Goal: Task Accomplishment & Management: Use online tool/utility

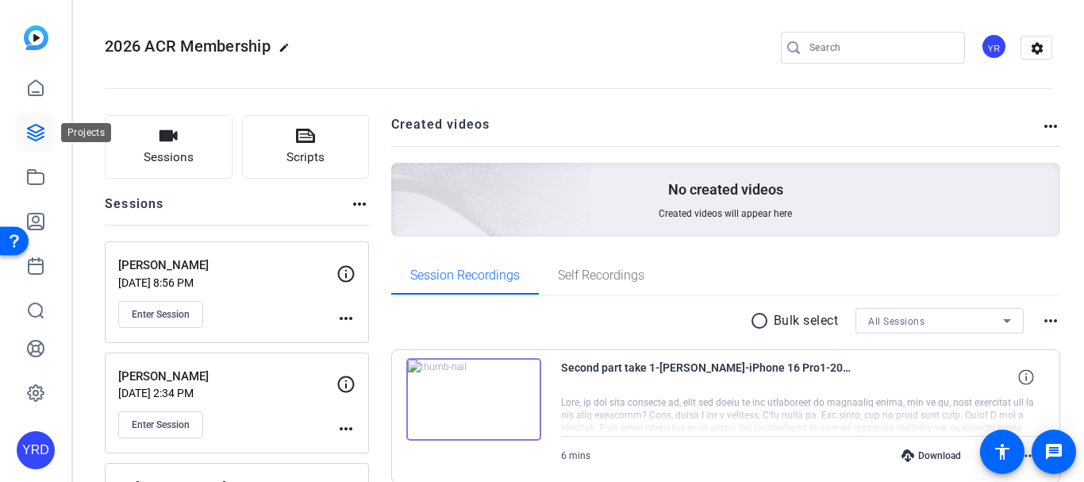
click at [33, 140] on icon at bounding box center [36, 133] width 16 height 16
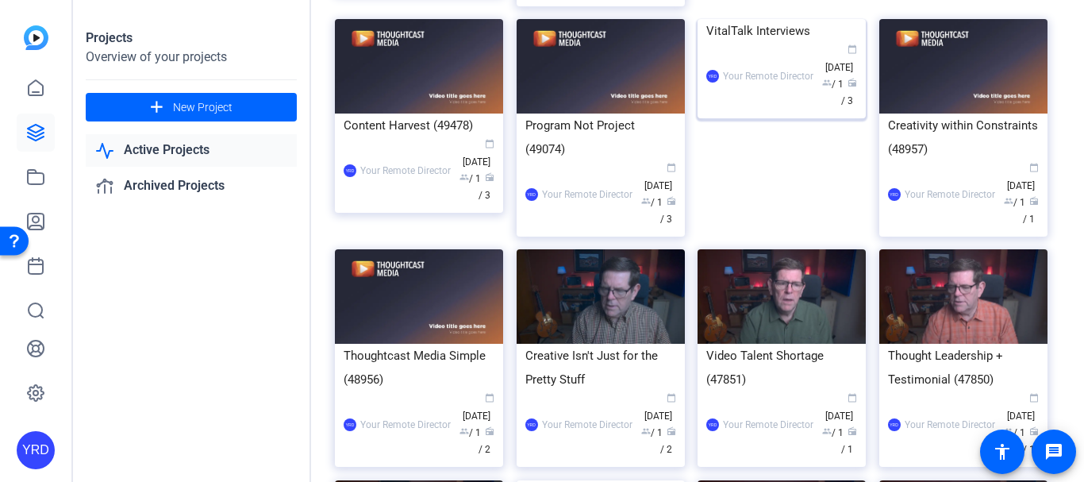
scroll to position [371, 0]
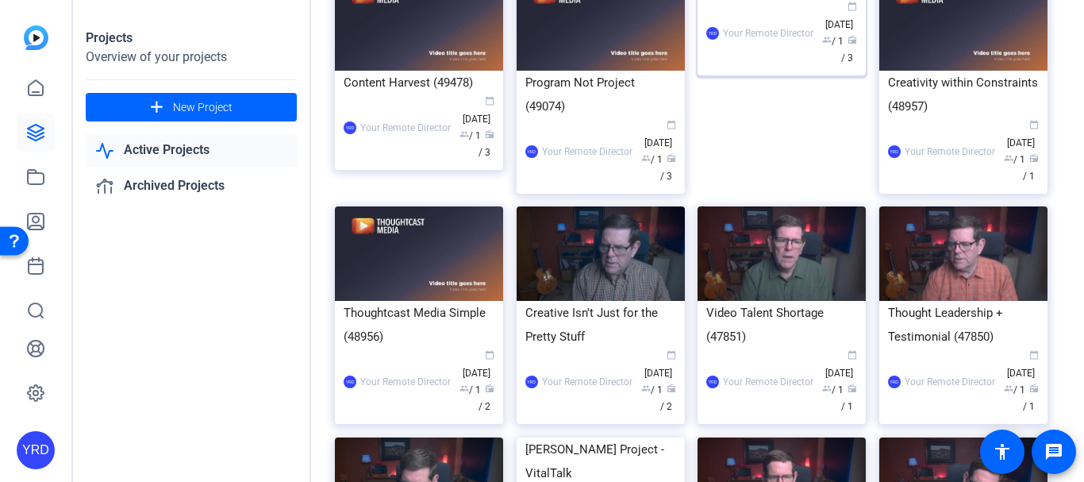
click at [795, 67] on div "YRD Your Remote Director calendar_today Jun 17 group / 1 radio / 3" at bounding box center [781, 33] width 151 height 67
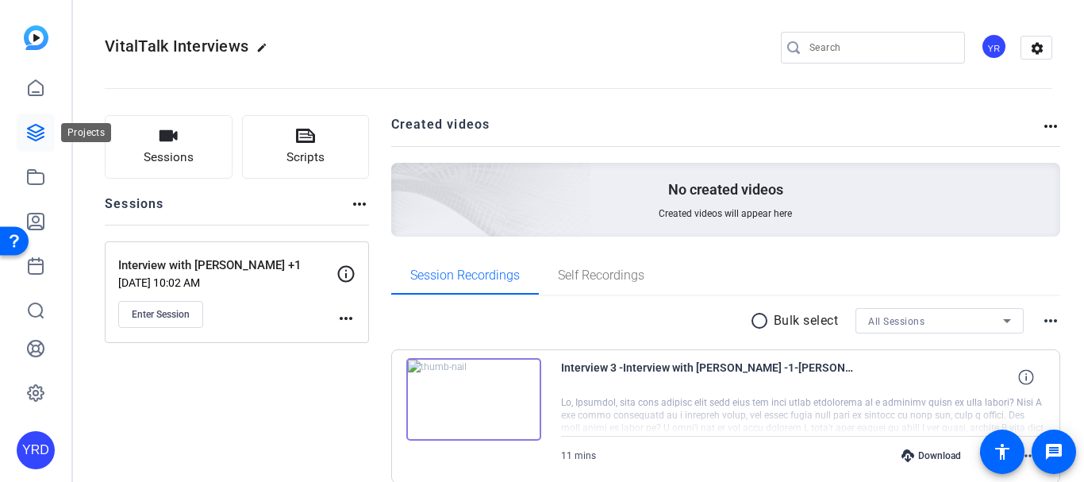
click at [40, 129] on icon at bounding box center [35, 132] width 19 height 19
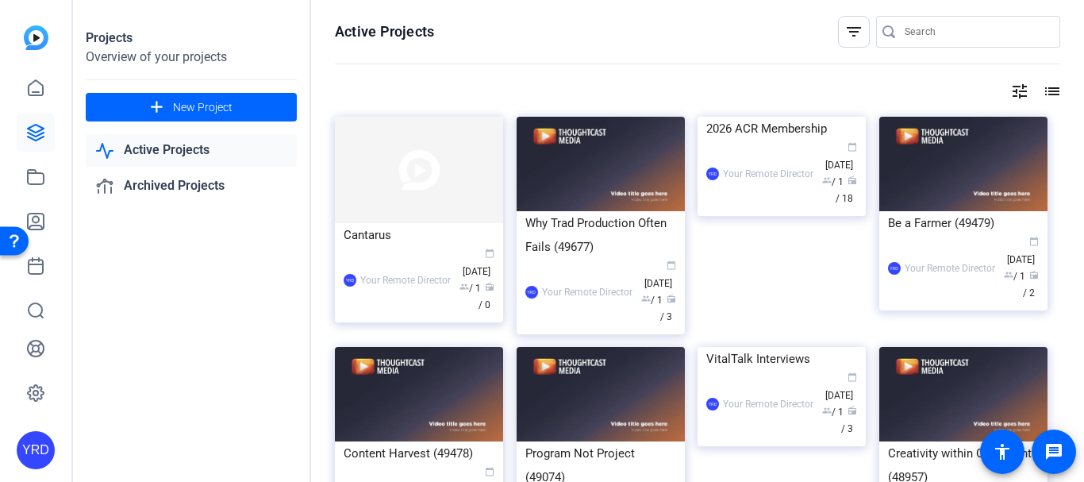
click at [944, 33] on input "Search" at bounding box center [976, 31] width 143 height 19
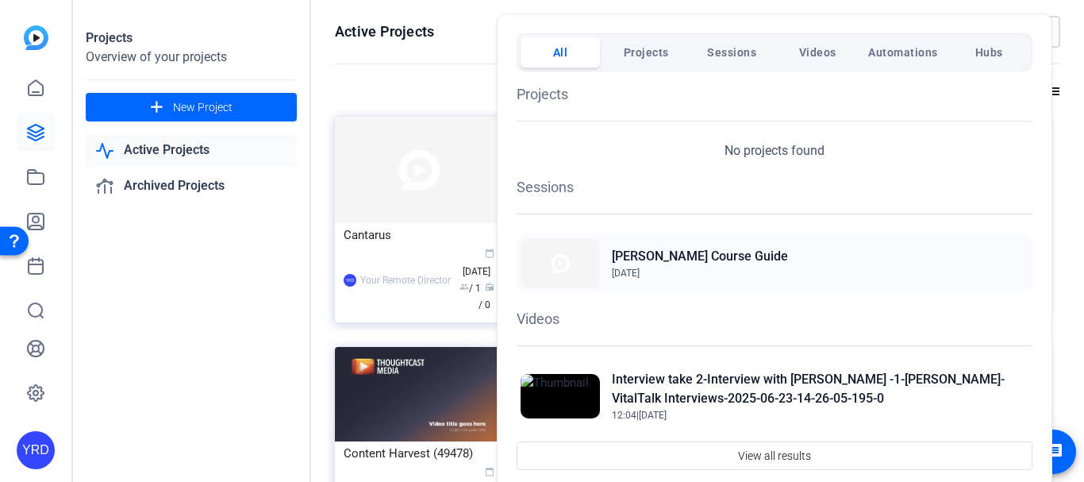
type input "child"
click at [631, 259] on h2 "[PERSON_NAME] Course Guide" at bounding box center [700, 256] width 176 height 19
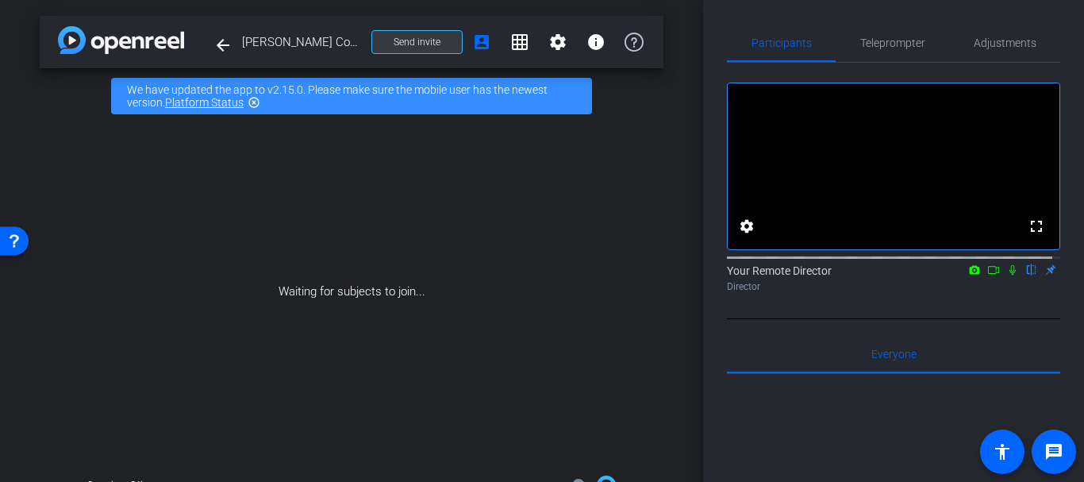
click at [389, 60] on div "arrow_back Julie Childers Course Guide Back to project Send invite account_box …" at bounding box center [352, 42] width 624 height 52
click at [392, 52] on span at bounding box center [417, 42] width 90 height 38
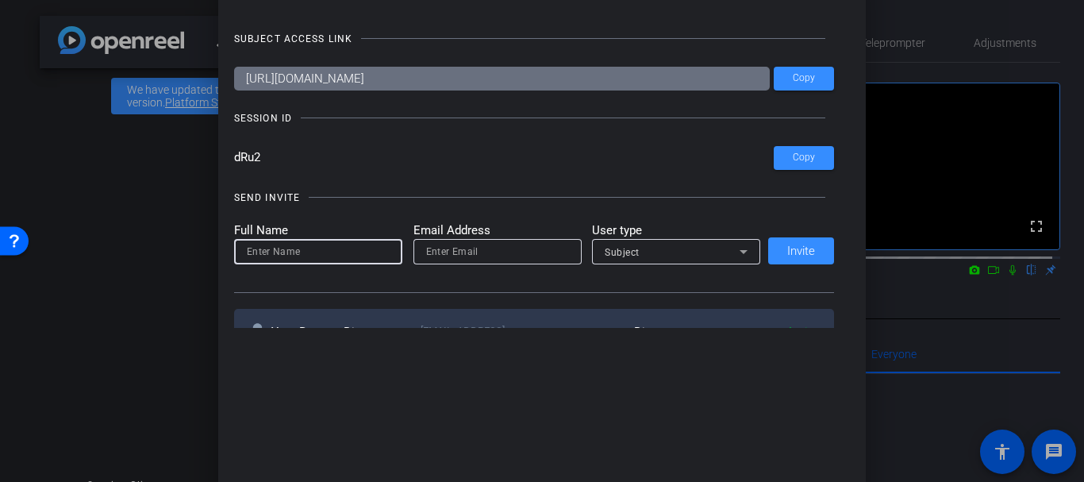
click at [346, 242] on input at bounding box center [318, 251] width 143 height 19
type input "[PERSON_NAME]"
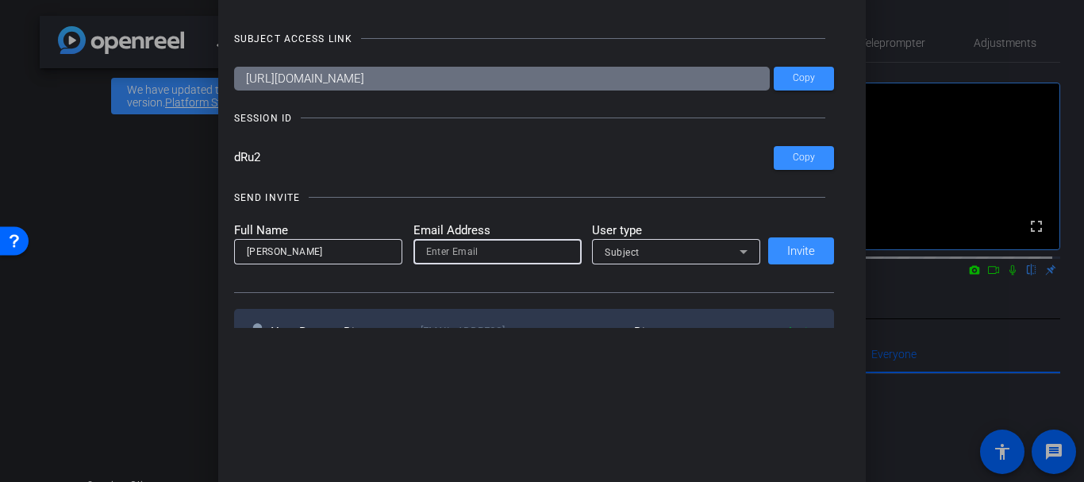
paste input "kim@vitaltalk.org"
type input "kim@vitaltalk.org"
click at [709, 242] on div "Subject" at bounding box center [672, 252] width 135 height 20
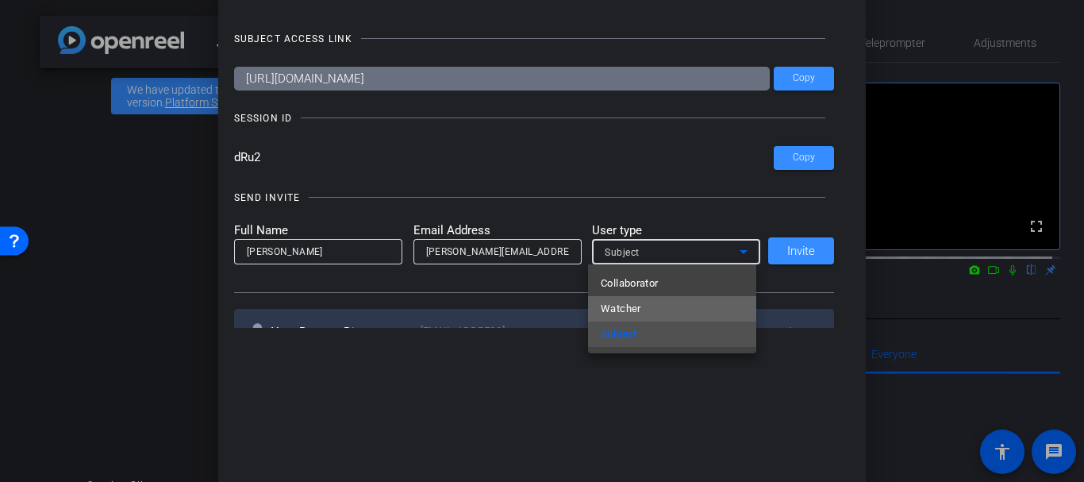
click at [643, 297] on mat-option "Watcher" at bounding box center [672, 308] width 168 height 25
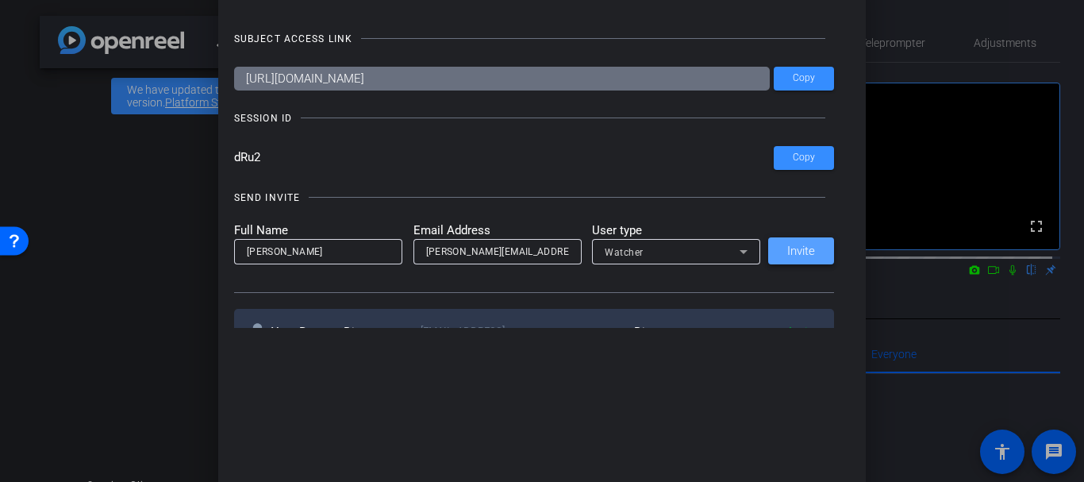
click at [775, 253] on span at bounding box center [801, 251] width 66 height 38
click at [300, 266] on div at bounding box center [318, 272] width 168 height 17
click at [297, 252] on input at bounding box center [318, 251] width 143 height 19
click at [297, 252] on input "Julie Childer" at bounding box center [318, 251] width 143 height 19
type input "[PERSON_NAME]"
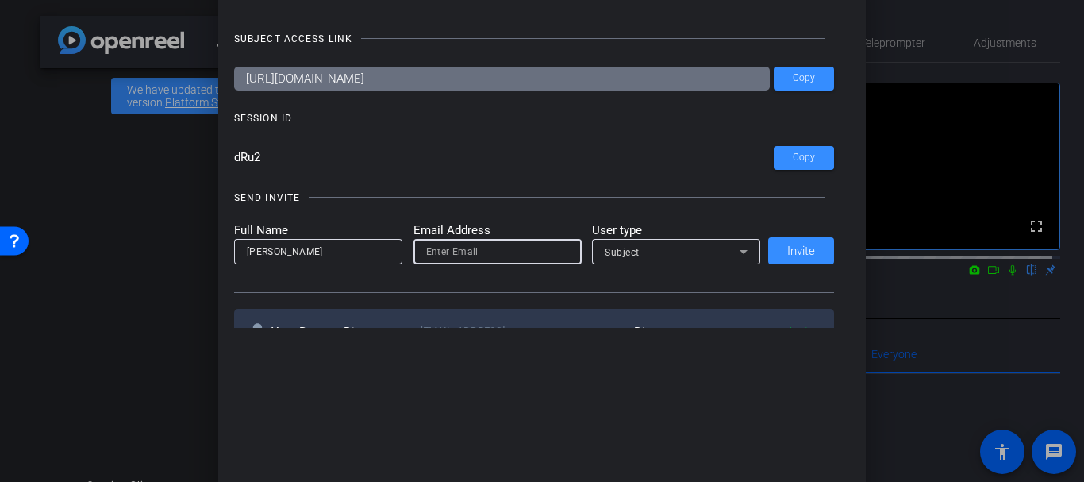
paste input "childerskw2@upmc.edu"
type input "childerskw2@upmc.edu"
click at [789, 241] on span at bounding box center [801, 251] width 66 height 38
click at [2, 227] on div "Open Resource Center" at bounding box center [14, 239] width 29 height 29
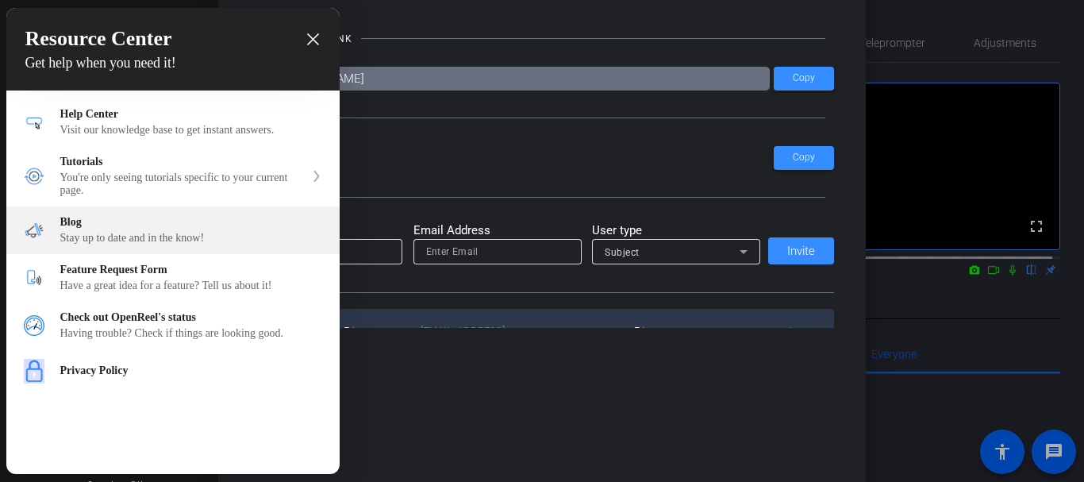
click at [35, 167] on div "Tutorials You're only seeing tutorials specific to your current page." at bounding box center [172, 176] width 333 height 60
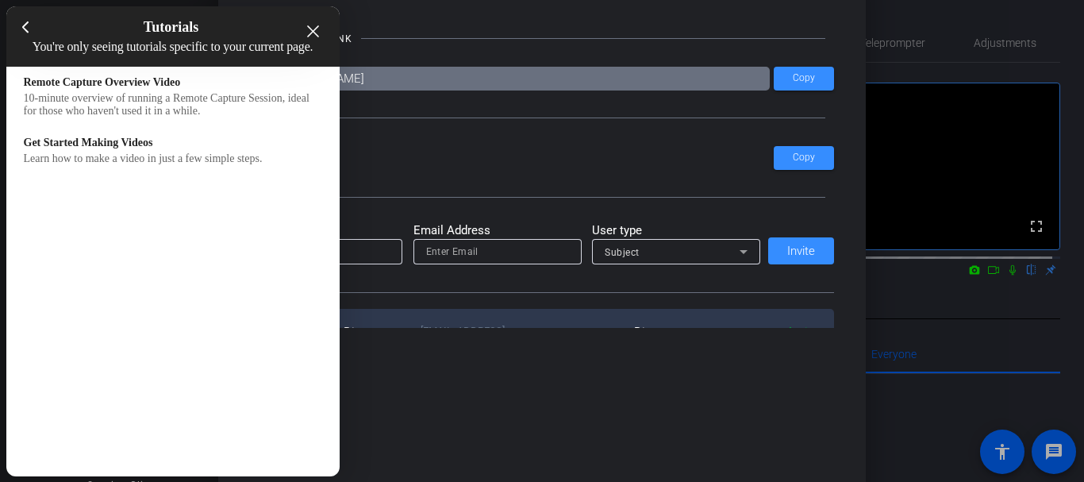
click at [313, 26] on icon "close resource center" at bounding box center [313, 31] width 12 height 12
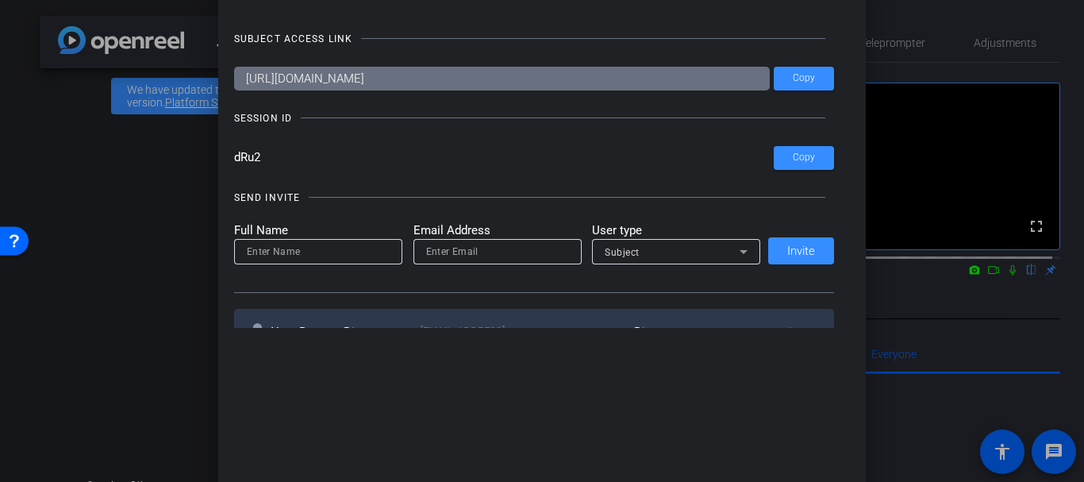
click at [0, 133] on div at bounding box center [542, 241] width 1084 height 482
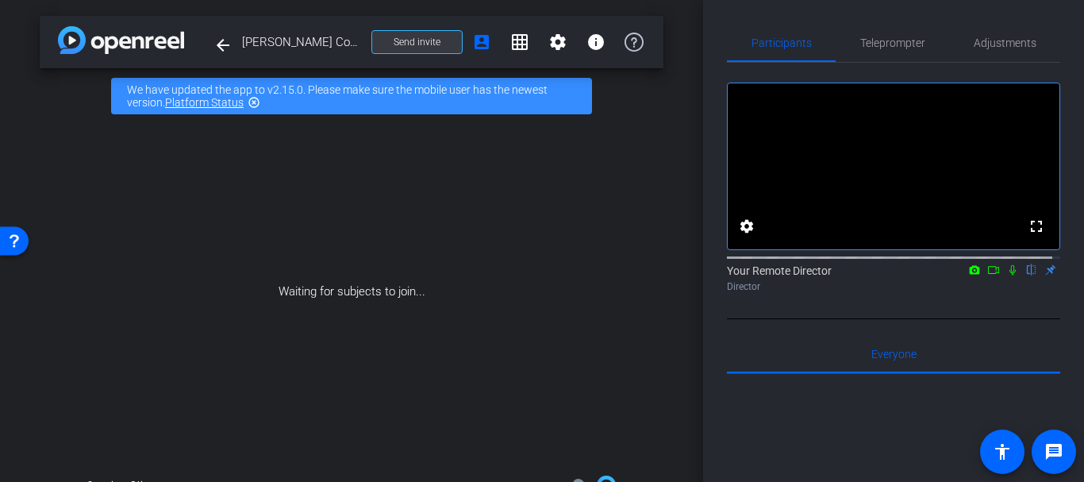
click at [383, 61] on div "arrow_back Julie Childers Course Guide Back to project Send invite account_box …" at bounding box center [352, 42] width 624 height 52
click at [384, 51] on span at bounding box center [417, 42] width 90 height 38
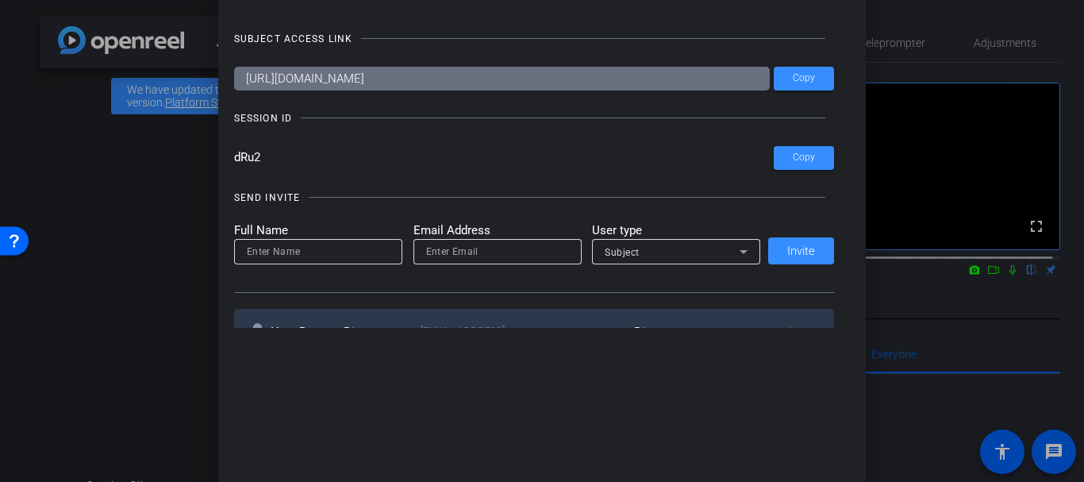
click at [0, 151] on div at bounding box center [542, 241] width 1084 height 482
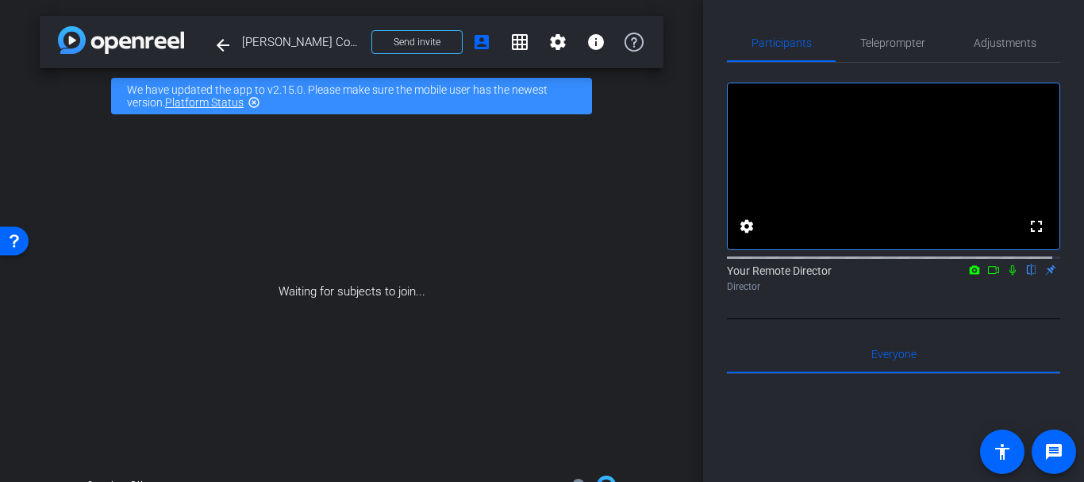
click at [467, 434] on div "Waiting for subjects to join..." at bounding box center [352, 292] width 624 height 336
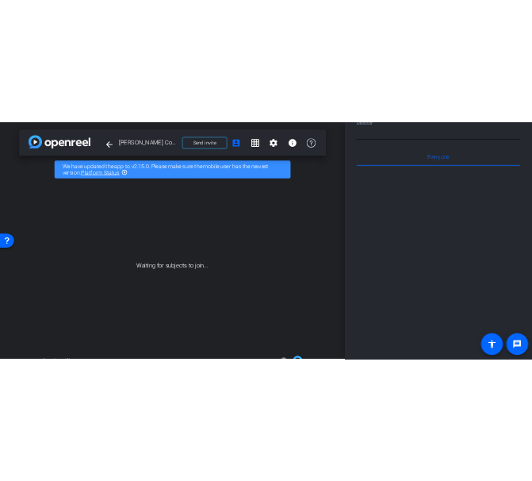
scroll to position [283, 0]
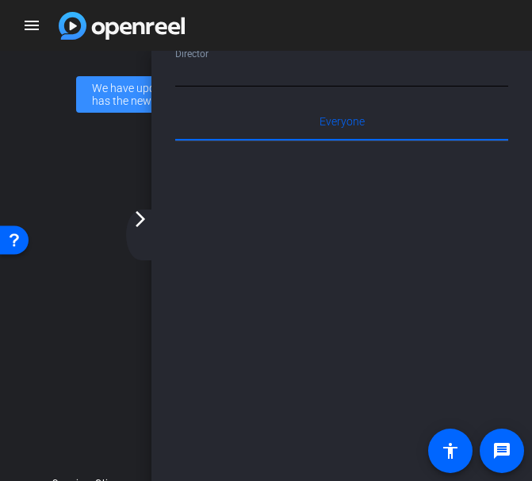
click at [380, 263] on div at bounding box center [341, 337] width 333 height 393
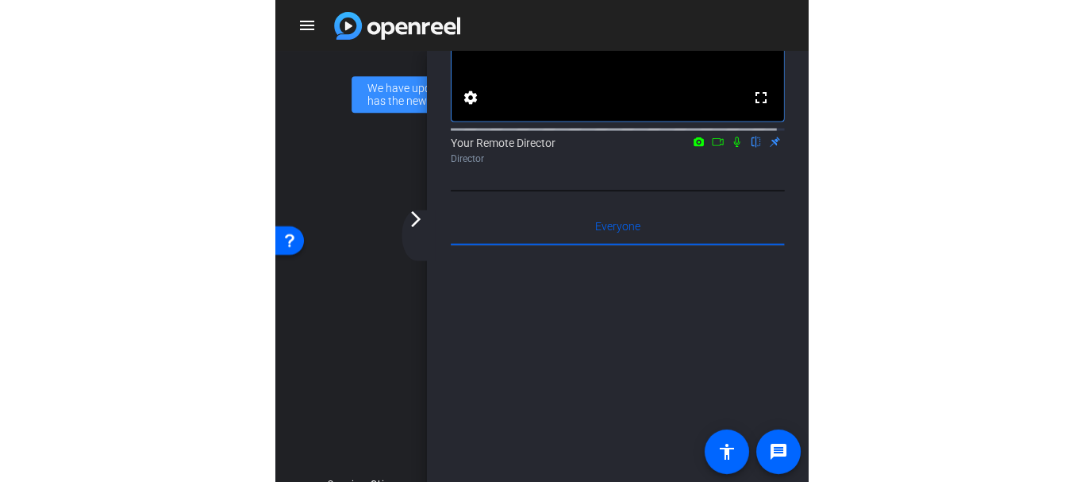
scroll to position [156, 0]
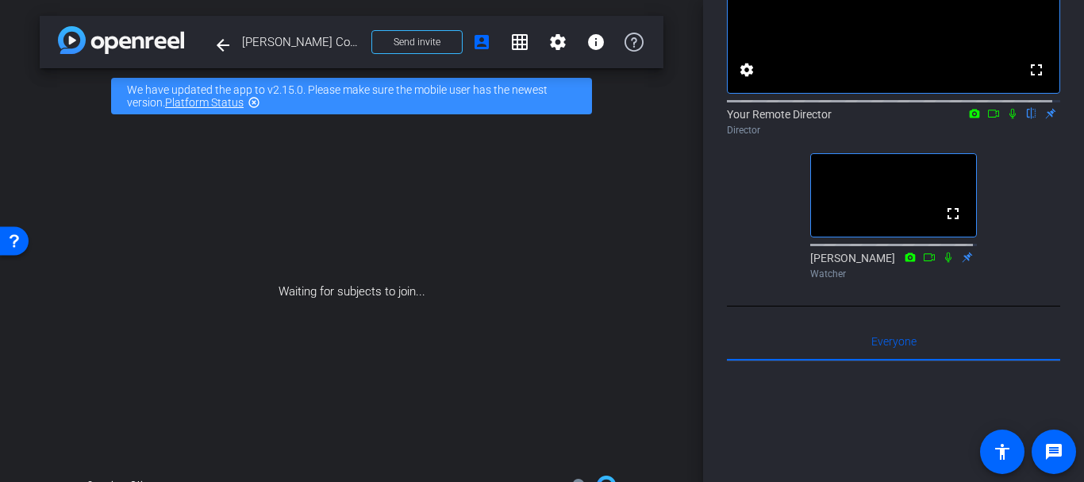
click at [0, 340] on div "arrow_back Julie Childers Course Guide Back to project Send invite account_box …" at bounding box center [351, 241] width 703 height 482
click at [724, 289] on div "Participants Teleprompter Adjustments fullscreen settings Your Remote Director …" at bounding box center [893, 241] width 381 height 482
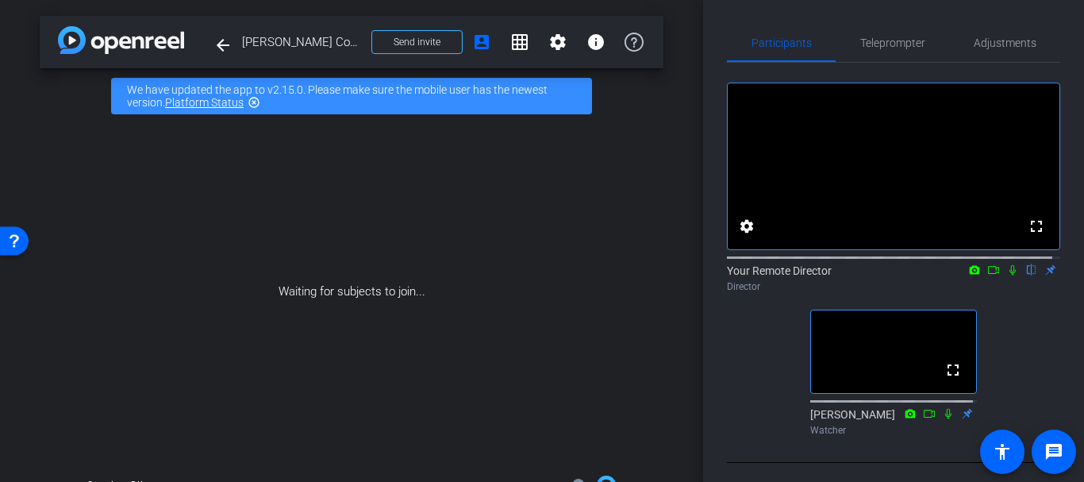
scroll to position [18, 0]
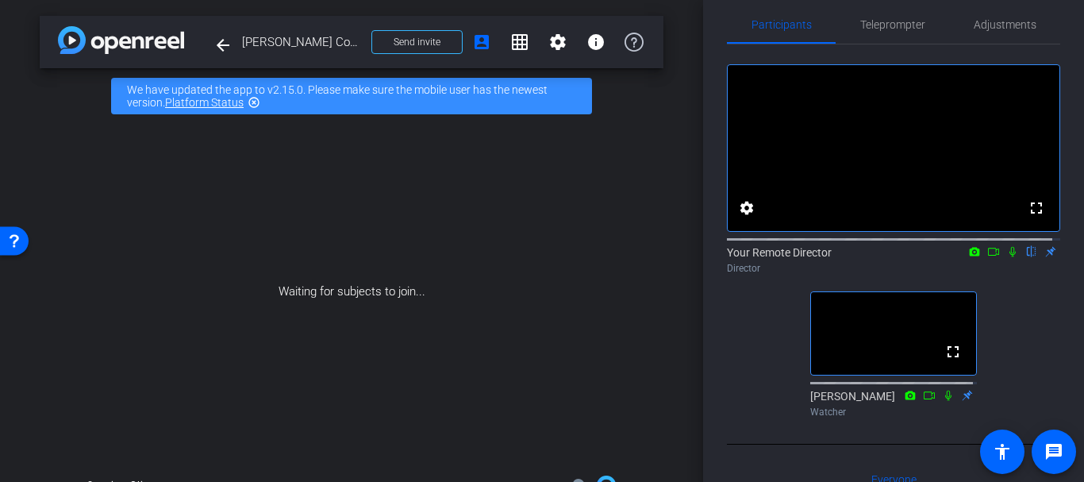
click at [390, 17] on div "arrow_back Julie Childers Course Guide Back to project Send invite account_box …" at bounding box center [352, 42] width 624 height 52
click at [394, 40] on span "Send invite" at bounding box center [417, 42] width 47 height 13
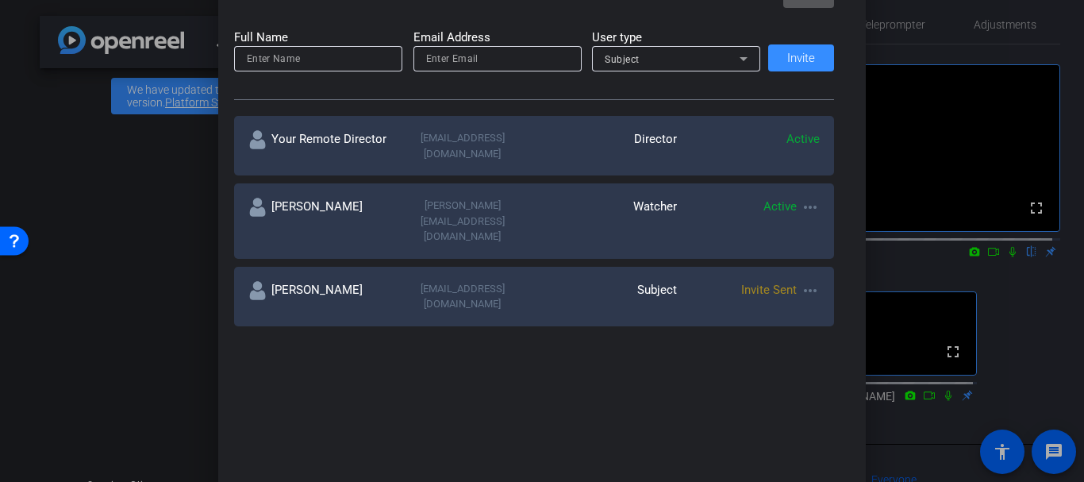
scroll to position [170, 0]
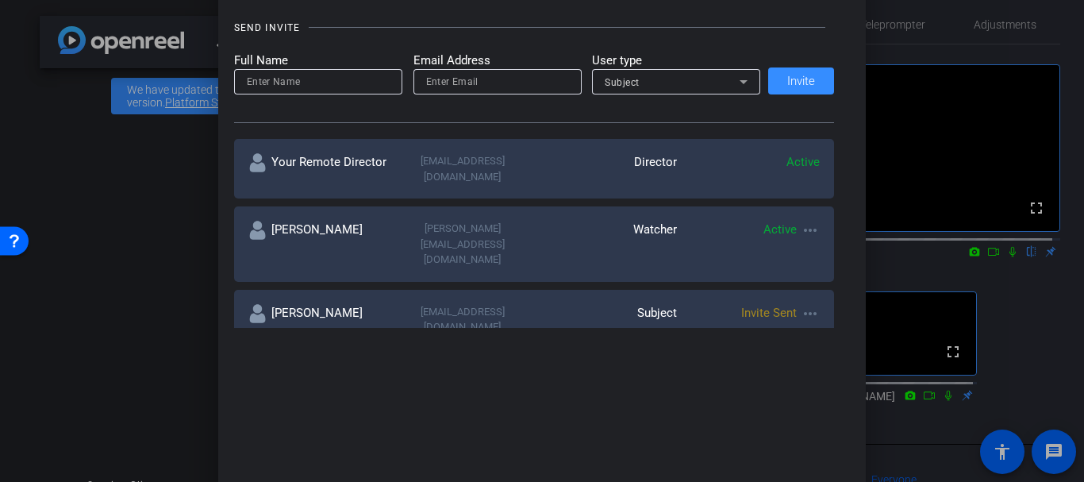
click at [395, 304] on div "childerskw2@upmc.edu" at bounding box center [462, 319] width 143 height 31
click at [499, 304] on div "childerskw2@upmc.edu" at bounding box center [462, 319] width 143 height 31
click at [490, 304] on div "childerskw2@upmc.edu" at bounding box center [462, 319] width 143 height 31
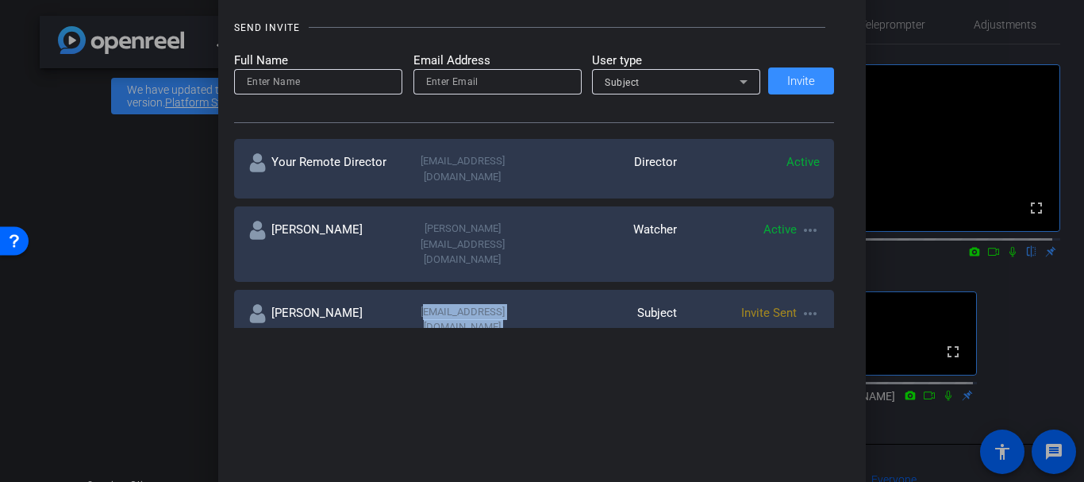
click at [490, 304] on div "childerskw2@upmc.edu" at bounding box center [462, 319] width 143 height 31
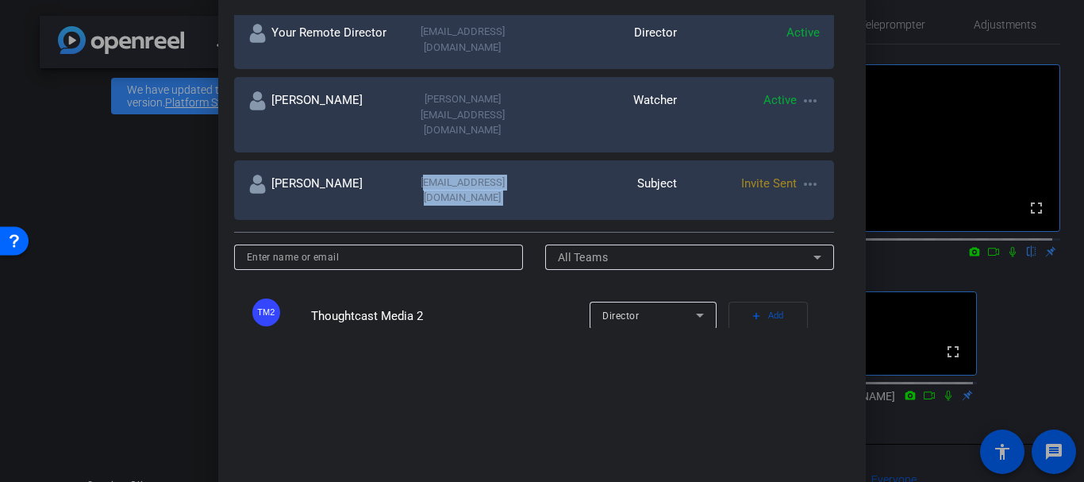
scroll to position [302, 0]
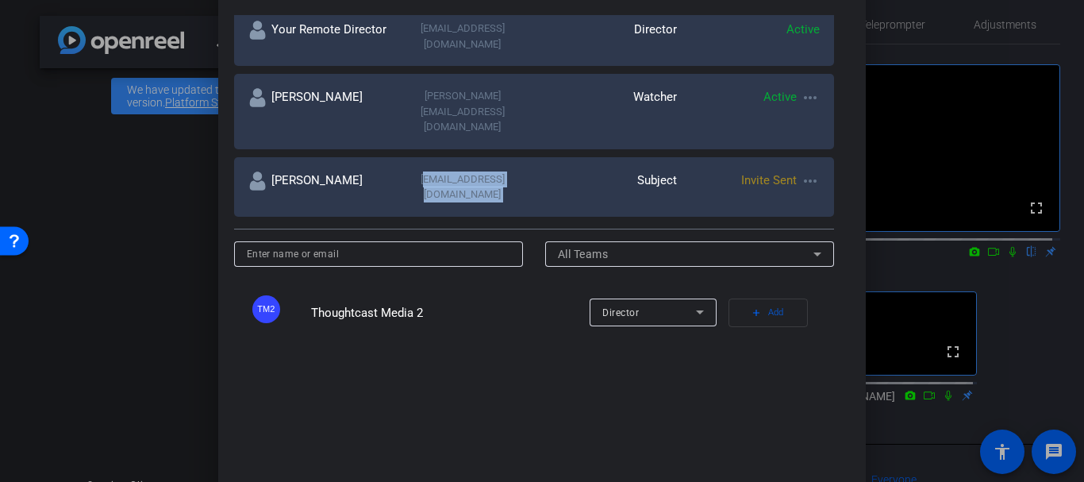
copy div "childerskw2@upmc.edu"
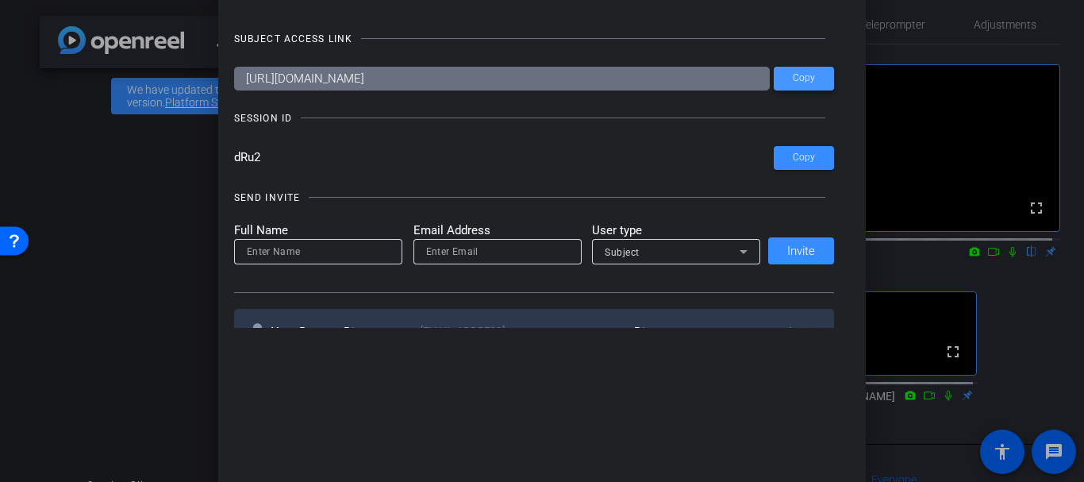
click at [797, 75] on span "Copy" at bounding box center [804, 78] width 22 height 12
copy div "childerskw2@upmc.edu"
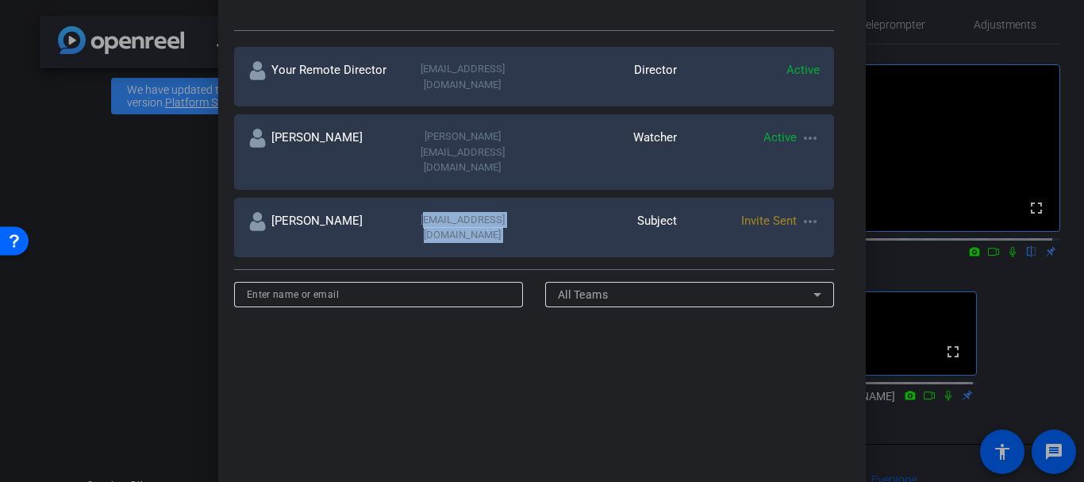
scroll to position [271, 0]
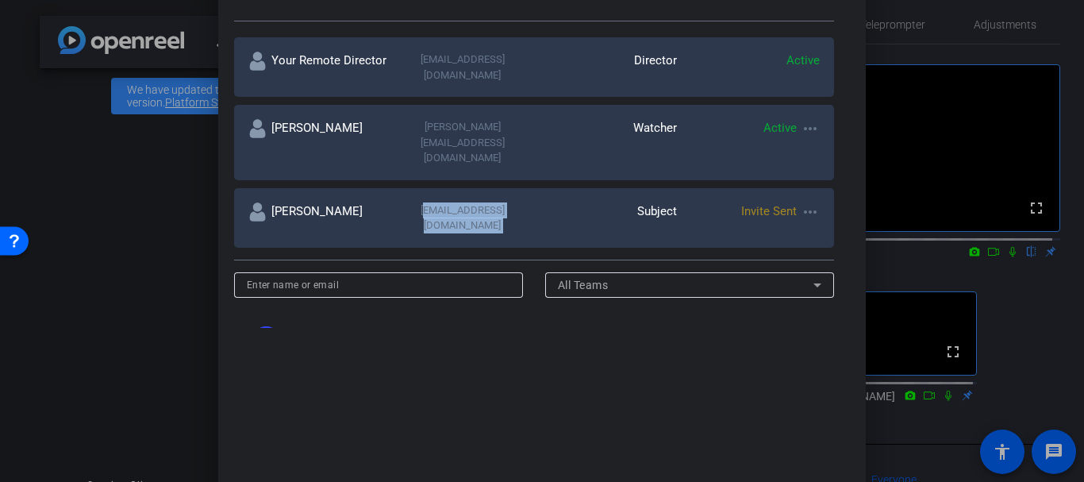
drag, startPoint x: 402, startPoint y: 167, endPoint x: 540, endPoint y: 163, distance: 137.3
click at [540, 188] on div "Julie Childers childerskw2@upmc.edu Subject Invite Sent more_horiz" at bounding box center [534, 218] width 601 height 60
copy div "childerskw2@upmc.edu"
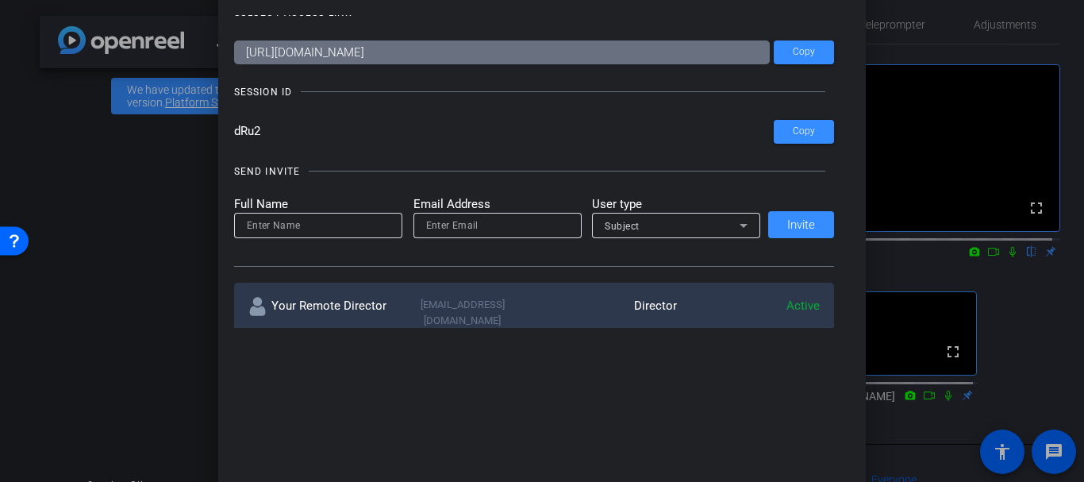
scroll to position [0, 0]
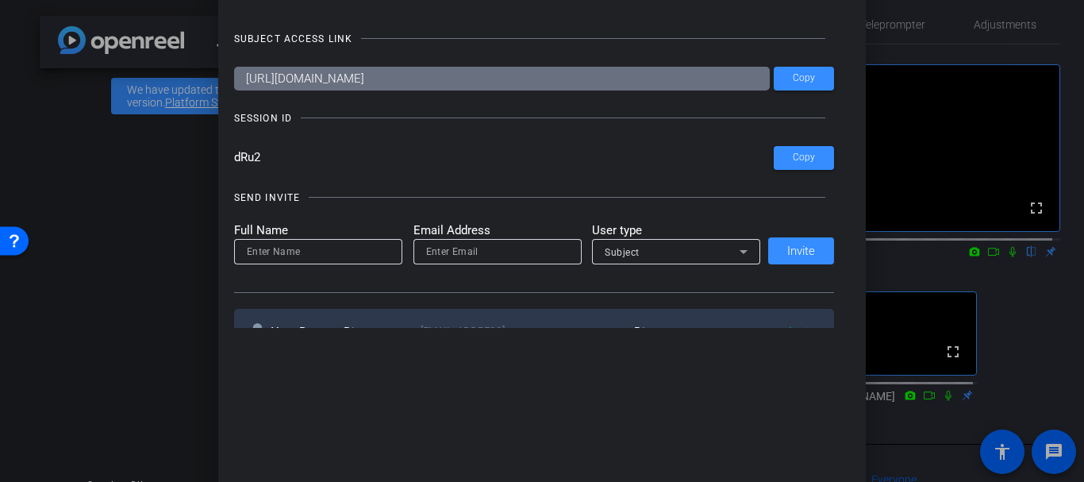
click at [281, 243] on input at bounding box center [318, 251] width 143 height 19
type input "[PERSON_NAME]"
paste input "childerskw2@upmc.edu"
click at [463, 251] on input "childerskw2@upmc.edu" at bounding box center [497, 251] width 143 height 19
type input "childersjw2@upmc.edu"
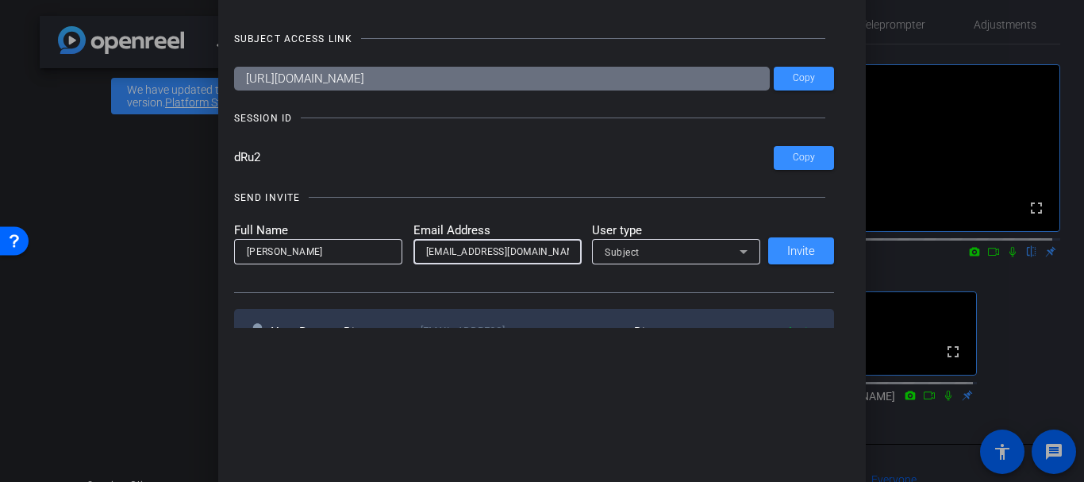
click at [500, 267] on div at bounding box center [497, 272] width 168 height 17
click at [782, 247] on span at bounding box center [801, 251] width 66 height 38
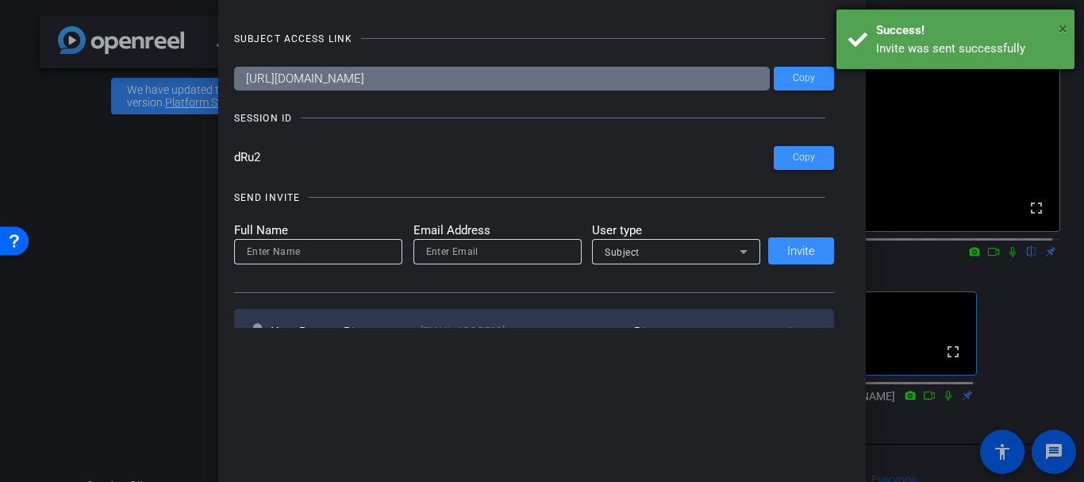
drag, startPoint x: 1061, startPoint y: 25, endPoint x: 1051, endPoint y: 25, distance: 9.5
click at [1054, 25] on div "× Success! Invite was sent successfully" at bounding box center [955, 40] width 238 height 60
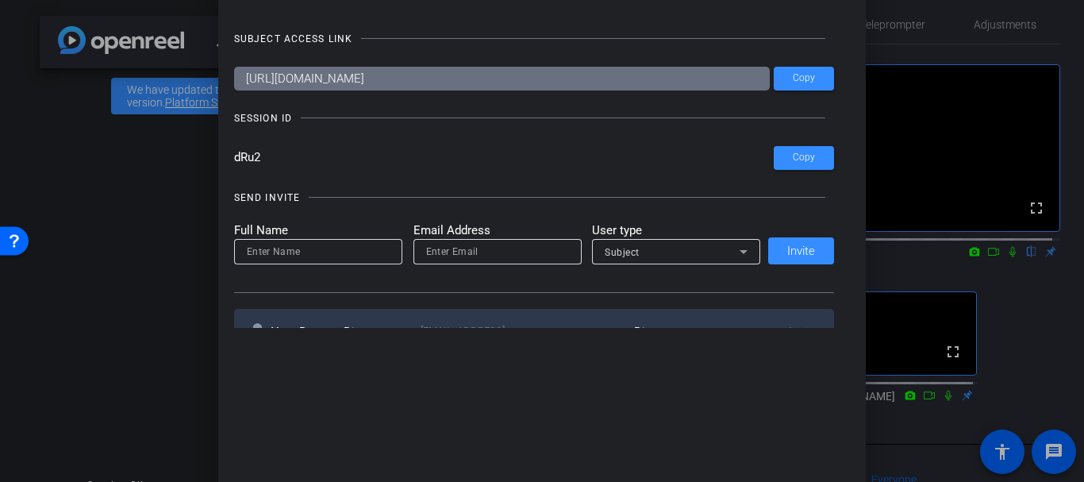
click at [258, 274] on div at bounding box center [318, 272] width 168 height 17
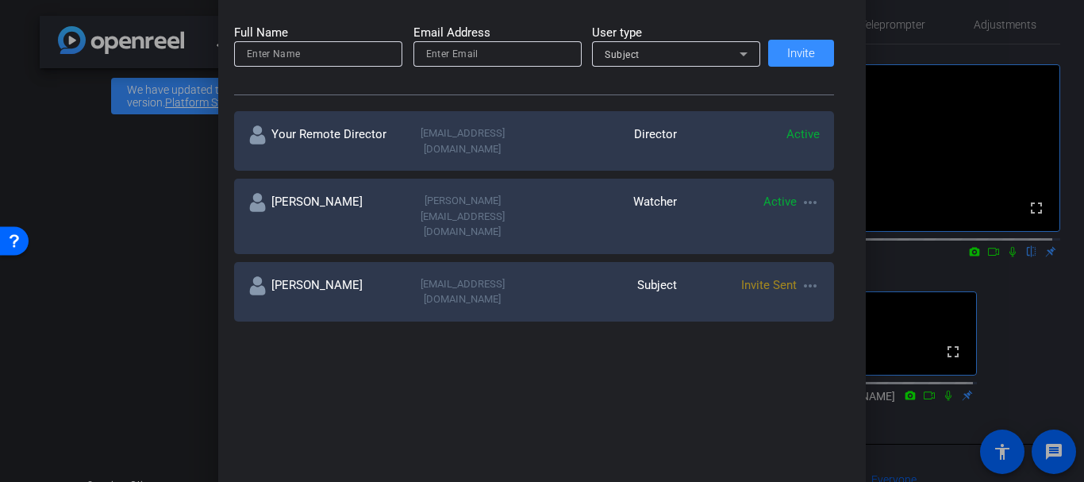
scroll to position [253, 0]
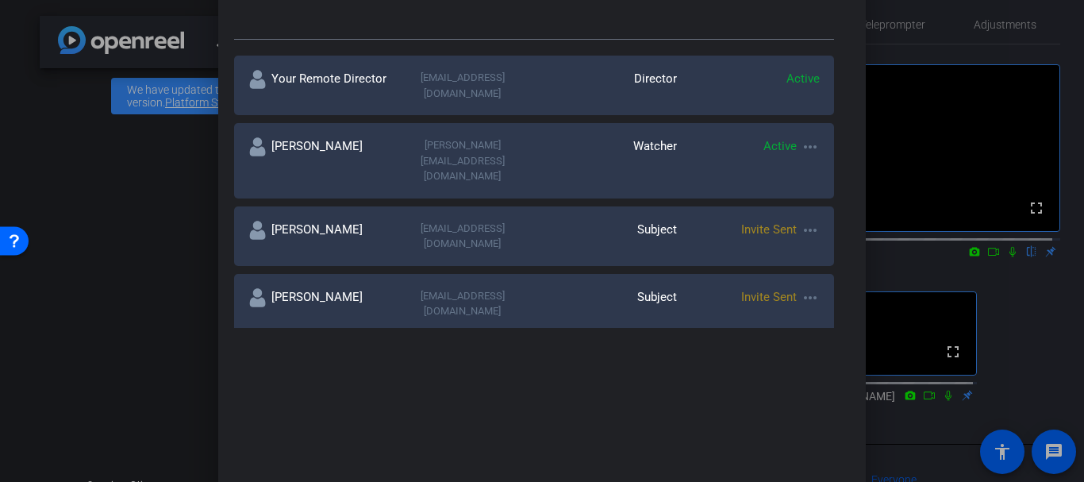
click at [462, 274] on div "Julie Childers childersjw2@upmc.edu Subject Invite Sent more_horiz" at bounding box center [534, 304] width 601 height 60
click at [461, 274] on div "Julie Childers childersjw2@upmc.edu Subject Invite Sent more_horiz" at bounding box center [534, 304] width 601 height 60
click at [78, 150] on div at bounding box center [542, 241] width 1084 height 482
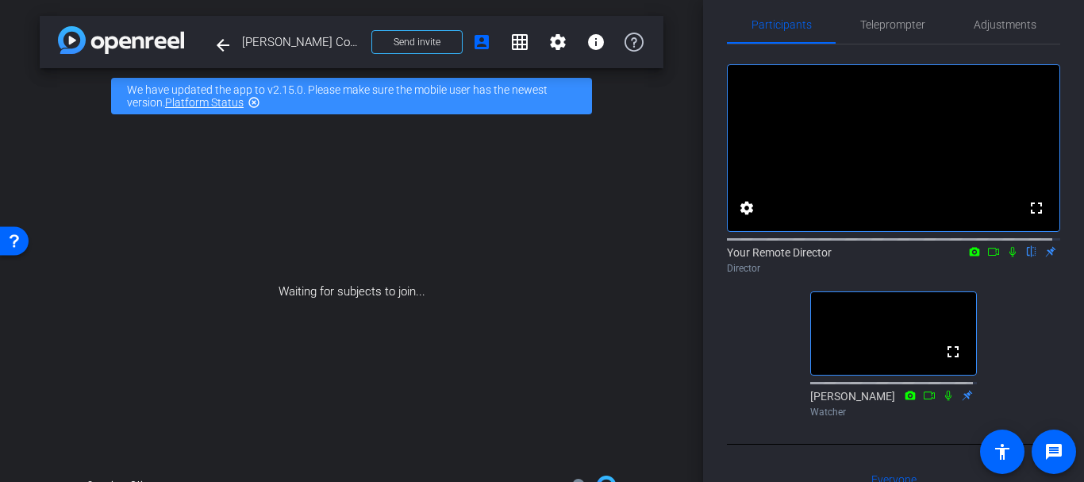
click at [293, 212] on div "Waiting for subjects to join..." at bounding box center [352, 292] width 624 height 336
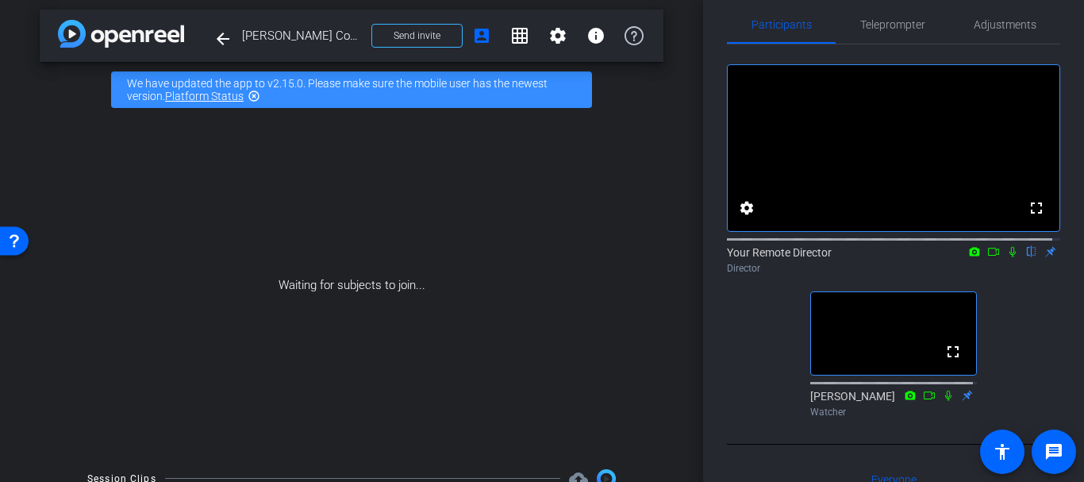
scroll to position [0, 0]
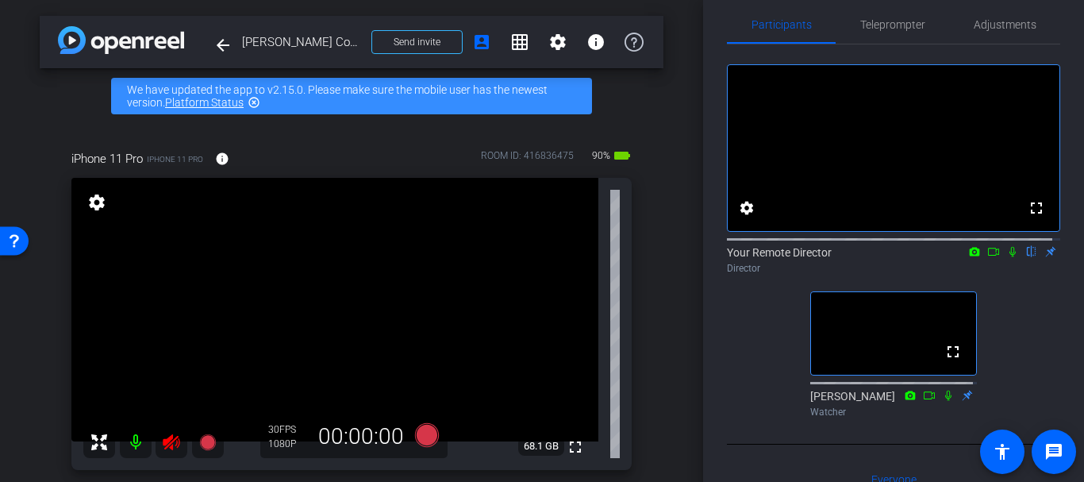
drag, startPoint x: 659, startPoint y: 305, endPoint x: 114, endPoint y: 471, distance: 570.0
click at [652, 305] on div "arrow_back Julie Childers Course Guide Back to project Send invite account_box …" at bounding box center [351, 241] width 703 height 482
click at [165, 450] on icon at bounding box center [171, 441] width 19 height 19
click at [0, 385] on div "arrow_back Julie Childers Course Guide Back to project Send invite account_box …" at bounding box center [351, 241] width 703 height 482
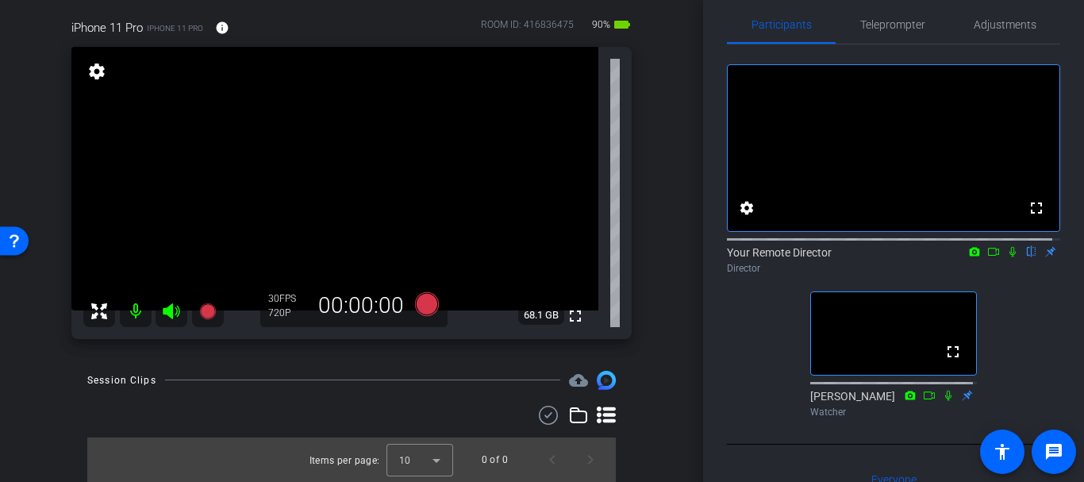
click at [673, 349] on div "arrow_back Julie Childers Course Guide Back to project Send invite account_box …" at bounding box center [351, 110] width 703 height 482
click at [650, 281] on div "iPhone 11 Pro iPhone 11 Pro info ROOM ID: 416836475 90% battery_std fullscreen …" at bounding box center [352, 174] width 624 height 362
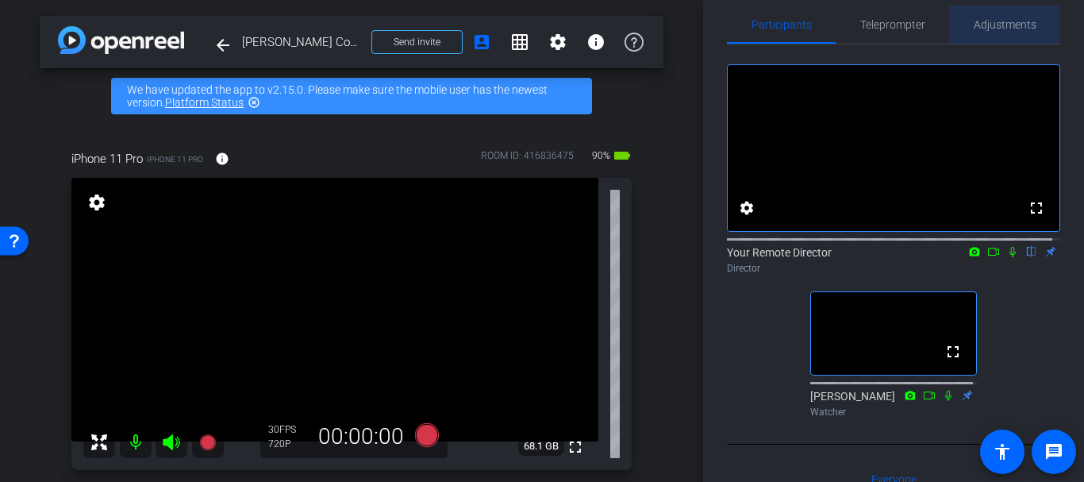
click at [978, 13] on span "Adjustments" at bounding box center [1005, 25] width 63 height 38
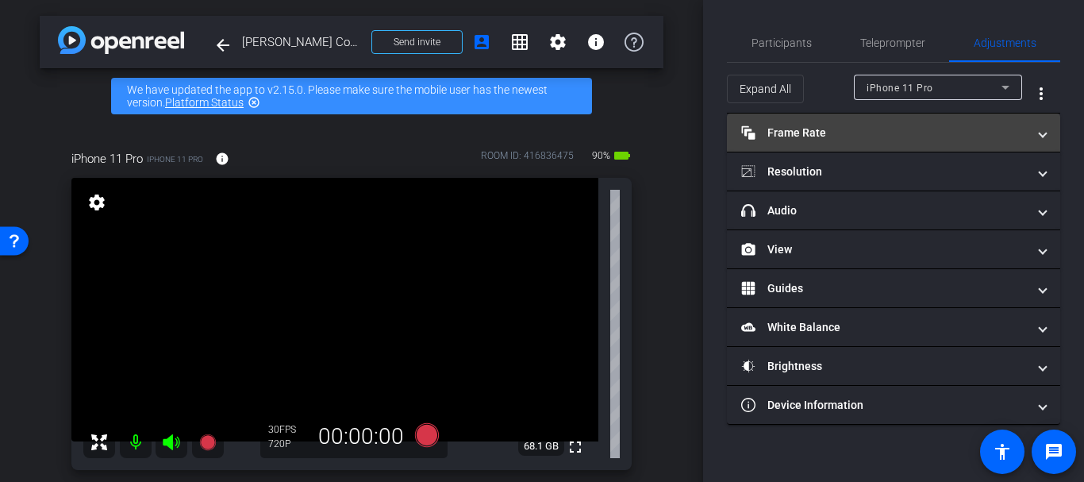
click at [810, 133] on mat-panel-title "Frame Rate Frame Rate" at bounding box center [884, 133] width 286 height 17
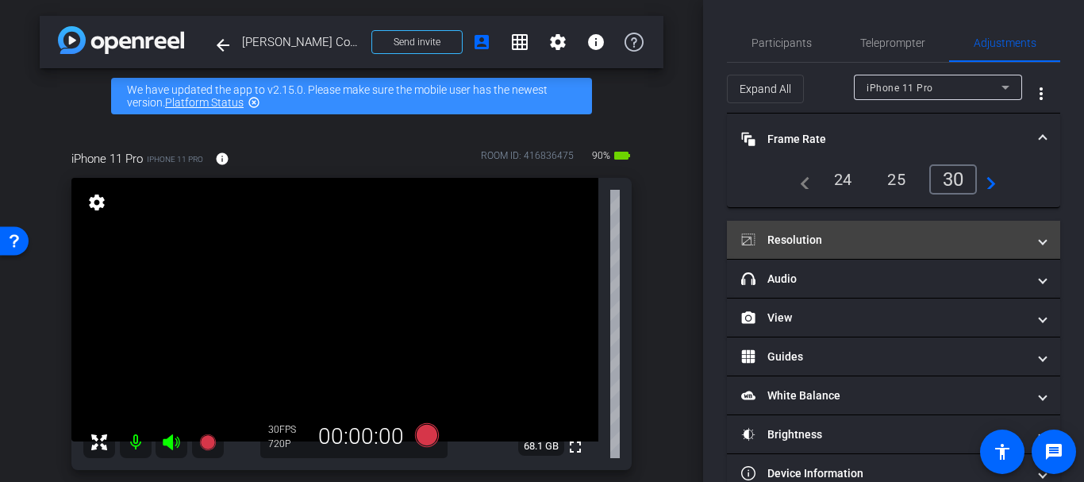
click at [795, 240] on mat-panel-title "Resolution" at bounding box center [884, 240] width 286 height 17
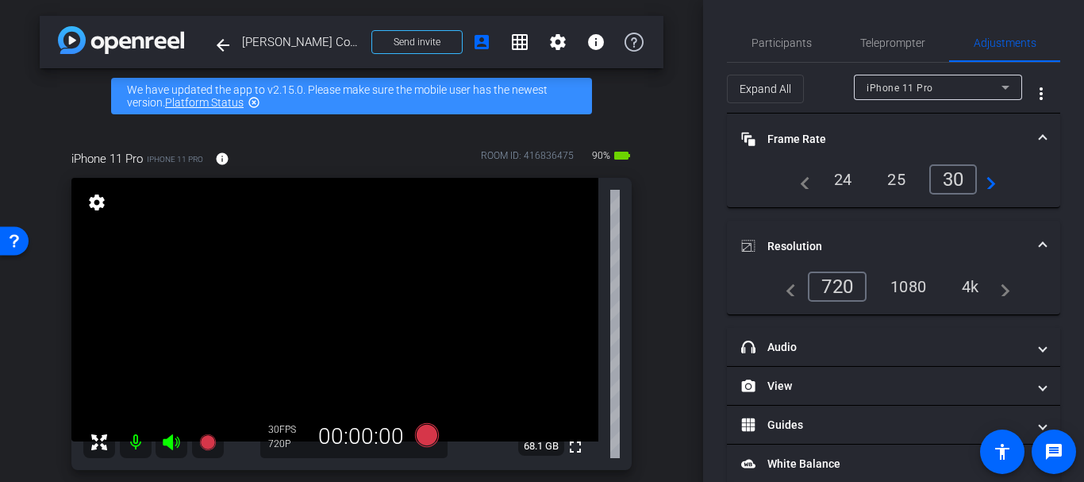
click at [878, 290] on div "1080" at bounding box center [908, 286] width 60 height 27
click at [821, 236] on mat-expansion-panel-header "Resolution" at bounding box center [893, 246] width 333 height 51
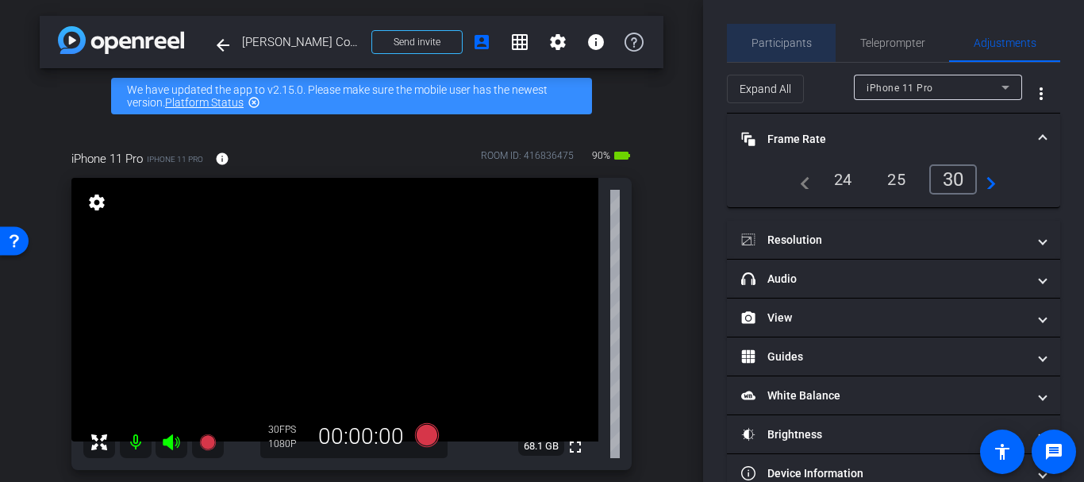
click at [790, 52] on span "Participants" at bounding box center [781, 43] width 60 height 38
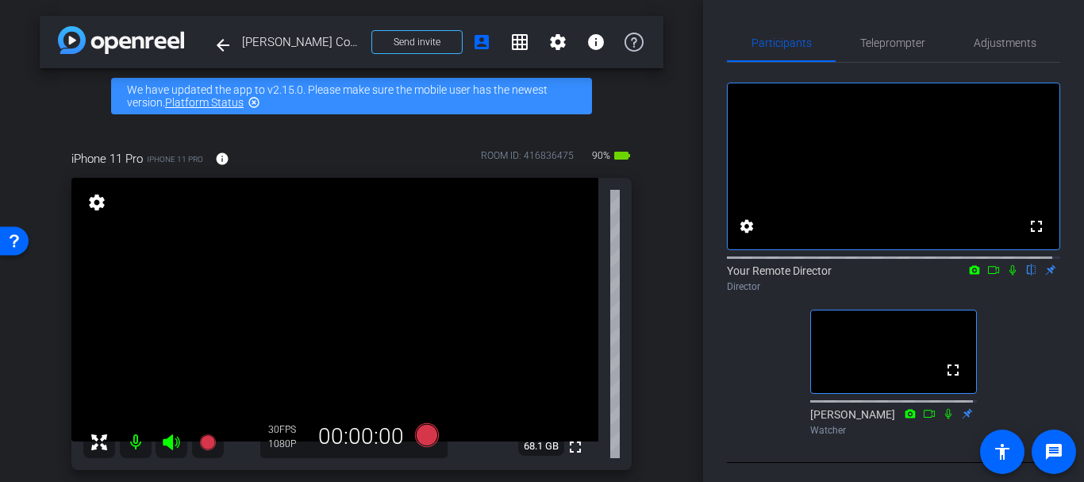
click at [694, 259] on div "arrow_back Julie Childers Course Guide Back to project Send invite account_box …" at bounding box center [351, 241] width 703 height 482
click at [679, 257] on div "arrow_back Julie Childers Course Guide Back to project Send invite account_box …" at bounding box center [351, 241] width 703 height 482
click at [992, 48] on span "Adjustments" at bounding box center [1005, 42] width 63 height 11
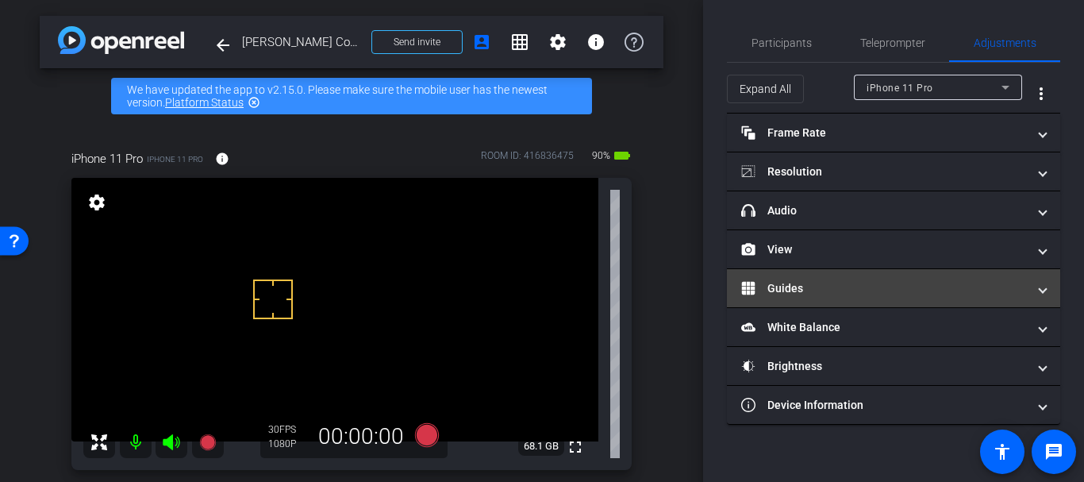
click at [806, 282] on mat-panel-title "Guides" at bounding box center [884, 288] width 286 height 17
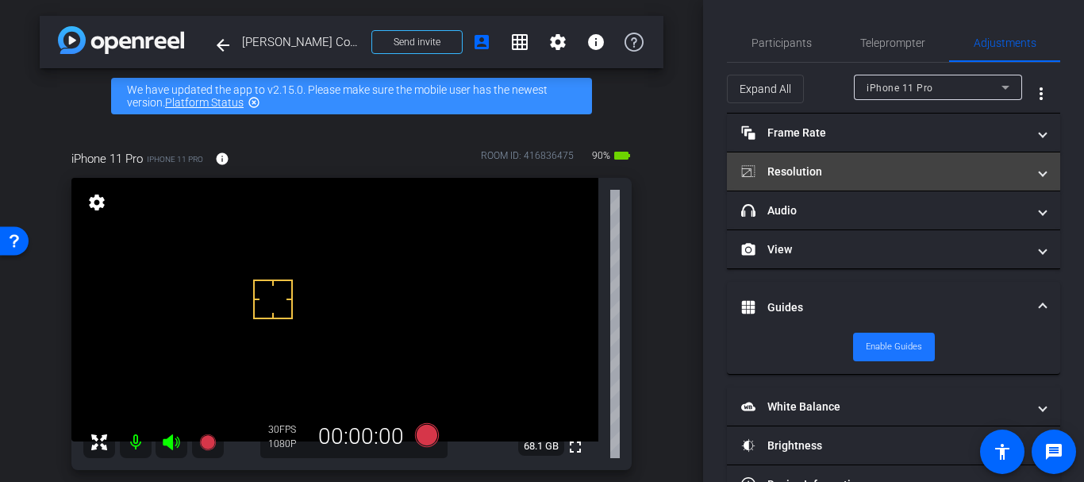
drag, startPoint x: 869, startPoint y: 351, endPoint x: 887, endPoint y: 175, distance: 177.1
click at [866, 348] on span "Enable Guides" at bounding box center [894, 347] width 56 height 24
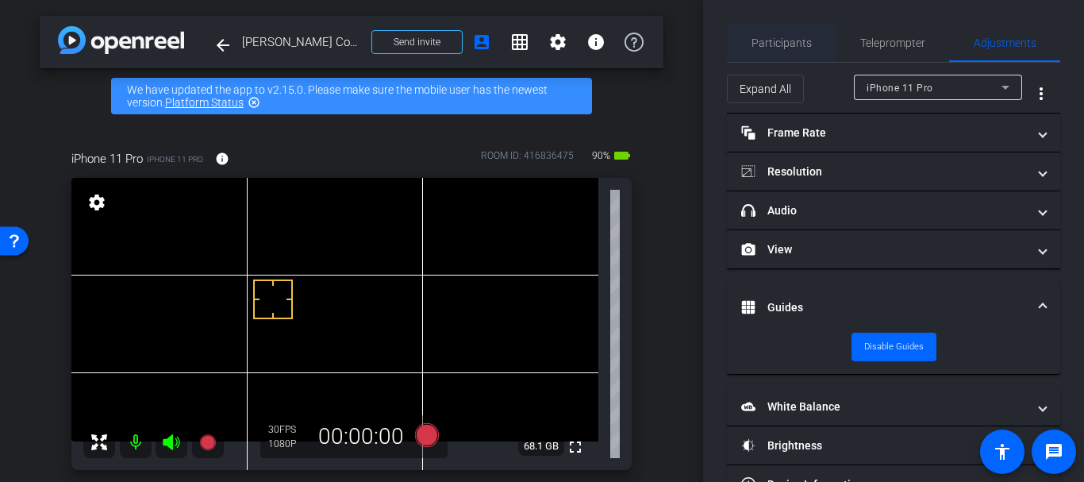
click at [791, 44] on span "Participants" at bounding box center [781, 42] width 60 height 11
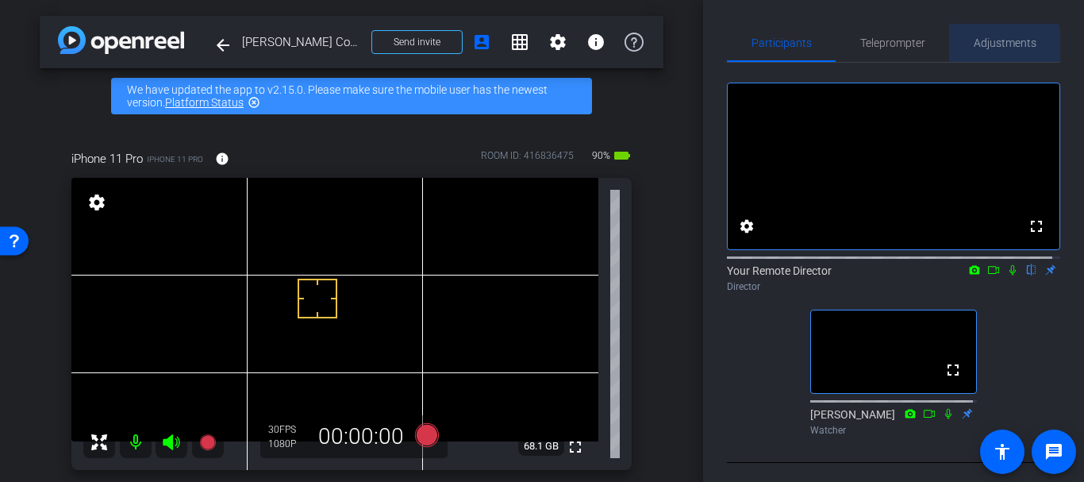
click at [976, 57] on span "Adjustments" at bounding box center [1005, 43] width 63 height 38
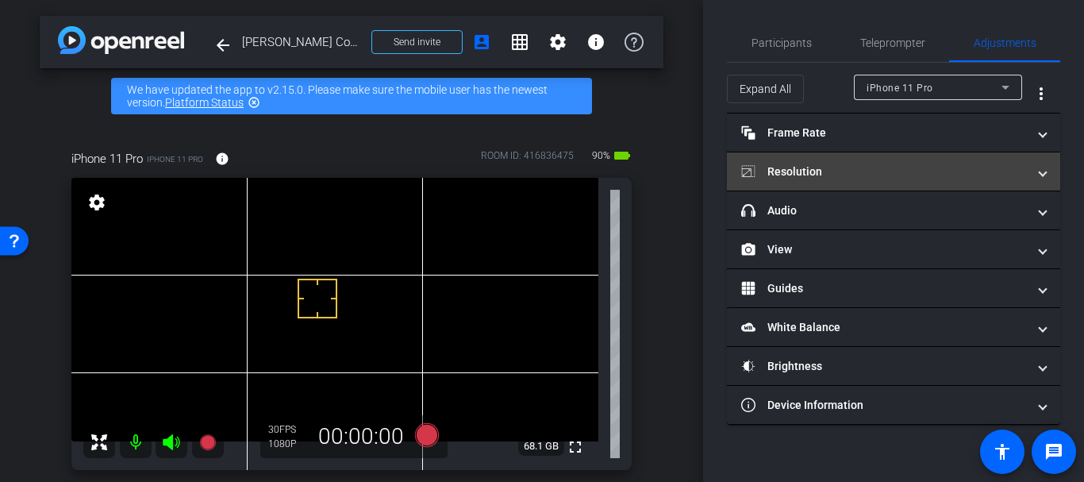
drag, startPoint x: 828, startPoint y: 178, endPoint x: 815, endPoint y: 205, distance: 29.8
click at [825, 186] on mat-expansion-panel-header "Resolution" at bounding box center [893, 171] width 333 height 38
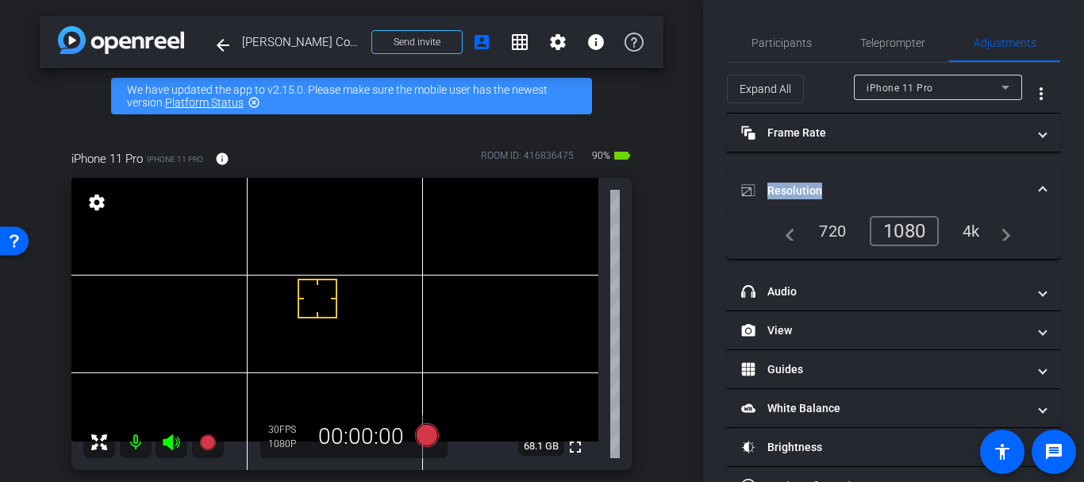
click at [814, 205] on mat-expansion-panel-header "Resolution" at bounding box center [893, 190] width 333 height 51
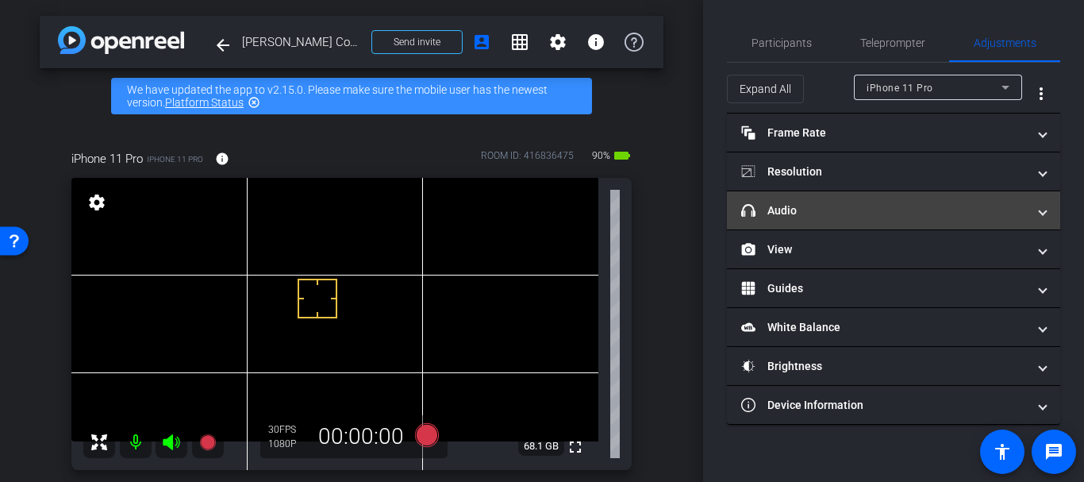
click at [807, 205] on mat-panel-title "headphone icon Audio" at bounding box center [884, 210] width 286 height 17
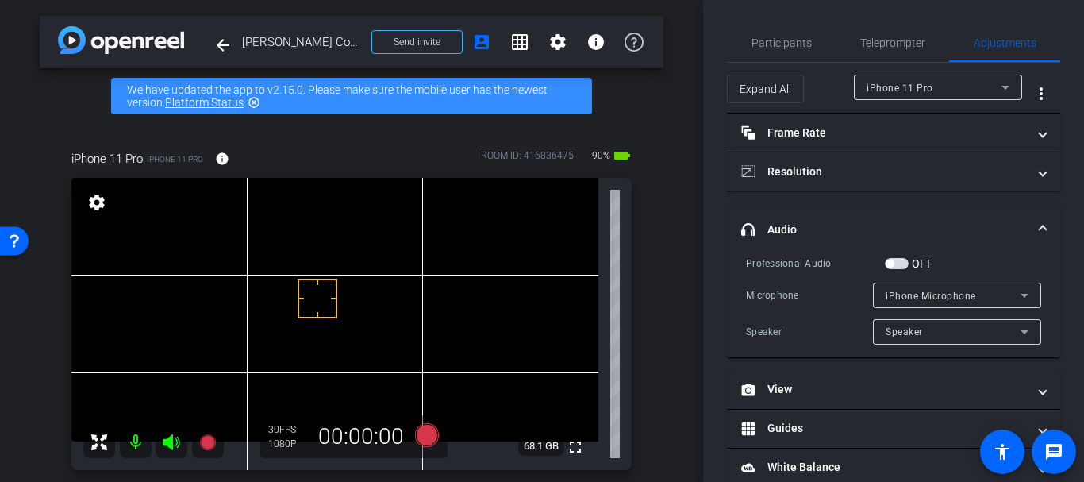
click at [902, 294] on span "iPhone Microphone" at bounding box center [931, 295] width 90 height 11
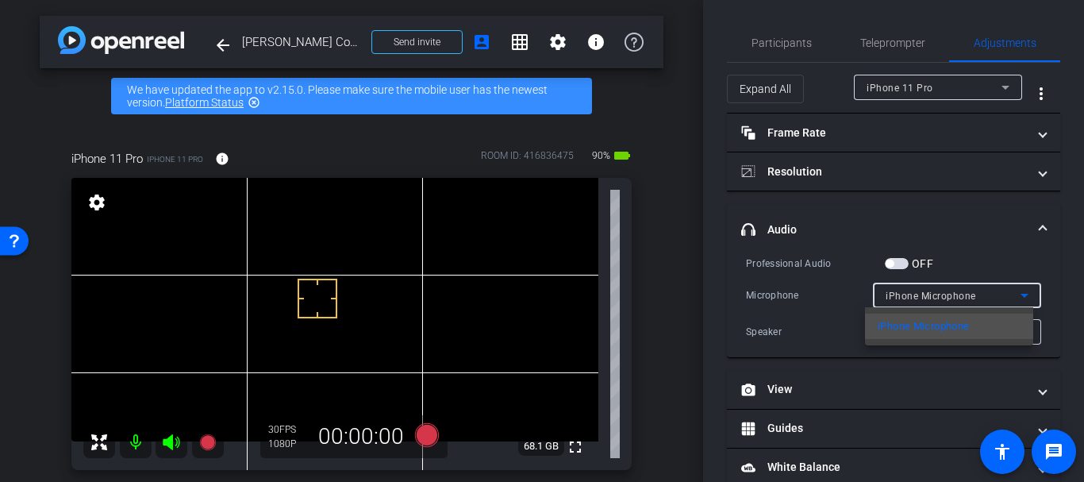
click at [895, 264] on div at bounding box center [542, 241] width 1084 height 482
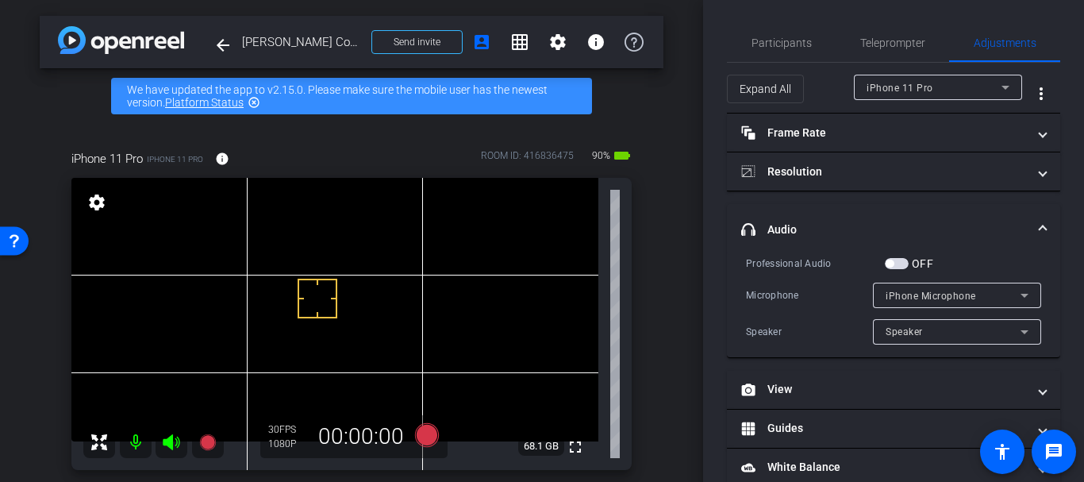
drag, startPoint x: 893, startPoint y: 314, endPoint x: 896, endPoint y: 338, distance: 24.0
click at [893, 317] on div "Professional Audio OFF Microphone iPhone Microphone Speaker Speaker" at bounding box center [893, 300] width 295 height 90
click at [896, 338] on div "Speaker" at bounding box center [953, 331] width 135 height 20
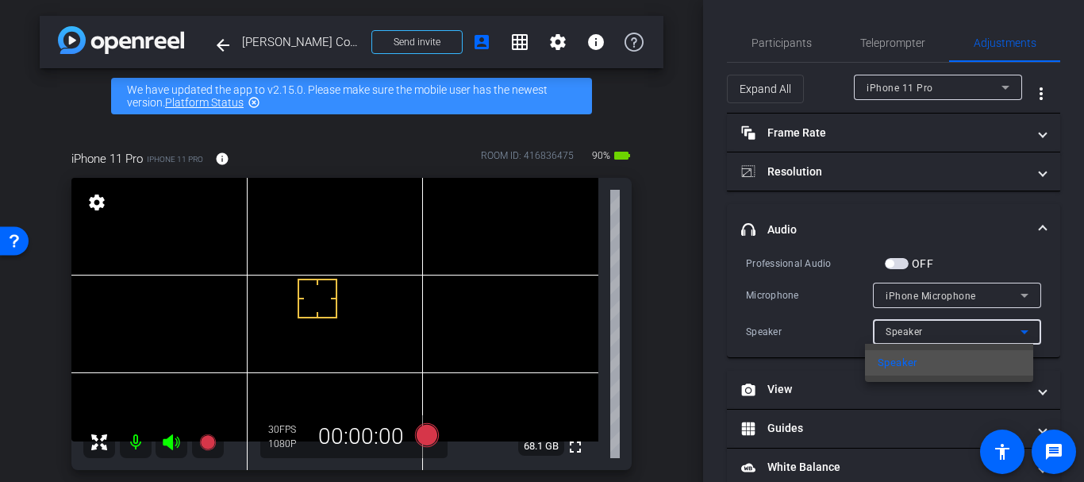
click at [890, 328] on div at bounding box center [542, 241] width 1084 height 482
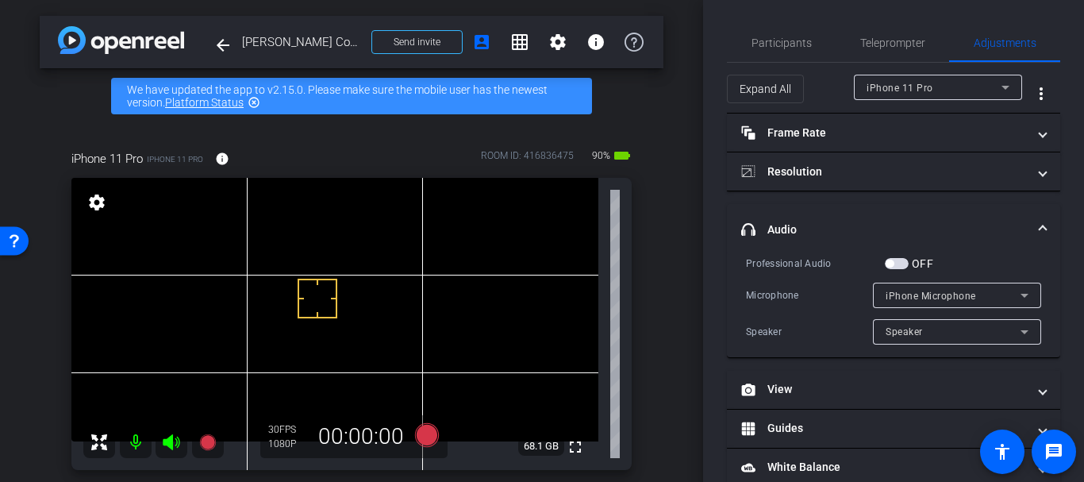
click at [894, 262] on span "button" at bounding box center [897, 263] width 24 height 11
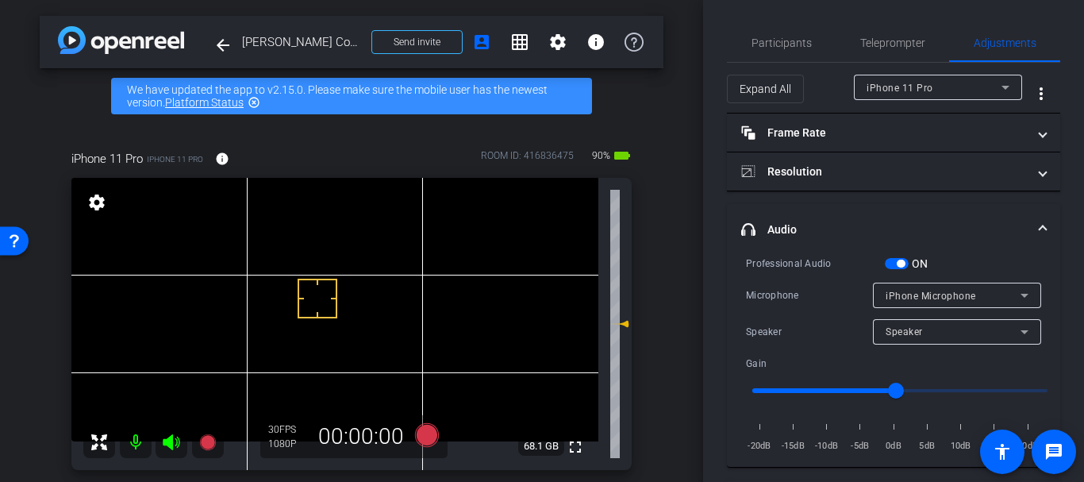
click at [894, 291] on span "iPhone Microphone" at bounding box center [931, 295] width 90 height 11
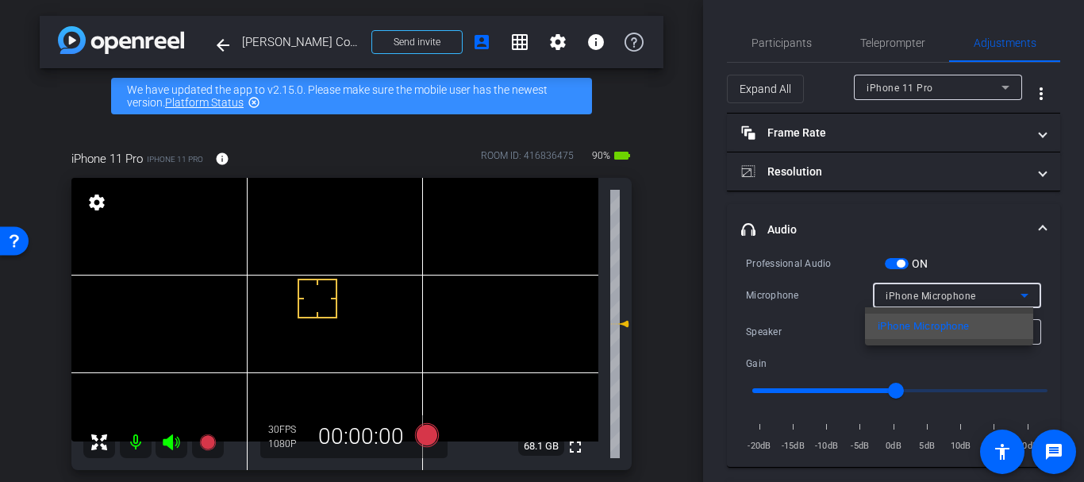
click at [894, 291] on div at bounding box center [542, 241] width 1084 height 482
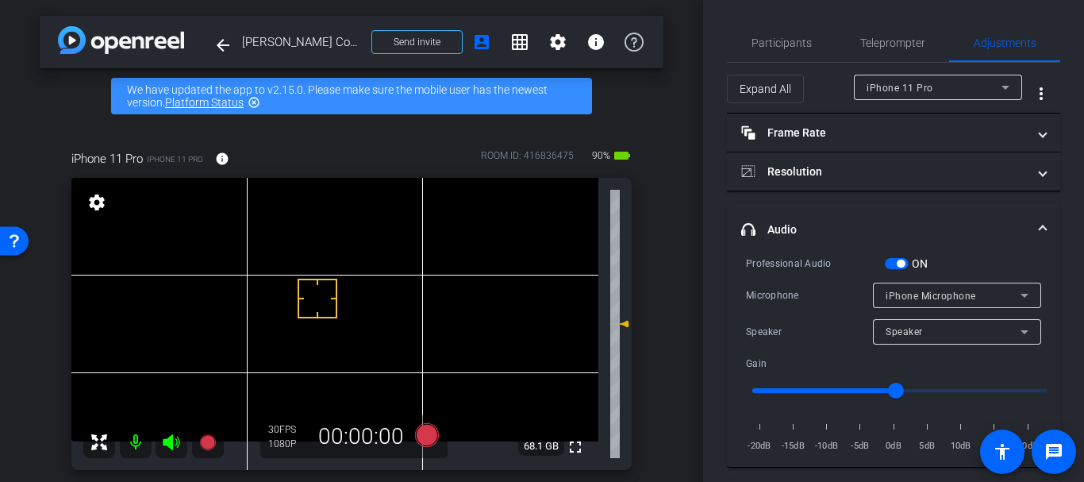
click at [886, 322] on div "Speaker" at bounding box center [953, 331] width 135 height 20
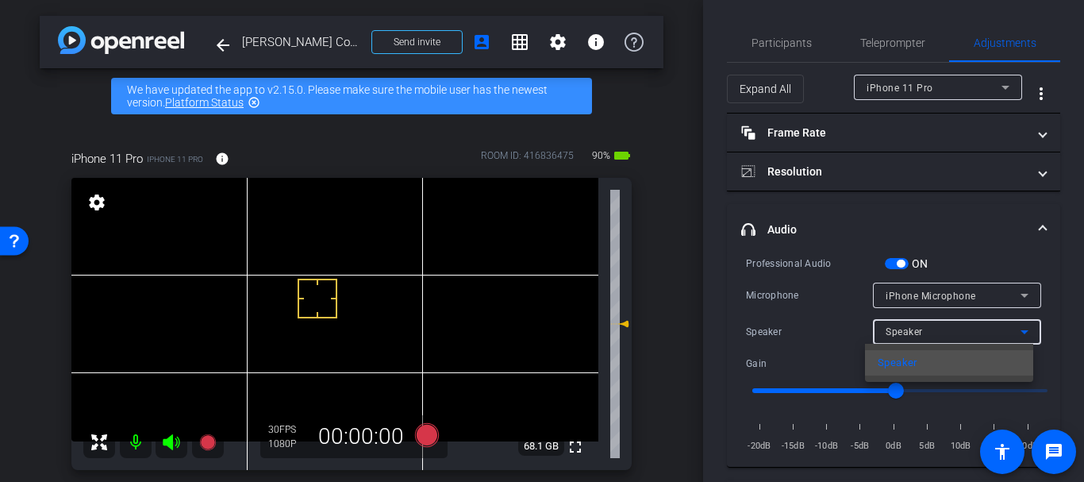
click at [885, 330] on div at bounding box center [542, 241] width 1084 height 482
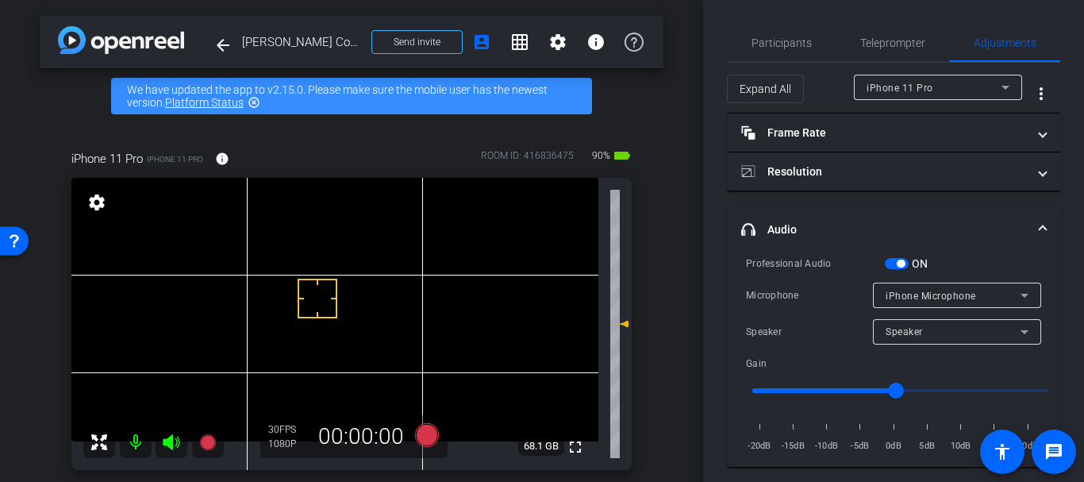
click at [889, 292] on span "iPhone Microphone" at bounding box center [931, 295] width 90 height 11
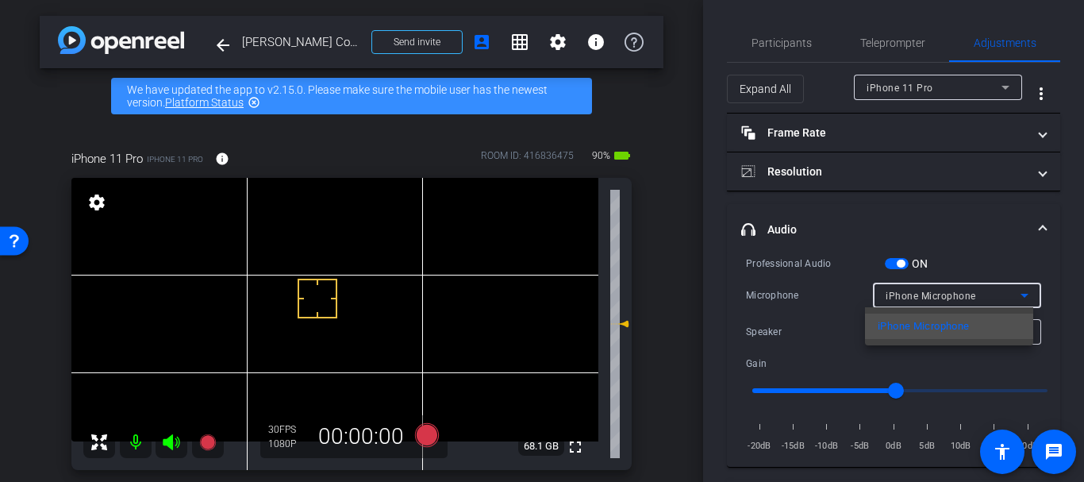
click at [889, 292] on div at bounding box center [542, 241] width 1084 height 482
click at [901, 290] on span "iPhone Microphone" at bounding box center [931, 295] width 90 height 11
click at [901, 290] on div at bounding box center [542, 241] width 1084 height 482
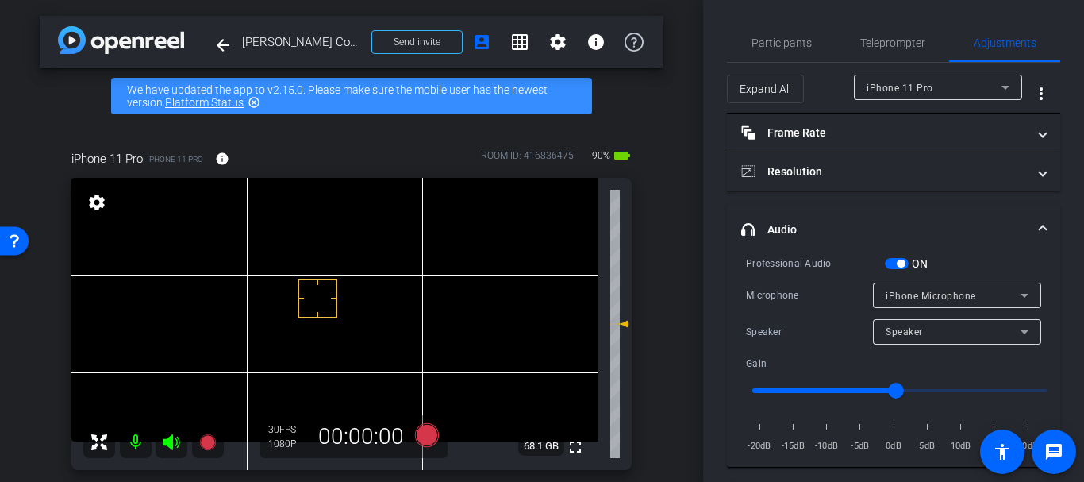
drag, startPoint x: 890, startPoint y: 315, endPoint x: 889, endPoint y: 328, distance: 12.8
click at [890, 321] on div "Professional Audio ON Microphone iPhone Microphone Speaker Speaker Gain -20dB -…" at bounding box center [893, 354] width 295 height 199
click at [889, 328] on span "Speaker" at bounding box center [904, 331] width 37 height 11
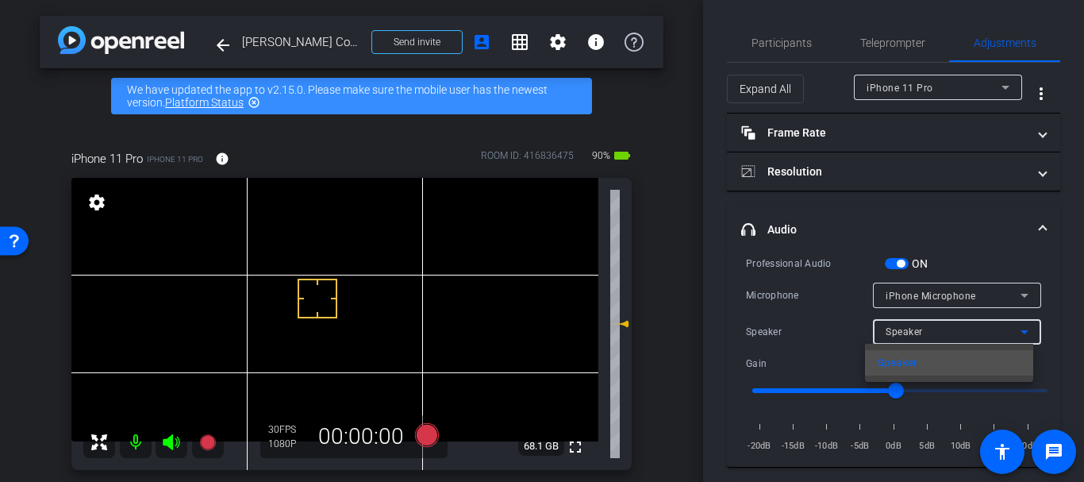
click at [889, 328] on div at bounding box center [542, 241] width 1084 height 482
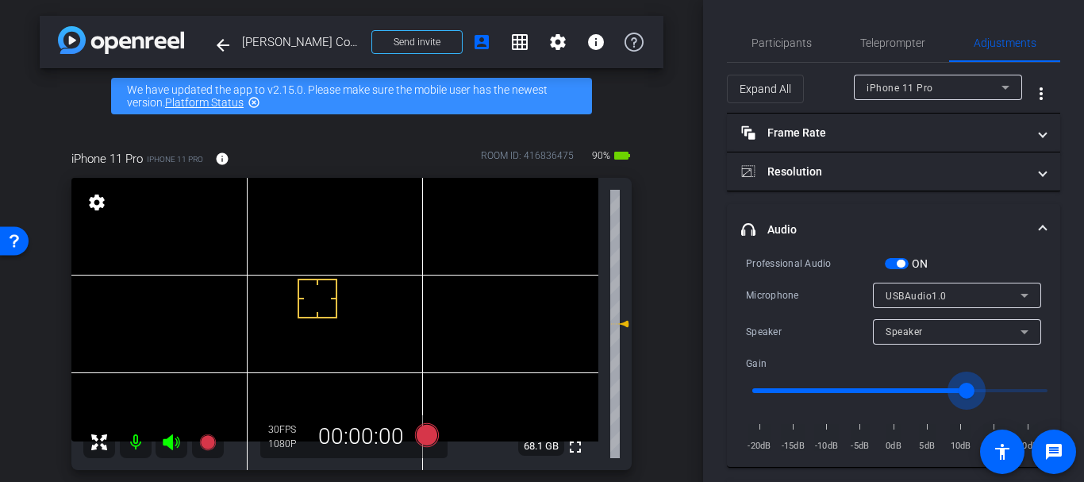
drag, startPoint x: 897, startPoint y: 389, endPoint x: 970, endPoint y: 377, distance: 73.2
click at [970, 377] on input "range" at bounding box center [900, 390] width 328 height 35
click at [620, 255] on icon at bounding box center [622, 257] width 11 height 6
drag, startPoint x: 617, startPoint y: 252, endPoint x: 646, endPoint y: 212, distance: 48.9
click at [620, 217] on icon at bounding box center [619, 226] width 19 height 19
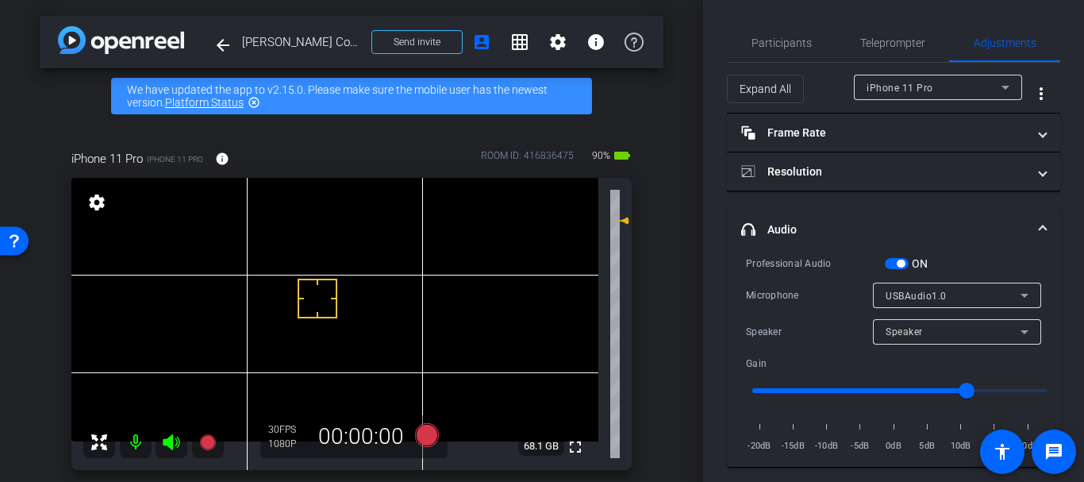
click at [922, 330] on div "Speaker" at bounding box center [953, 331] width 135 height 20
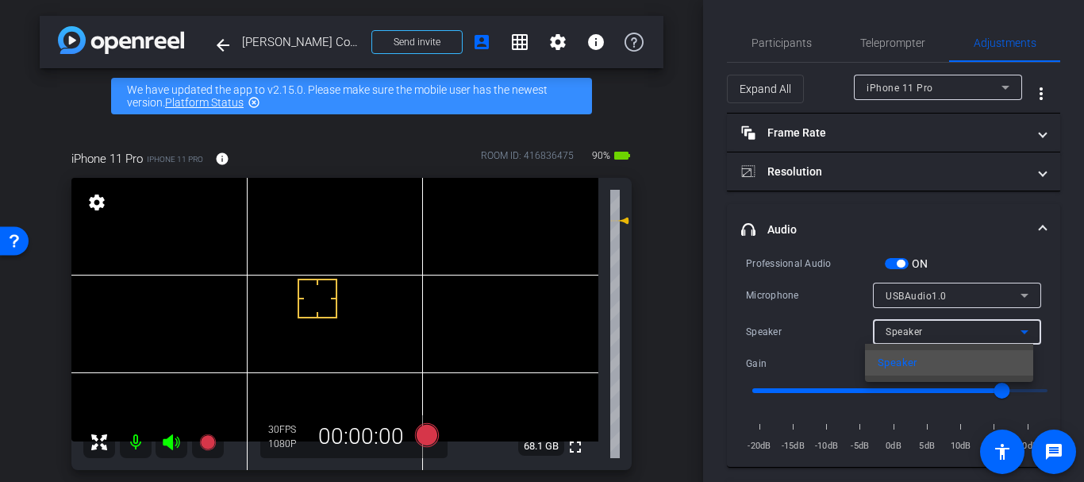
type input "15"
click at [904, 328] on div at bounding box center [542, 241] width 1084 height 482
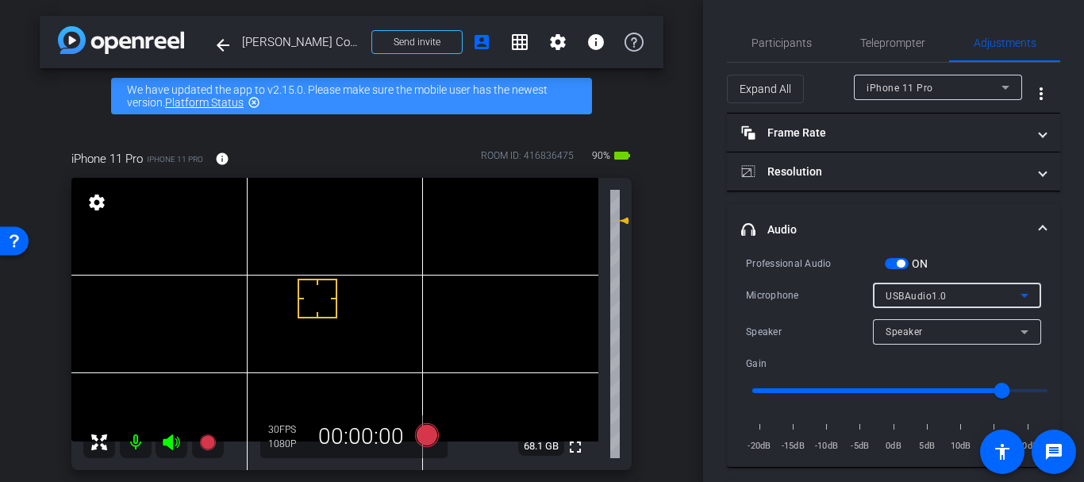
click at [907, 294] on span "USBAudio1.0" at bounding box center [916, 295] width 61 height 11
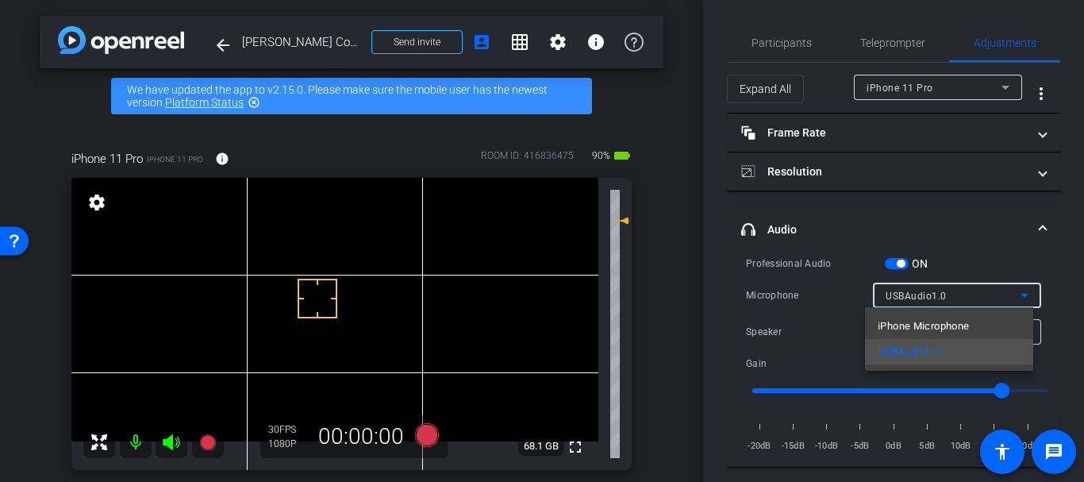
click at [907, 294] on div at bounding box center [542, 241] width 1084 height 482
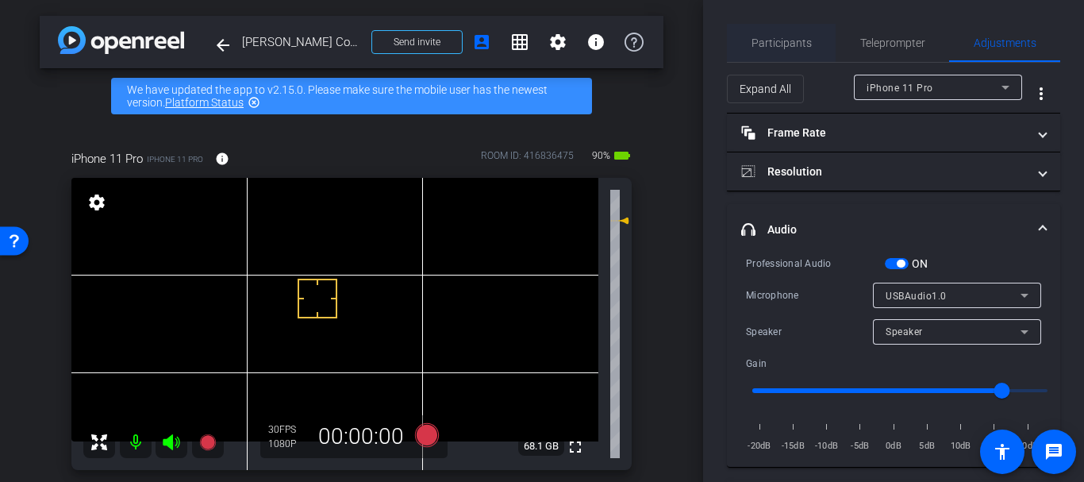
click at [793, 53] on span "Participants" at bounding box center [781, 43] width 60 height 38
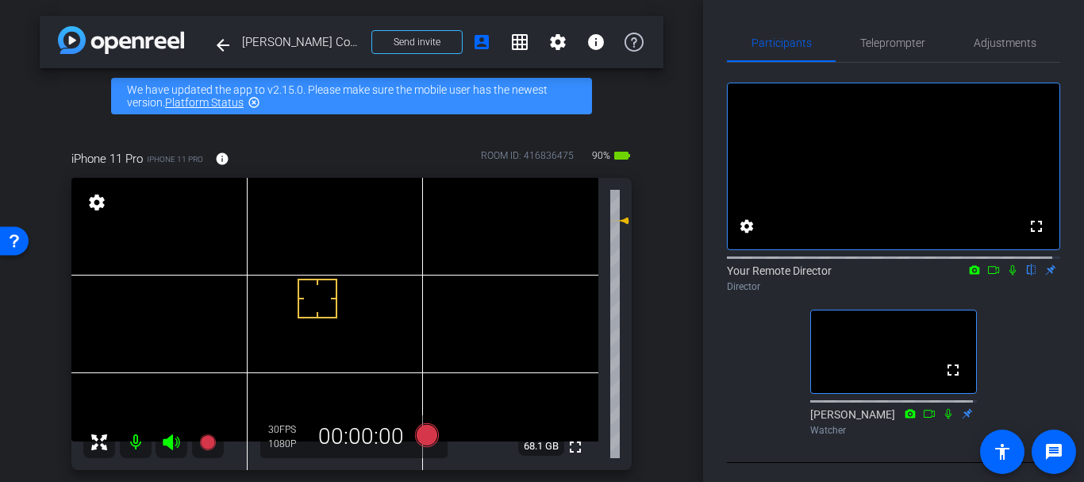
click at [687, 308] on div "arrow_back Julie Childers Course Guide Back to project Send invite account_box …" at bounding box center [351, 241] width 703 height 482
click at [298, 287] on video at bounding box center [334, 309] width 527 height 263
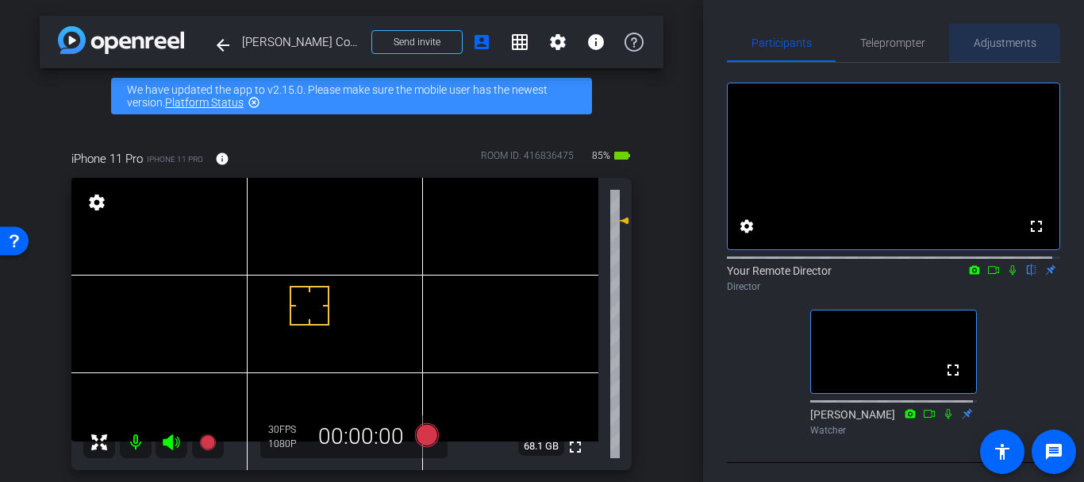
click at [979, 58] on span "Adjustments" at bounding box center [1005, 43] width 63 height 38
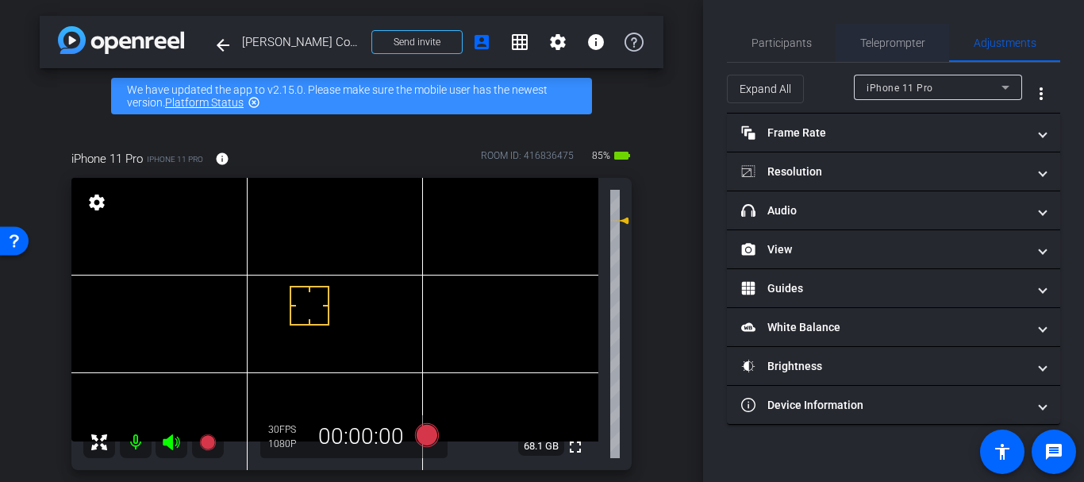
click at [870, 27] on span "Teleprompter" at bounding box center [892, 43] width 65 height 38
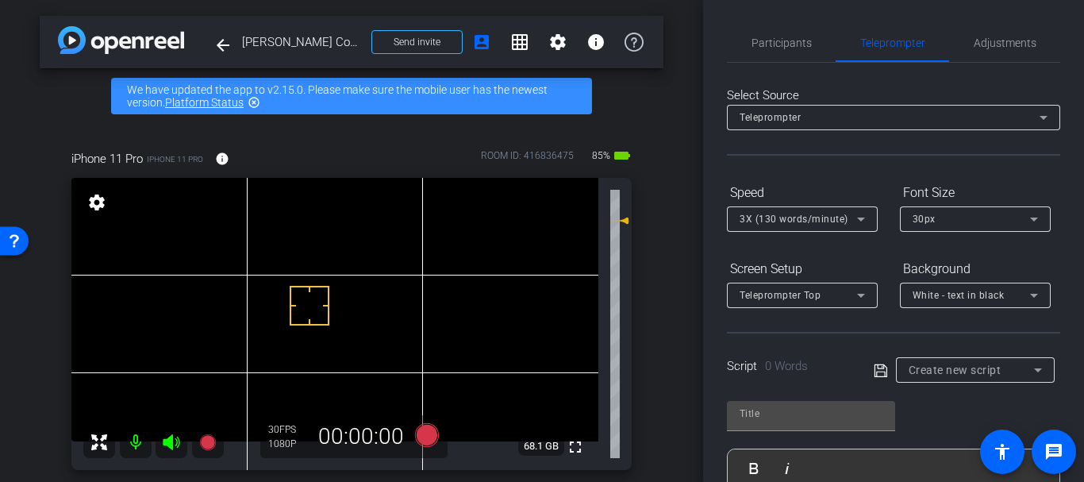
click at [797, 332] on div "Script 0 Words Create new script" at bounding box center [893, 357] width 333 height 51
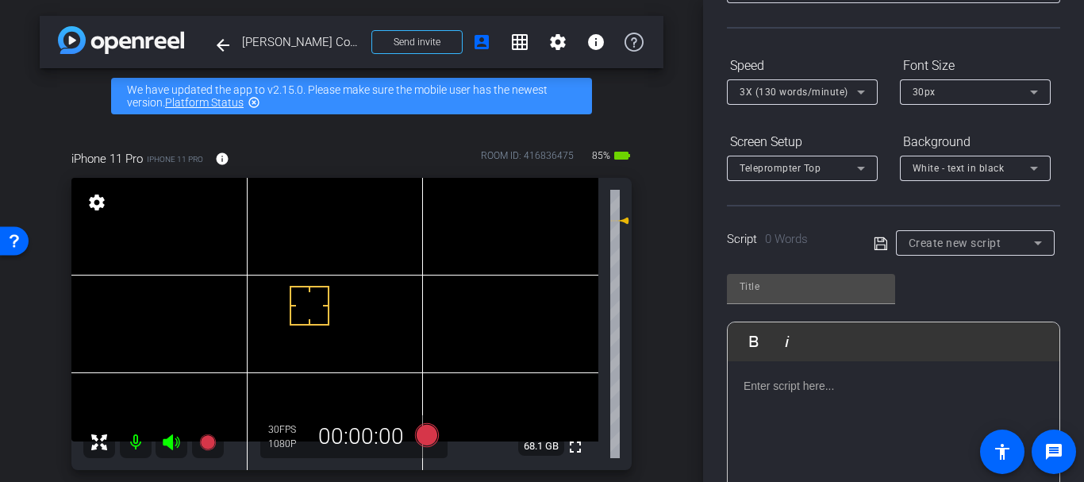
scroll to position [159, 0]
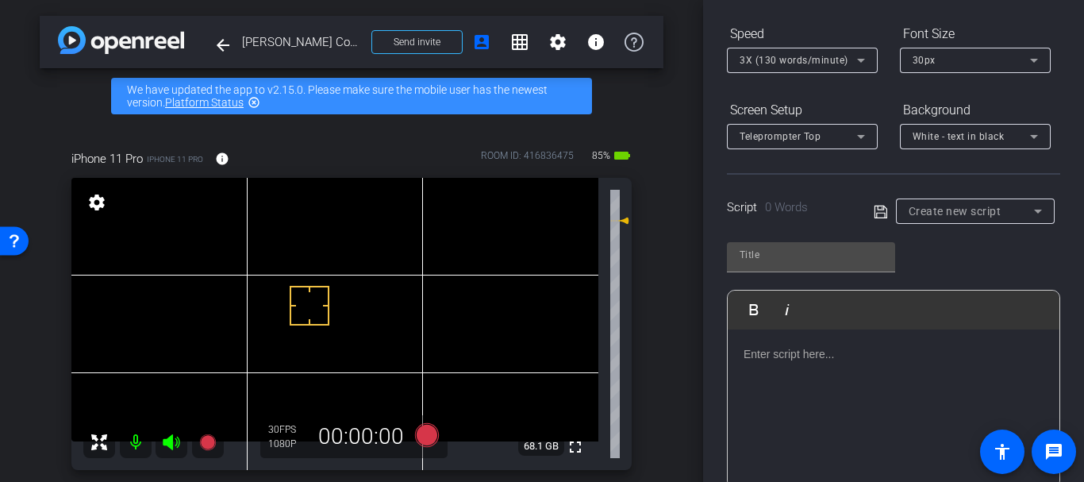
click at [795, 375] on div at bounding box center [894, 408] width 332 height 159
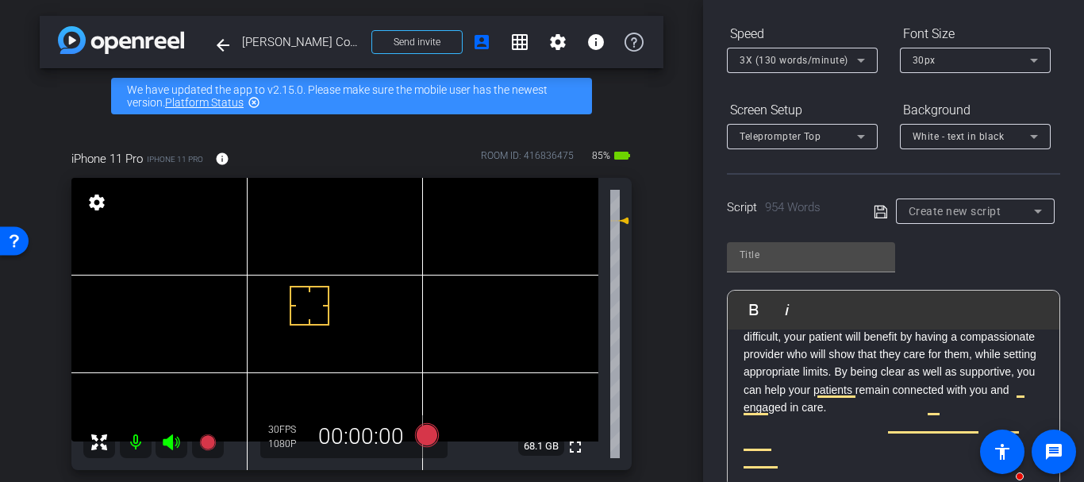
scroll to position [2753, 0]
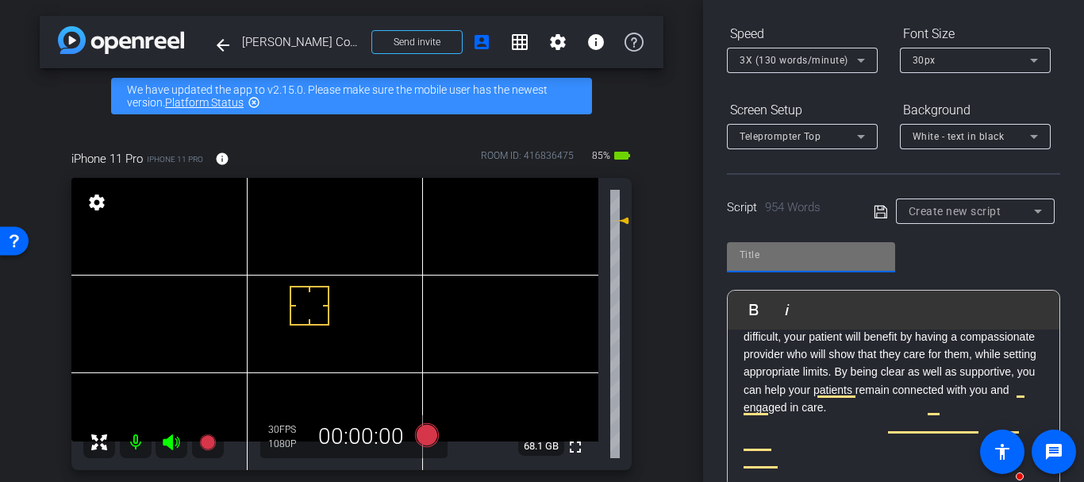
click at [791, 249] on input "text" at bounding box center [811, 254] width 143 height 19
type input "[PERSON_NAME]"
click at [876, 212] on icon at bounding box center [880, 211] width 13 height 13
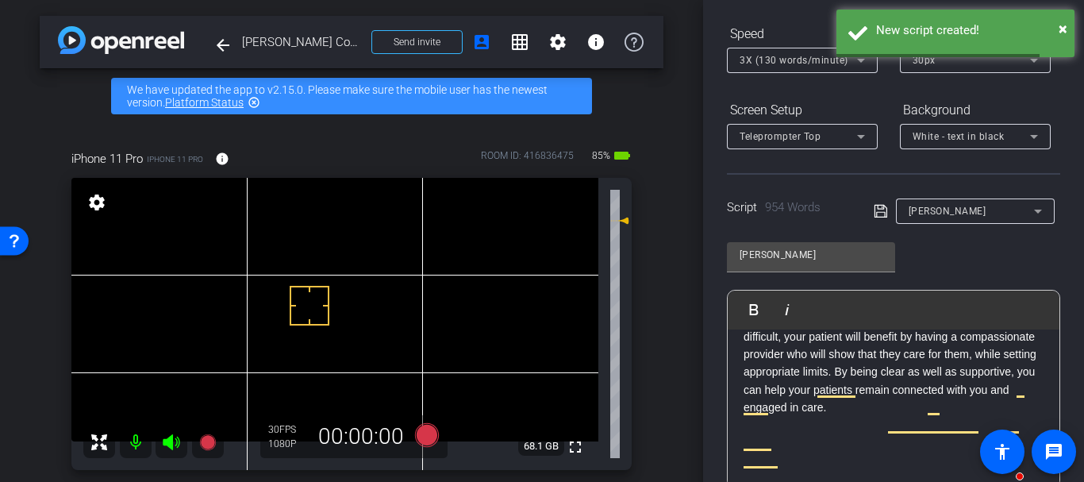
click at [764, 215] on div "Script 954 Words" at bounding box center [789, 207] width 125 height 18
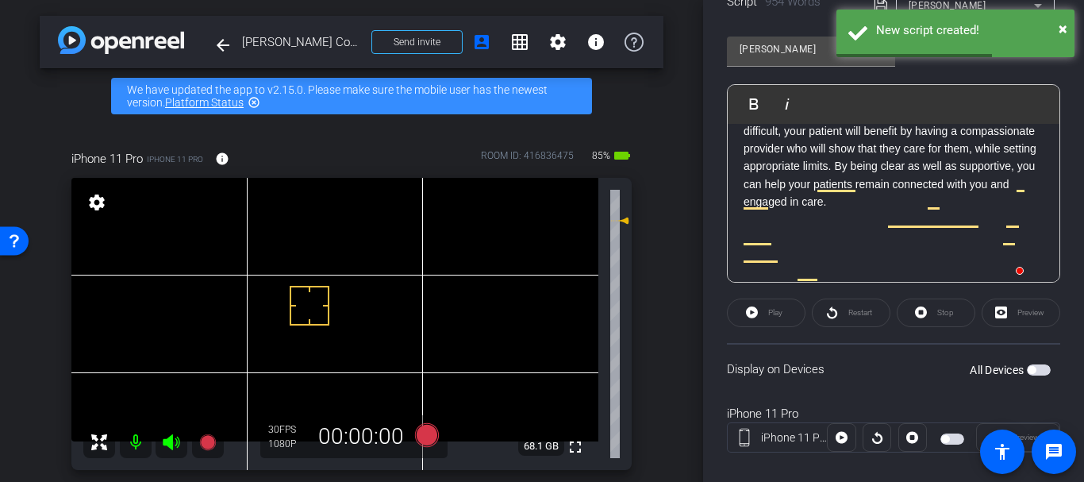
scroll to position [386, 0]
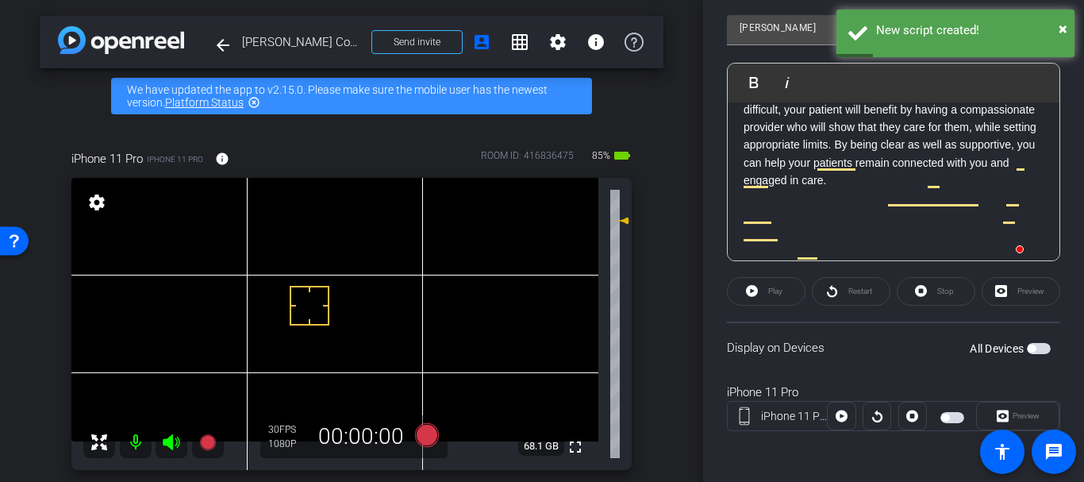
click at [1028, 347] on span "button" at bounding box center [1032, 348] width 8 height 8
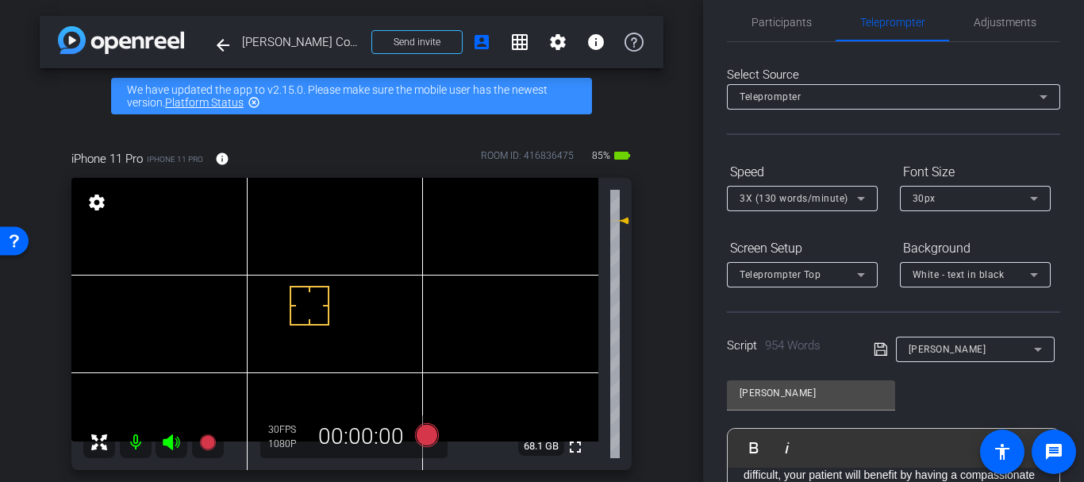
scroll to position [0, 0]
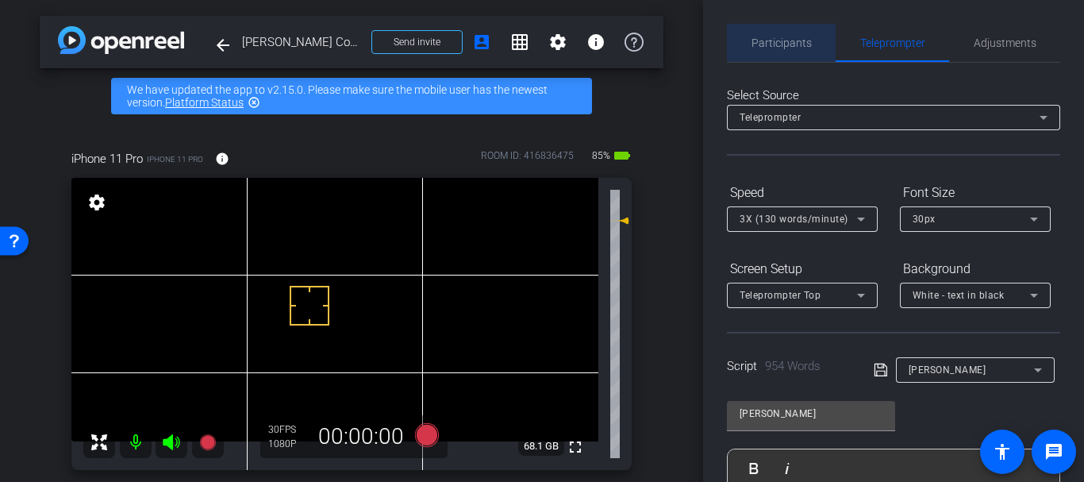
click at [786, 43] on span "Participants" at bounding box center [781, 42] width 60 height 11
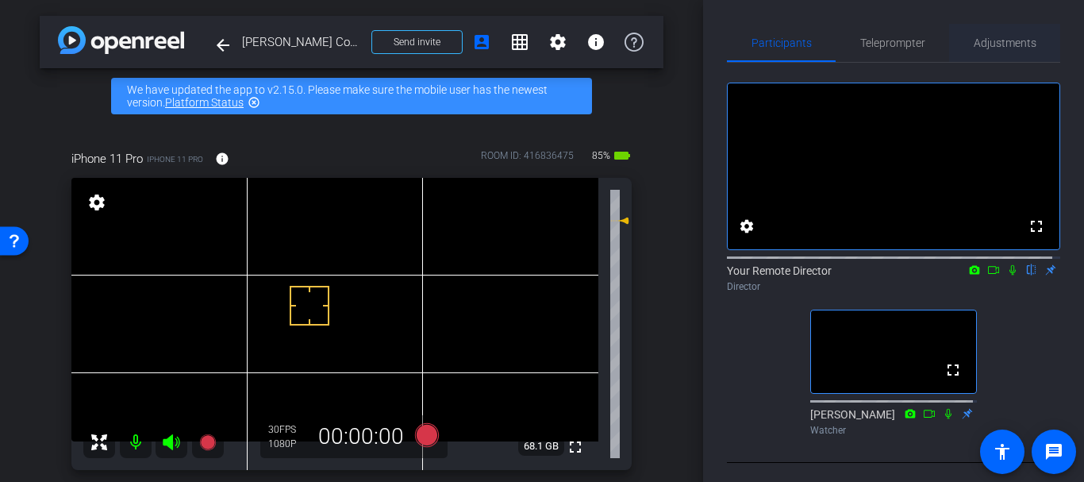
scroll to position [578, 0]
click at [996, 37] on span "Adjustments" at bounding box center [1005, 42] width 63 height 11
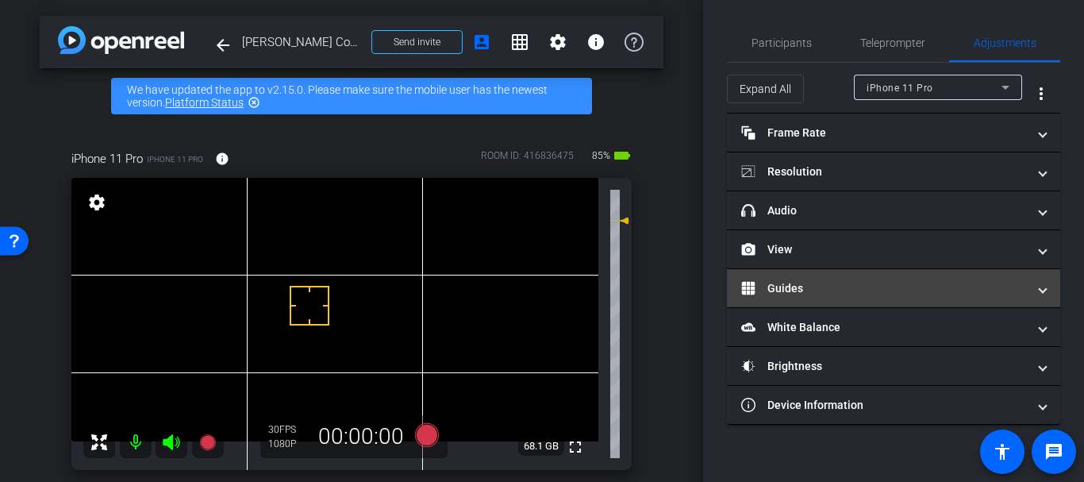
click at [807, 296] on mat-panel-title "Guides" at bounding box center [884, 288] width 286 height 17
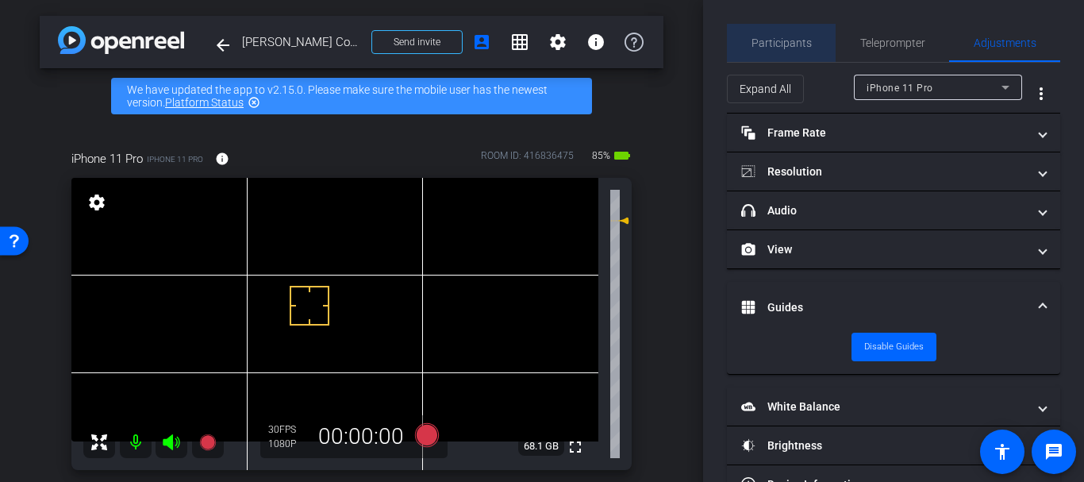
click at [801, 43] on span "Participants" at bounding box center [781, 42] width 60 height 11
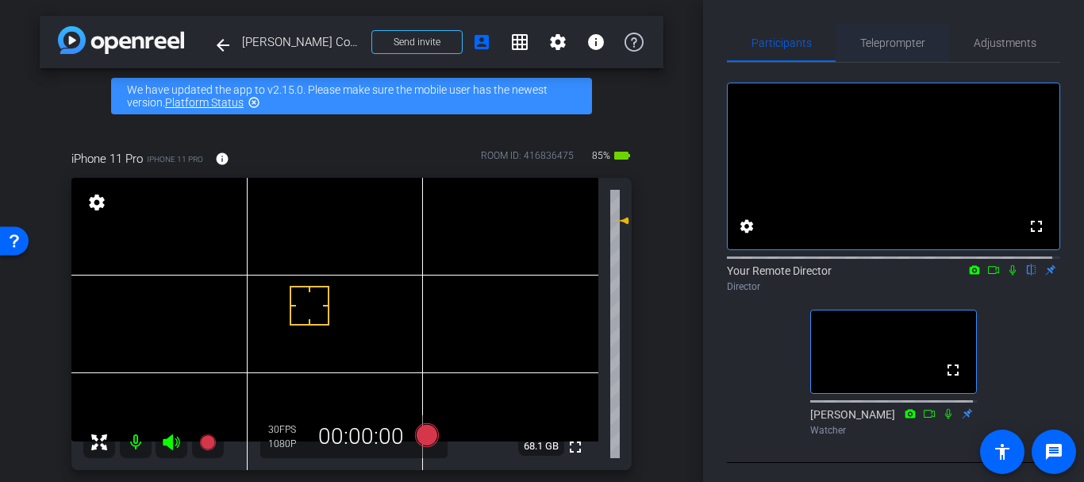
click at [886, 57] on span "Teleprompter" at bounding box center [892, 43] width 65 height 38
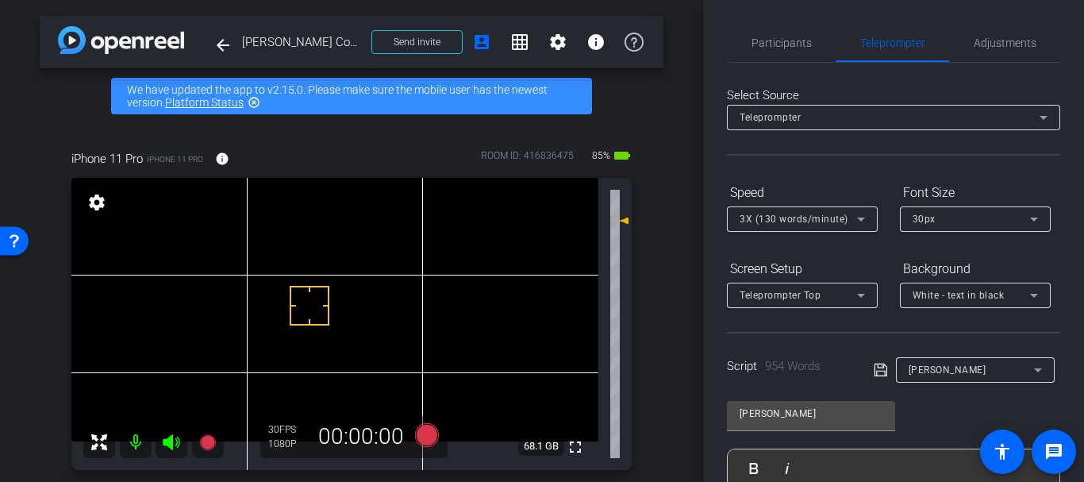
scroll to position [386, 0]
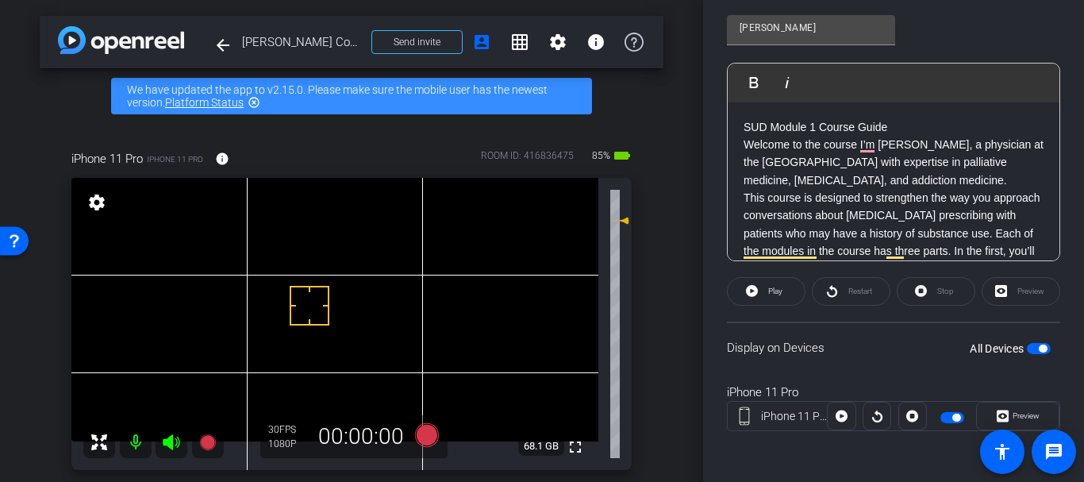
click at [841, 144] on p "Welcome to the course I’m Julie Childers, a physician at the University of Pitt…" at bounding box center [893, 162] width 300 height 53
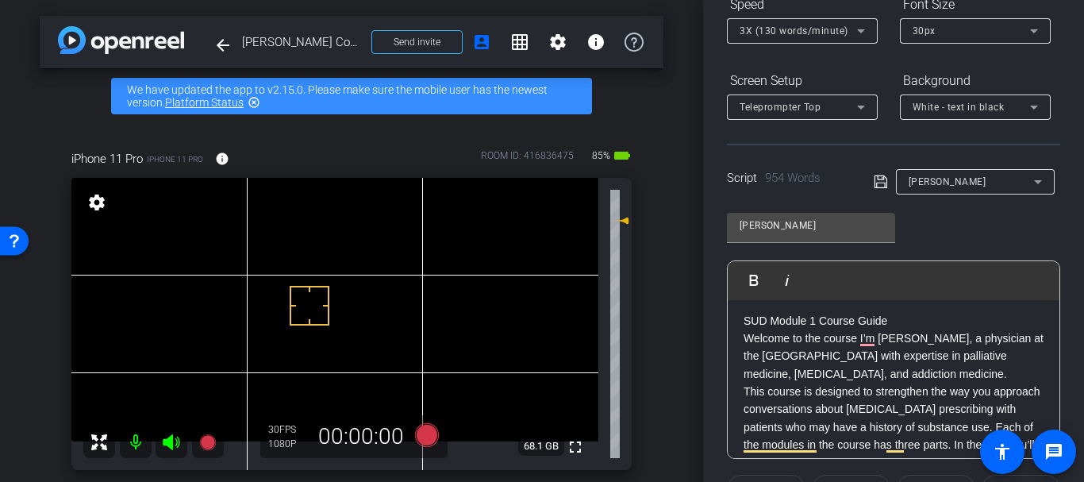
scroll to position [0, 0]
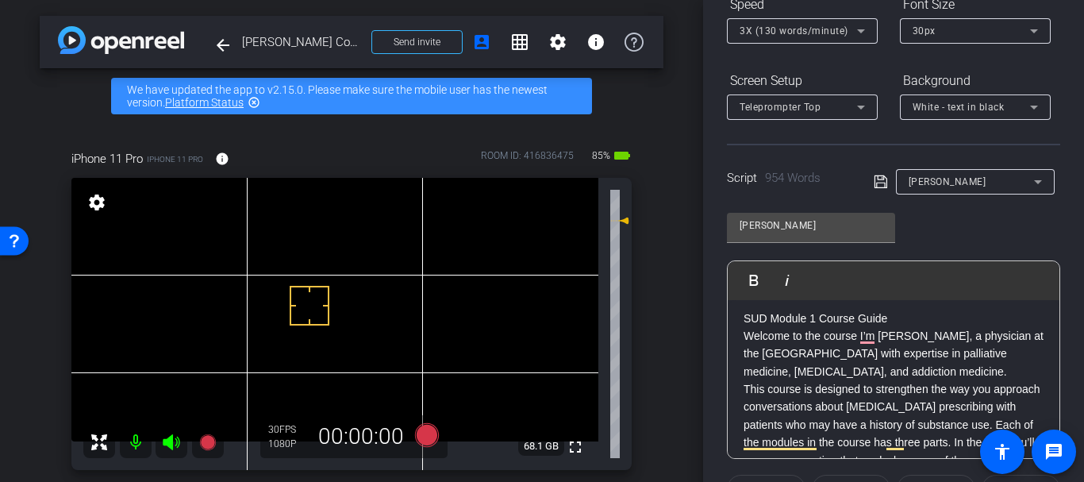
click at [777, 327] on p "Welcome to the course I’m Julie Childers, a physician at the University of Pitt…" at bounding box center [893, 353] width 300 height 53
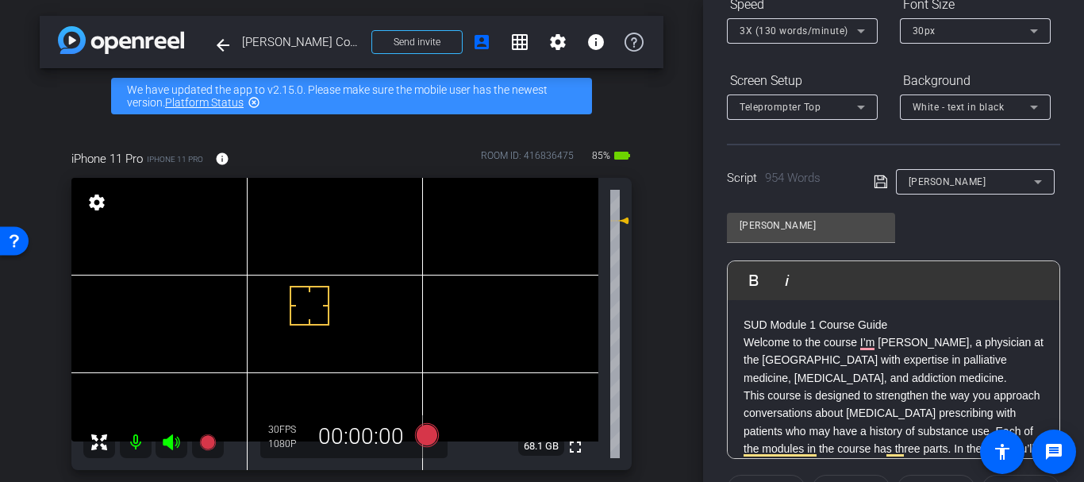
click at [786, 328] on p "SUD Module 1 Course Guide" at bounding box center [893, 324] width 300 height 17
click at [751, 321] on p "SUD Module 1 Course Guide" at bounding box center [893, 324] width 300 height 17
click at [675, 213] on div "arrow_back Julie Childers Course Guide Back to project Send invite account_box …" at bounding box center [351, 241] width 703 height 482
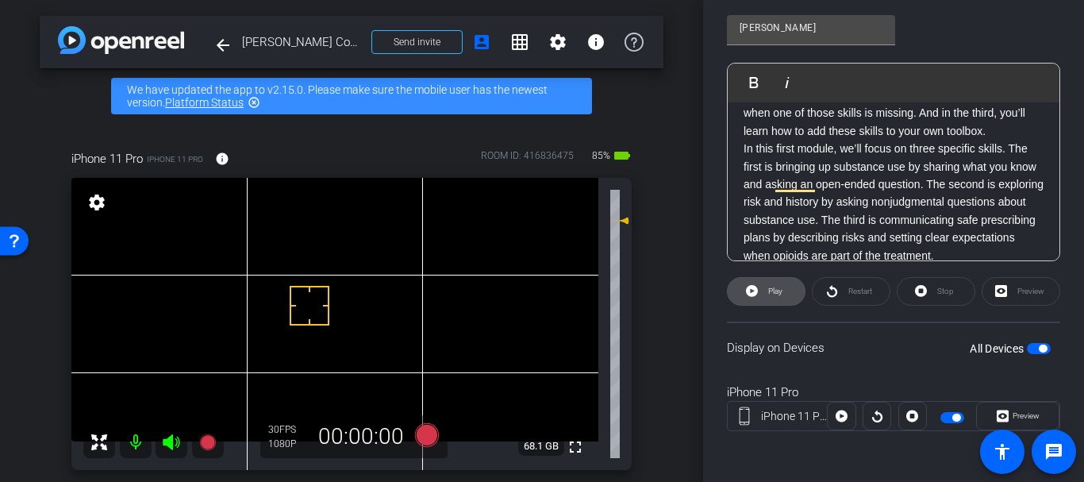
click at [776, 301] on span "Play" at bounding box center [773, 291] width 18 height 22
click at [836, 411] on icon at bounding box center [842, 416] width 12 height 12
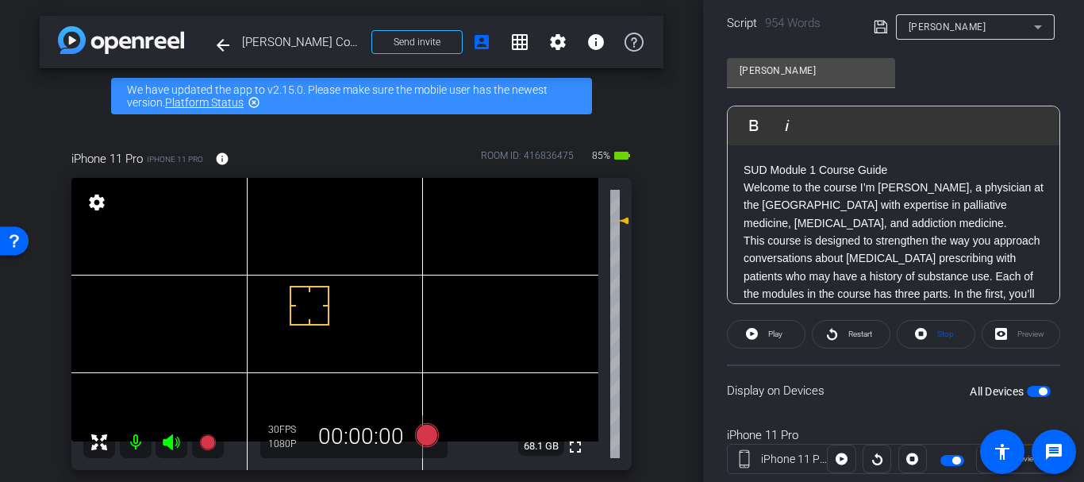
click at [770, 179] on p "Welcome to the course I’m Julie Childers, a physician at the University of Pitt…" at bounding box center [893, 205] width 300 height 53
click at [766, 343] on span "Play" at bounding box center [773, 334] width 18 height 22
click at [766, 334] on span "Pause" at bounding box center [775, 333] width 21 height 9
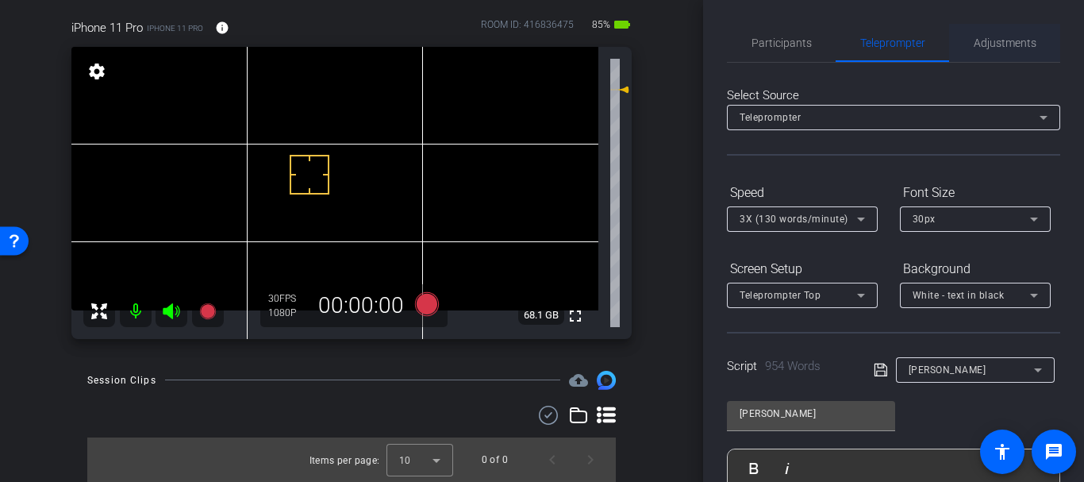
click at [1008, 33] on span "Adjustments" at bounding box center [1005, 43] width 63 height 38
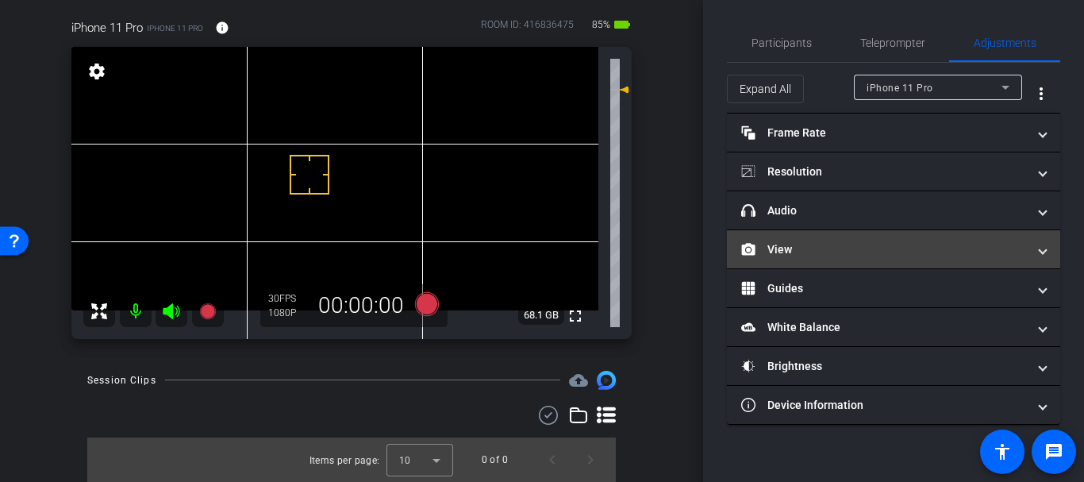
click at [826, 248] on mat-panel-title "View" at bounding box center [884, 249] width 286 height 17
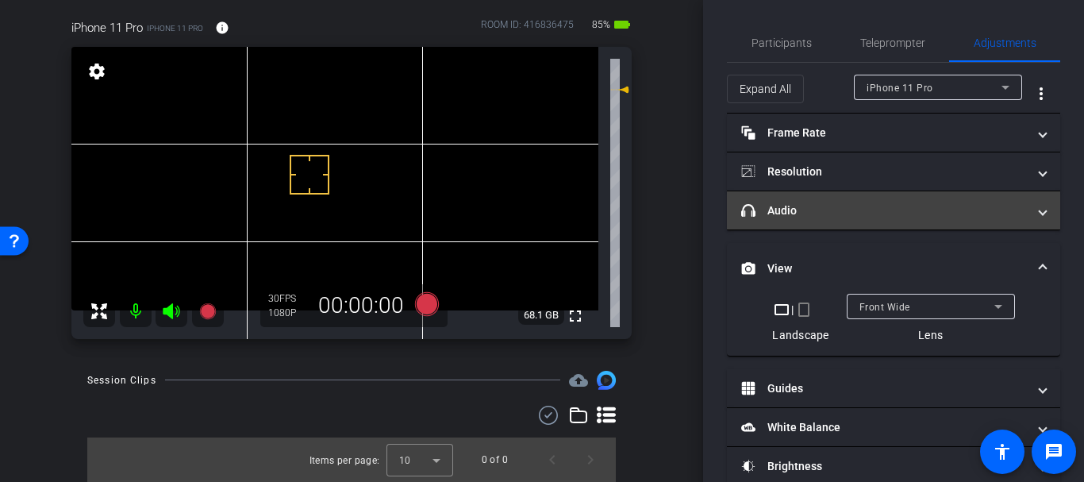
click at [794, 192] on mat-expansion-panel-header "headphone icon Audio" at bounding box center [893, 210] width 333 height 38
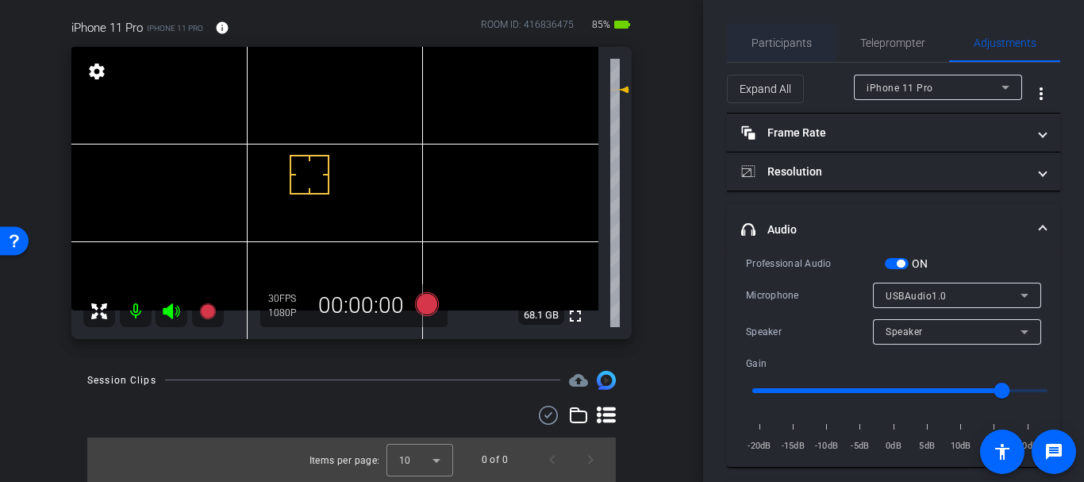
click at [766, 40] on span "Participants" at bounding box center [781, 42] width 60 height 11
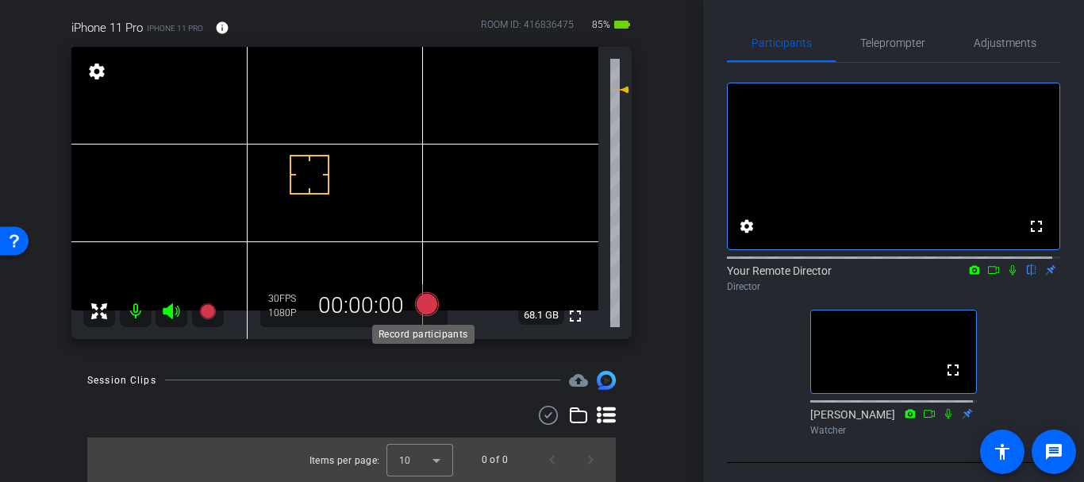
click at [430, 294] on icon at bounding box center [427, 304] width 38 height 29
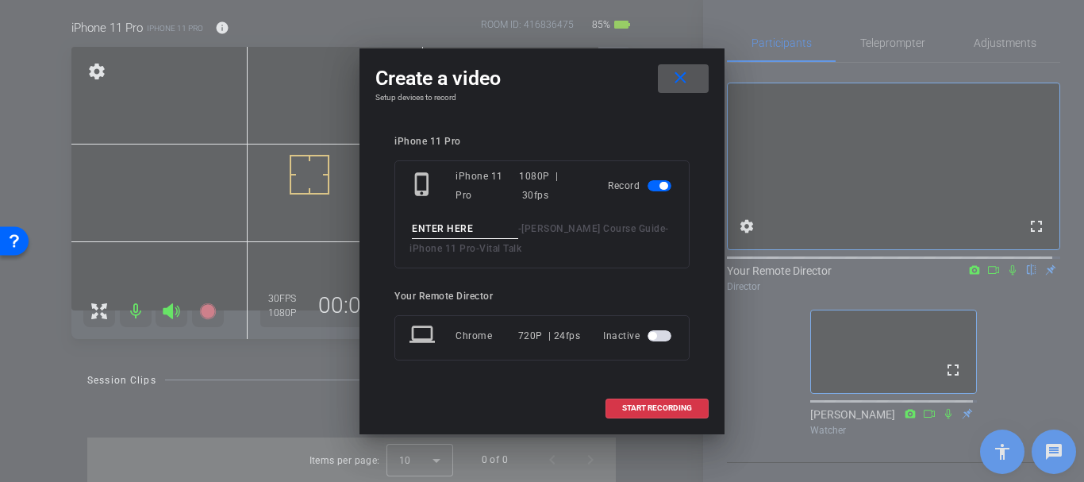
click at [463, 232] on input at bounding box center [465, 229] width 106 height 20
type input "Test"
click at [640, 413] on span at bounding box center [657, 408] width 102 height 38
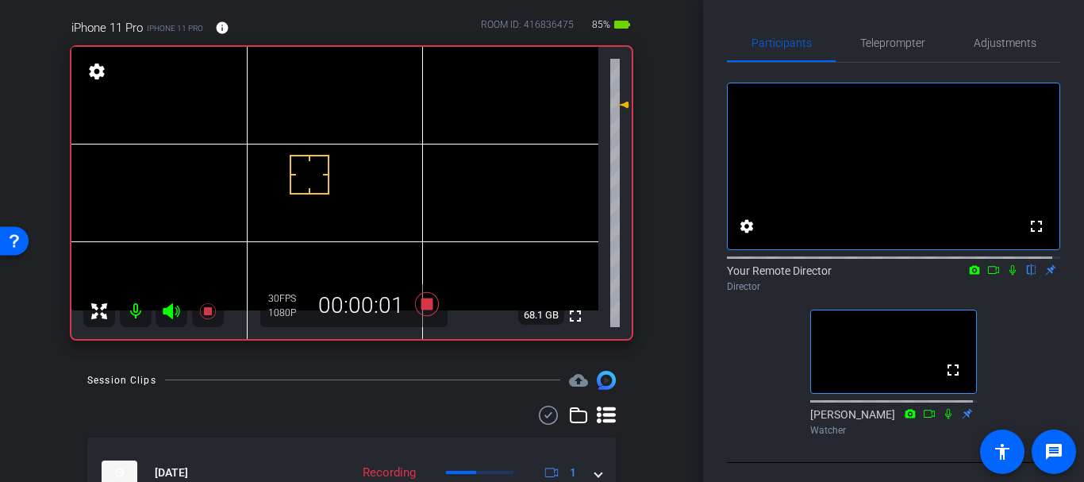
drag, startPoint x: 617, startPoint y: 90, endPoint x: 626, endPoint y: 106, distance: 18.1
click at [626, 106] on div "iPhone 11 Pro iPhone 11 Pro info ROOM ID: 416836475 85% battery_std fullscreen …" at bounding box center [352, 174] width 624 height 362
click at [1006, 275] on icon at bounding box center [1012, 269] width 13 height 11
click at [425, 305] on icon at bounding box center [427, 304] width 24 height 24
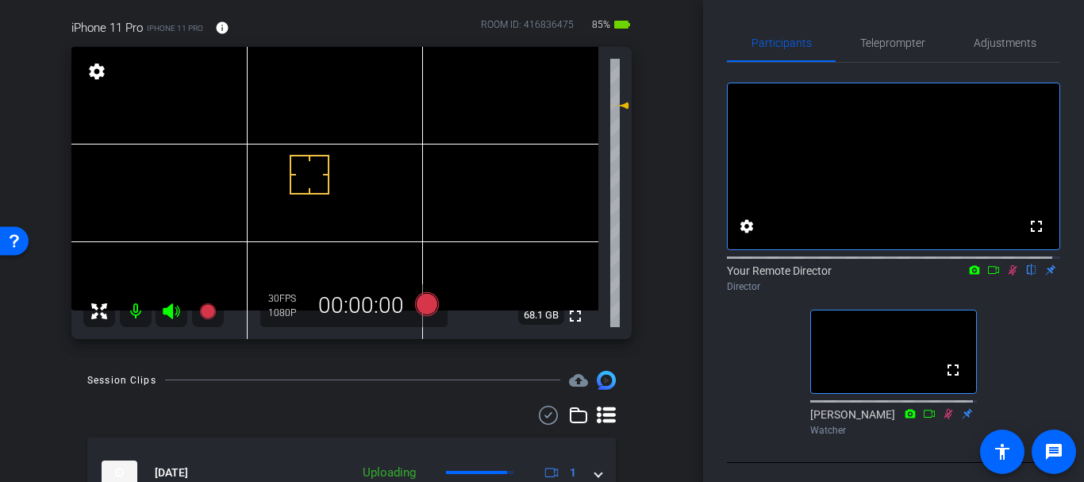
click at [1006, 275] on icon at bounding box center [1012, 269] width 13 height 11
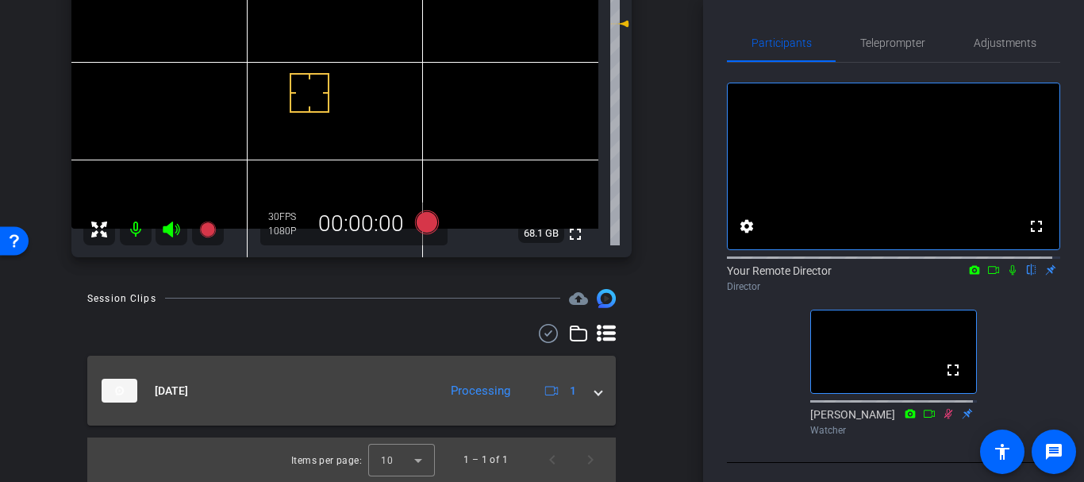
click at [420, 409] on mat-expansion-panel-header "[DATE] Processing 1" at bounding box center [351, 390] width 528 height 70
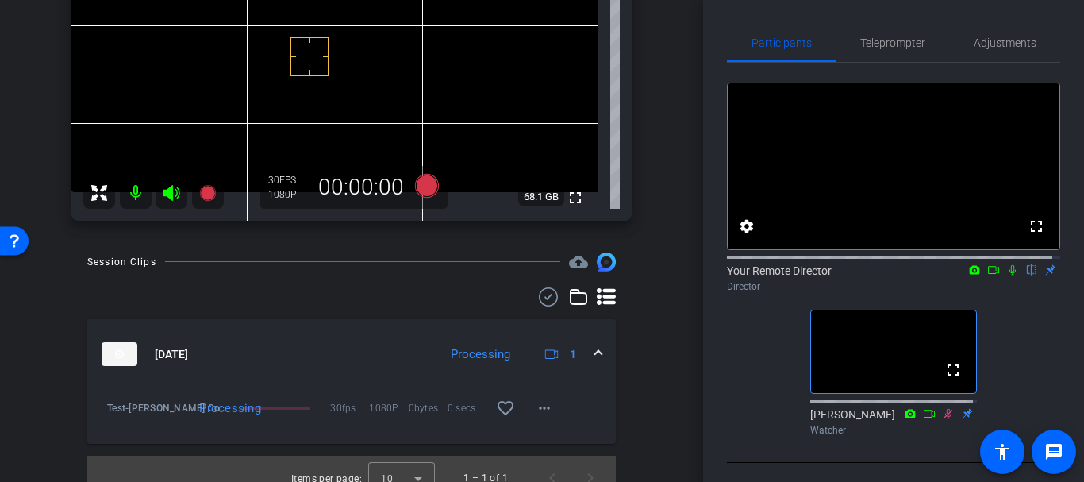
scroll to position [267, 0]
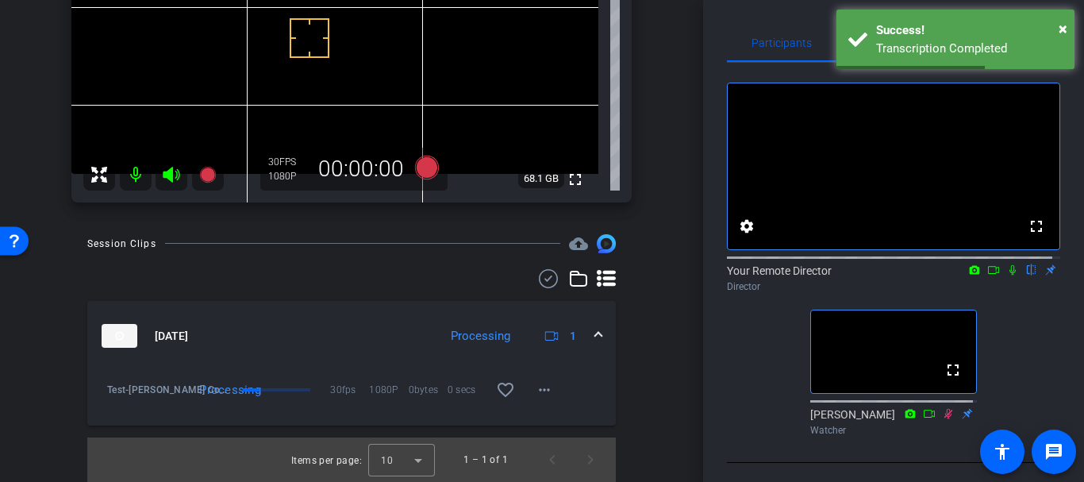
click at [113, 340] on img at bounding box center [120, 336] width 36 height 24
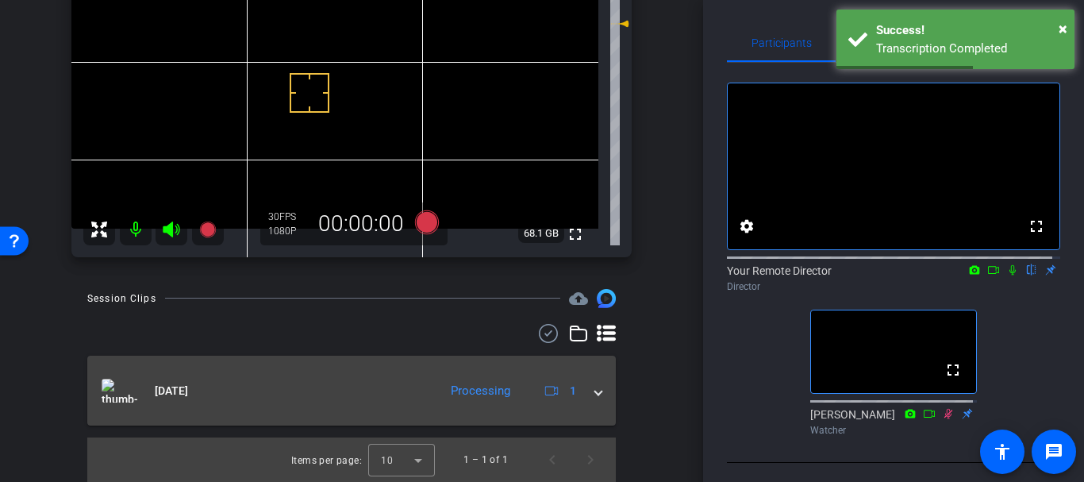
scroll to position [213, 0]
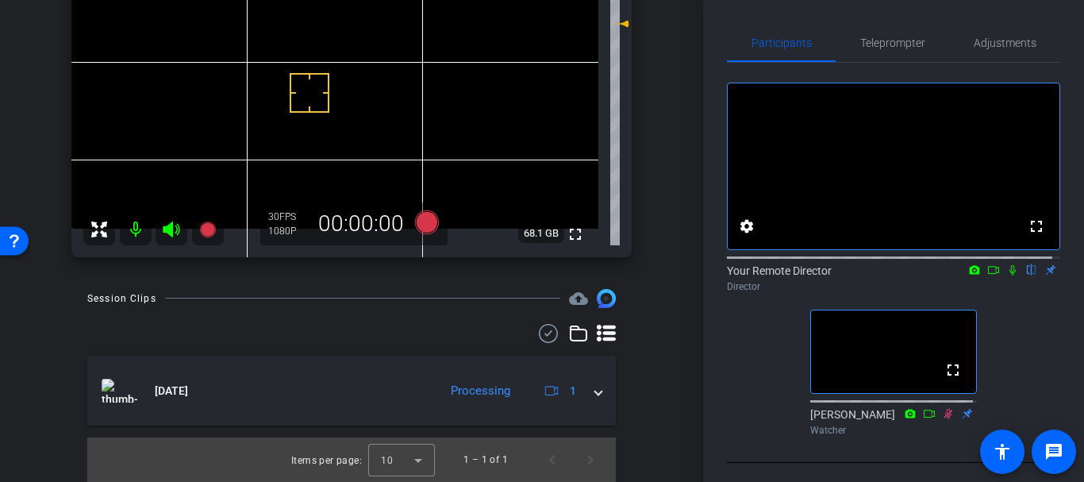
click at [631, 308] on div "Session Clips cloud_upload Sep 26, 2025 Processing 1 play_circle_outline Test-J…" at bounding box center [352, 385] width 624 height 193
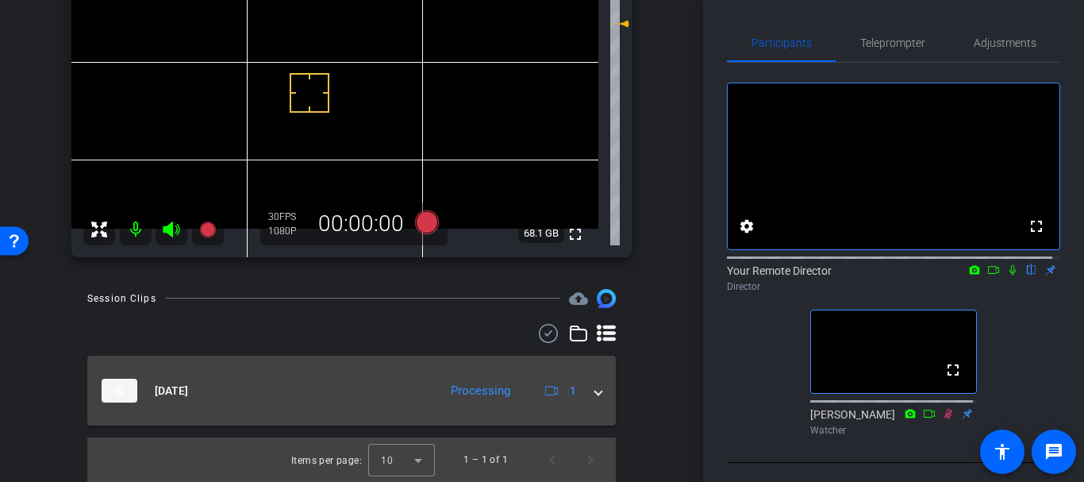
click at [411, 406] on mat-expansion-panel-header "[DATE] Processing 1" at bounding box center [351, 390] width 528 height 70
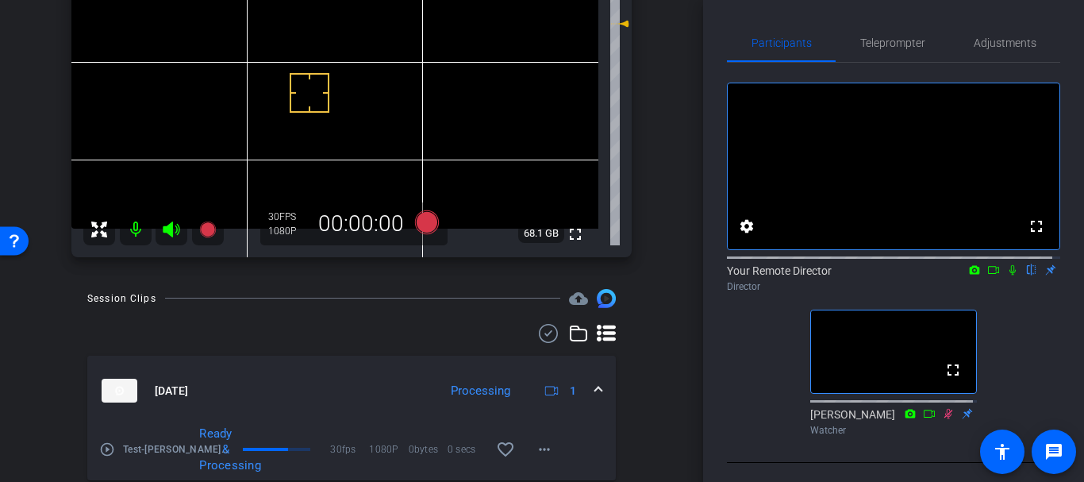
click at [108, 450] on mat-icon "play_circle_outline" at bounding box center [107, 449] width 16 height 16
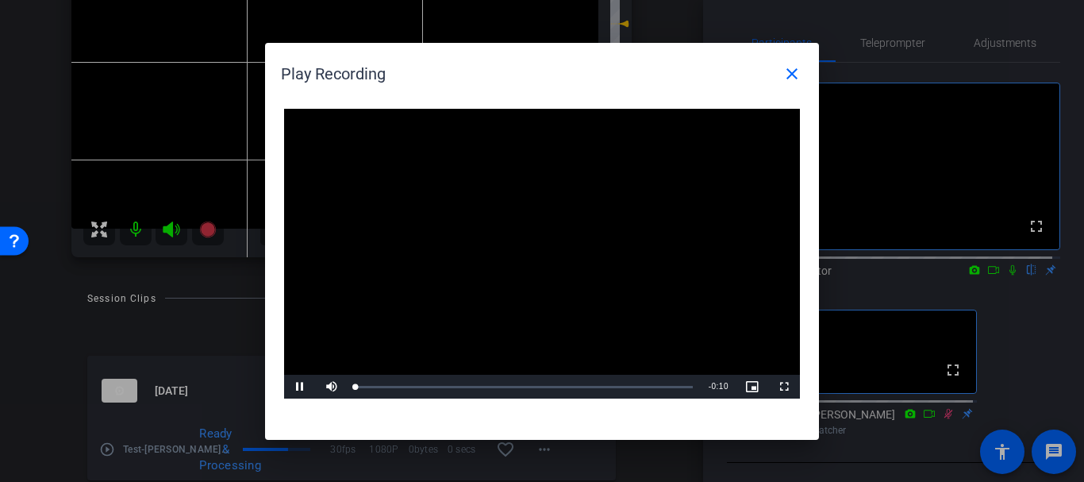
click at [544, 239] on video "Video Player" at bounding box center [542, 254] width 516 height 290
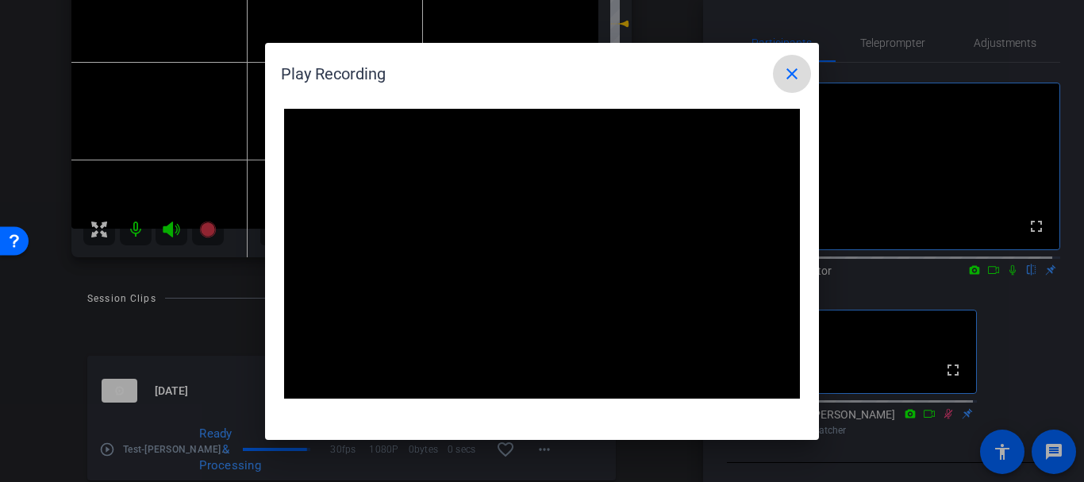
click at [793, 70] on mat-icon "close" at bounding box center [791, 73] width 19 height 19
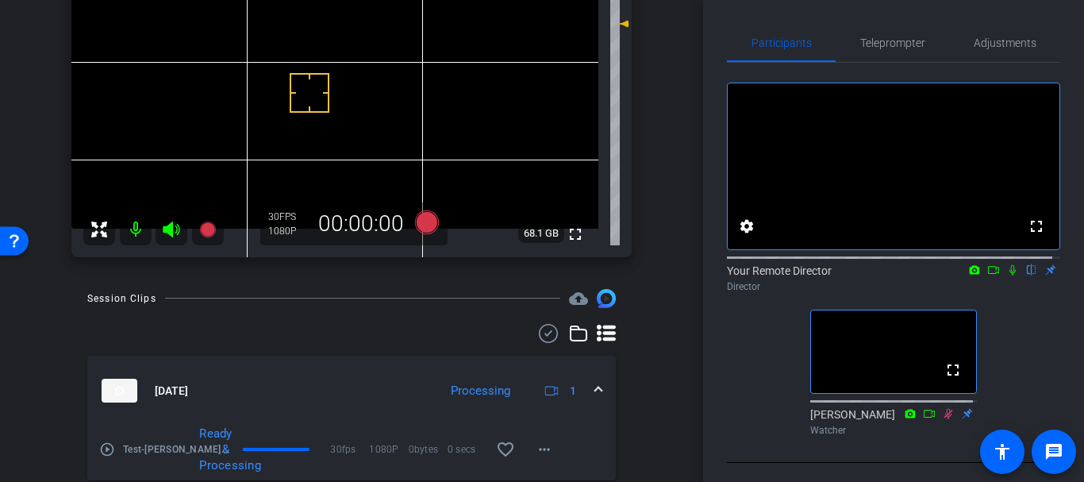
click at [653, 110] on div "iPhone 11 Pro iPhone 11 Pro info ROOM ID: 416836475 85% battery_std fullscreen …" at bounding box center [352, 92] width 624 height 362
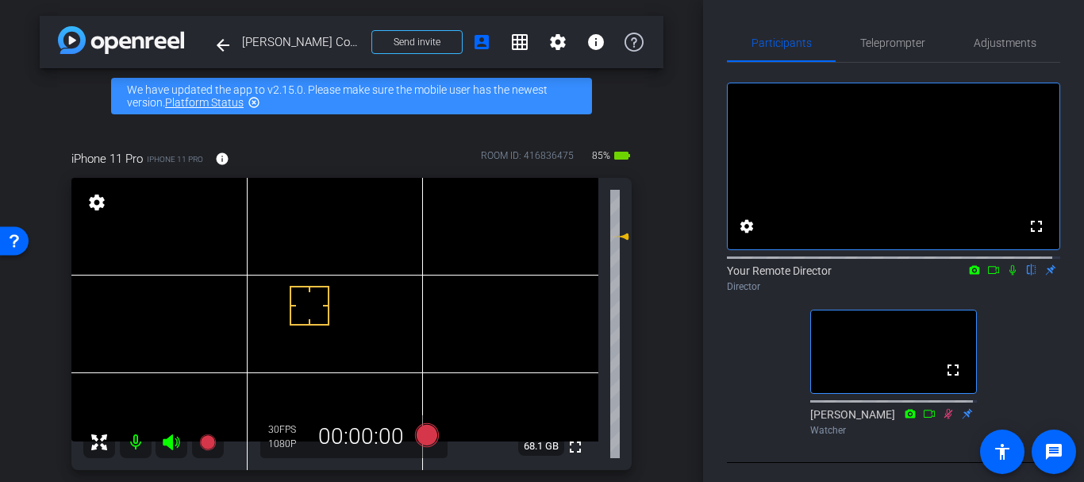
scroll to position [32, 0]
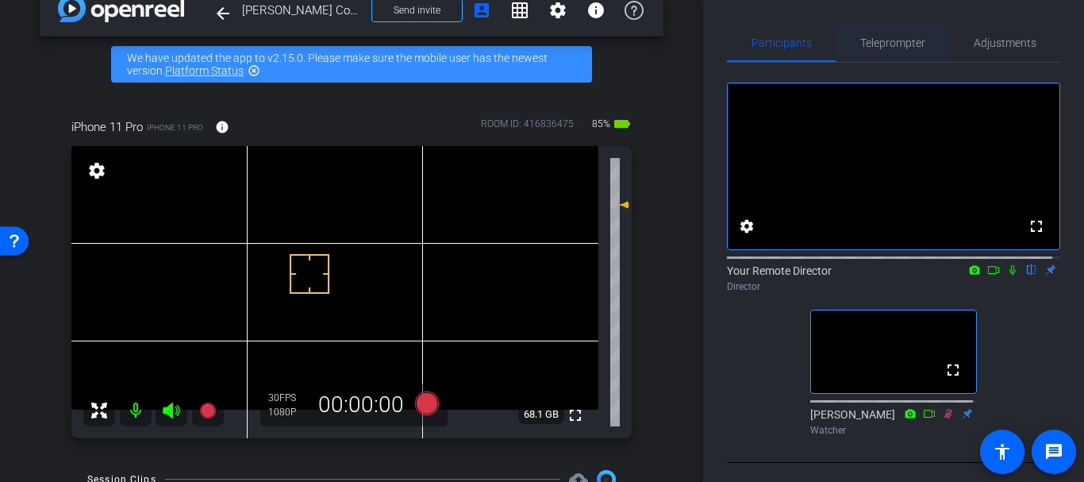
click at [900, 30] on span "Teleprompter" at bounding box center [892, 43] width 65 height 38
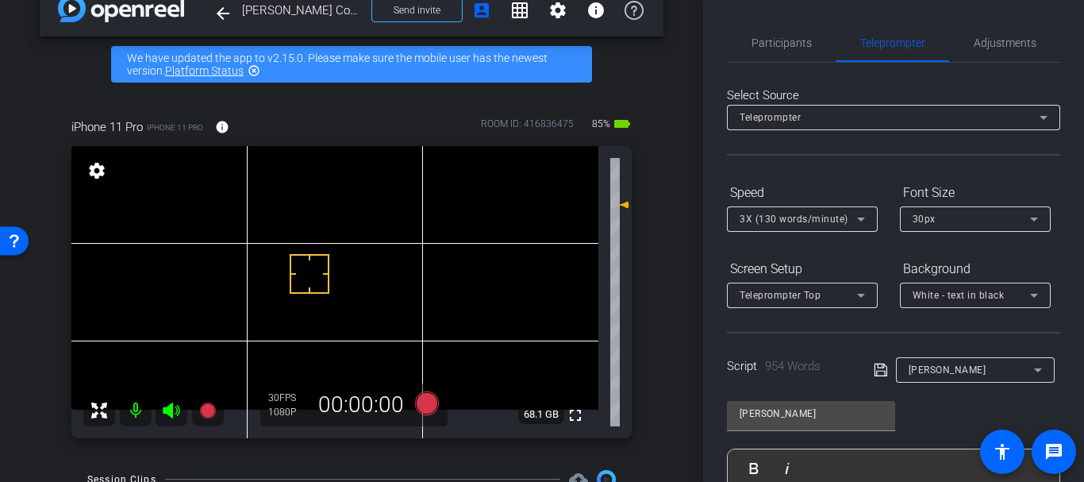
scroll to position [42, 0]
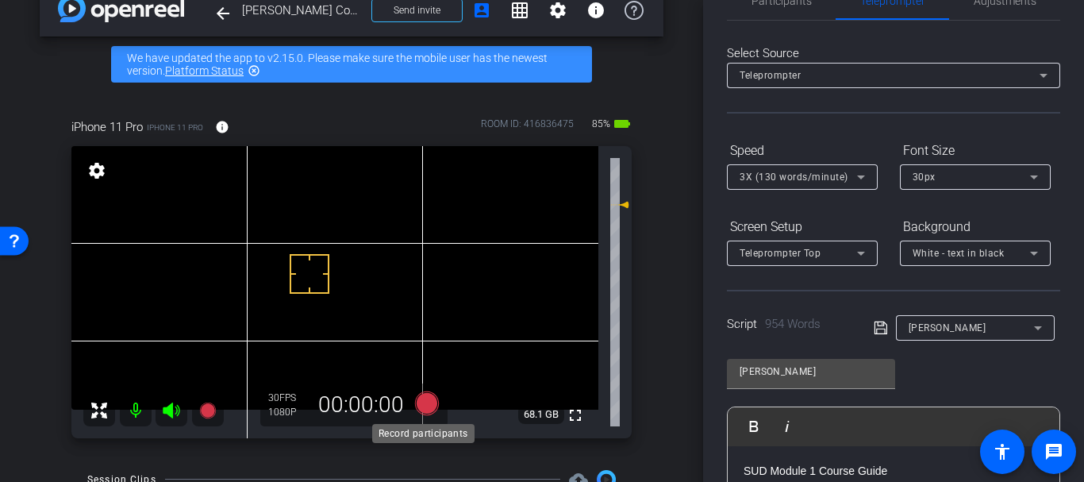
click at [438, 401] on icon at bounding box center [427, 403] width 38 height 29
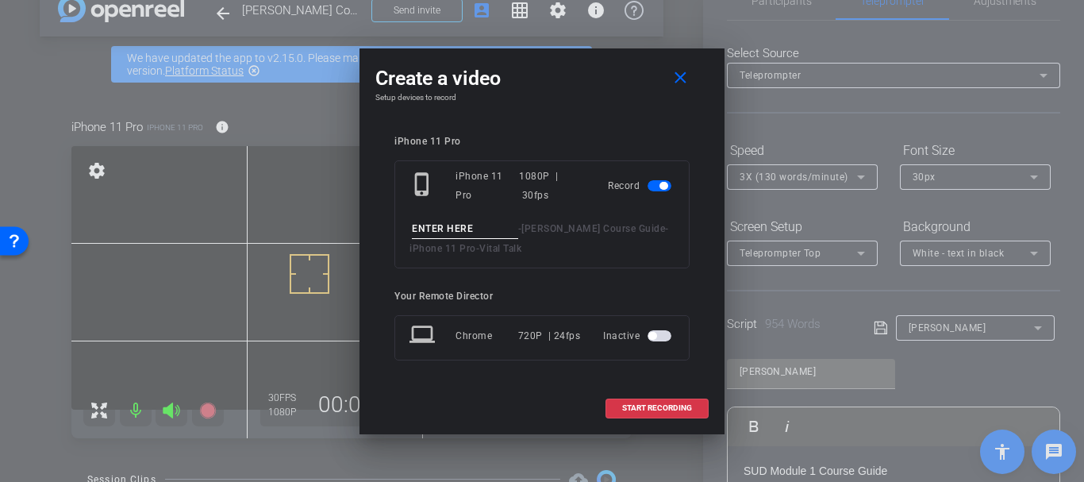
click at [455, 244] on span "iPhone 11 Pro" at bounding box center [442, 248] width 67 height 11
click at [452, 236] on input at bounding box center [465, 229] width 106 height 20
type input "Whole thing take 1"
click at [683, 410] on span "START RECORDING" at bounding box center [657, 408] width 70 height 8
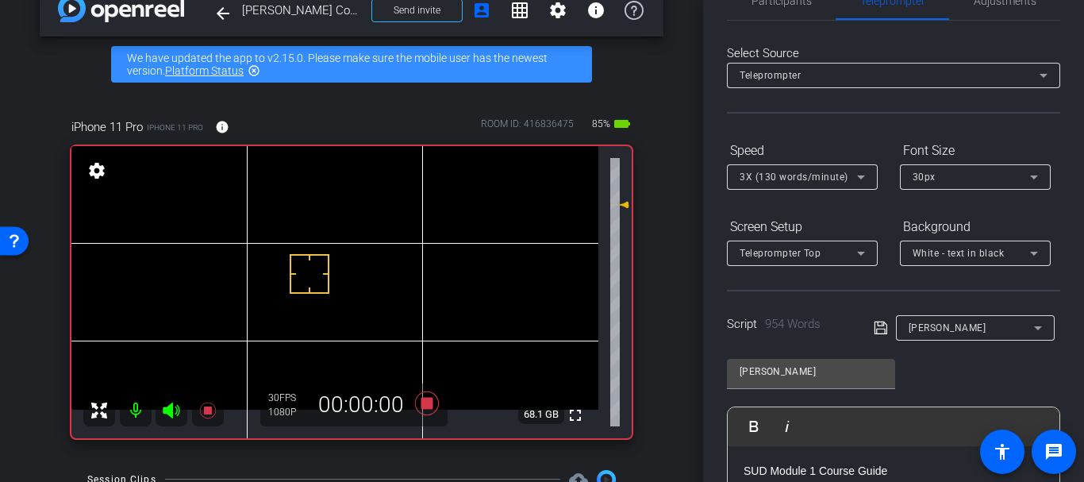
click at [804, 28] on div "Select Source Teleprompter Speed 3X (130 words/minute) Font Size 30px Screen Se…" at bounding box center [893, 411] width 333 height 781
click at [793, 12] on span "Participants" at bounding box center [781, 1] width 60 height 38
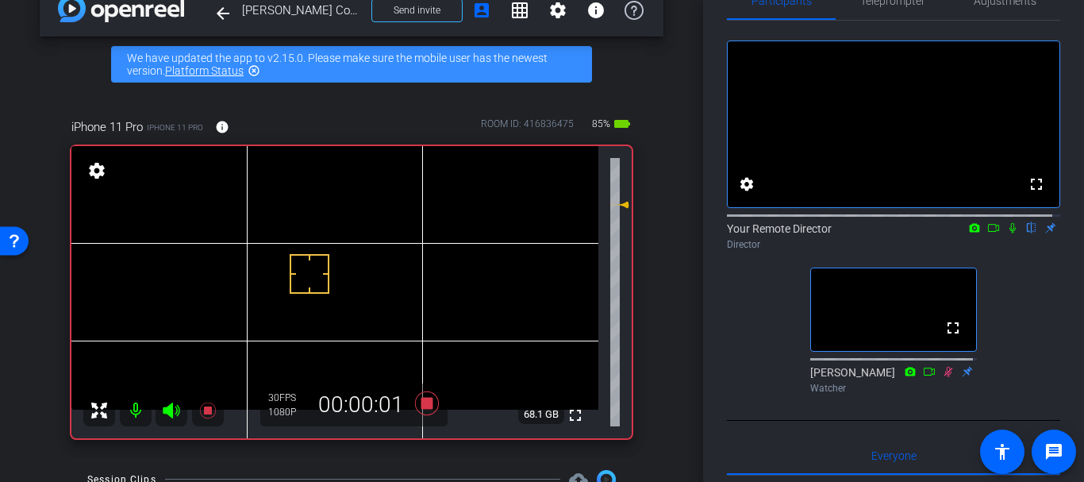
click at [1006, 233] on icon at bounding box center [1012, 227] width 13 height 11
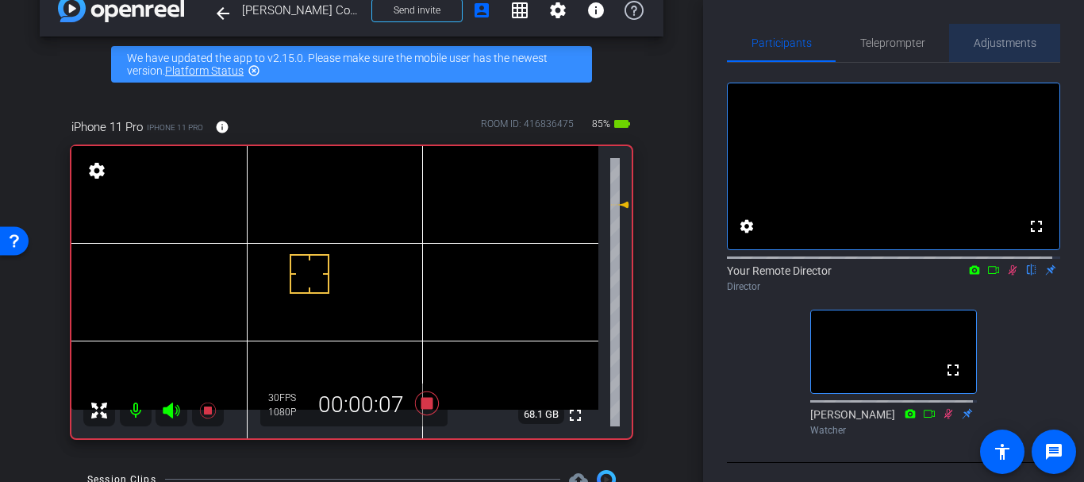
click at [1006, 38] on span "Adjustments" at bounding box center [1005, 42] width 63 height 11
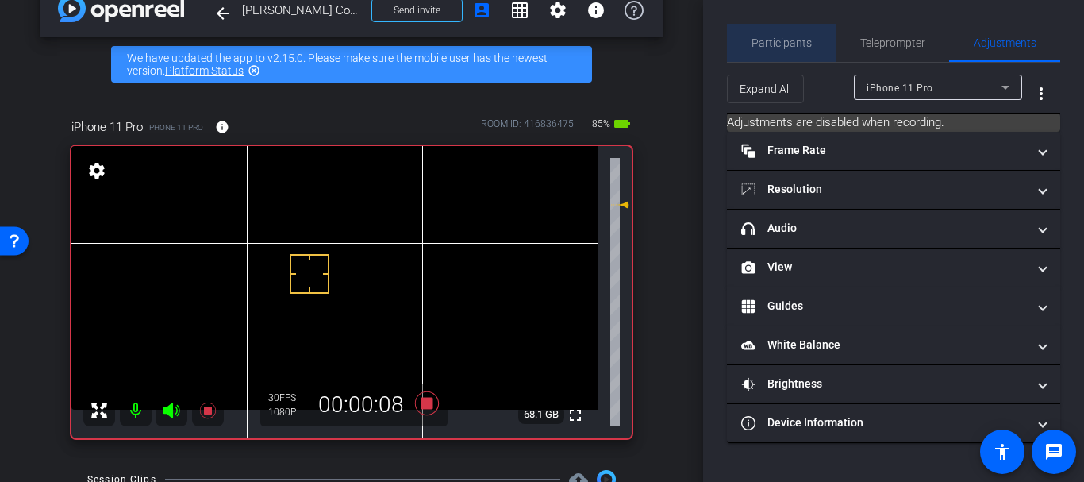
click at [822, 45] on div "Participants" at bounding box center [781, 43] width 109 height 38
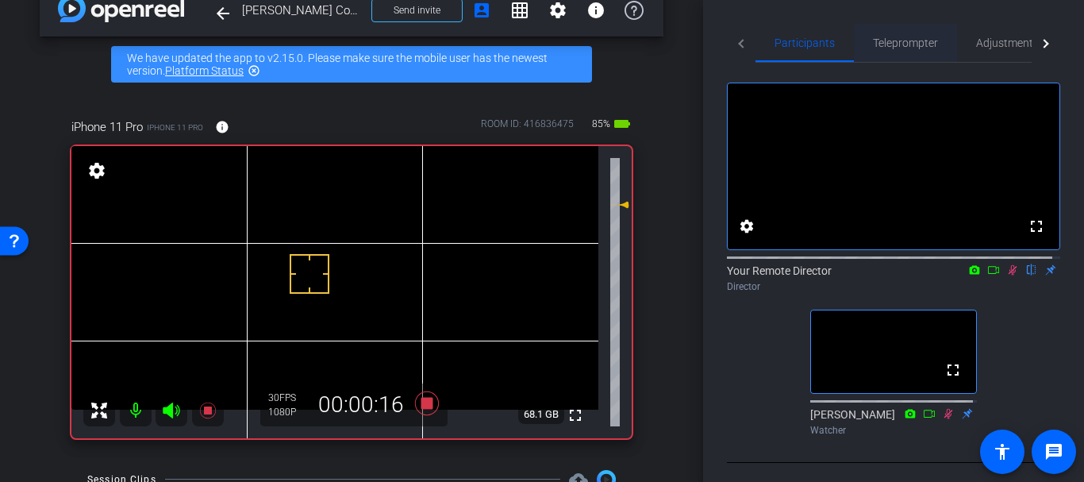
click at [899, 53] on span "Teleprompter" at bounding box center [905, 43] width 65 height 38
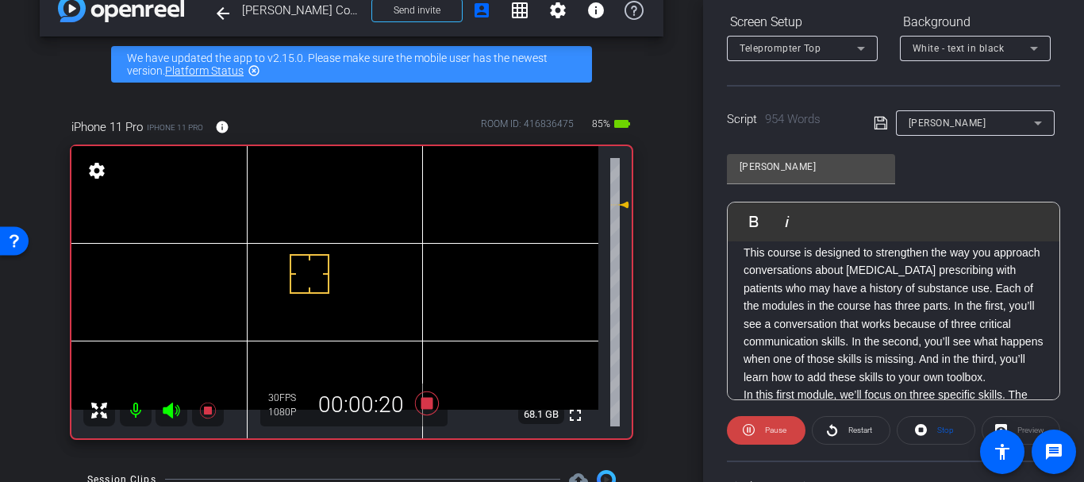
scroll to position [151, 0]
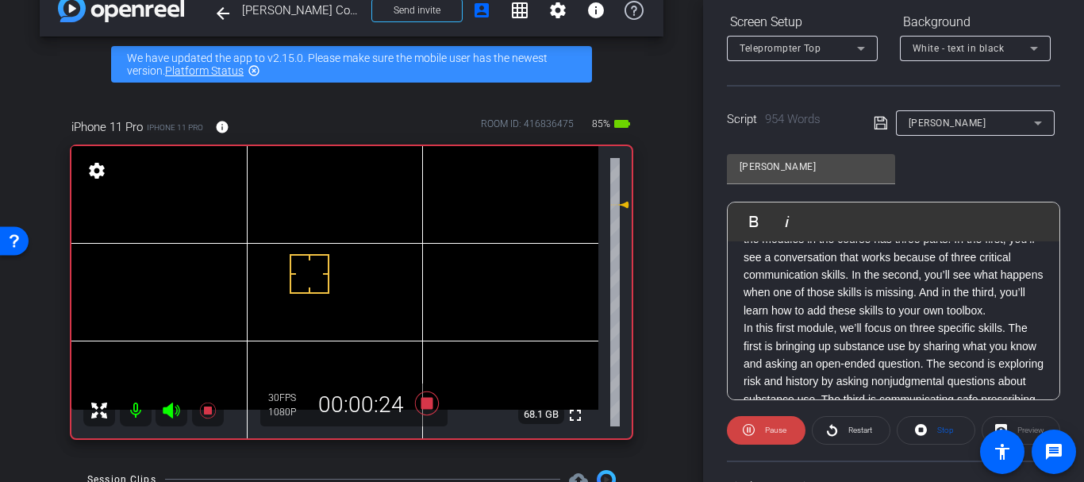
click at [681, 278] on div "arrow_back Julie Childers Course Guide Back to project Send invite account_box …" at bounding box center [351, 209] width 703 height 482
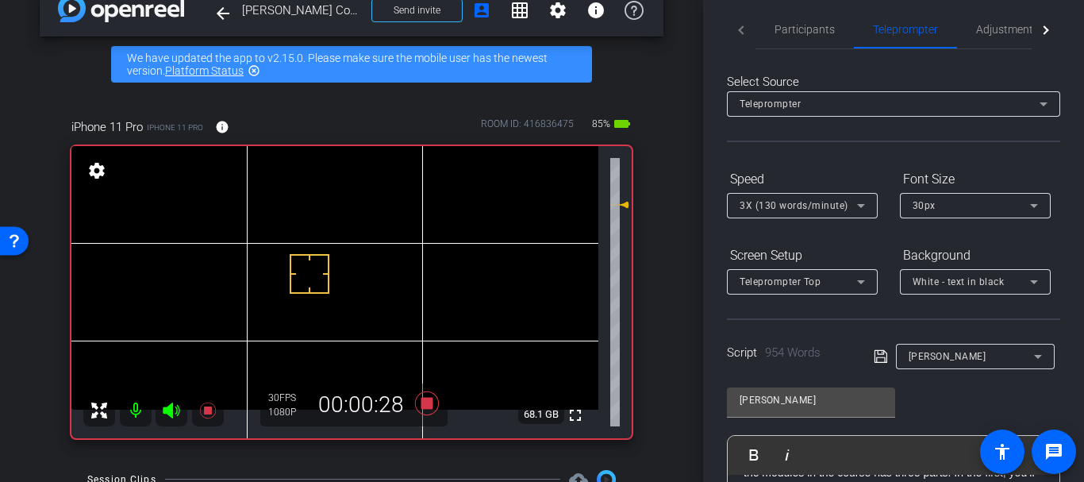
scroll to position [12, 0]
click at [801, 25] on span "Participants" at bounding box center [804, 30] width 60 height 11
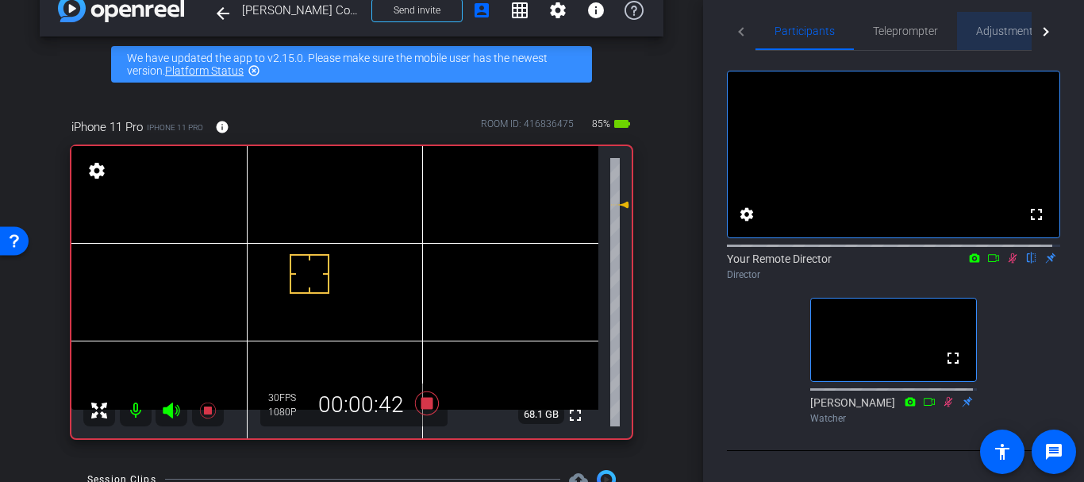
click at [999, 39] on span "Adjustments" at bounding box center [1007, 31] width 63 height 38
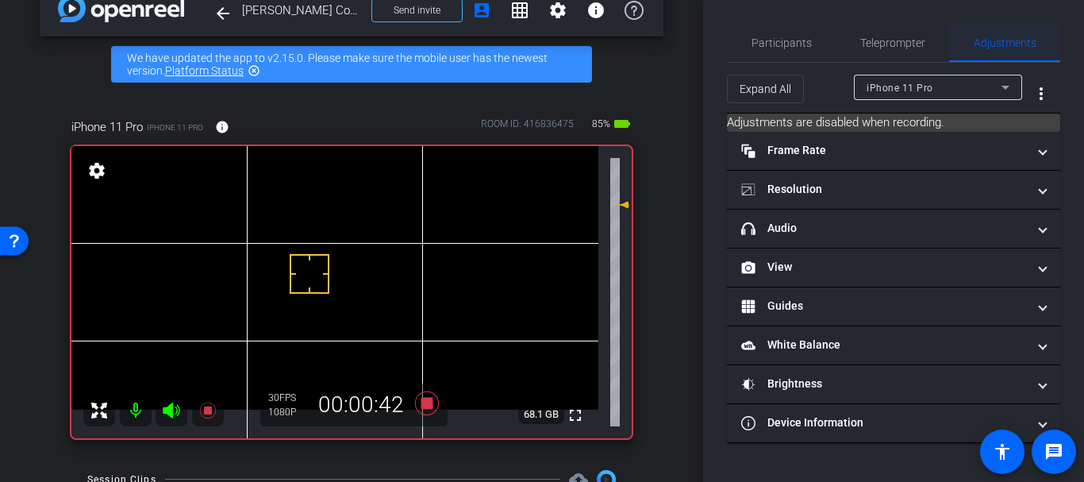
scroll to position [0, 0]
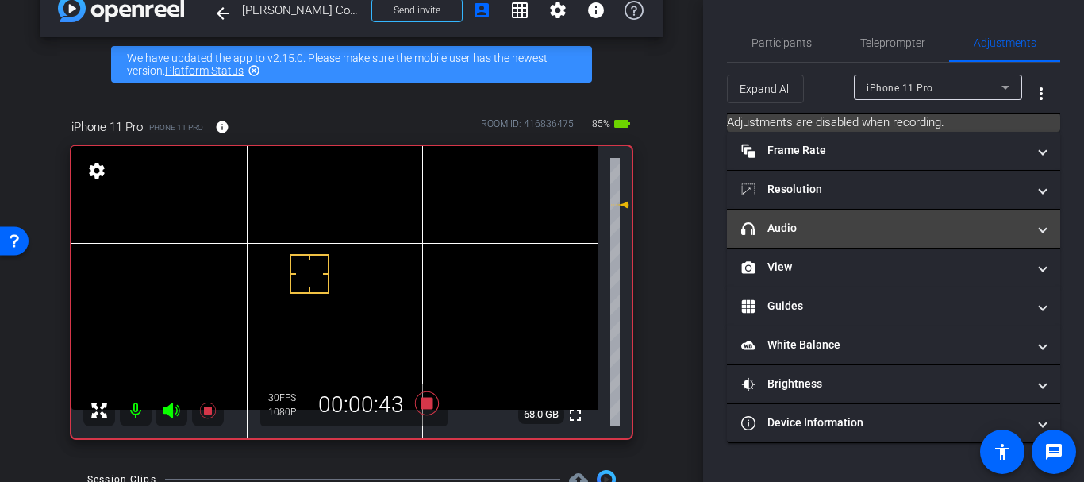
click at [792, 233] on mat-panel-title "headphone icon Audio" at bounding box center [884, 228] width 286 height 17
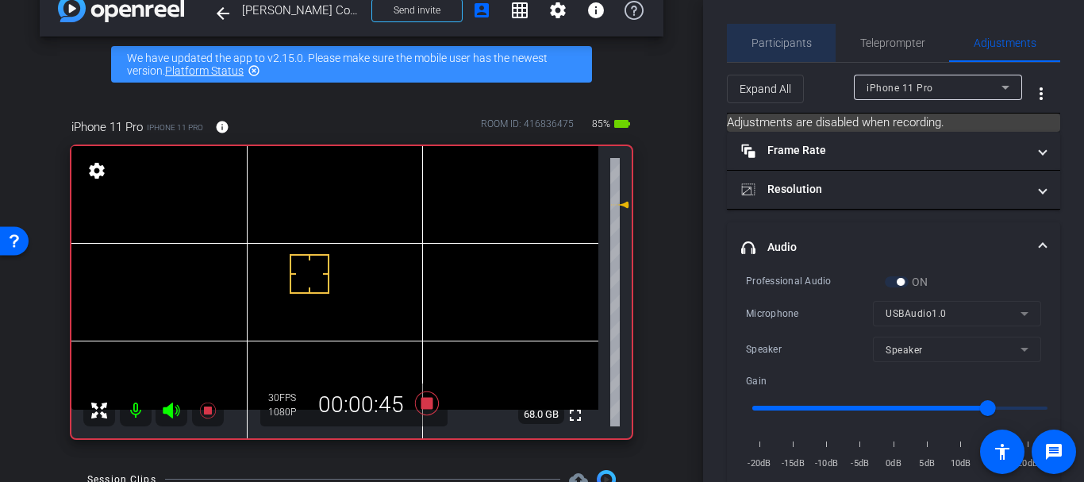
click at [792, 48] on span "Participants" at bounding box center [781, 42] width 60 height 11
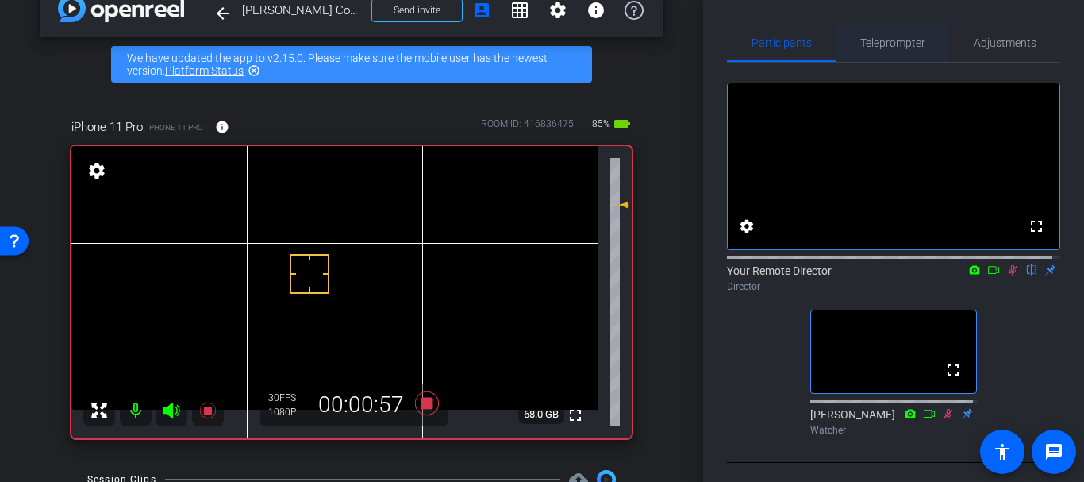
click at [866, 39] on span "Teleprompter" at bounding box center [892, 42] width 65 height 11
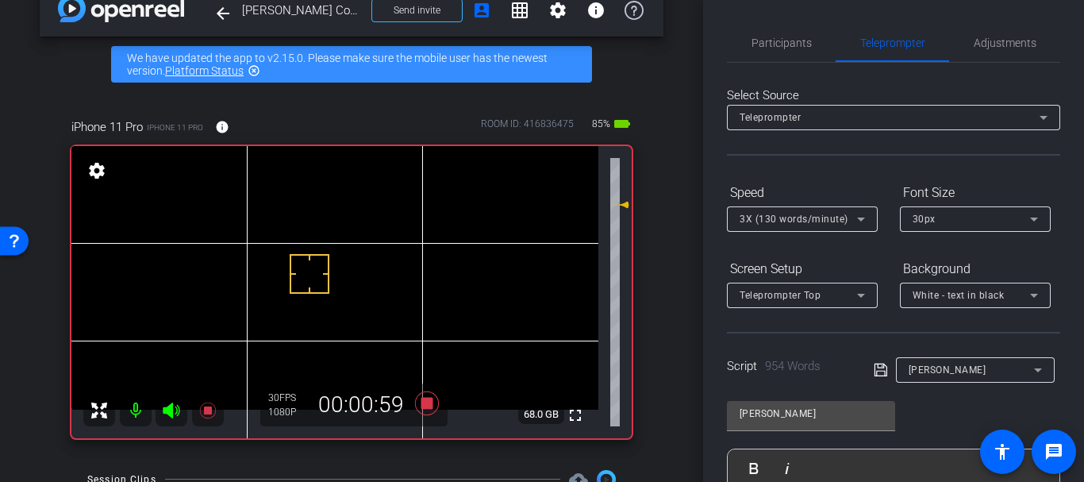
click at [1062, 207] on div "Participants Teleprompter Adjustments settings Your Remote Director flip Direct…" at bounding box center [893, 241] width 381 height 482
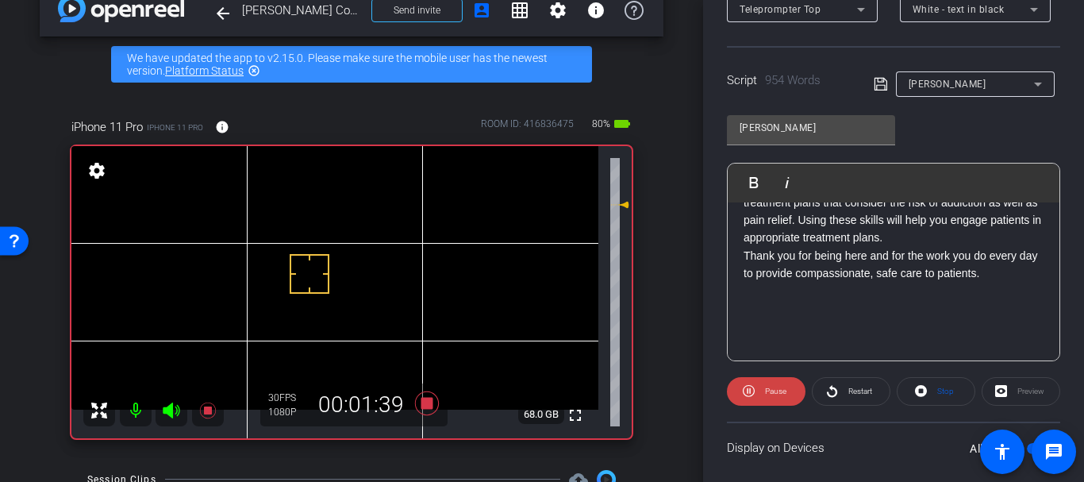
scroll to position [470, 0]
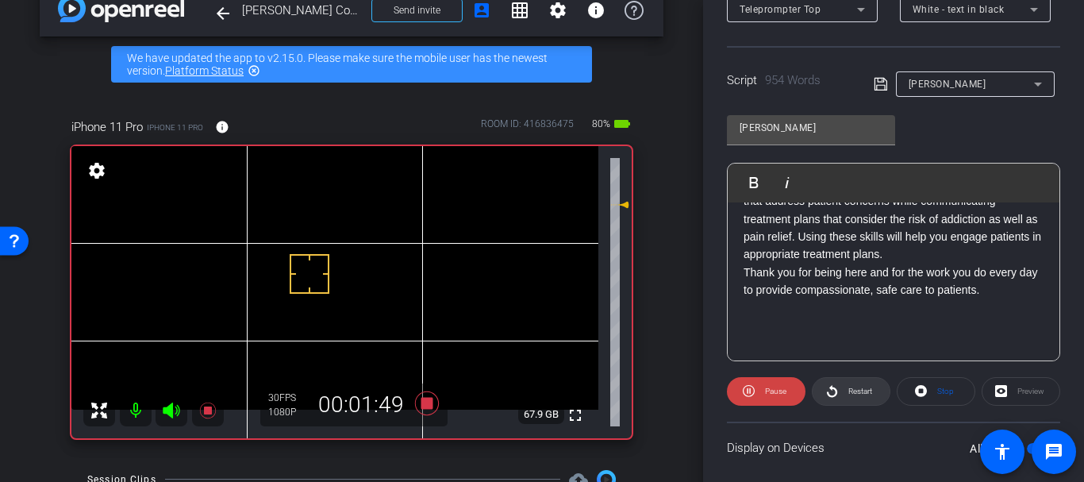
click at [844, 384] on span "Restart" at bounding box center [858, 391] width 28 height 22
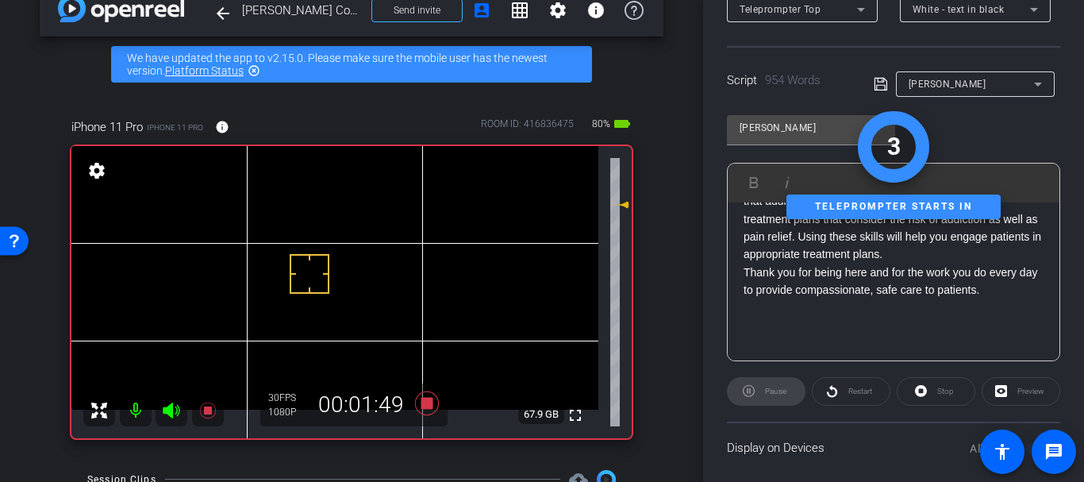
scroll to position [0, 0]
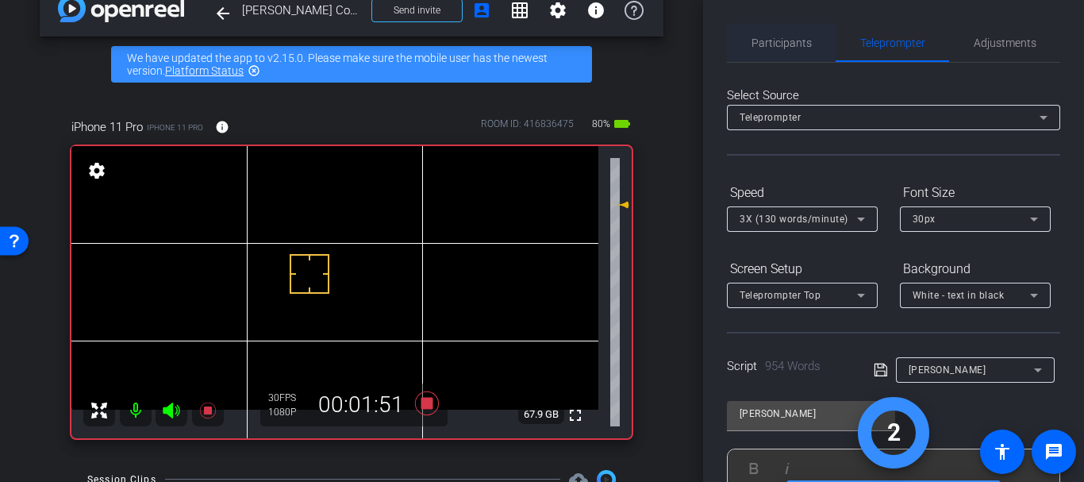
click at [755, 30] on span "Participants" at bounding box center [781, 43] width 60 height 38
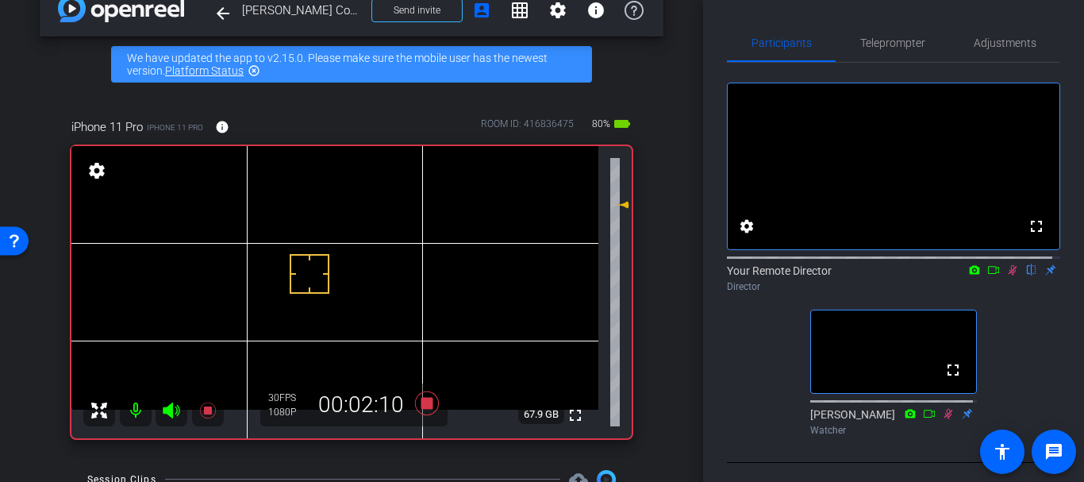
click at [657, 284] on div "arrow_back Julie Childers Course Guide Back to project Send invite account_box …" at bounding box center [351, 209] width 703 height 482
click at [686, 282] on div "arrow_back Julie Childers Course Guide Back to project Send invite account_box …" at bounding box center [351, 209] width 703 height 482
click at [655, 207] on div "iPhone 11 Pro iPhone 11 Pro info ROOM ID: 416836475 80% battery_std fullscreen …" at bounding box center [352, 273] width 624 height 362
click at [874, 43] on span "Teleprompter" at bounding box center [892, 42] width 65 height 11
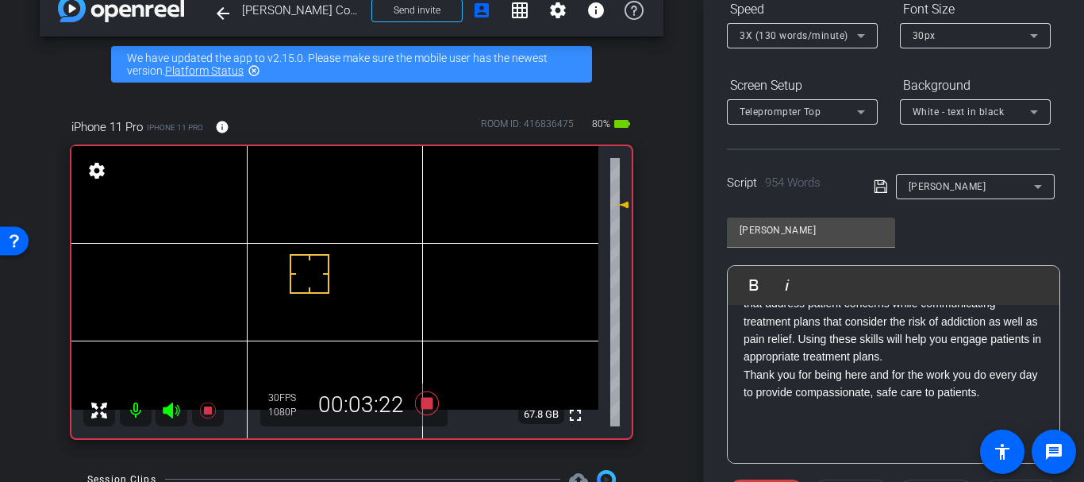
scroll to position [231, 0]
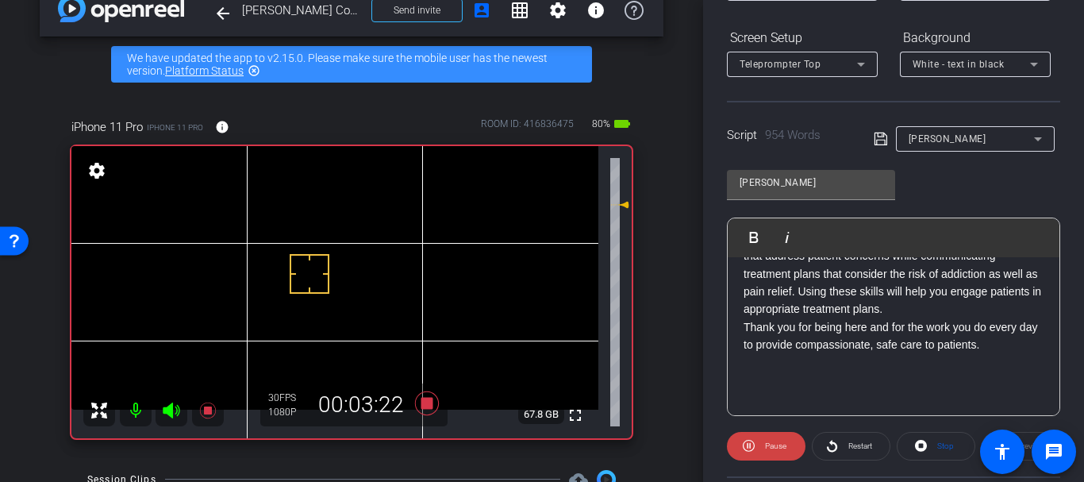
click at [900, 317] on p "These conversations are not easy. Asking questions about substance use can be u…" at bounding box center [893, 229] width 300 height 178
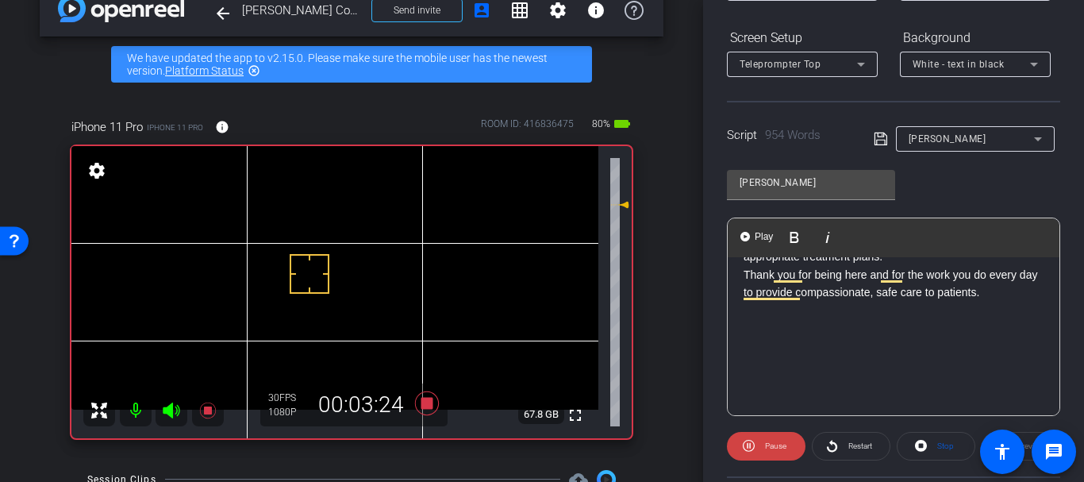
scroll to position [525, 0]
click at [900, 298] on p "Thank you for being here and for the work you do every day to provide compassio…" at bounding box center [893, 281] width 300 height 36
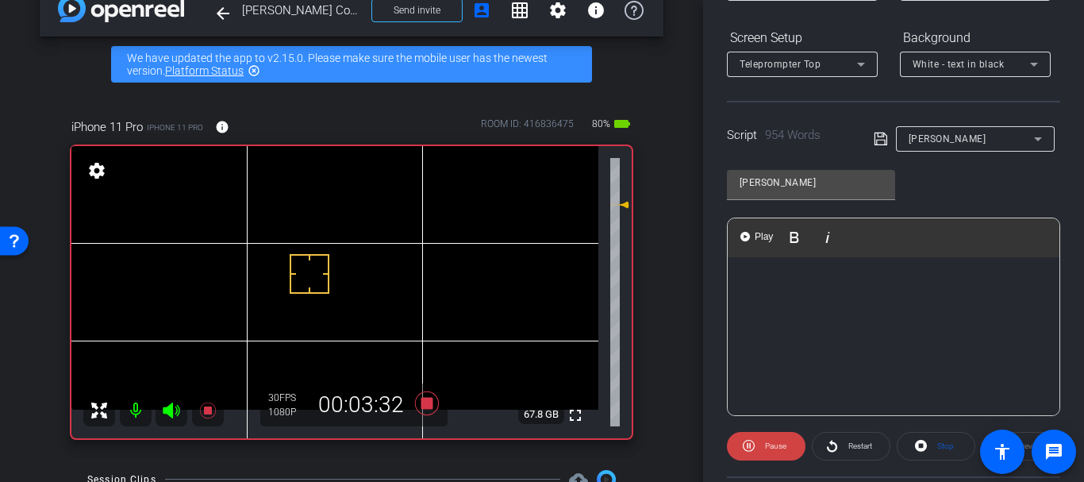
click at [900, 288] on p "To enrich screen reader interactions, please activate Accessibility in Grammarl…" at bounding box center [893, 279] width 300 height 17
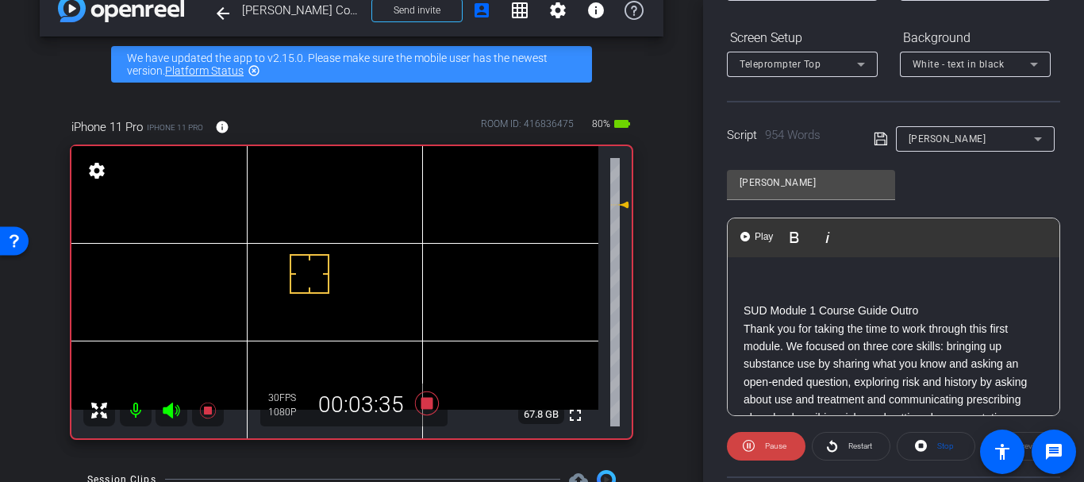
click at [752, 302] on p "To enrich screen reader interactions, please activate Accessibility in Grammarl…" at bounding box center [893, 292] width 300 height 17
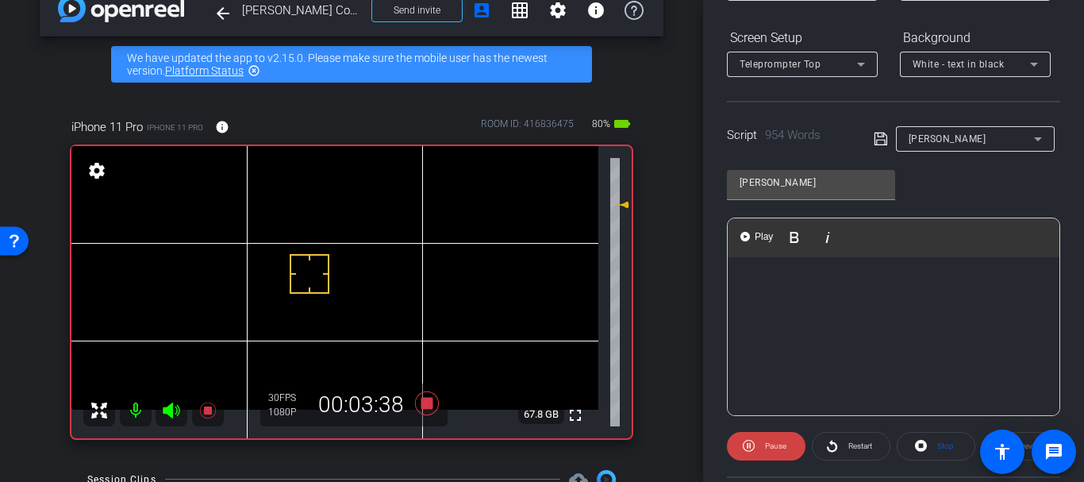
click at [751, 291] on p "To enrich screen reader interactions, please activate Accessibility in Grammarl…" at bounding box center [893, 282] width 300 height 17
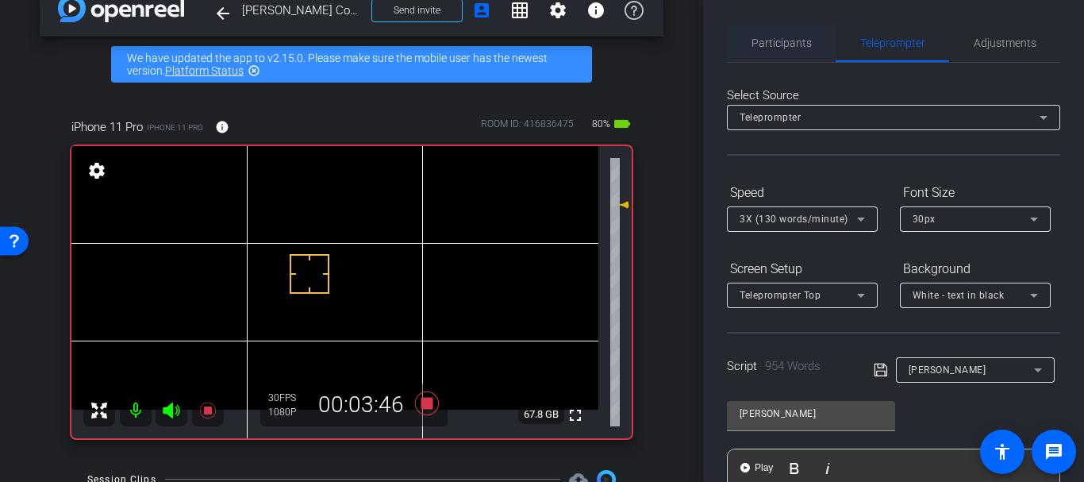
click at [776, 39] on span "Participants" at bounding box center [781, 42] width 60 height 11
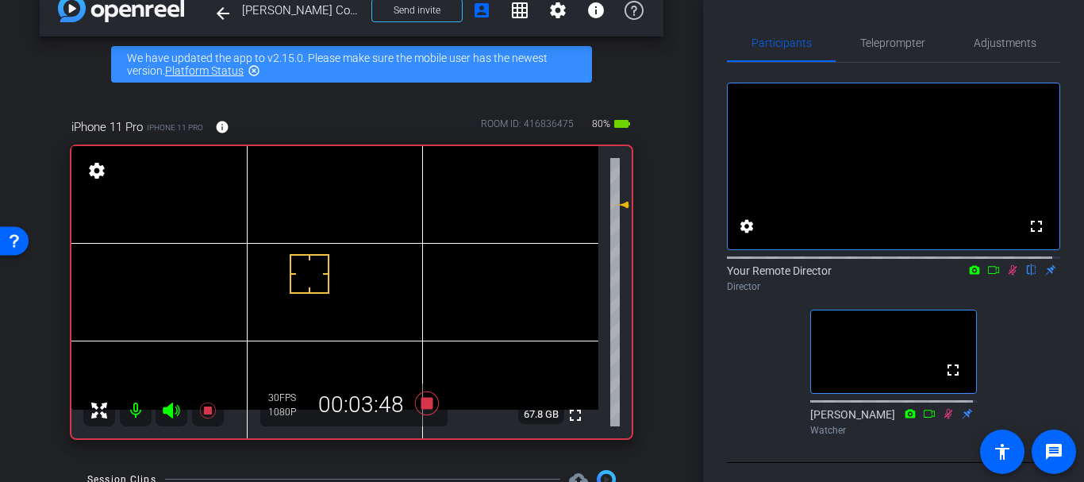
click at [1006, 275] on icon at bounding box center [1012, 269] width 13 height 11
click at [886, 33] on span "Teleprompter" at bounding box center [892, 43] width 65 height 38
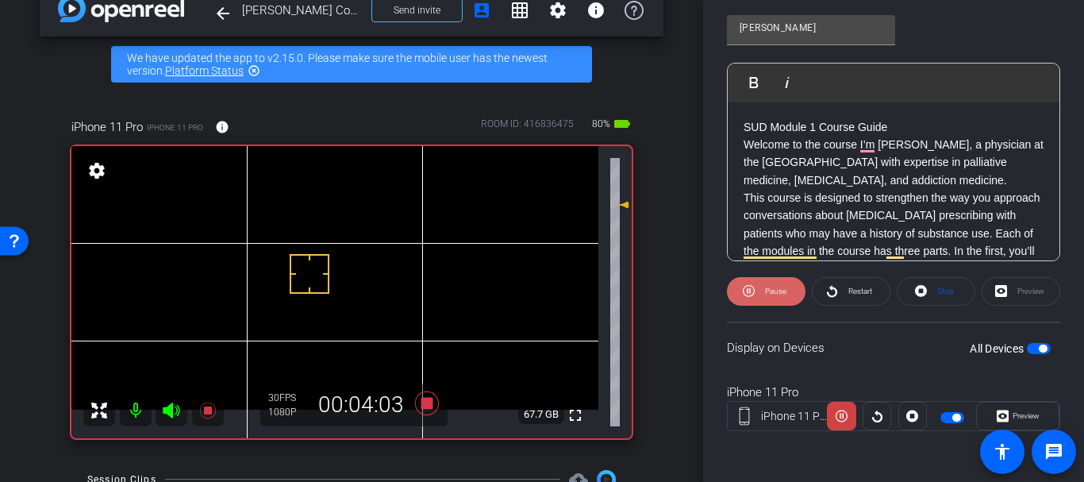
click at [770, 287] on span "Pause" at bounding box center [775, 290] width 21 height 9
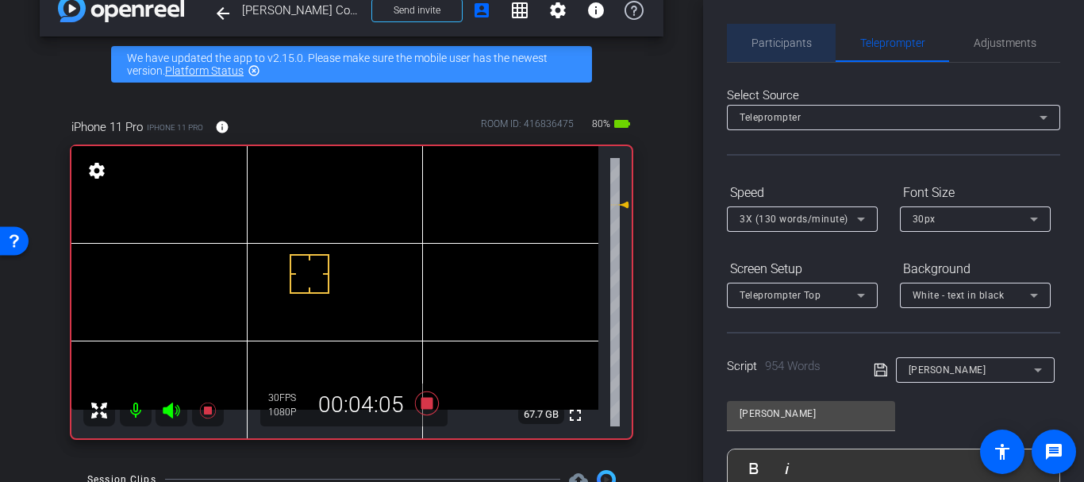
click at [789, 60] on span "Participants" at bounding box center [781, 43] width 60 height 38
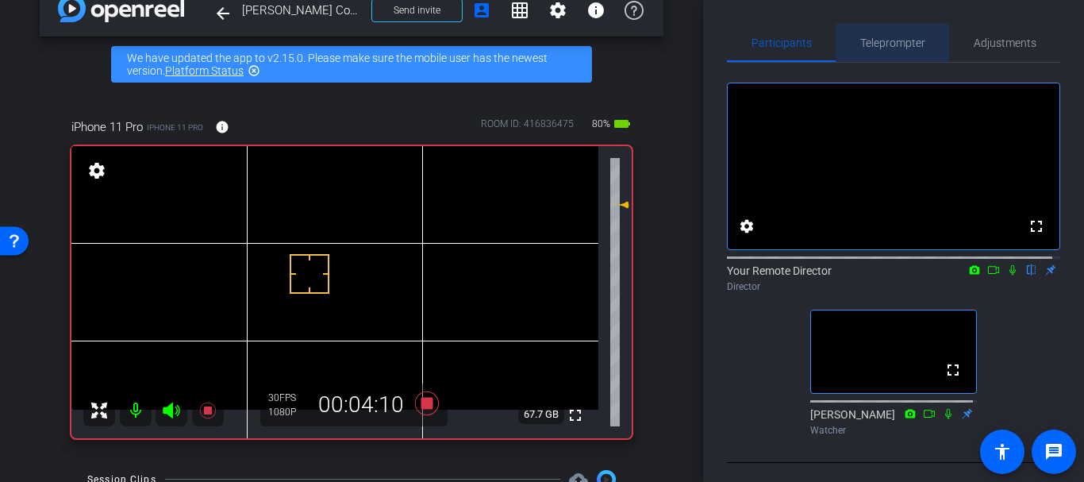
click at [880, 58] on span "Teleprompter" at bounding box center [892, 43] width 65 height 38
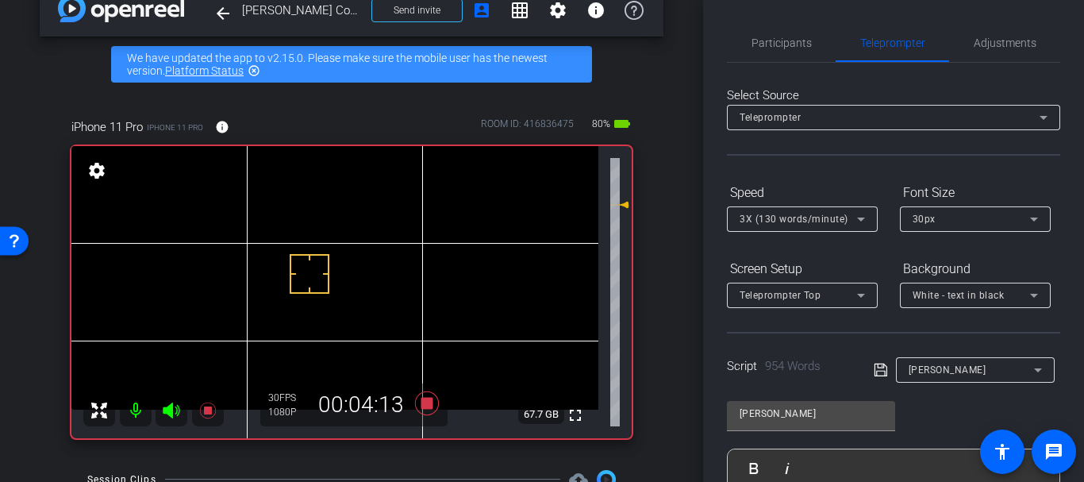
drag, startPoint x: 1075, startPoint y: 129, endPoint x: 1081, endPoint y: 135, distance: 8.4
click at [1081, 135] on div "Participants Teleprompter Adjustments settings Your Remote Director flip Direct…" at bounding box center [893, 241] width 381 height 482
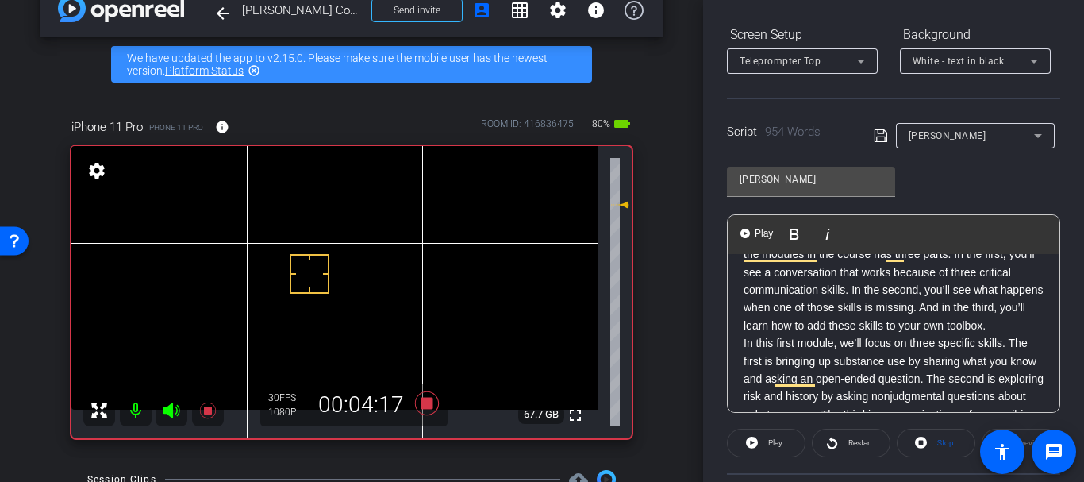
click at [906, 323] on p "This course is designed to strengthen the way you approach conversations about …" at bounding box center [893, 263] width 300 height 142
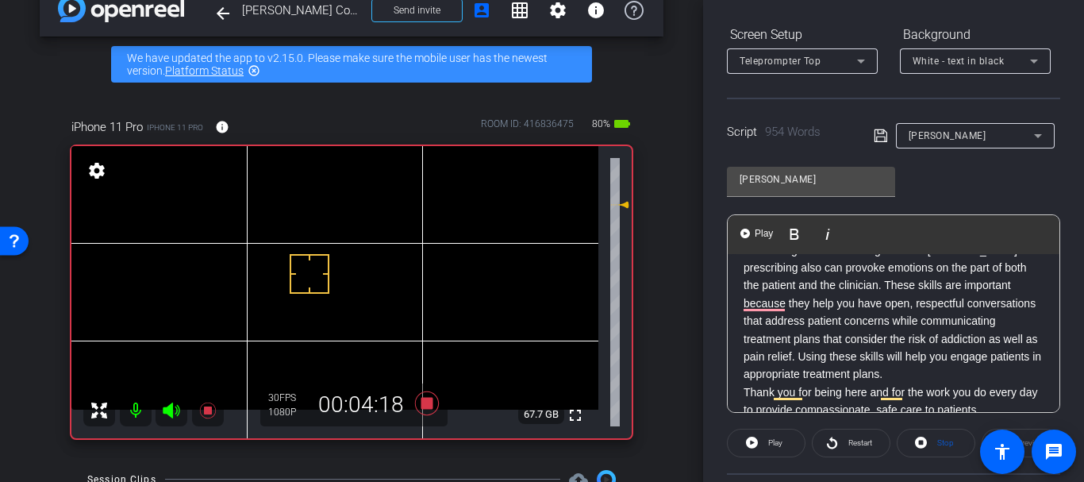
click at [906, 323] on p "These conversations are not easy. Asking questions about substance use can be u…" at bounding box center [893, 295] width 300 height 178
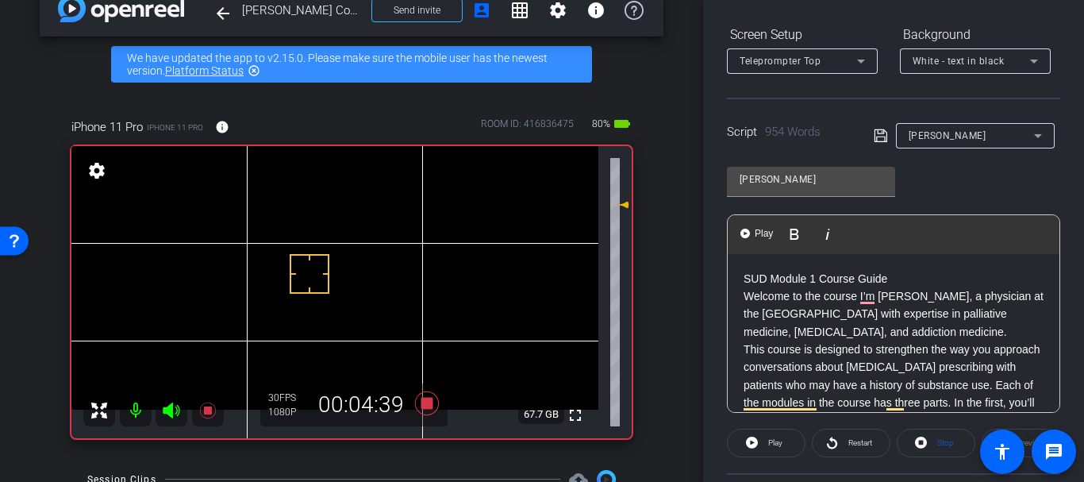
click at [886, 384] on p "This course is designed to strengthen the way you approach conversations about …" at bounding box center [893, 411] width 300 height 142
click at [868, 405] on p "This course is designed to strengthen the way you approach conversations about …" at bounding box center [893, 411] width 300 height 142
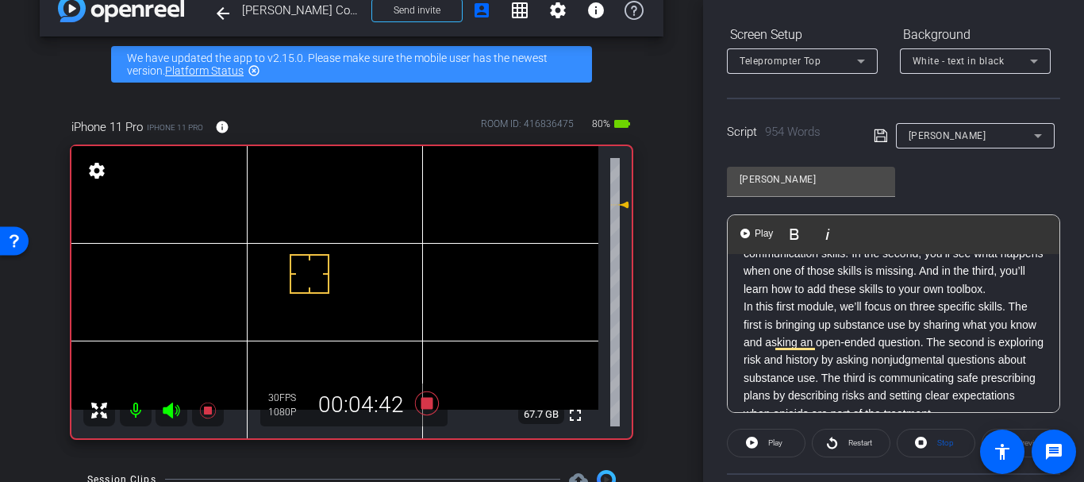
click at [877, 348] on p "In this first module, we’ll focus on three specific skills. The first is bringi…" at bounding box center [893, 360] width 300 height 125
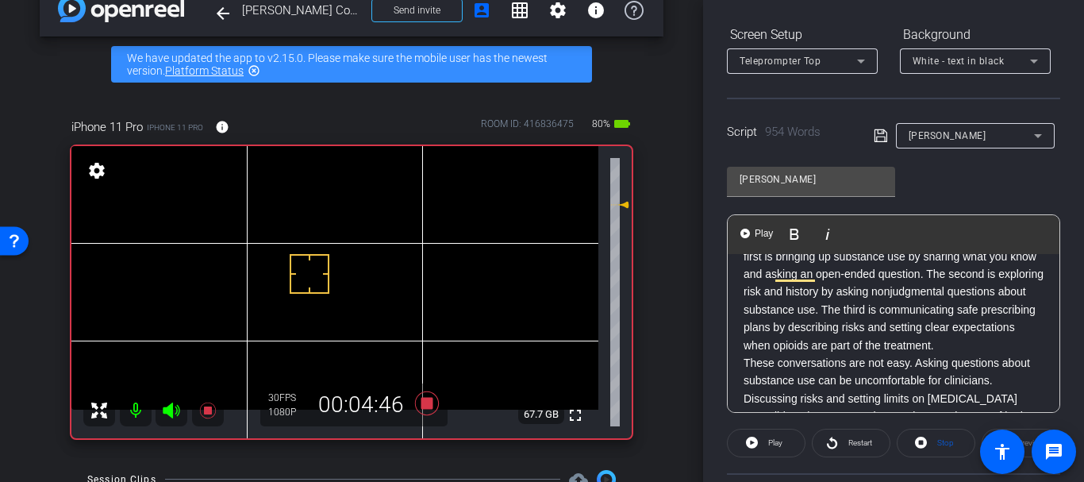
click at [846, 310] on p "In this first module, we’ll focus on three specific skills. The first is bringi…" at bounding box center [893, 291] width 300 height 125
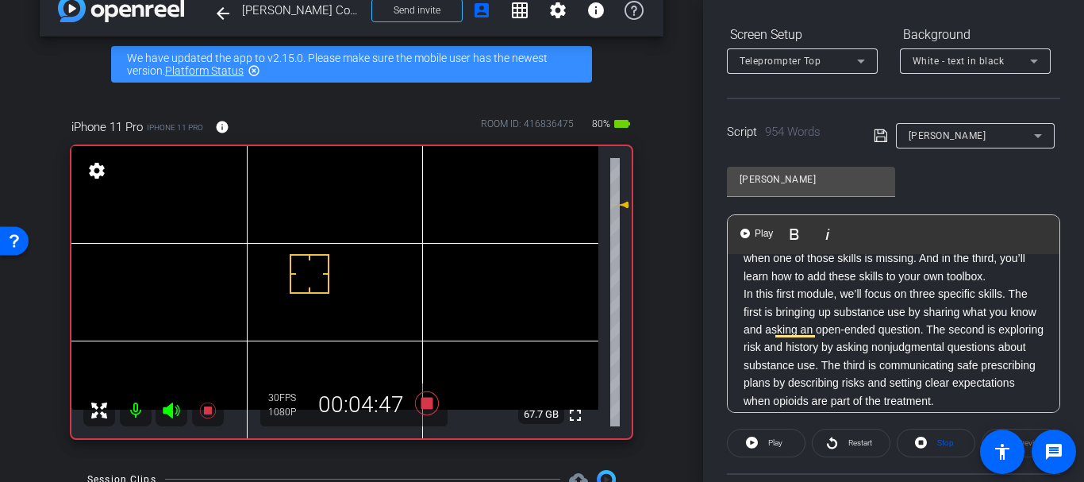
click at [846, 310] on p "In this first module, we’ll focus on three specific skills. The first is bringi…" at bounding box center [893, 347] width 300 height 125
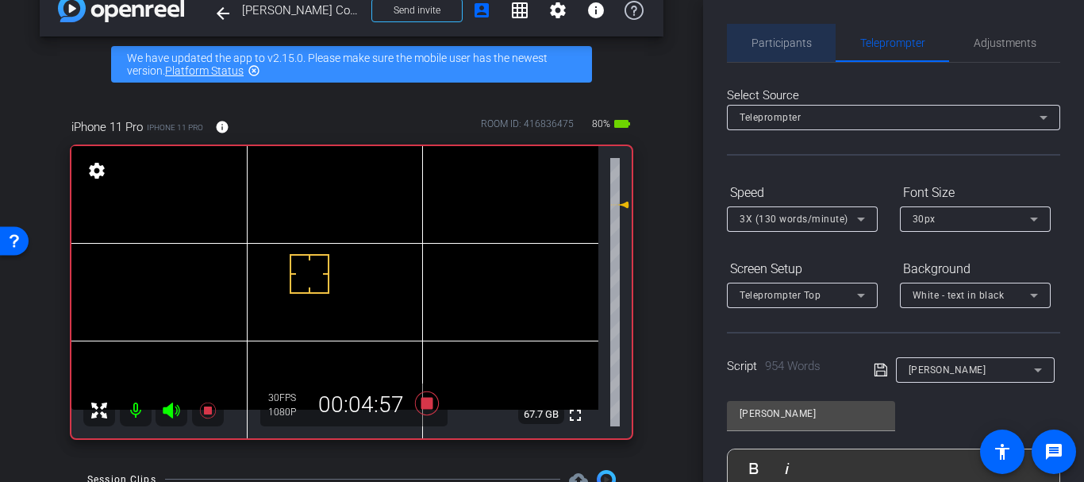
click at [797, 34] on span "Participants" at bounding box center [781, 43] width 60 height 38
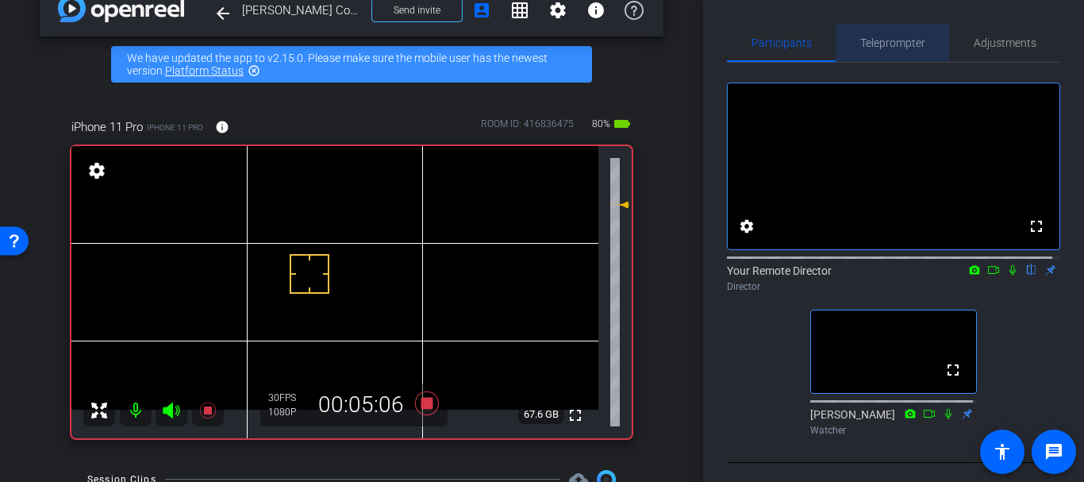
click at [889, 49] on span "Teleprompter" at bounding box center [892, 43] width 65 height 38
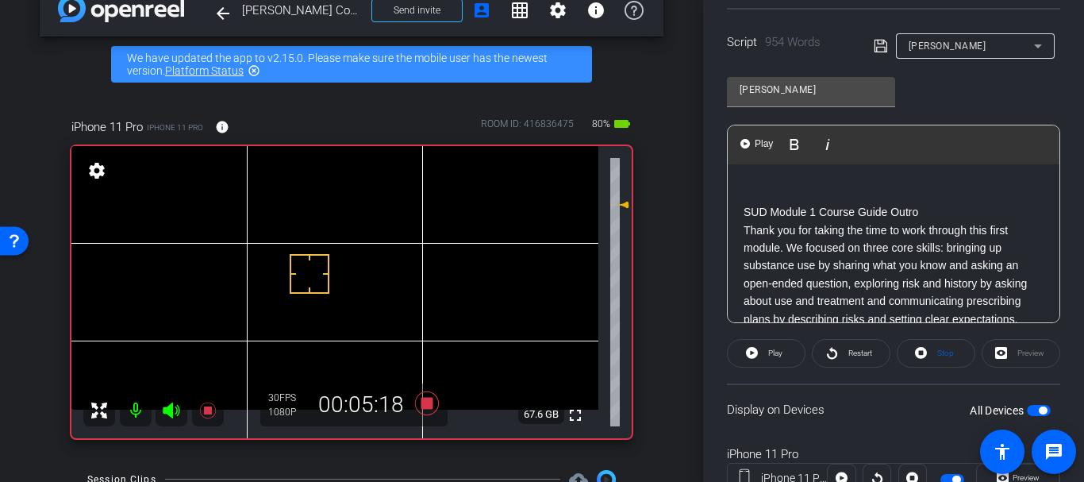
click at [750, 221] on p "SUD Module 1 Course Guide Outro" at bounding box center [893, 211] width 300 height 17
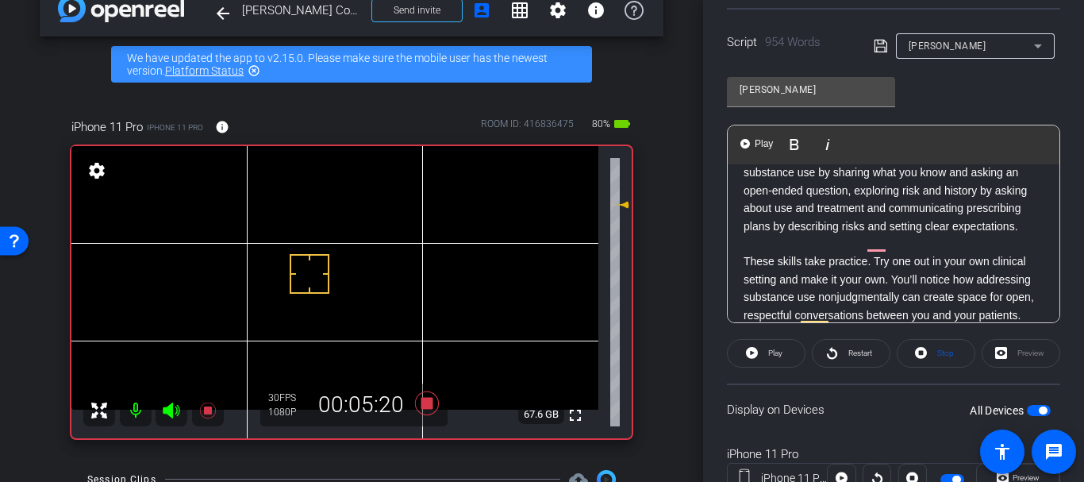
click at [747, 217] on p "Thank you for taking the time to work through this first module. We focused on …" at bounding box center [893, 182] width 300 height 106
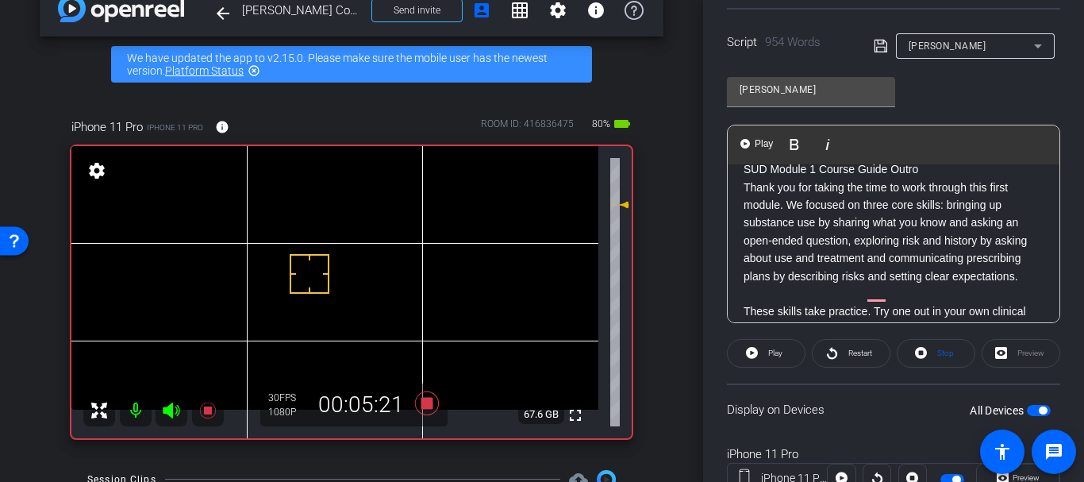
click at [748, 237] on p "Thank you for taking the time to work through this first module. We focused on …" at bounding box center [893, 232] width 300 height 106
click at [747, 214] on p "Thank you for taking the time to work through this first module. We focused on …" at bounding box center [893, 232] width 300 height 106
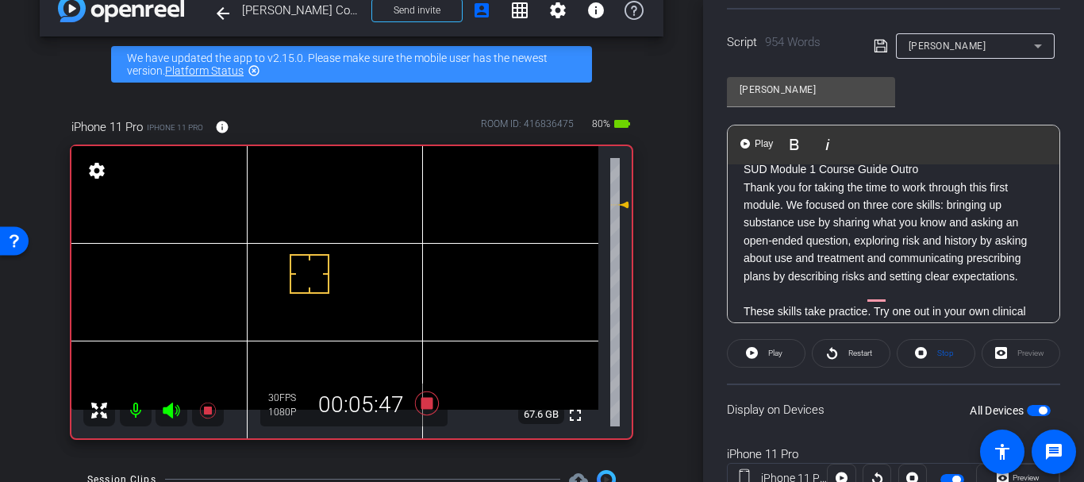
click at [745, 178] on p "SUD Module 1 Course Guide Outro" at bounding box center [893, 168] width 300 height 17
click at [770, 350] on span "Play" at bounding box center [775, 352] width 14 height 9
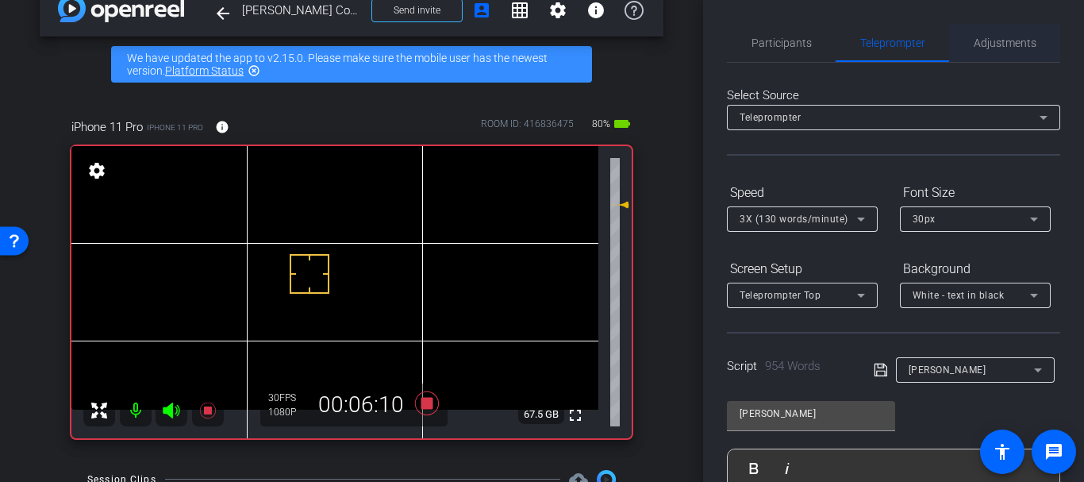
click at [982, 52] on span "Adjustments" at bounding box center [1005, 43] width 63 height 38
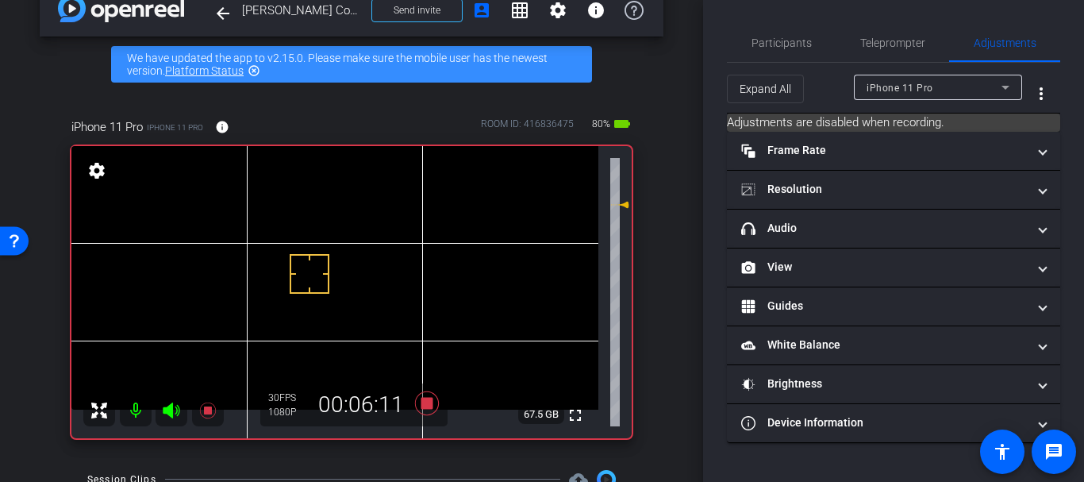
drag, startPoint x: 766, startPoint y: 38, endPoint x: 822, endPoint y: 76, distance: 68.0
click at [766, 38] on span "Participants" at bounding box center [781, 42] width 60 height 11
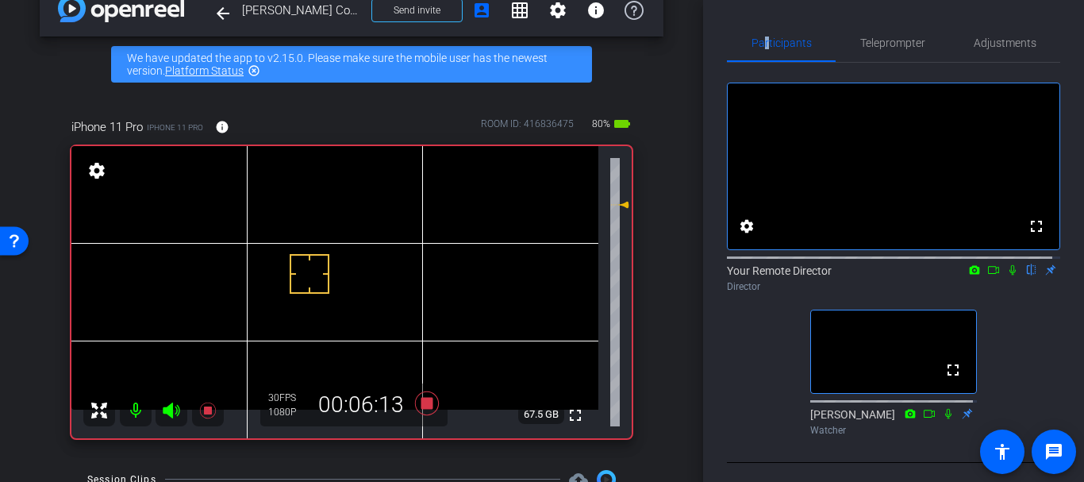
click at [1006, 275] on icon at bounding box center [1012, 269] width 13 height 11
click at [943, 419] on icon at bounding box center [948, 413] width 13 height 11
click at [782, 47] on span "Participants" at bounding box center [781, 42] width 60 height 11
click at [912, 48] on span "Teleprompter" at bounding box center [892, 42] width 65 height 11
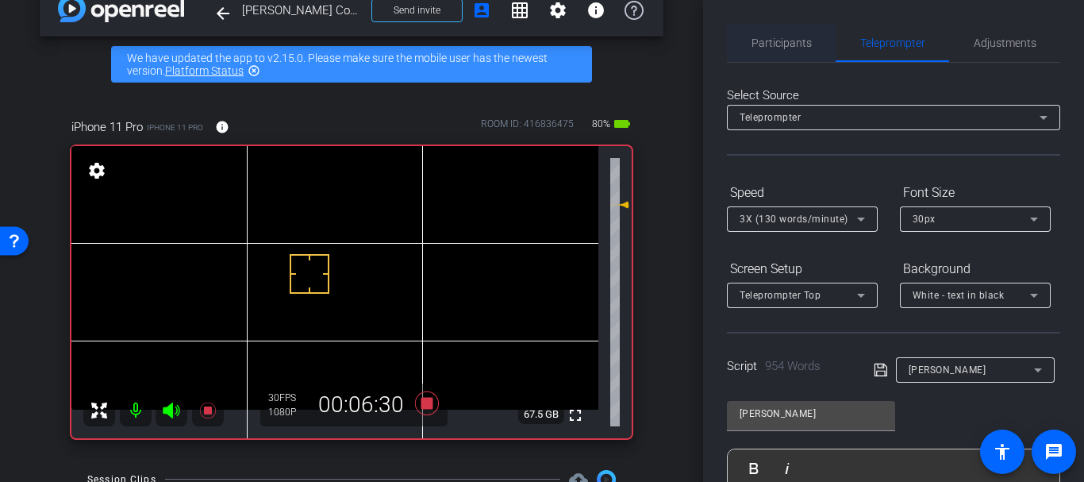
click at [804, 42] on span "Participants" at bounding box center [781, 42] width 60 height 11
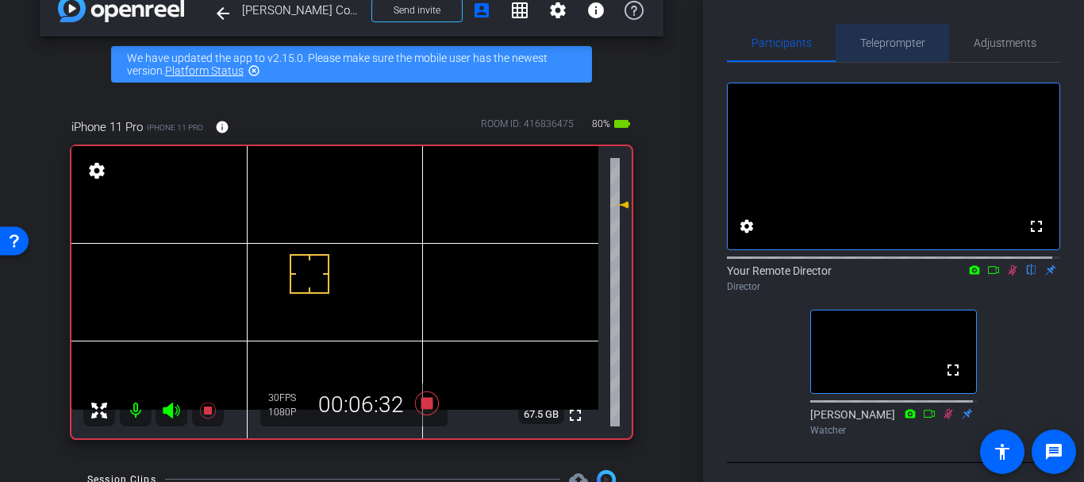
click at [917, 60] on span "Teleprompter" at bounding box center [892, 43] width 65 height 38
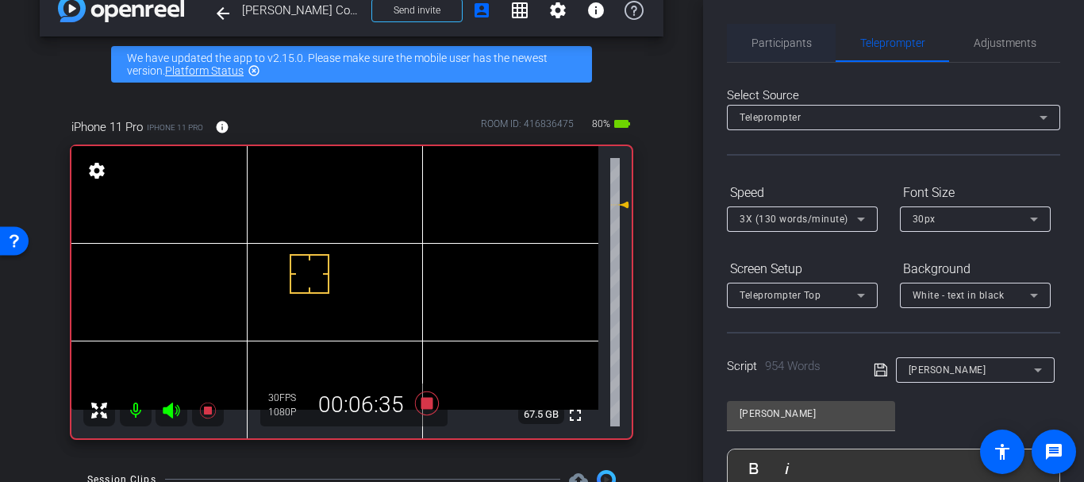
click at [785, 51] on span "Participants" at bounding box center [781, 43] width 60 height 38
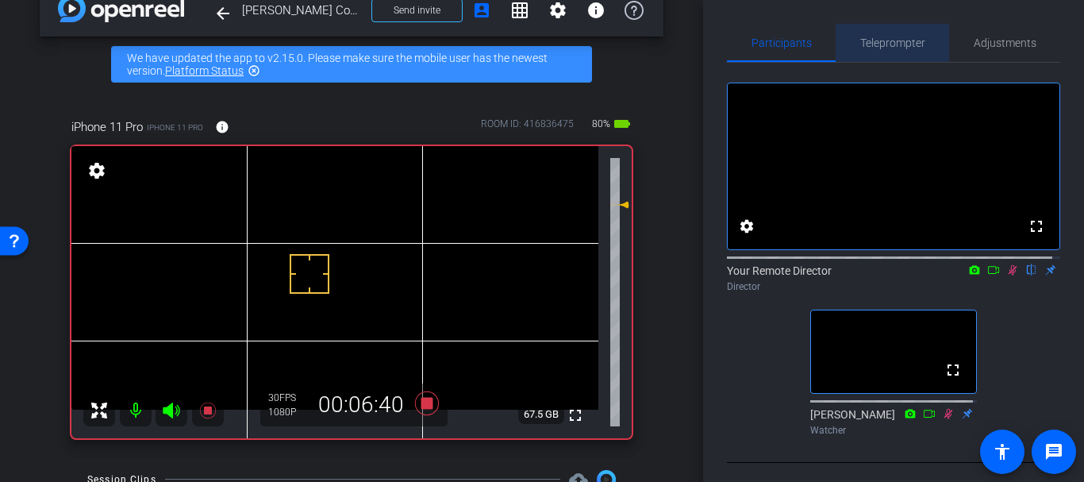
click at [896, 29] on span "Teleprompter" at bounding box center [892, 43] width 65 height 38
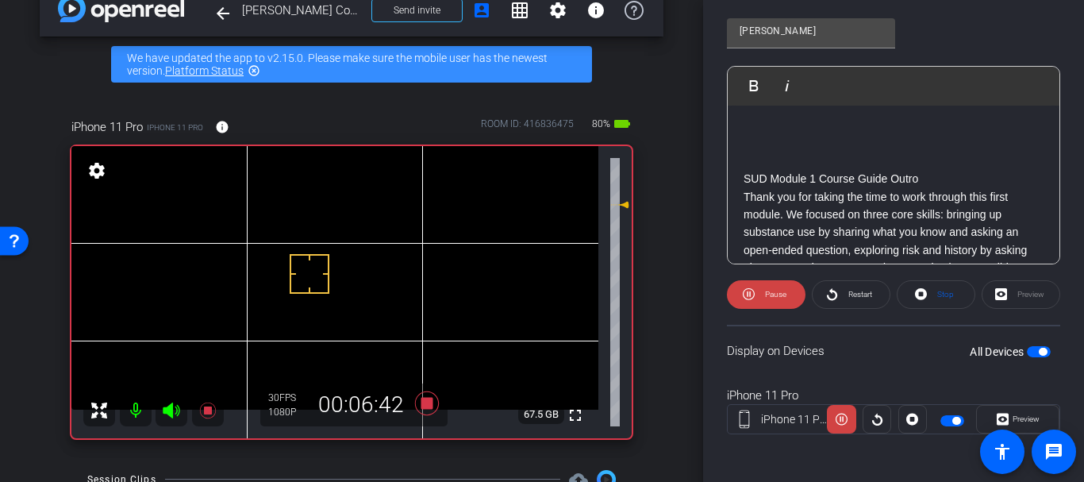
scroll to position [658, 0]
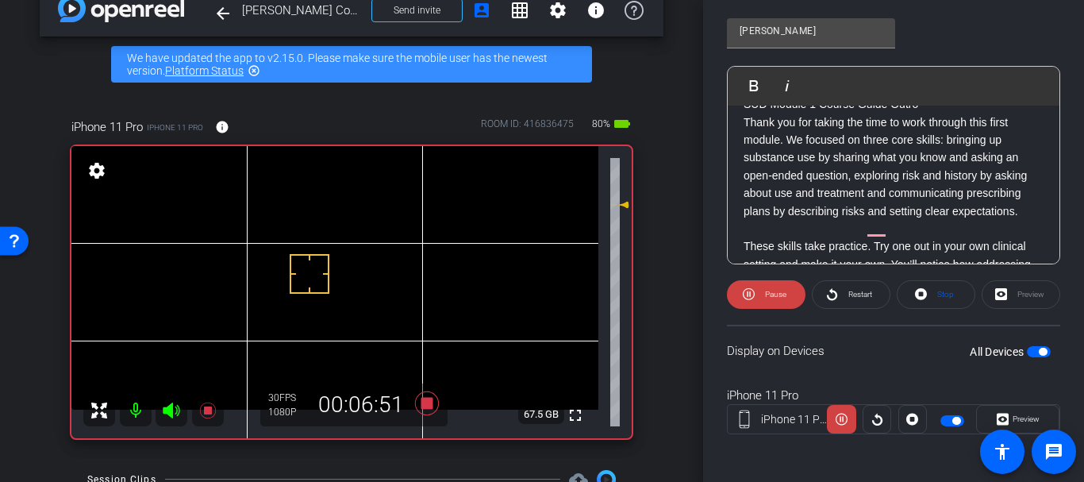
click at [824, 190] on p "Thank you for taking the time to work through this first module. We focused on …" at bounding box center [893, 166] width 300 height 106
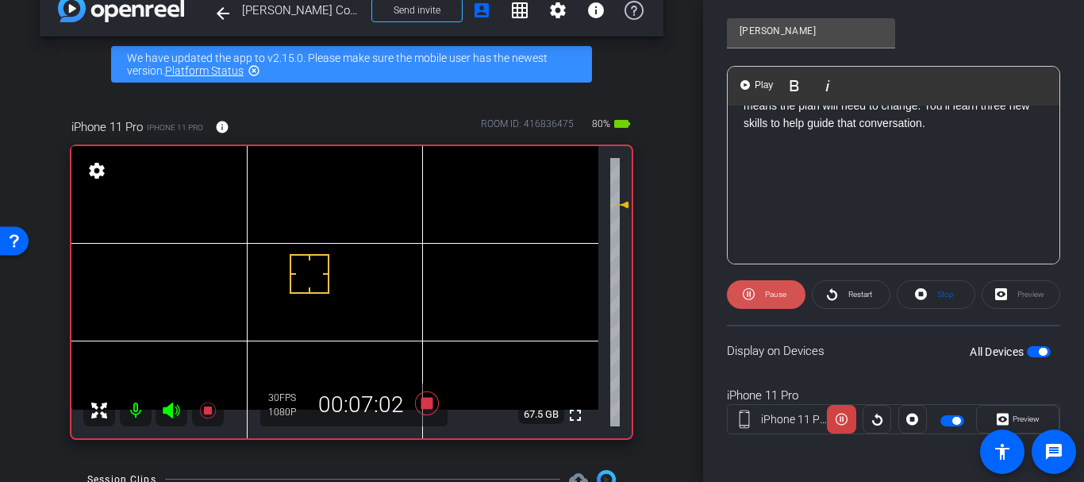
click at [761, 301] on span "Pause" at bounding box center [773, 294] width 25 height 22
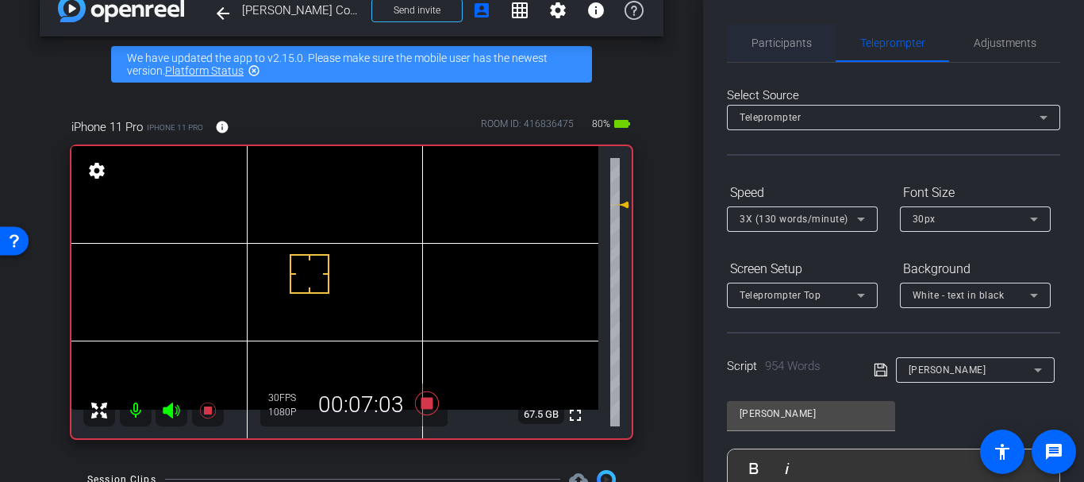
click at [786, 51] on span "Participants" at bounding box center [781, 43] width 60 height 38
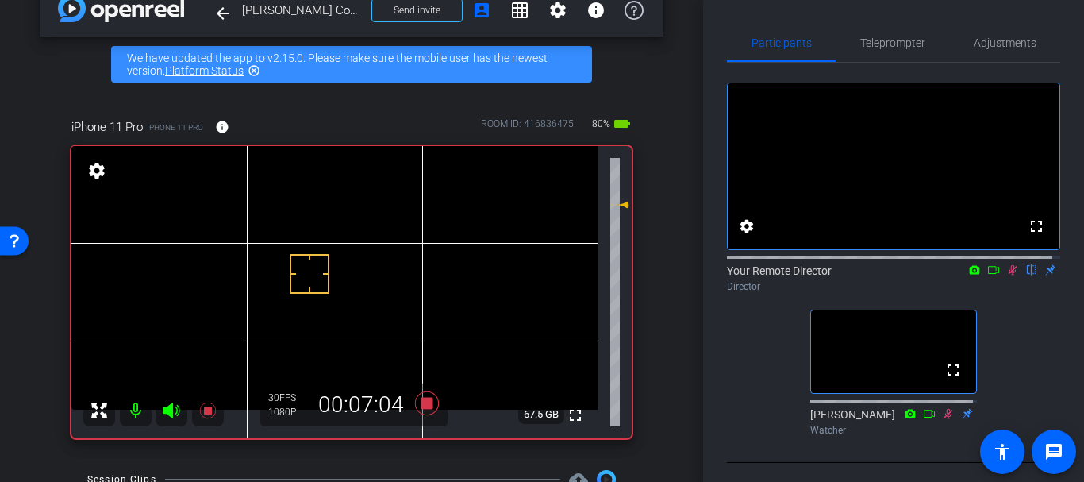
click at [1008, 275] on icon at bounding box center [1012, 270] width 9 height 10
click at [892, 56] on span "Teleprompter" at bounding box center [892, 43] width 65 height 38
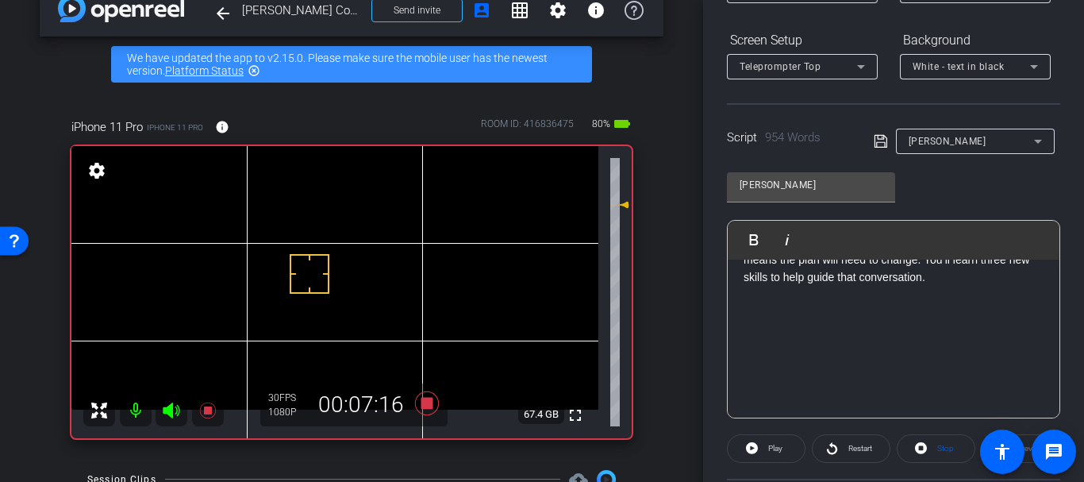
click at [861, 286] on p "In the next module, we’ll return to [PERSON_NAME] [DATE]. Her [MEDICAL_DATA] is…" at bounding box center [893, 241] width 300 height 89
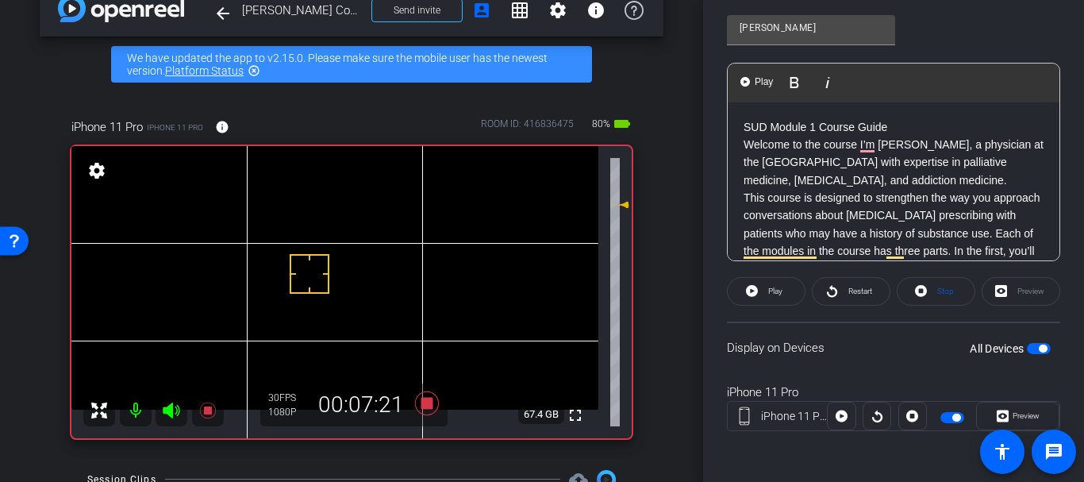
drag, startPoint x: 747, startPoint y: 127, endPoint x: 752, endPoint y: 134, distance: 8.6
click at [752, 134] on p "SUD Module 1 Course Guide" at bounding box center [893, 126] width 300 height 17
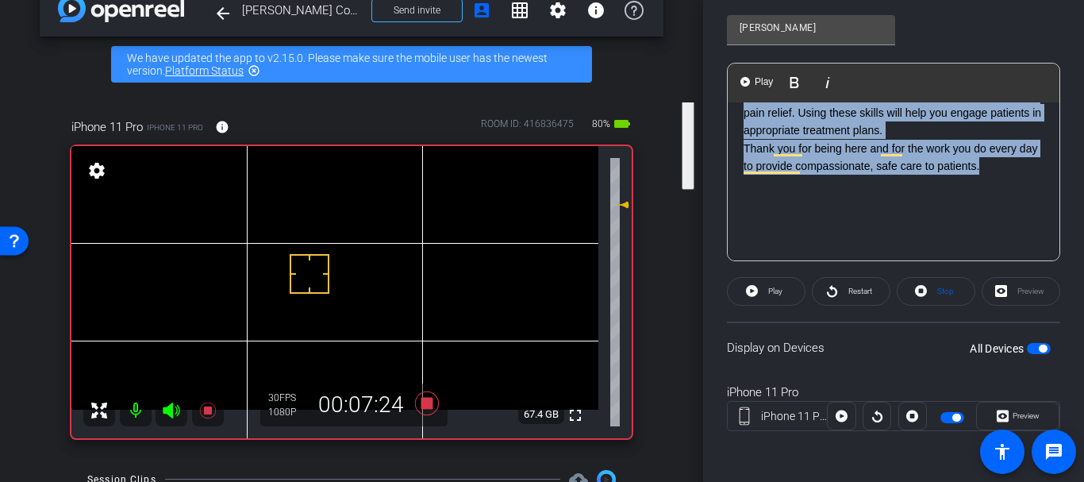
drag, startPoint x: 741, startPoint y: 128, endPoint x: 1014, endPoint y: 197, distance: 281.5
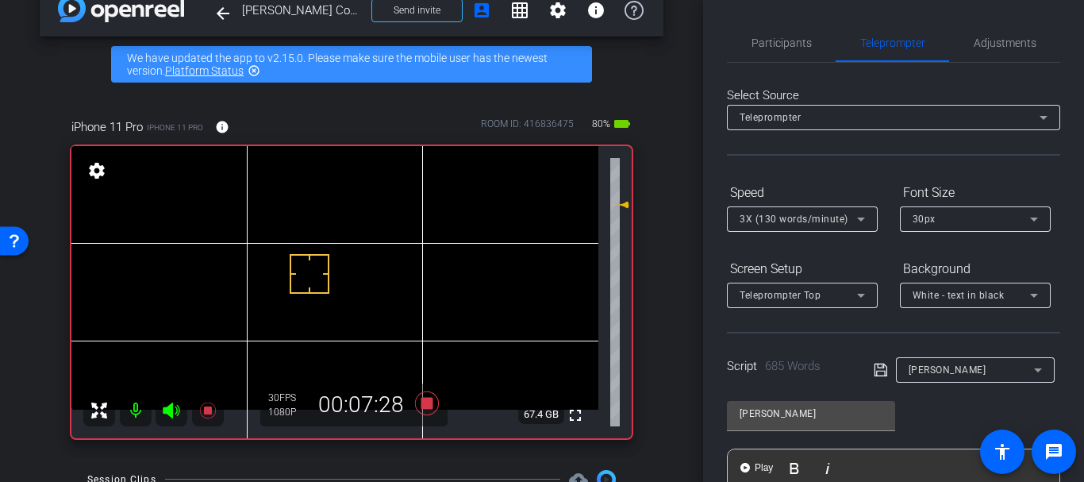
drag, startPoint x: 893, startPoint y: 370, endPoint x: 879, endPoint y: 363, distance: 14.9
click at [889, 367] on div "[PERSON_NAME]" at bounding box center [967, 369] width 187 height 25
click at [877, 363] on icon at bounding box center [881, 369] width 14 height 19
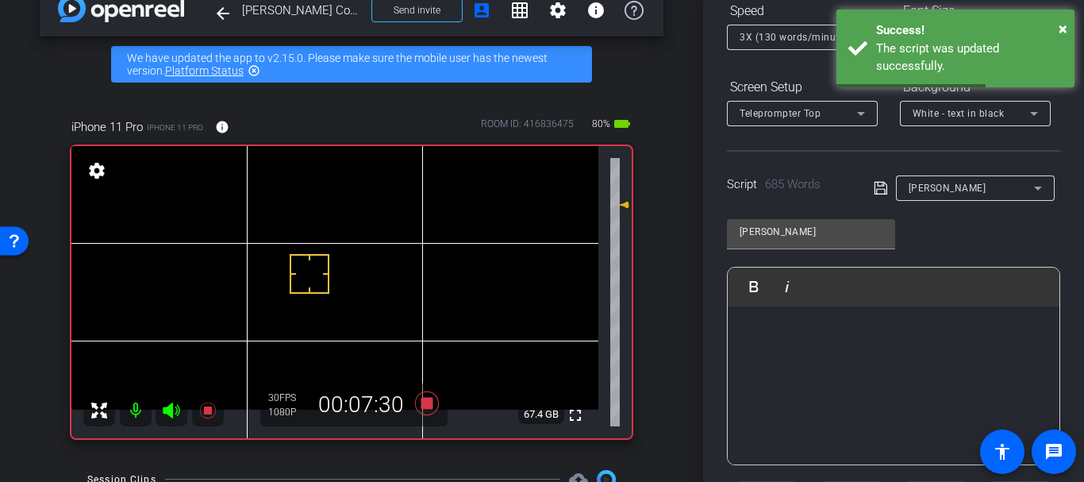
drag, startPoint x: 809, startPoint y: 284, endPoint x: 808, endPoint y: 310, distance: 26.2
click at [809, 301] on div "Play Play from this location Play Selected Play and display the selected text o…" at bounding box center [894, 286] width 332 height 39
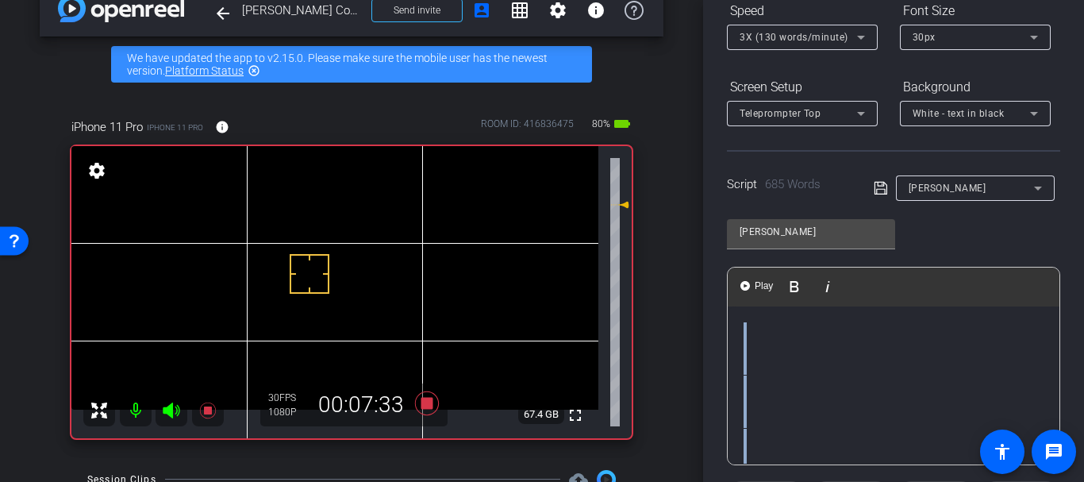
drag, startPoint x: 742, startPoint y: 338, endPoint x: 714, endPoint y: 274, distance: 70.0
click at [714, 274] on div "Participants Teleprompter Adjustments settings Your Remote Director flip Direct…" at bounding box center [893, 241] width 381 height 482
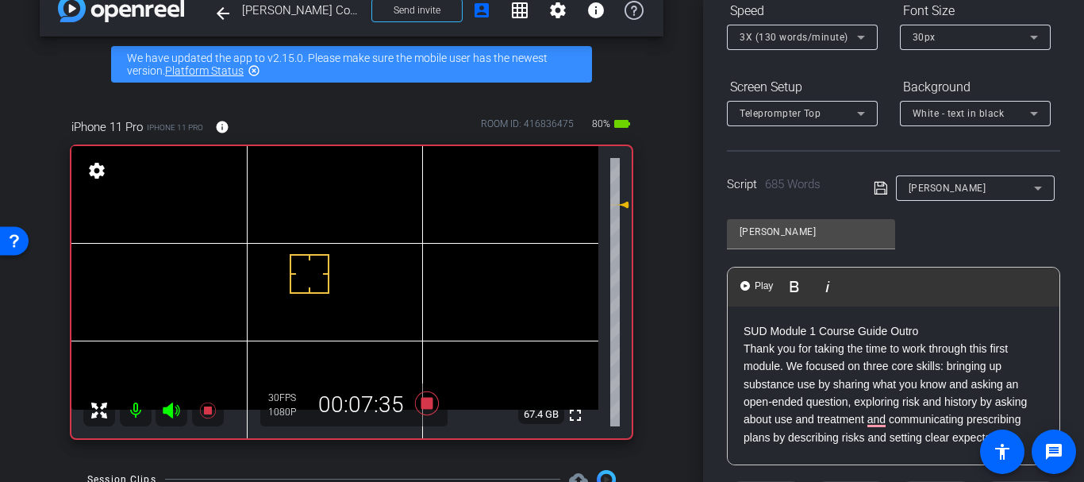
click at [712, 298] on div "Participants Teleprompter Adjustments settings Your Remote Director flip Direct…" at bounding box center [893, 241] width 381 height 482
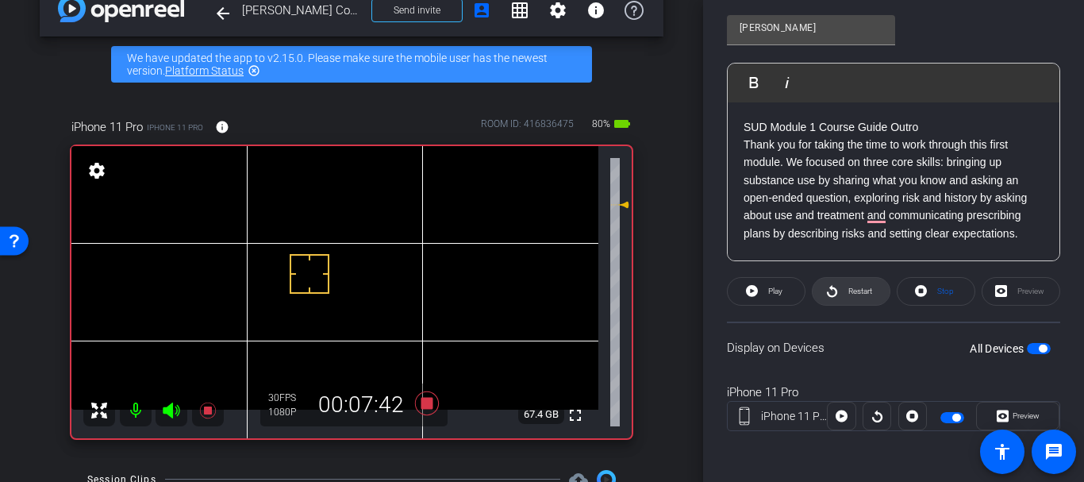
click at [838, 294] on span at bounding box center [851, 291] width 77 height 38
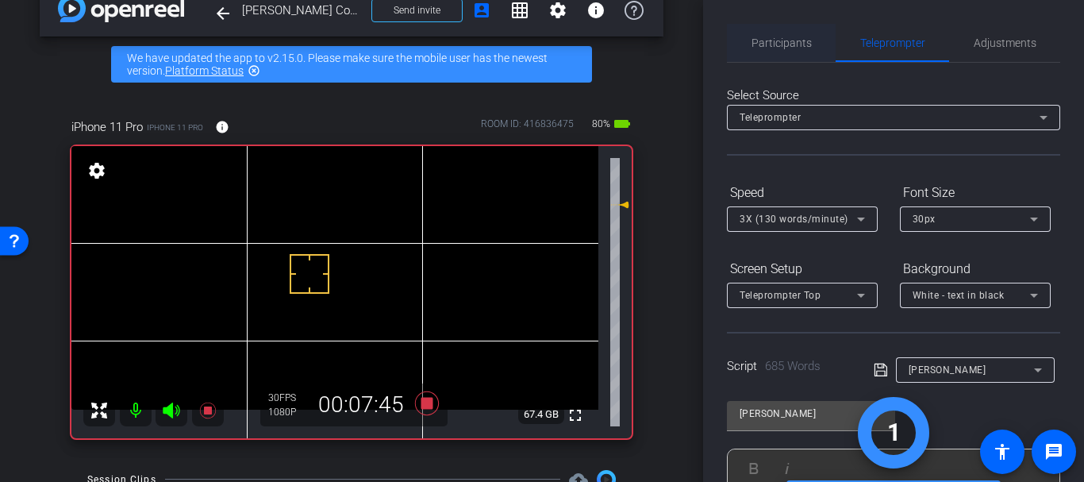
drag, startPoint x: 770, startPoint y: 49, endPoint x: 820, endPoint y: 60, distance: 51.2
click at [771, 49] on span "Participants" at bounding box center [781, 43] width 60 height 38
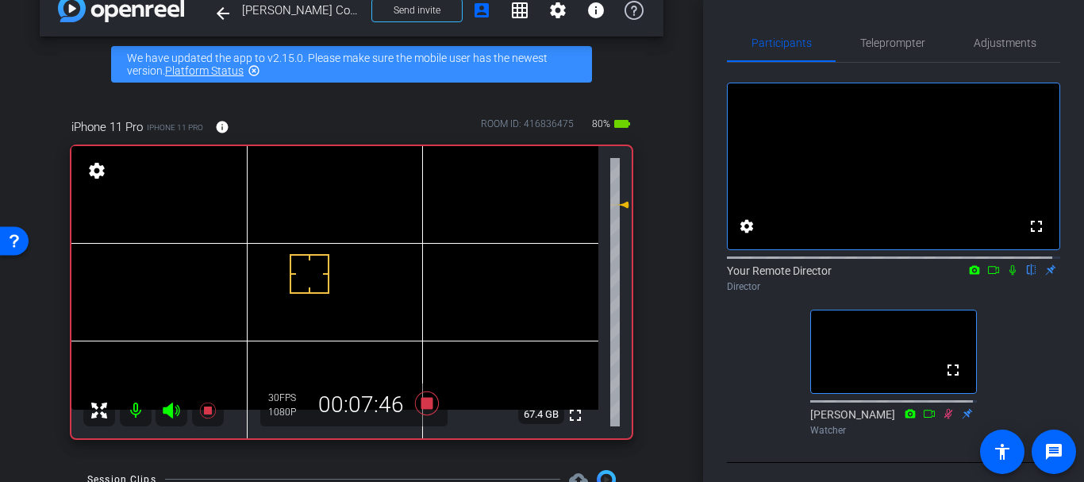
click at [1007, 275] on icon at bounding box center [1012, 269] width 13 height 11
click at [974, 37] on span "Adjustments" at bounding box center [1005, 42] width 63 height 11
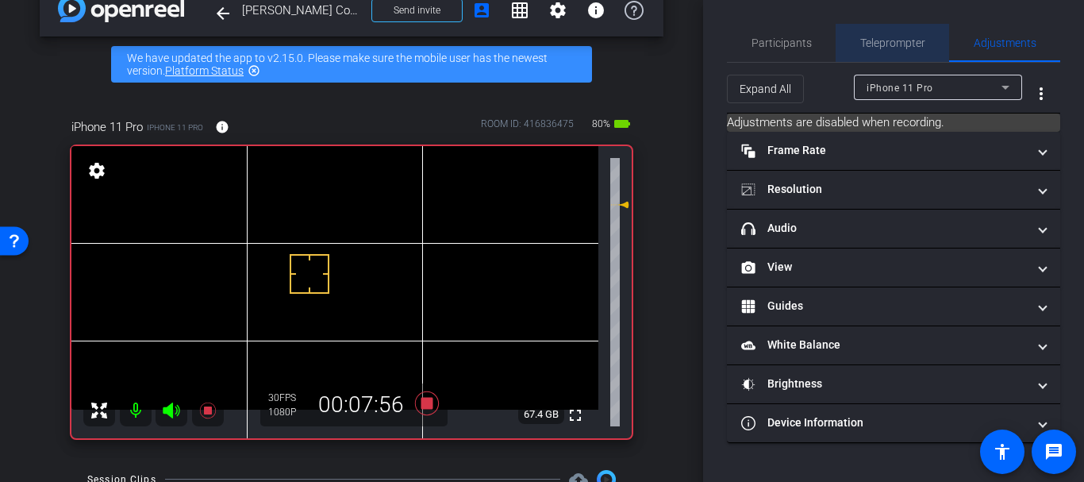
click at [922, 35] on span "Teleprompter" at bounding box center [892, 43] width 65 height 38
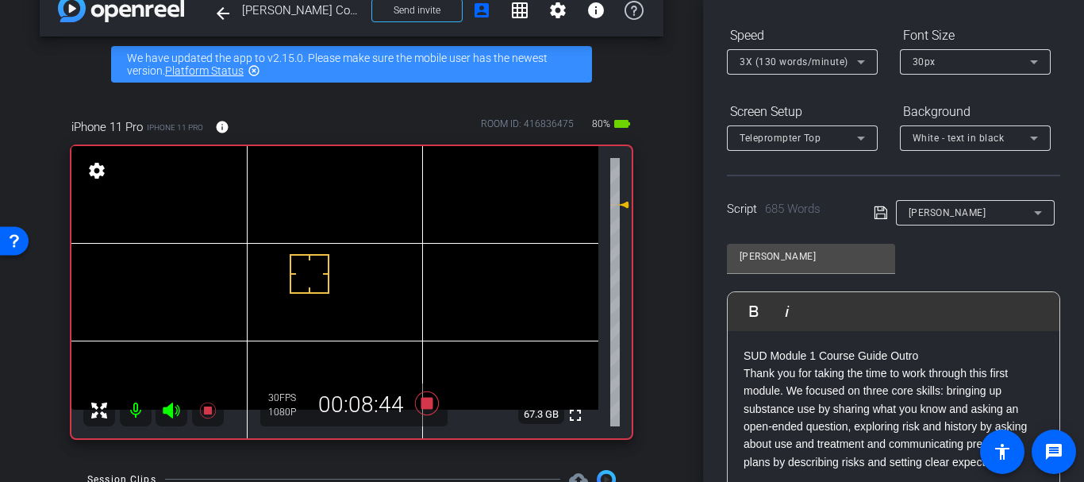
scroll to position [0, 0]
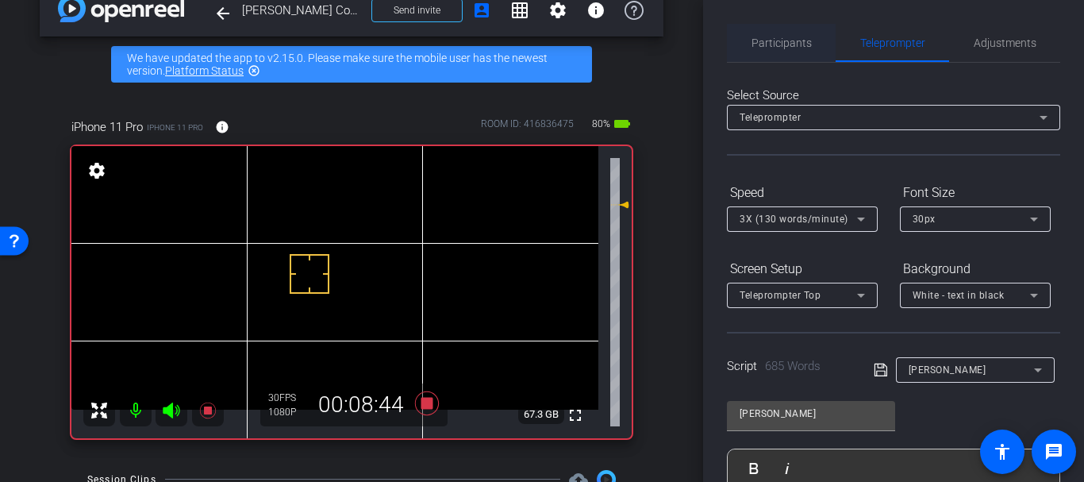
click at [778, 40] on span "Participants" at bounding box center [781, 42] width 60 height 11
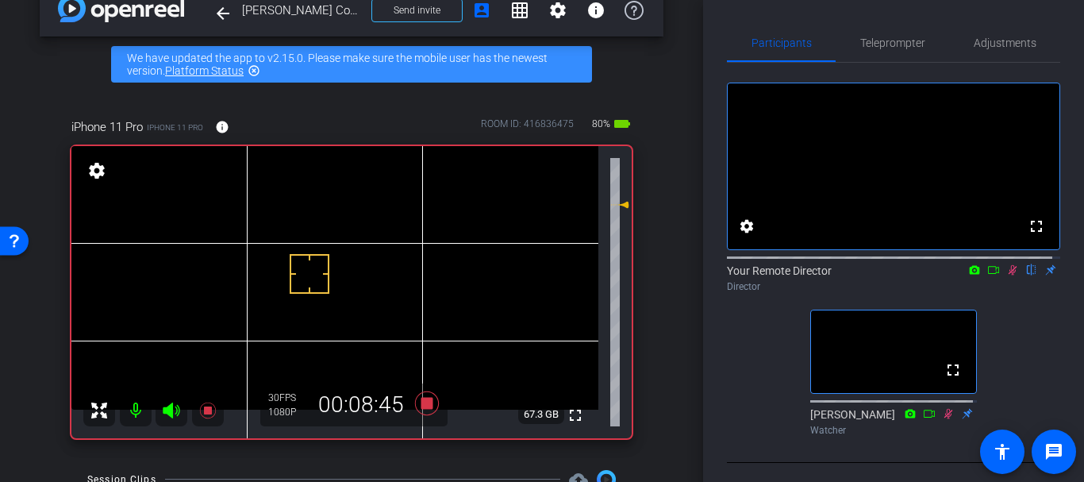
click at [1006, 275] on icon at bounding box center [1012, 269] width 13 height 11
click at [1011, 277] on mat-icon at bounding box center [1012, 270] width 19 height 14
click at [894, 32] on span "Teleprompter" at bounding box center [892, 43] width 65 height 38
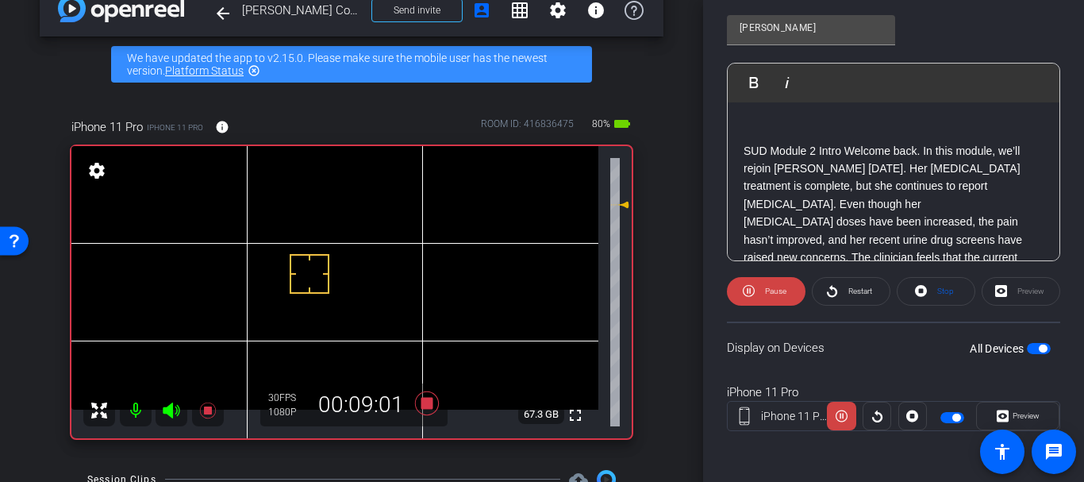
scroll to position [562, 0]
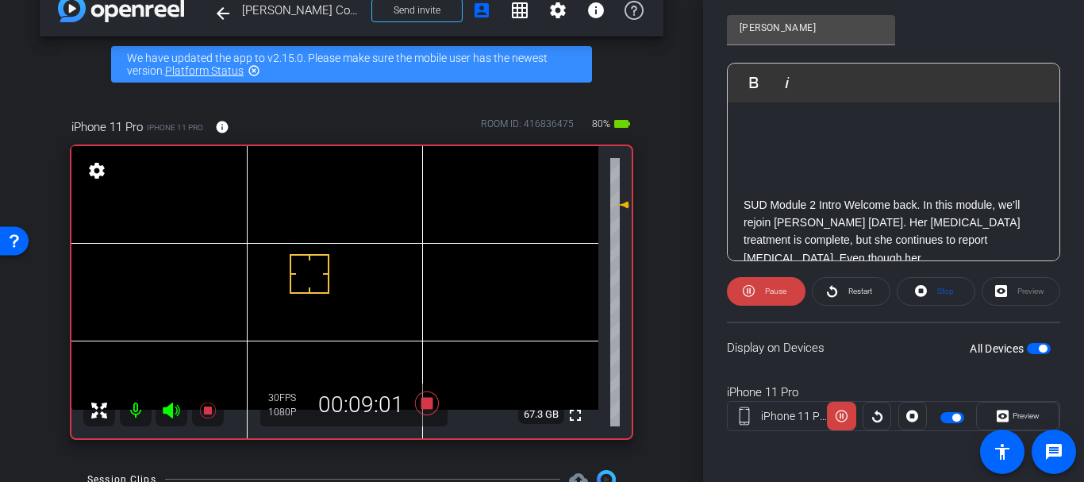
click at [768, 195] on p "To enrich screen reader interactions, please activate Accessibility in Grammarl…" at bounding box center [893, 186] width 300 height 17
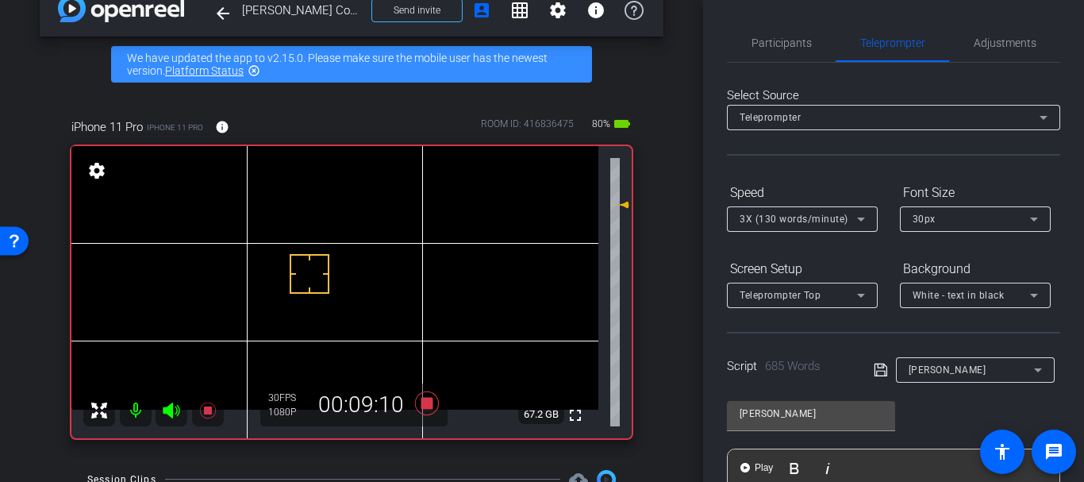
scroll to position [0, 0]
drag, startPoint x: 798, startPoint y: 49, endPoint x: 821, endPoint y: 79, distance: 37.9
click at [799, 49] on span "Participants" at bounding box center [781, 43] width 60 height 38
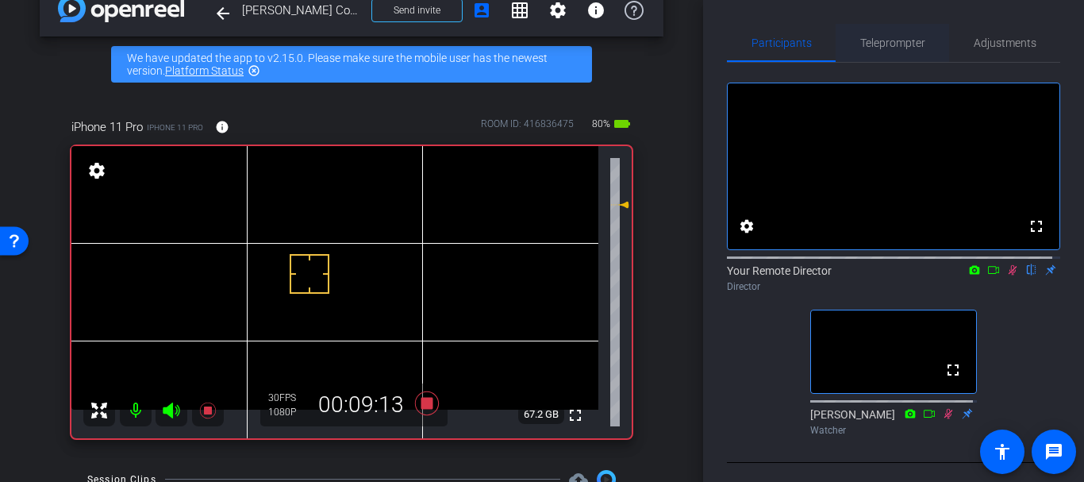
click at [893, 40] on span "Teleprompter" at bounding box center [892, 42] width 65 height 11
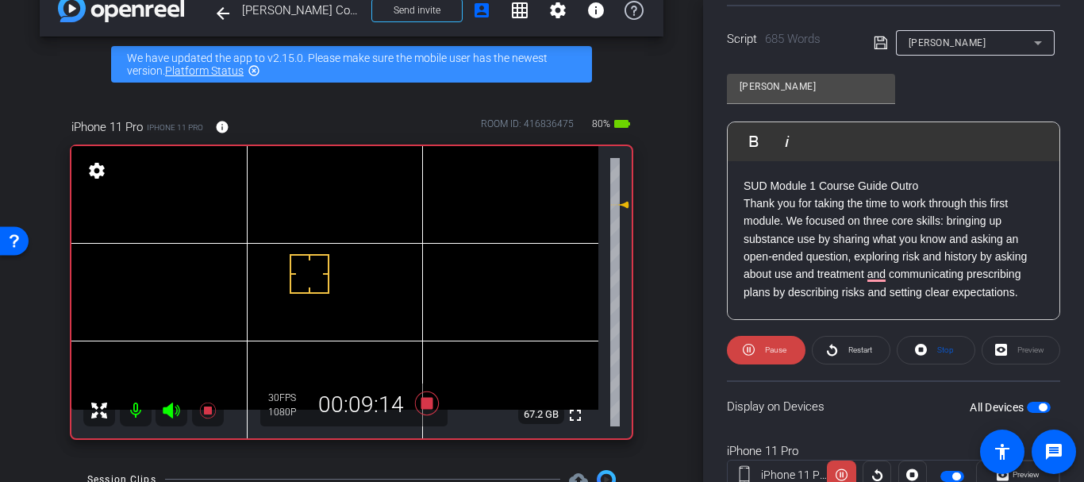
scroll to position [327, 0]
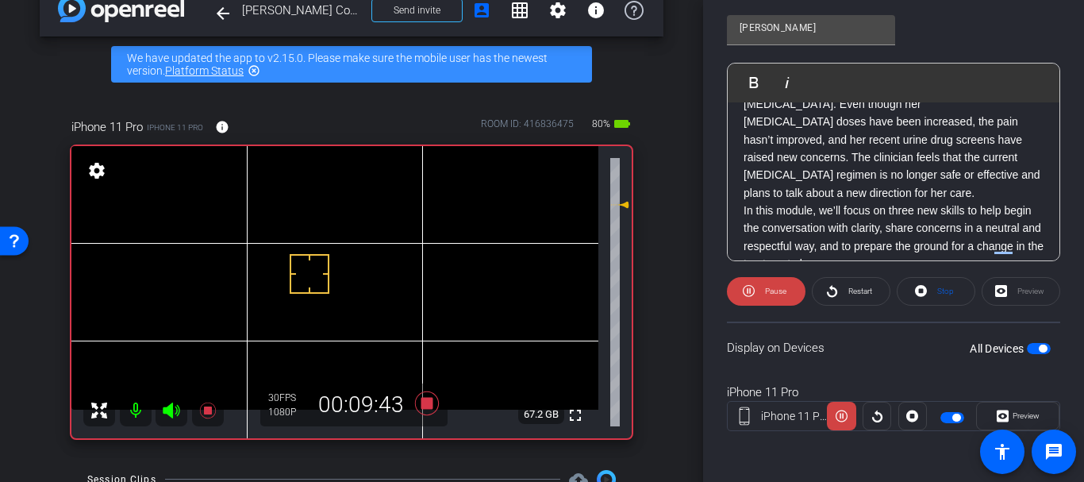
click at [783, 153] on p "[MEDICAL_DATA] doses have been increased, the pain hasn’t improved, and her rec…" at bounding box center [893, 157] width 300 height 89
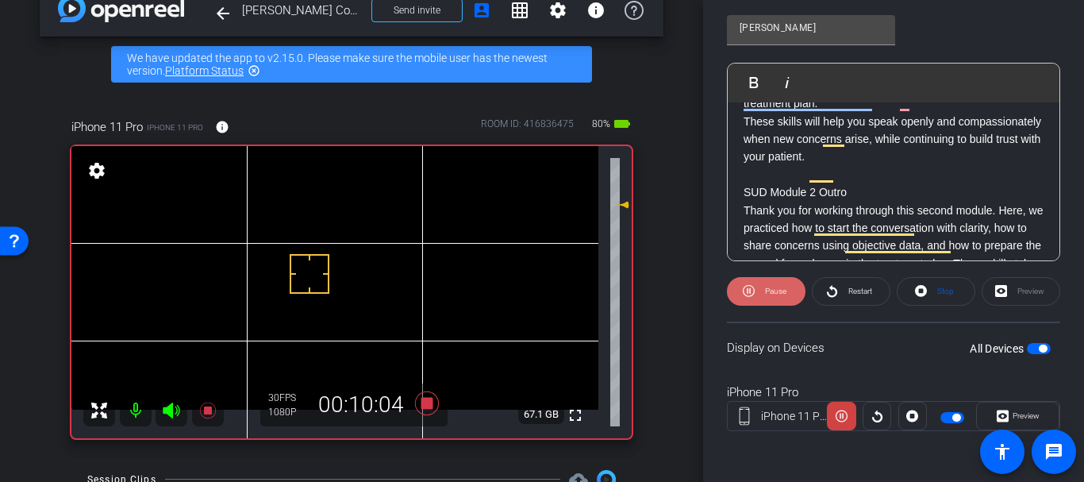
click at [755, 293] on span at bounding box center [766, 291] width 79 height 38
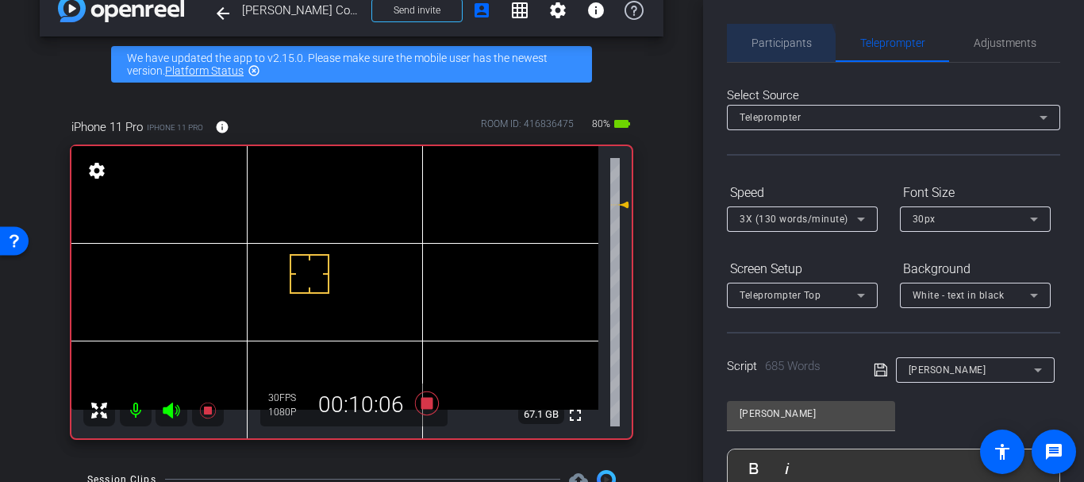
click at [760, 56] on span "Participants" at bounding box center [781, 43] width 60 height 38
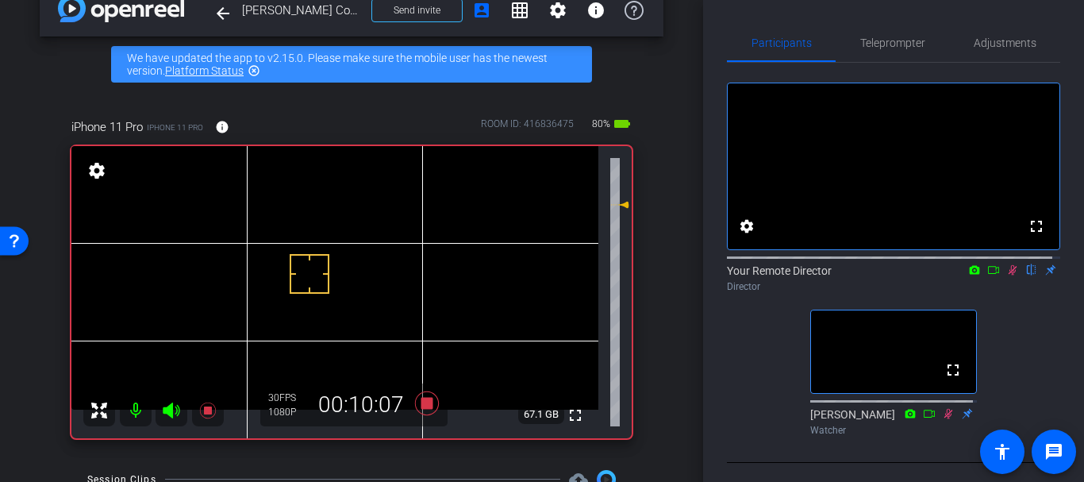
click at [1006, 275] on icon at bounding box center [1012, 269] width 13 height 11
click at [891, 37] on span "Teleprompter" at bounding box center [892, 42] width 65 height 11
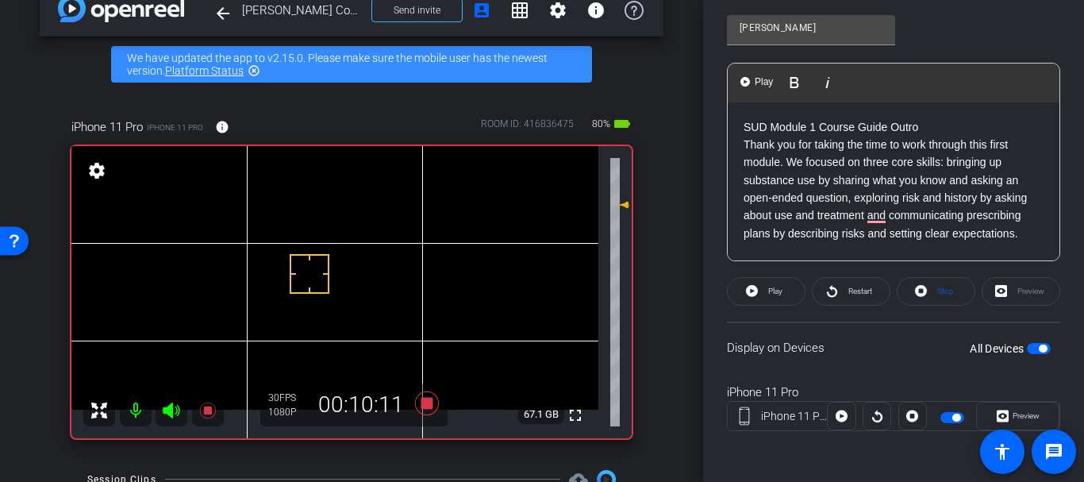
click at [796, 156] on p "Thank you for taking the time to work through this first module. We focused on …" at bounding box center [893, 189] width 300 height 106
click at [748, 129] on p "SUD Module 1 Course Guide Outro" at bounding box center [893, 126] width 300 height 17
click at [746, 125] on p "SUD Module 1 Course Guide Outro" at bounding box center [893, 126] width 300 height 17
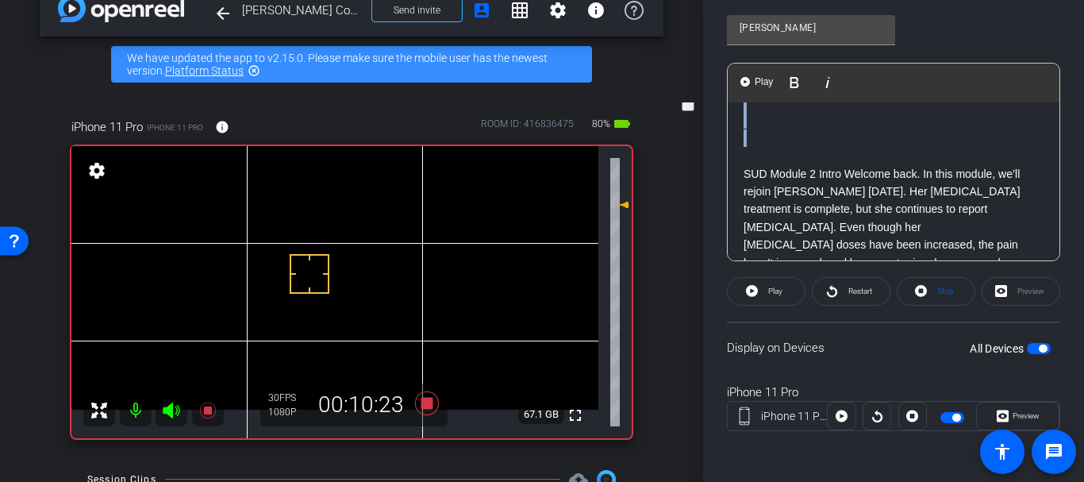
drag, startPoint x: 746, startPoint y: 125, endPoint x: 955, endPoint y: 145, distance: 209.6
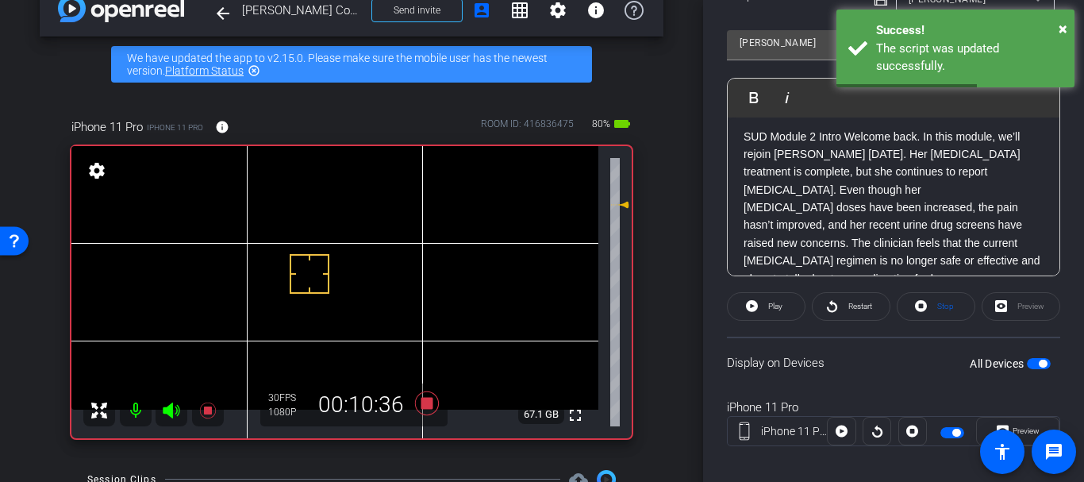
click at [809, 153] on p "SUD Module 2 Intro Welcome back. In this module, we’ll rejoin [PERSON_NAME] [DA…" at bounding box center [893, 163] width 300 height 71
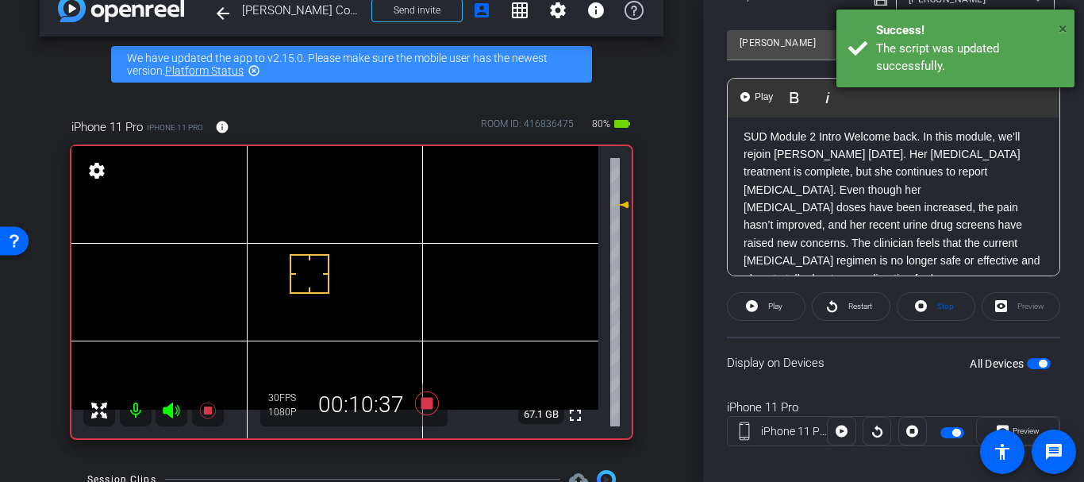
click at [1064, 33] on span "×" at bounding box center [1062, 28] width 9 height 19
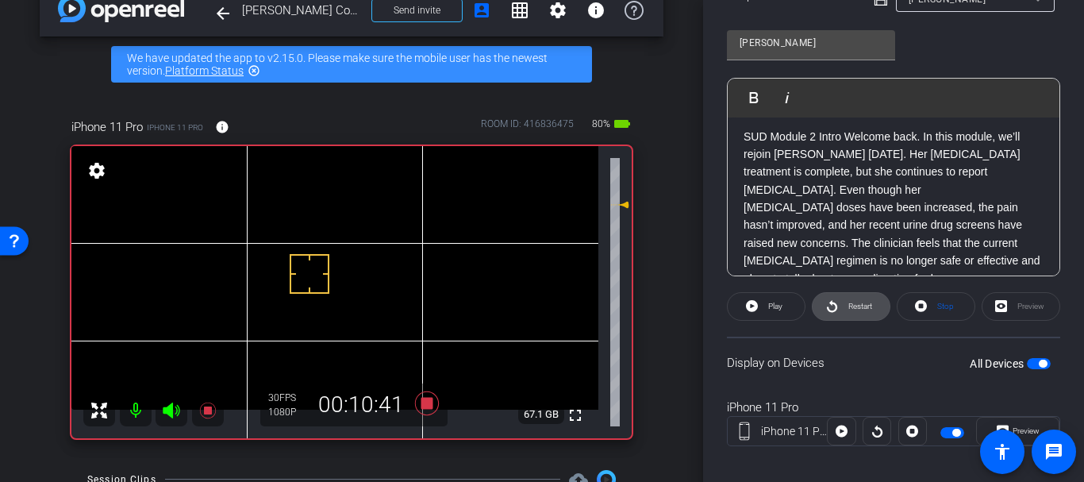
click at [855, 298] on span "Restart" at bounding box center [858, 306] width 28 height 22
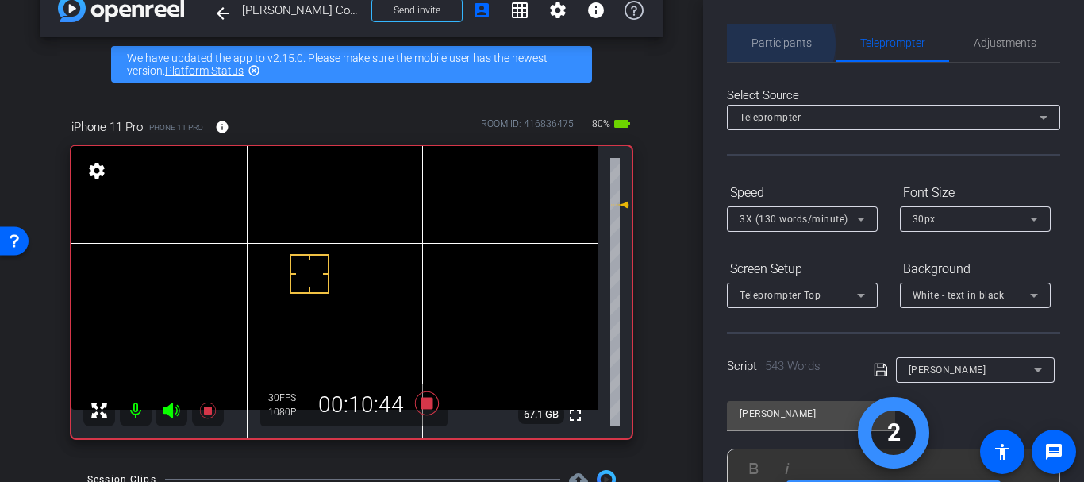
click at [777, 44] on span "Participants" at bounding box center [781, 42] width 60 height 11
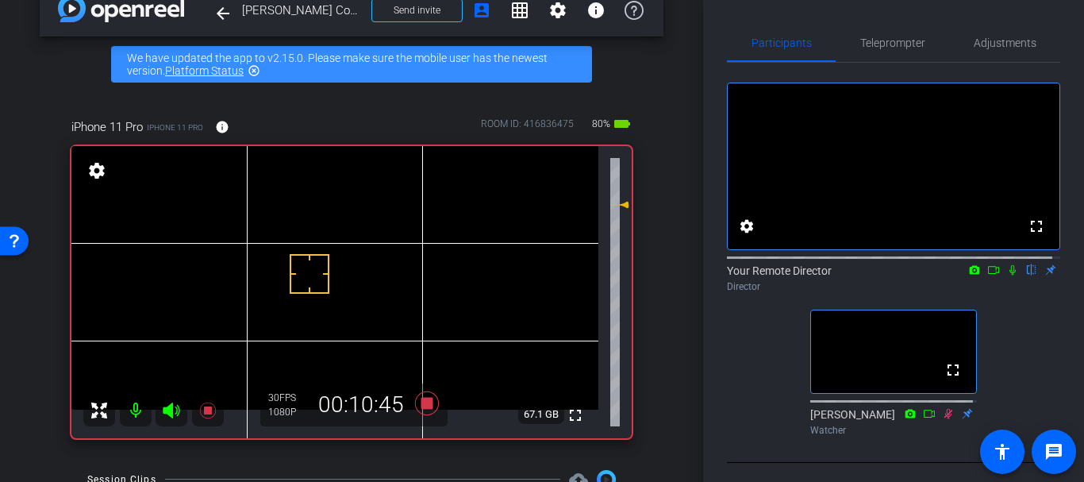
click at [1006, 275] on icon at bounding box center [1012, 269] width 13 height 11
click at [897, 39] on span "Teleprompter" at bounding box center [892, 42] width 65 height 11
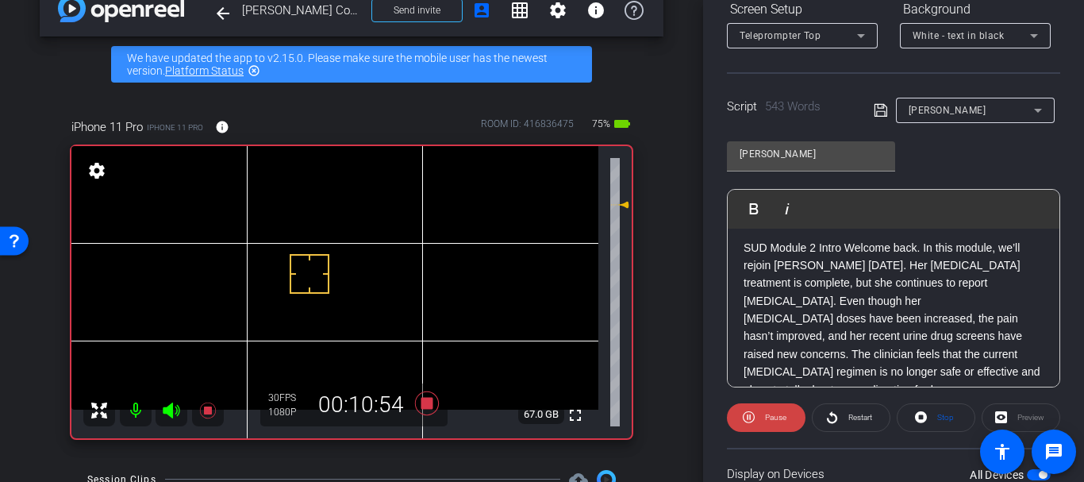
click at [784, 318] on p "[MEDICAL_DATA] doses have been increased, the pain hasn’t improved, and her rec…" at bounding box center [893, 353] width 300 height 89
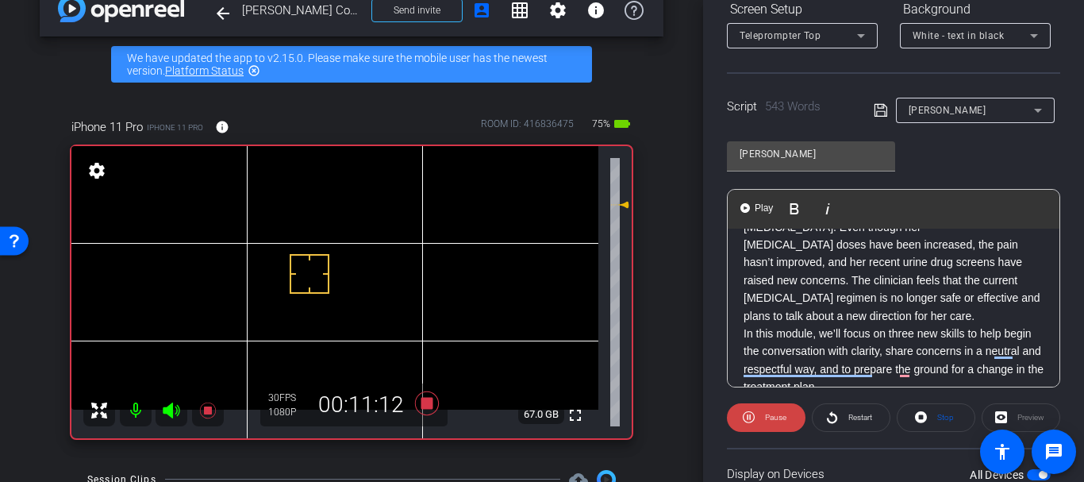
click at [878, 265] on p "[MEDICAL_DATA] doses have been increased, the pain hasn’t improved, and her rec…" at bounding box center [893, 280] width 300 height 89
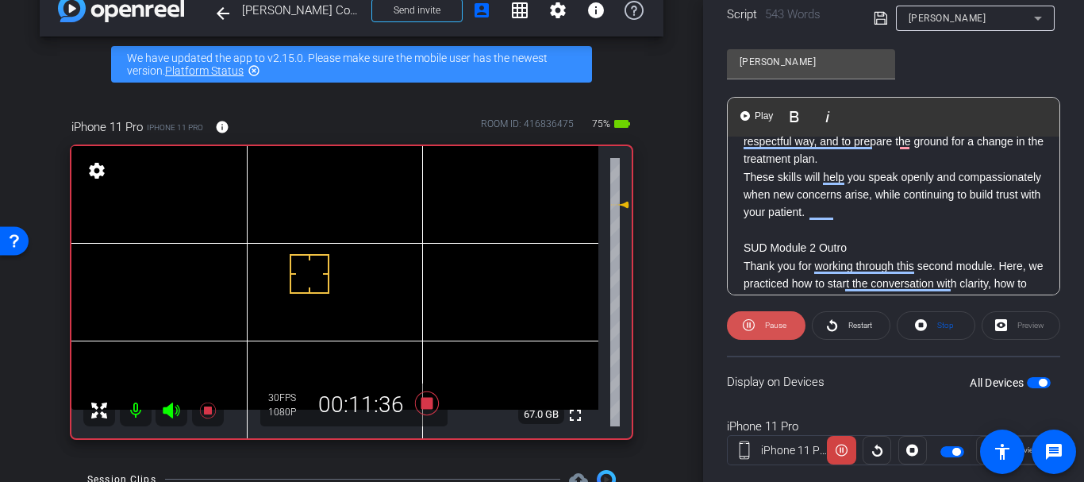
click at [775, 332] on span "Pause" at bounding box center [773, 325] width 25 height 22
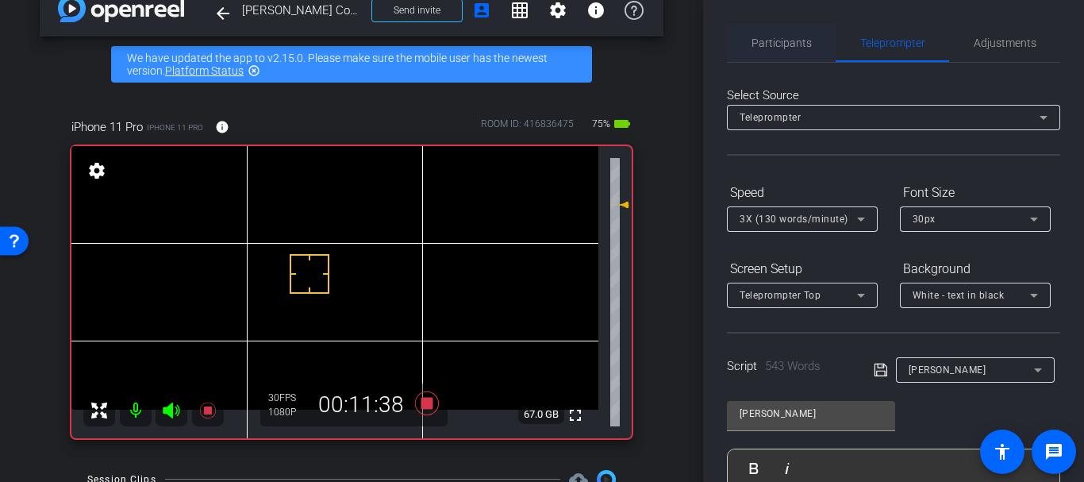
click at [782, 31] on span "Participants" at bounding box center [781, 43] width 60 height 38
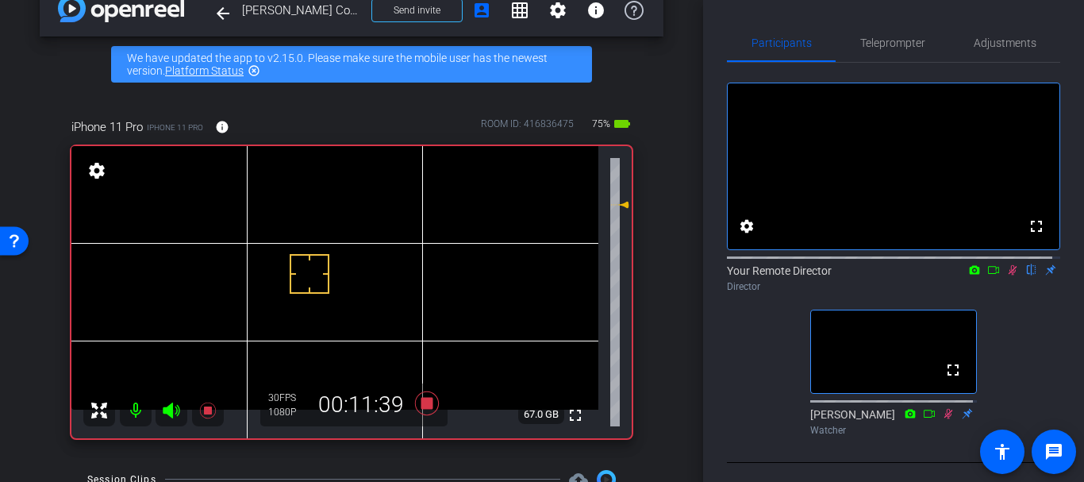
click at [1006, 275] on icon at bounding box center [1012, 269] width 13 height 11
click at [879, 45] on span "Teleprompter" at bounding box center [892, 42] width 65 height 11
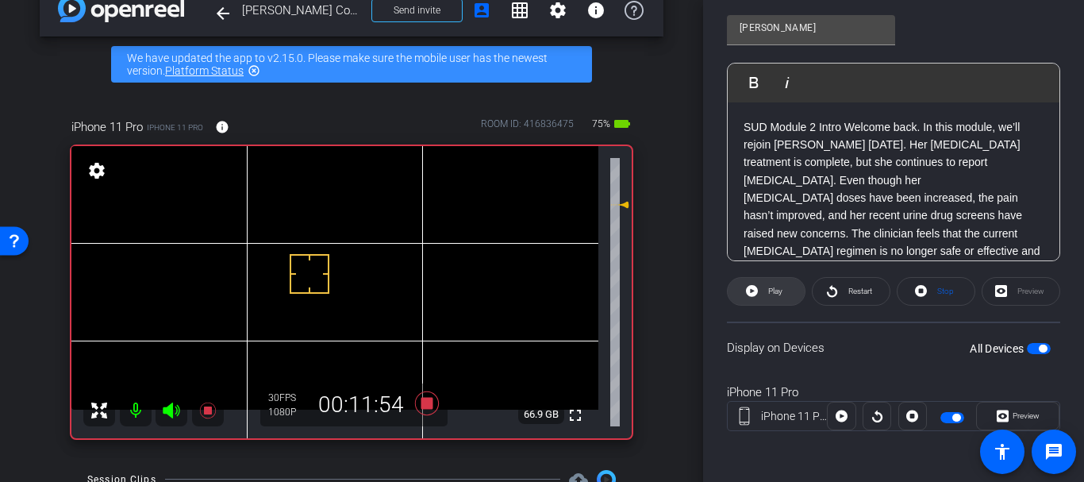
click at [773, 303] on span at bounding box center [766, 291] width 77 height 38
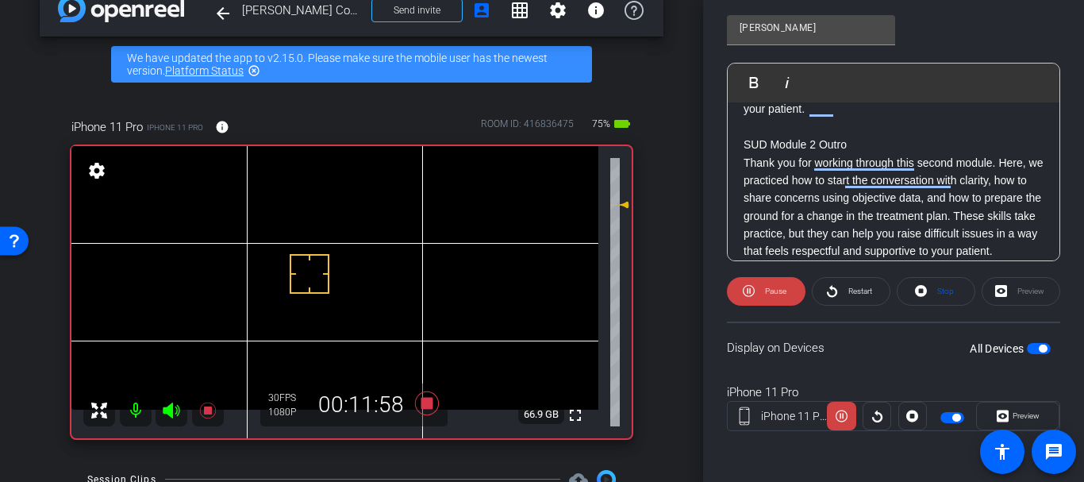
click at [816, 200] on p "Thank you for working through this second module. Here, we practiced how to sta…" at bounding box center [893, 207] width 300 height 106
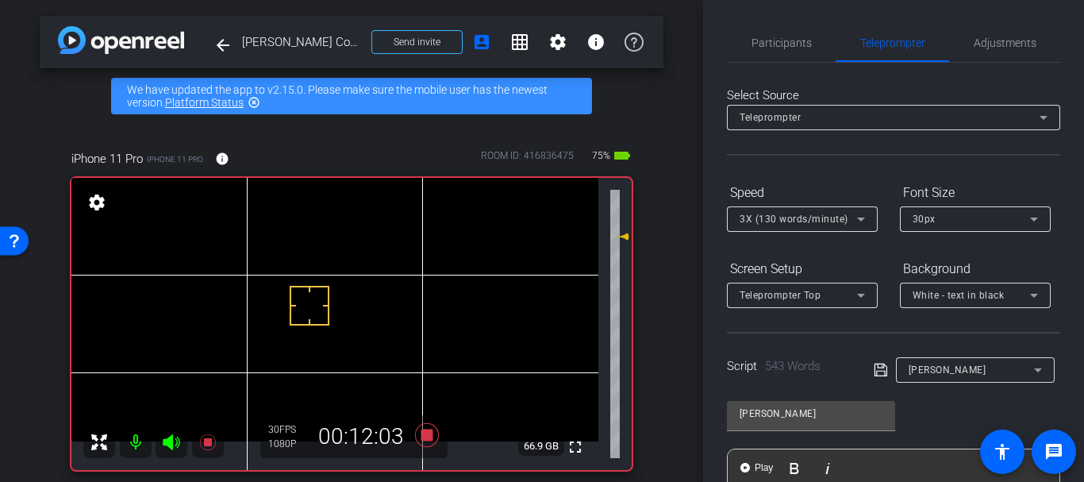
scroll to position [284, 0]
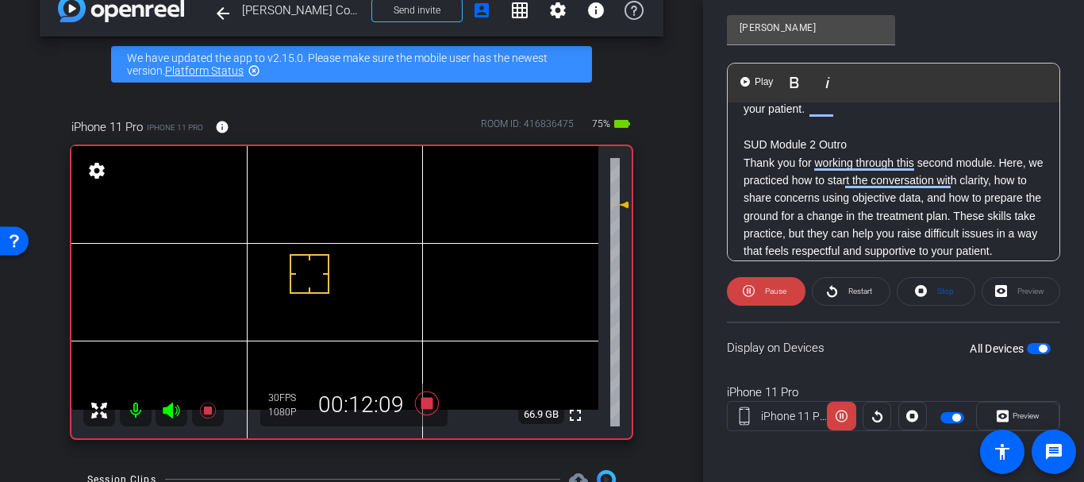
click at [894, 136] on p "SUD Module 2 Outro" at bounding box center [893, 144] width 300 height 17
click at [860, 121] on p "To enrich screen reader interactions, please activate Accessibility in Grammarl…" at bounding box center [893, 126] width 300 height 17
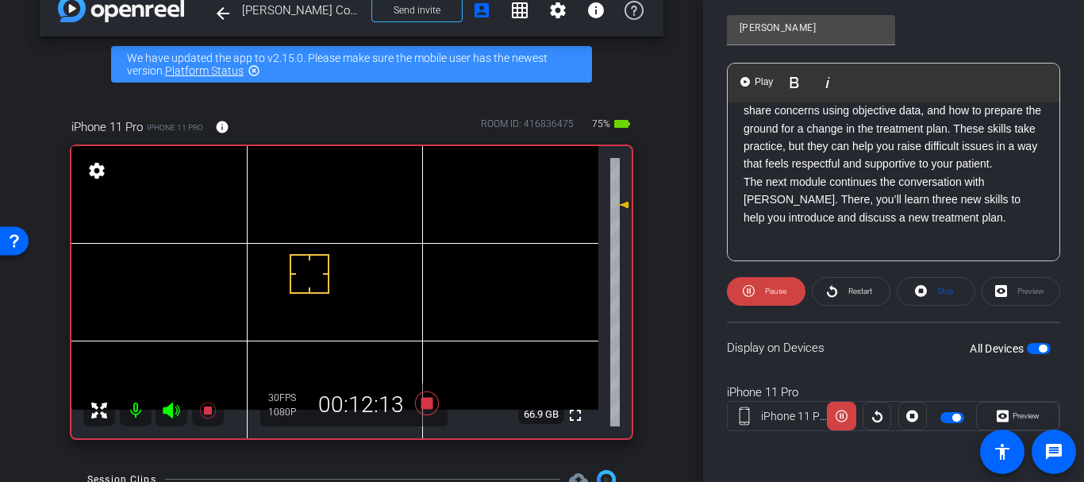
scroll to position [371, 0]
click at [850, 174] on p "Thank you for working through this second module. Here, we practiced how to sta…" at bounding box center [893, 120] width 300 height 106
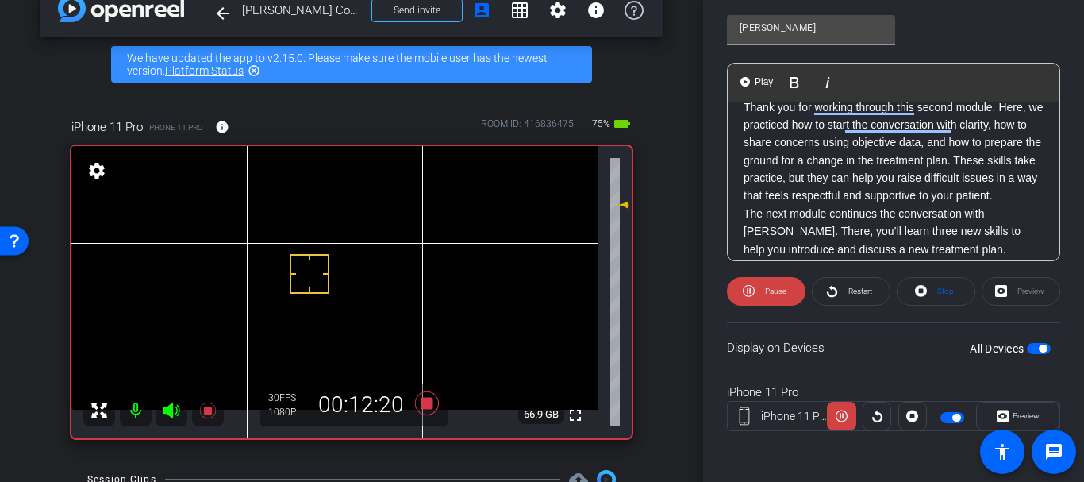
scroll to position [0, 0]
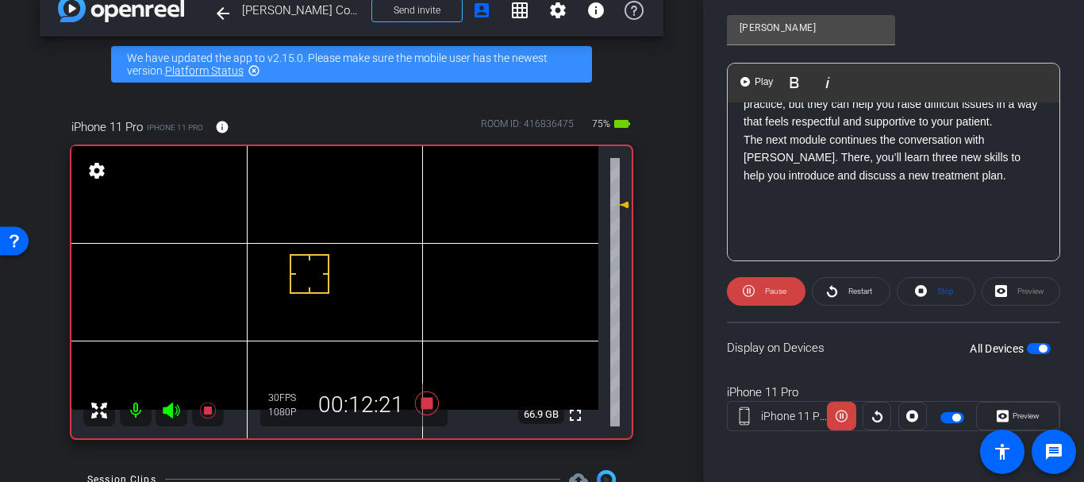
click at [850, 184] on p "The next module continues the conversation with [PERSON_NAME]. There, you’ll le…" at bounding box center [893, 157] width 300 height 53
click at [781, 289] on span "Pause" at bounding box center [775, 290] width 21 height 9
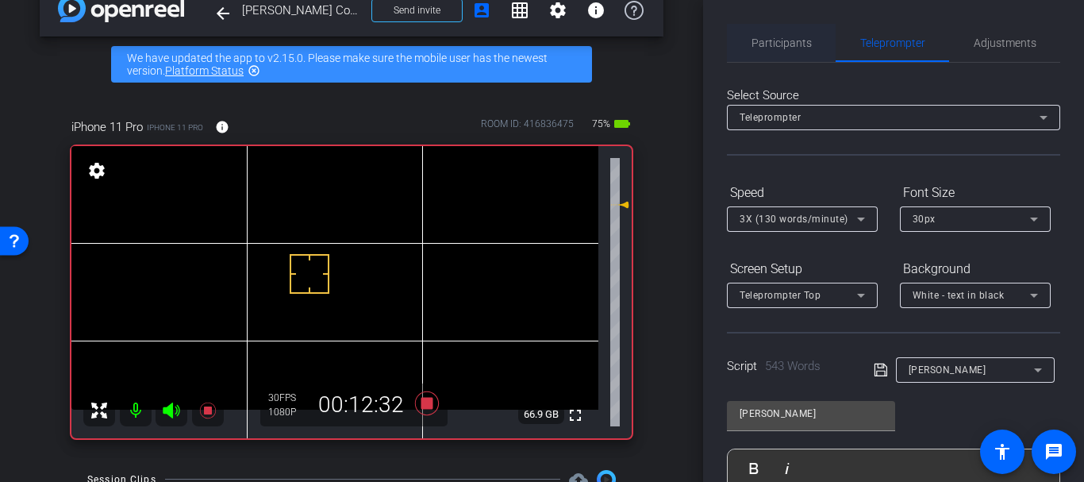
click at [813, 51] on div "Participants" at bounding box center [781, 43] width 109 height 38
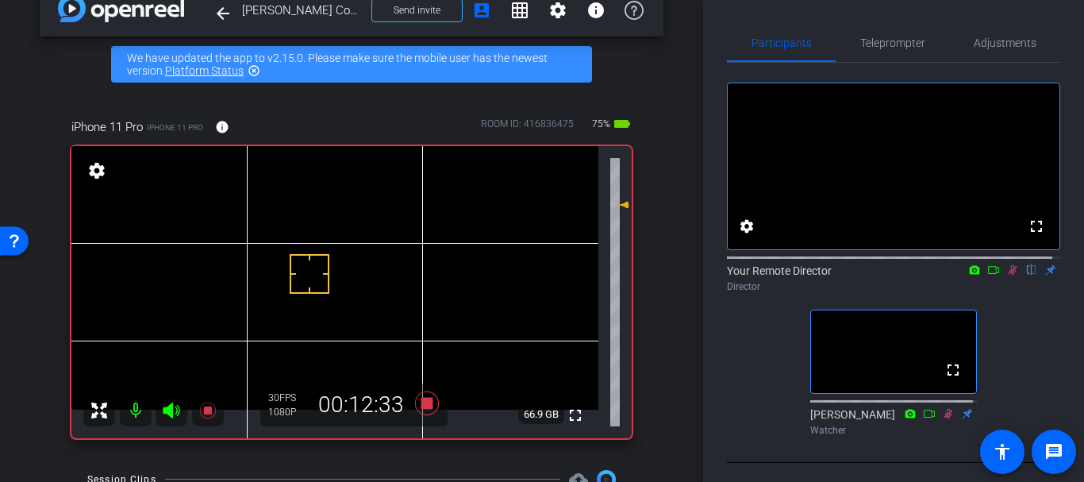
drag, startPoint x: 1008, startPoint y: 297, endPoint x: 1007, endPoint y: 289, distance: 8.0
click at [1008, 293] on div "Your Remote Director flip Director" at bounding box center [893, 278] width 333 height 31
click at [1007, 275] on icon at bounding box center [1012, 269] width 13 height 11
click at [874, 61] on span "Teleprompter" at bounding box center [892, 43] width 65 height 38
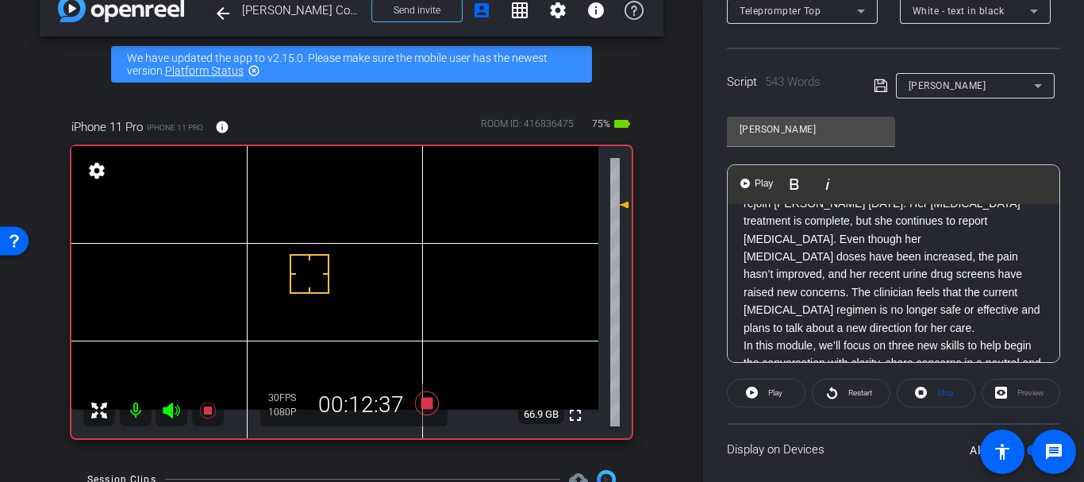
click at [798, 247] on p "SUD Module 2 Intro Welcome back. In this module, we’ll rejoin [PERSON_NAME] [DA…" at bounding box center [893, 212] width 300 height 71
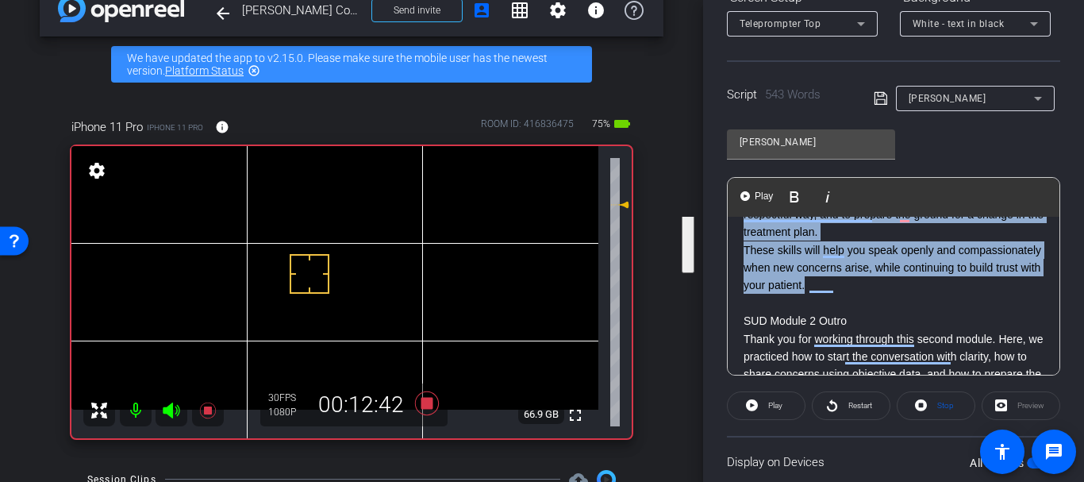
drag, startPoint x: 743, startPoint y: 240, endPoint x: 978, endPoint y: 275, distance: 237.3
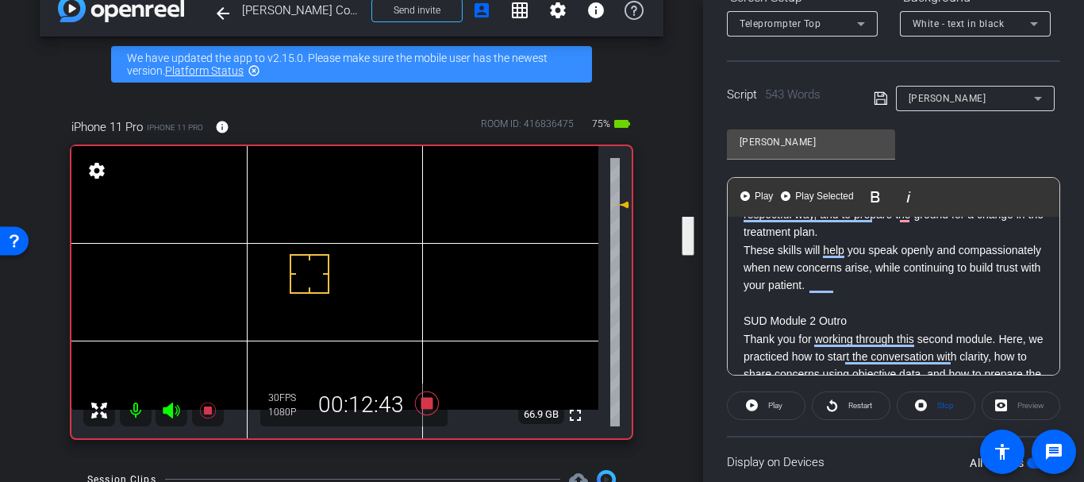
click at [921, 299] on p "To enrich screen reader interactions, please activate Accessibility in Grammarl…" at bounding box center [893, 302] width 300 height 17
click at [950, 279] on p "These skills will help you speak openly and compassionately when new concerns a…" at bounding box center [893, 267] width 300 height 53
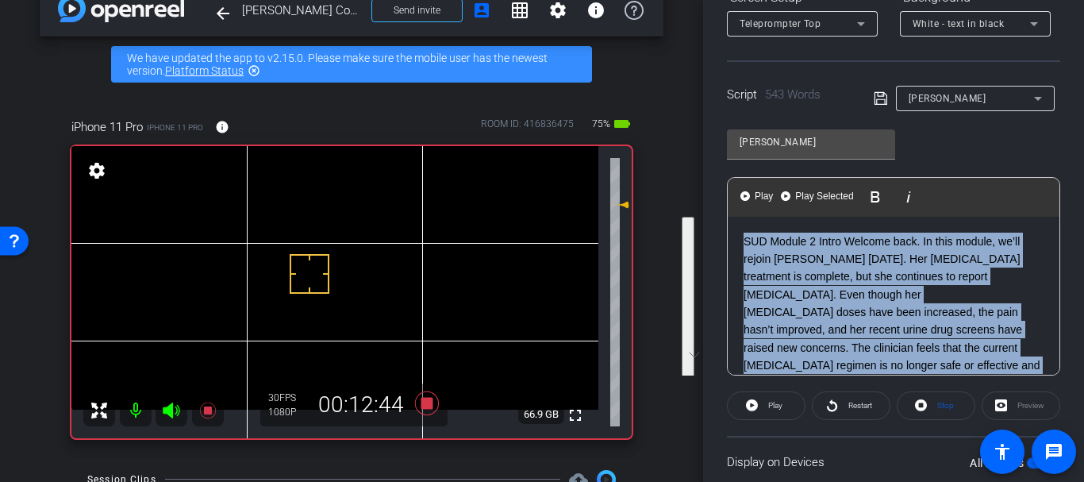
drag, startPoint x: 951, startPoint y: 282, endPoint x: 686, endPoint y: 152, distance: 295.6
click at [686, 152] on div "arrow_back [PERSON_NAME] Course Guide Back to project Send invite account_box g…" at bounding box center [542, 241] width 1084 height 482
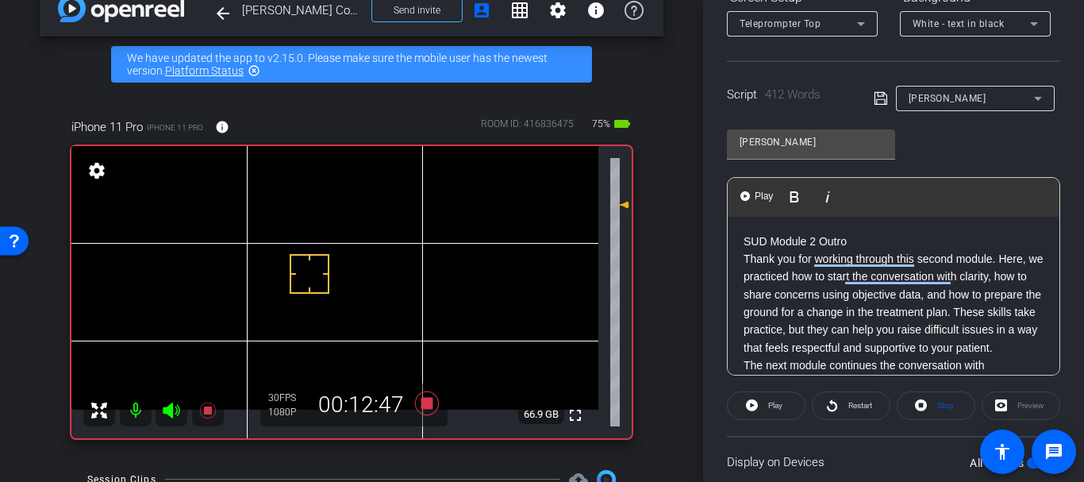
click at [880, 109] on div "[PERSON_NAME]" at bounding box center [967, 98] width 187 height 25
click at [876, 103] on icon at bounding box center [881, 98] width 14 height 19
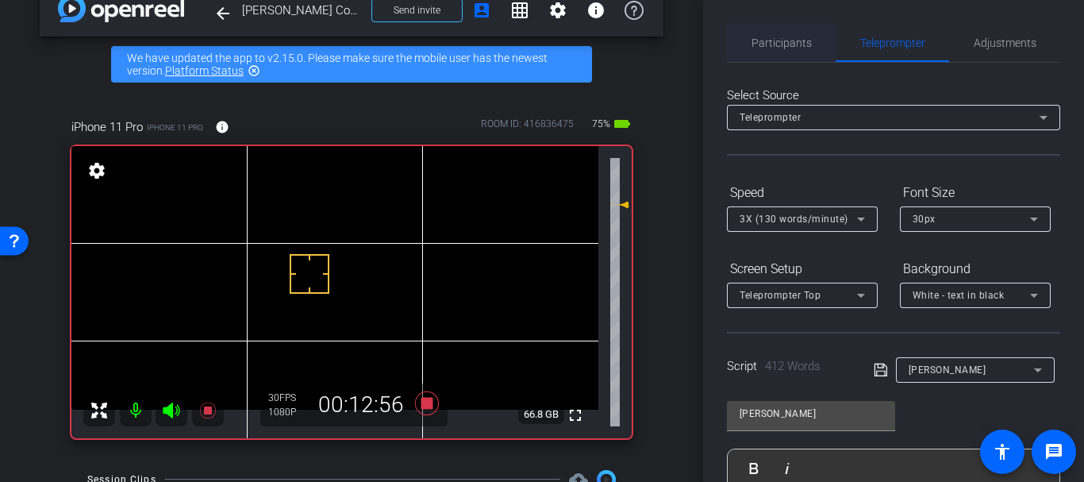
click at [777, 41] on span "Participants" at bounding box center [781, 42] width 60 height 11
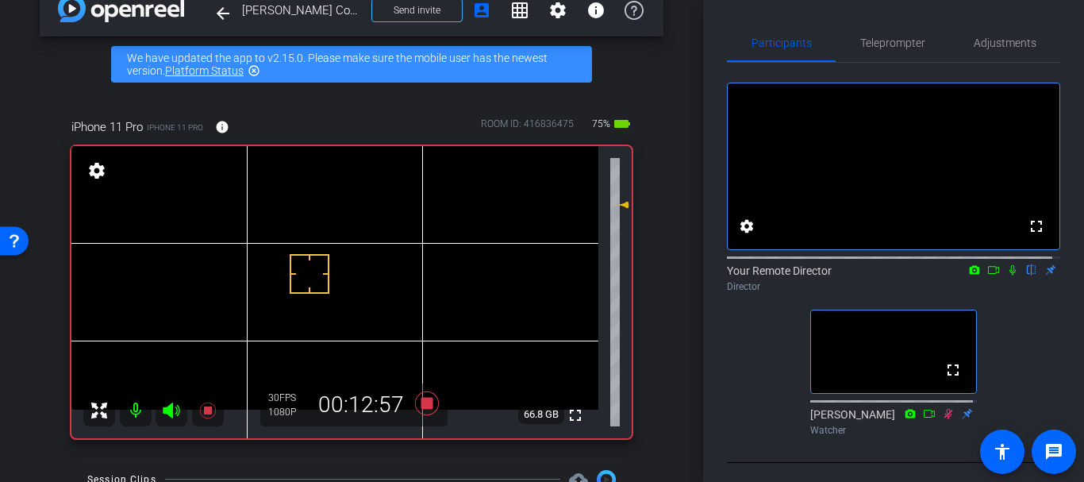
click at [1008, 275] on icon at bounding box center [1012, 269] width 13 height 11
click at [860, 31] on span "Teleprompter" at bounding box center [892, 43] width 65 height 38
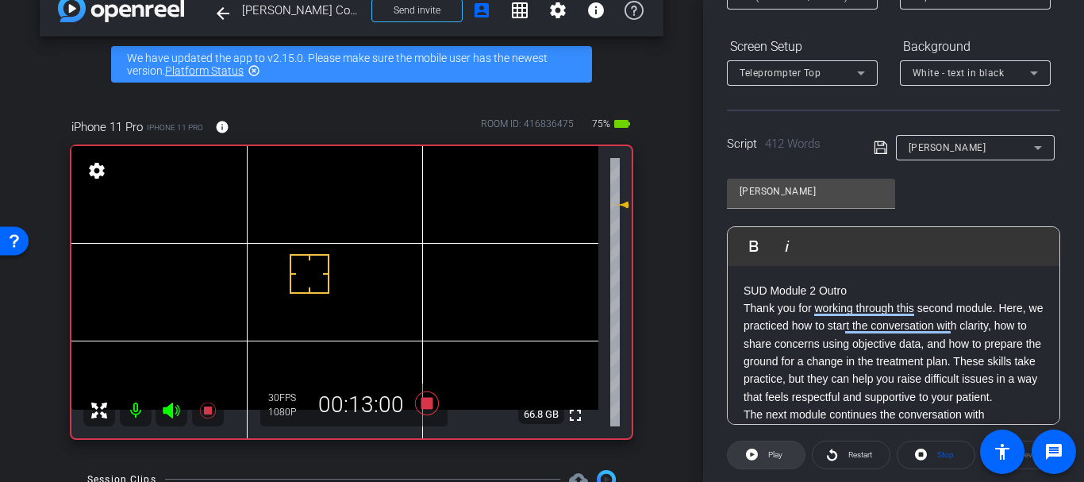
click at [772, 455] on span "Play" at bounding box center [775, 454] width 14 height 9
click at [838, 447] on span at bounding box center [851, 455] width 77 height 38
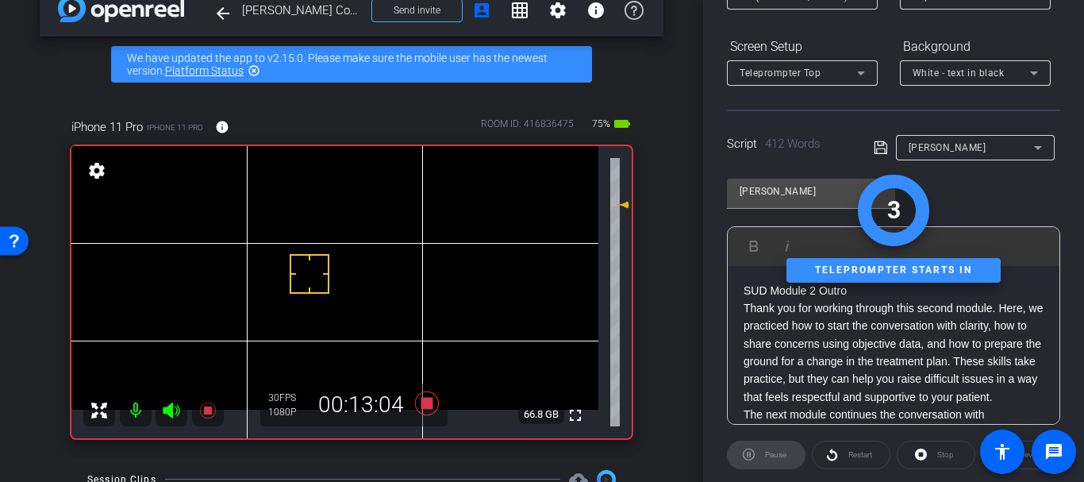
click at [749, 306] on p "Thank you for working through this second module. Here, we practiced how to sta…" at bounding box center [893, 352] width 300 height 106
click at [757, 291] on p "SUD Module 2 Outro" at bounding box center [893, 290] width 300 height 17
click at [749, 291] on p "SUD Module 2 Outro" at bounding box center [893, 290] width 300 height 17
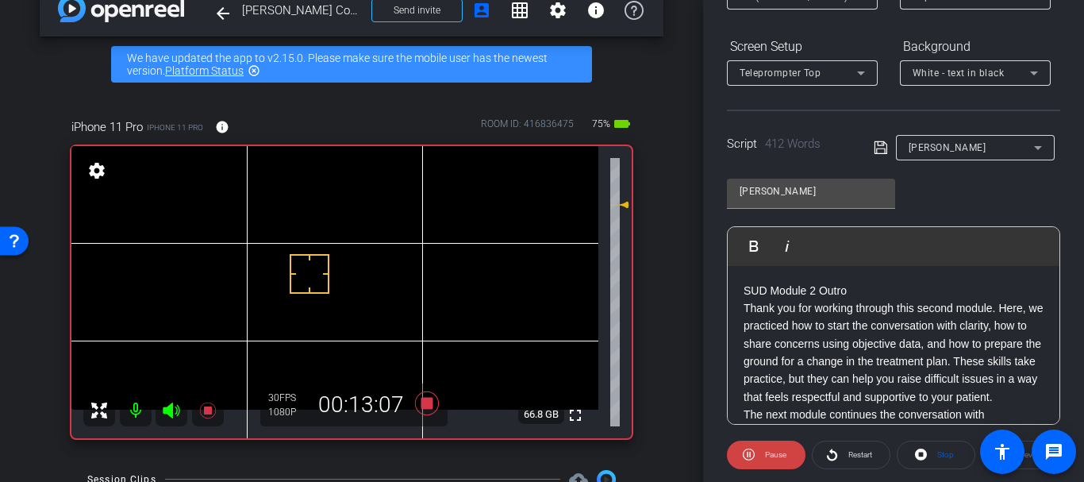
click at [749, 291] on p "SUD Module 2 Outro" at bounding box center [893, 290] width 300 height 17
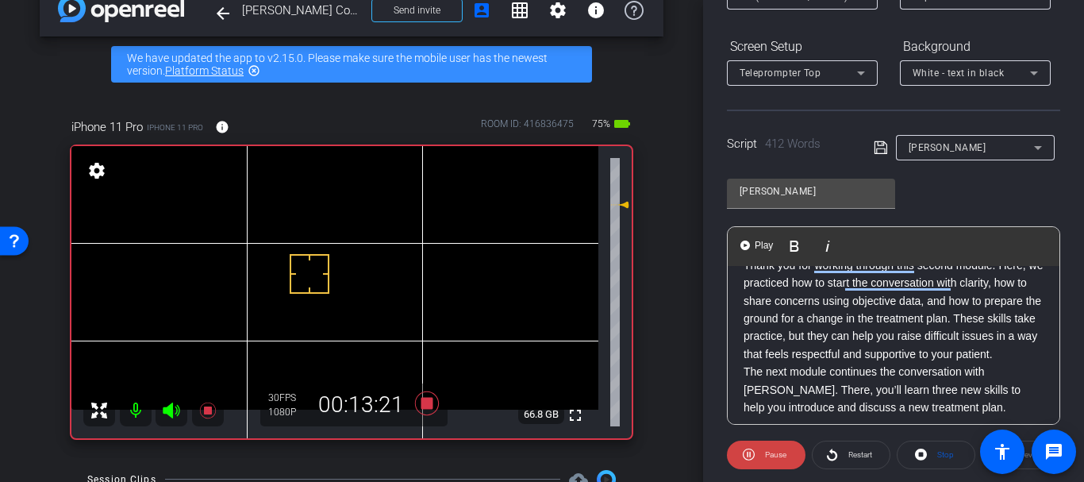
click at [793, 340] on p "Thank you for working through this second module. Here, we practiced how to sta…" at bounding box center [893, 309] width 300 height 106
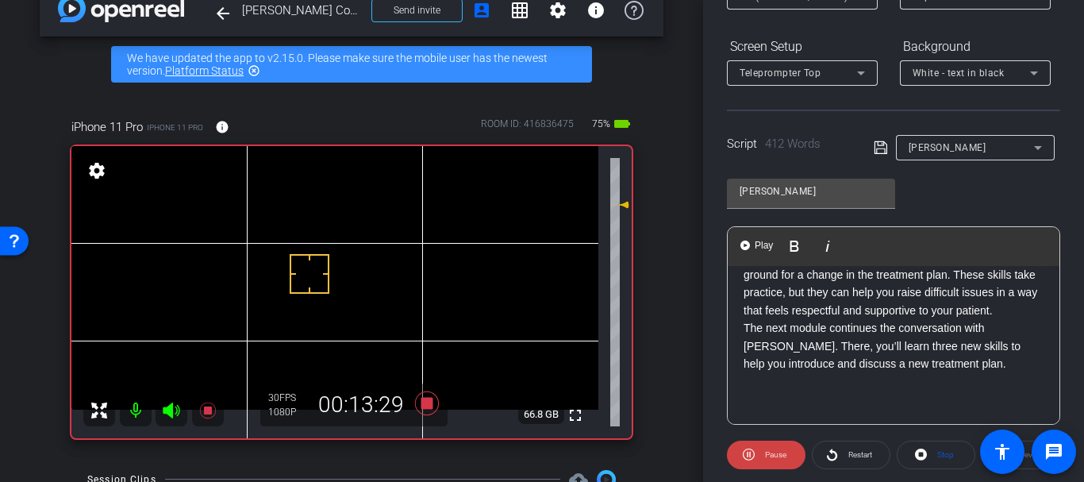
click at [797, 319] on p "Thank you for working through this second module. Here, we practiced how to sta…" at bounding box center [893, 266] width 300 height 106
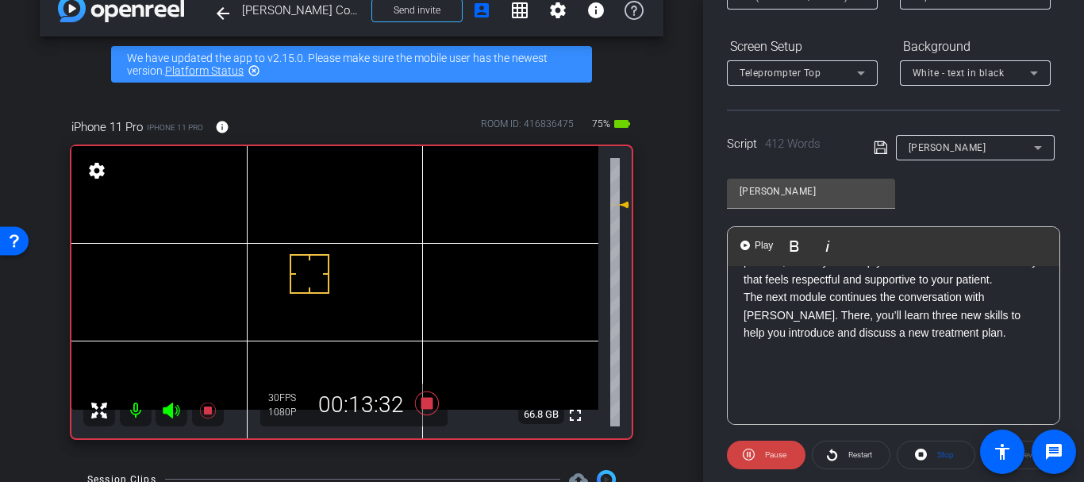
click at [922, 341] on p "The next module continues the conversation with [PERSON_NAME]. There, you’ll le…" at bounding box center [893, 314] width 300 height 53
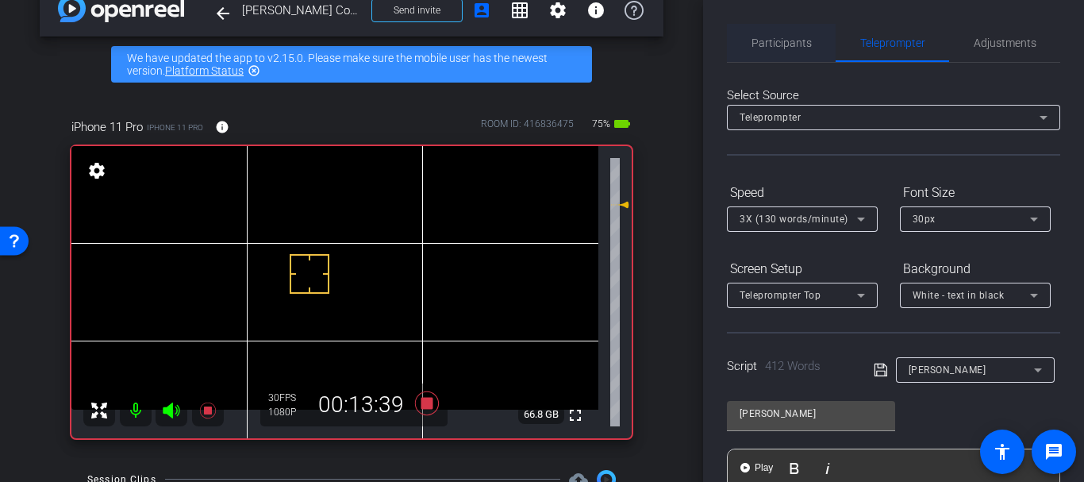
click at [752, 45] on span "Participants" at bounding box center [781, 42] width 60 height 11
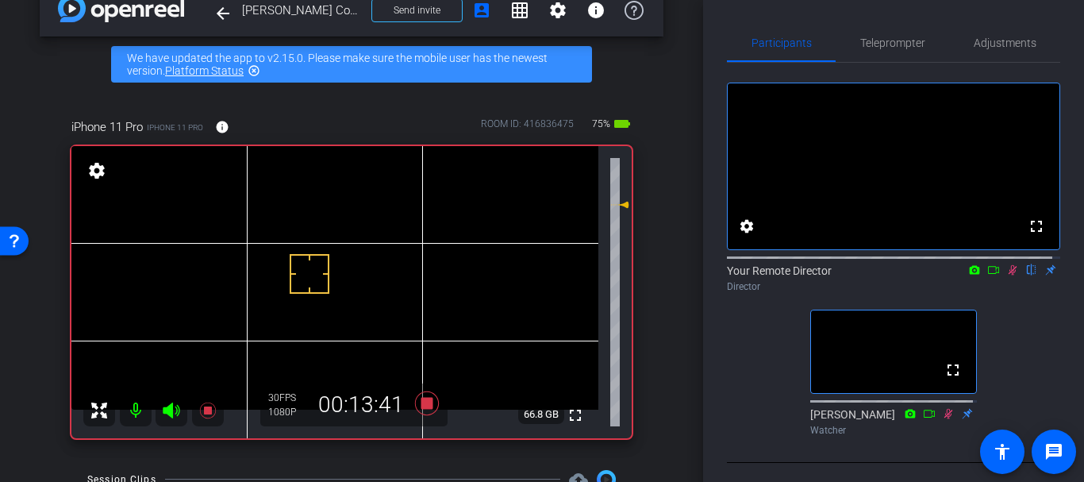
click at [1001, 294] on div "Your Remote Director flip Director" at bounding box center [893, 278] width 333 height 31
click at [1006, 275] on icon at bounding box center [1012, 269] width 13 height 11
click at [929, 35] on div "Teleprompter" at bounding box center [892, 43] width 113 height 38
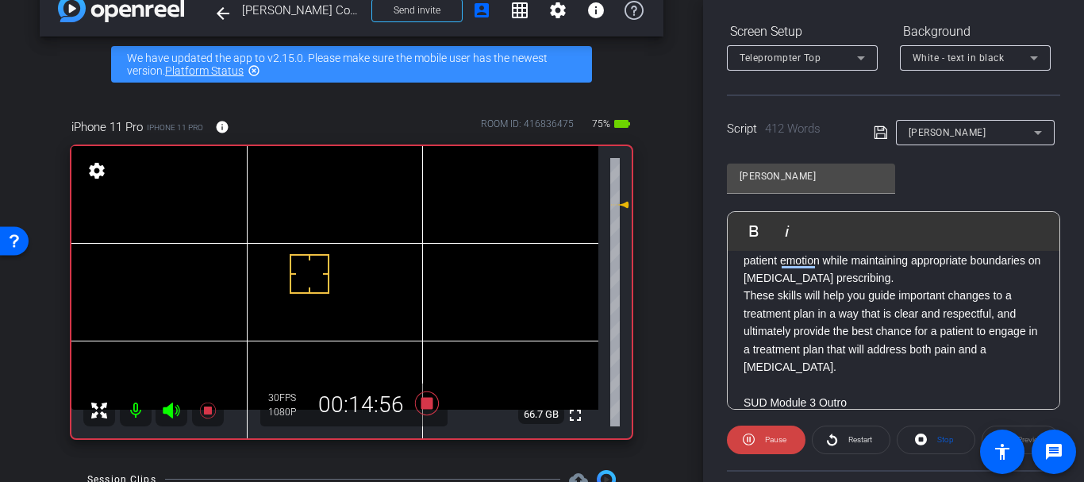
click at [823, 347] on p "These skills will help you guide important changes to a treatment plan in a way…" at bounding box center [893, 330] width 300 height 89
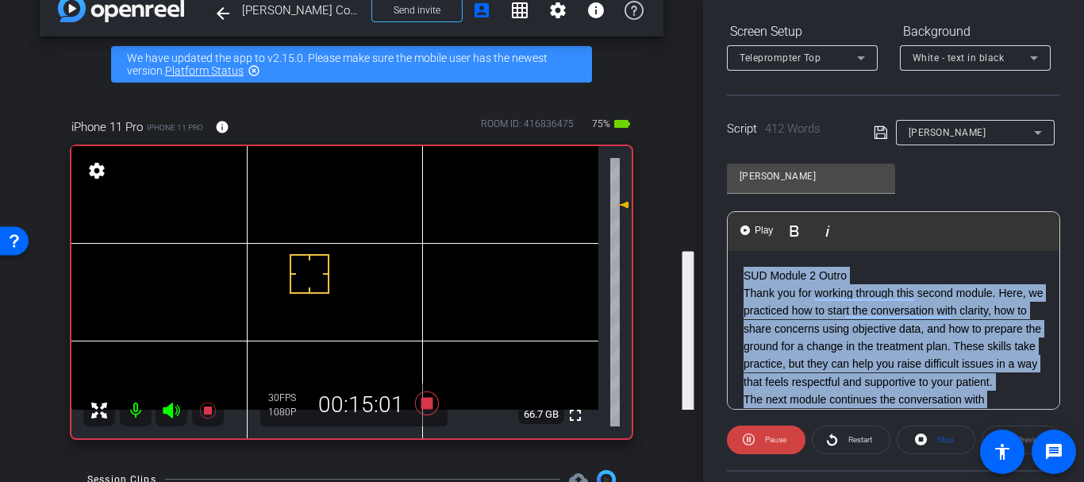
drag, startPoint x: 828, startPoint y: 363, endPoint x: 730, endPoint y: 202, distance: 189.0
click at [730, 202] on div "[PERSON_NAME] Play Play from this location Play Selected Play and display the s…" at bounding box center [893, 281] width 333 height 258
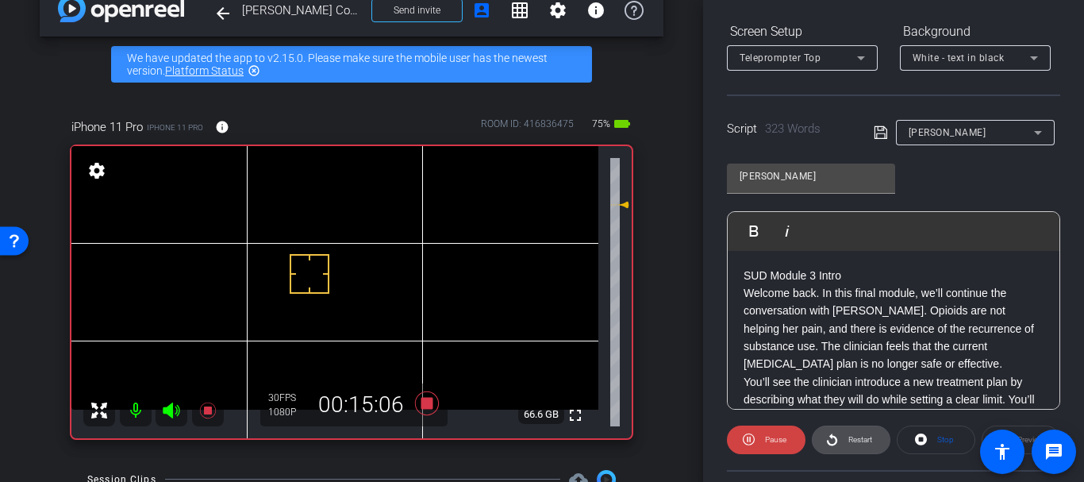
click at [832, 438] on icon at bounding box center [832, 439] width 10 height 12
click at [782, 446] on span "Pause" at bounding box center [773, 439] width 25 height 22
click at [776, 442] on span "Play" at bounding box center [775, 439] width 14 height 9
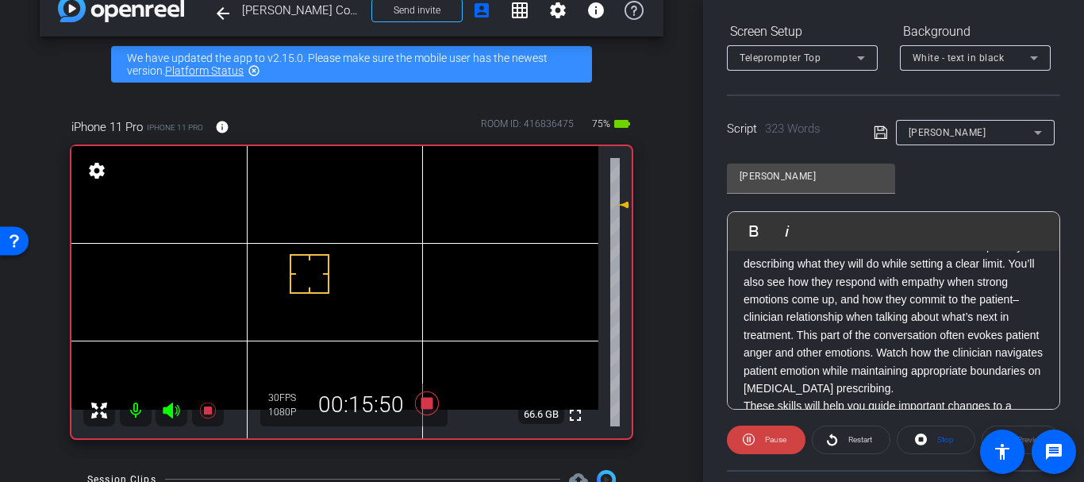
click at [824, 363] on p "You’ll see the clinician introduce a new treatment plan by describing what they…" at bounding box center [893, 317] width 300 height 160
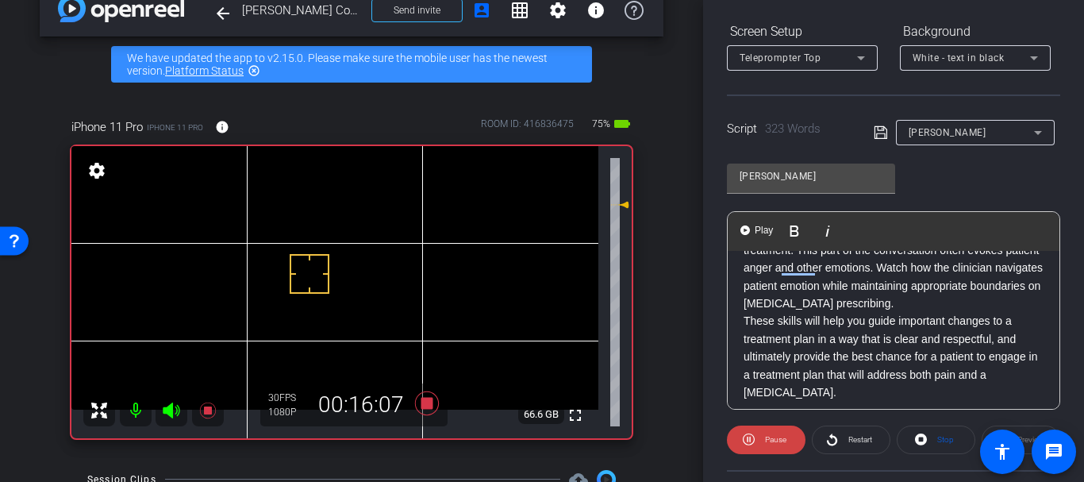
scroll to position [241, 0]
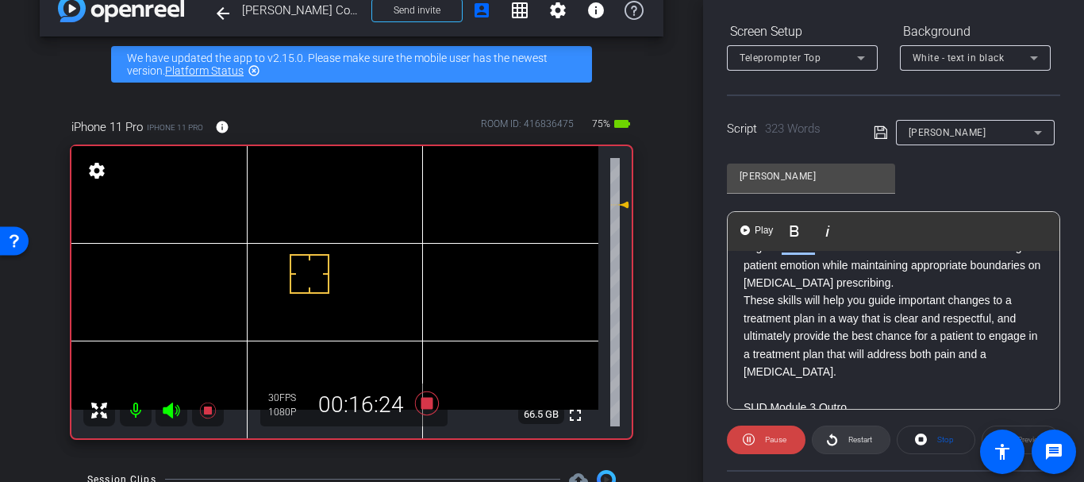
click at [848, 436] on span "Restart" at bounding box center [860, 439] width 24 height 9
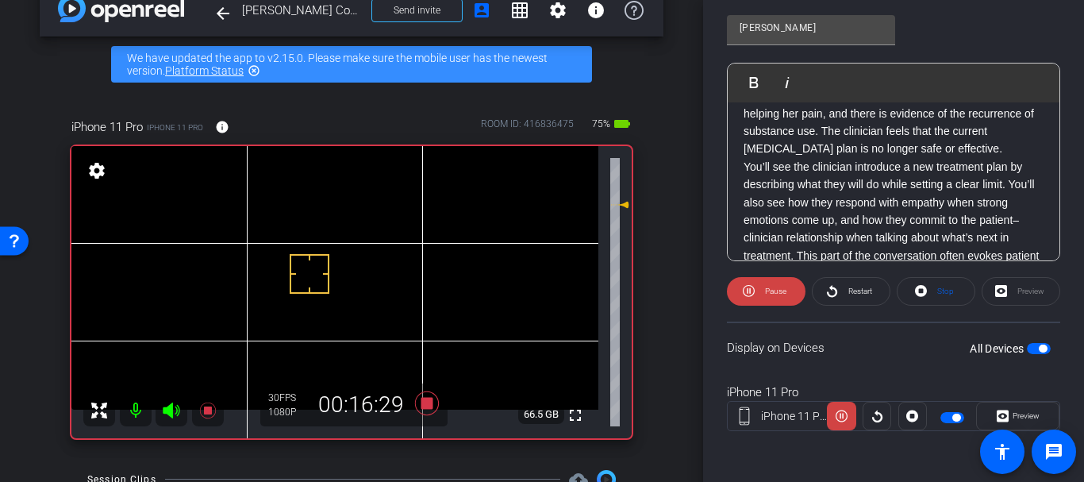
scroll to position [0, 0]
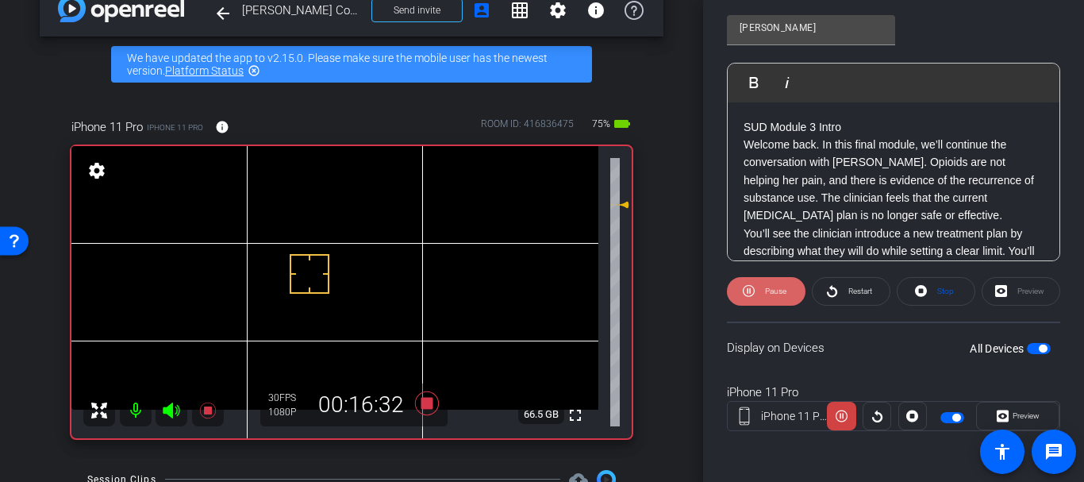
click at [780, 283] on span "Pause" at bounding box center [773, 291] width 25 height 22
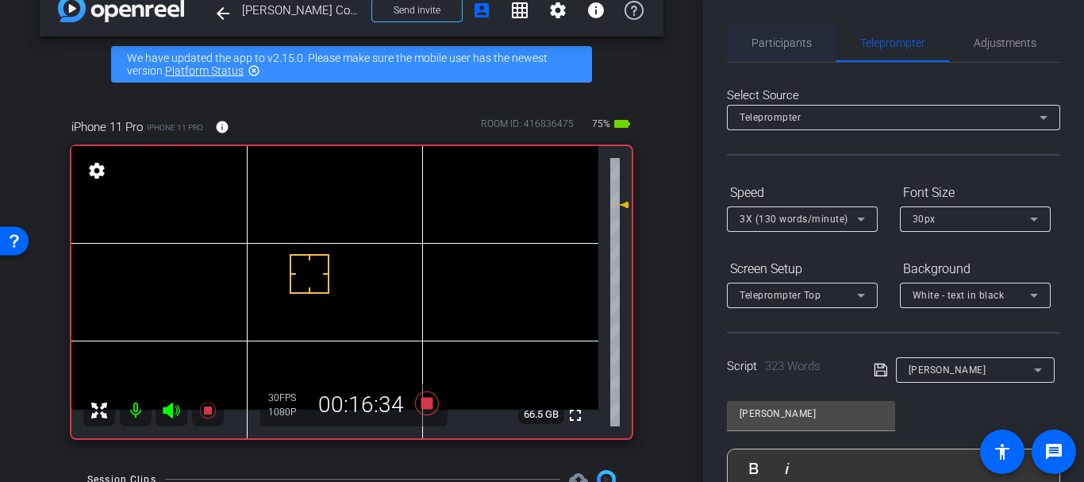
click at [797, 33] on span "Participants" at bounding box center [781, 43] width 60 height 38
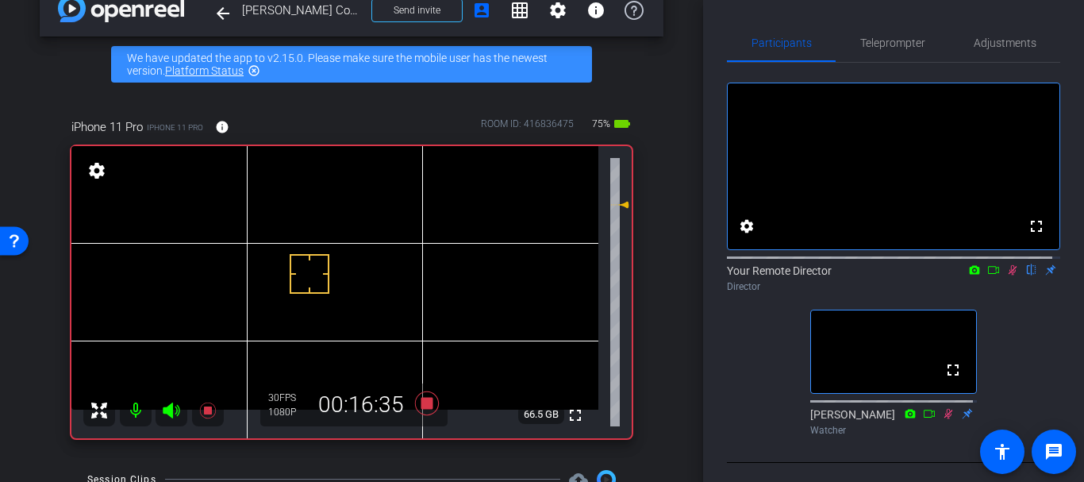
click at [1006, 275] on icon at bounding box center [1012, 269] width 13 height 11
click at [886, 38] on span "Teleprompter" at bounding box center [892, 42] width 65 height 11
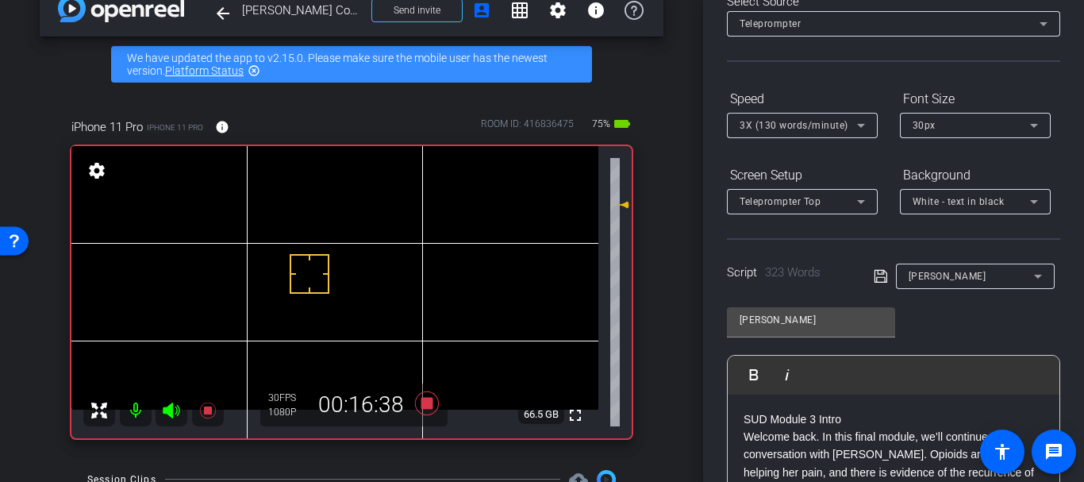
scroll to position [98, 0]
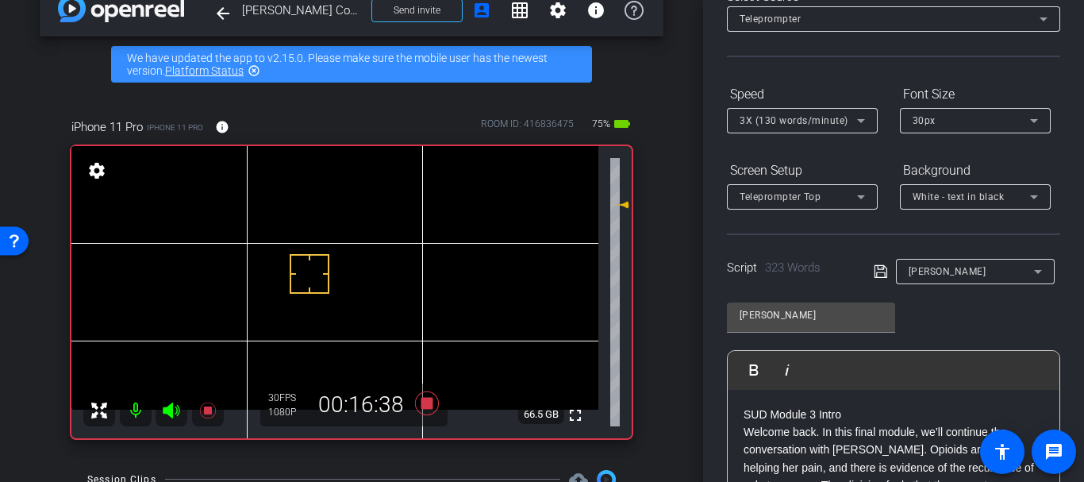
click at [786, 115] on span "3X (130 words/minute)" at bounding box center [794, 120] width 109 height 11
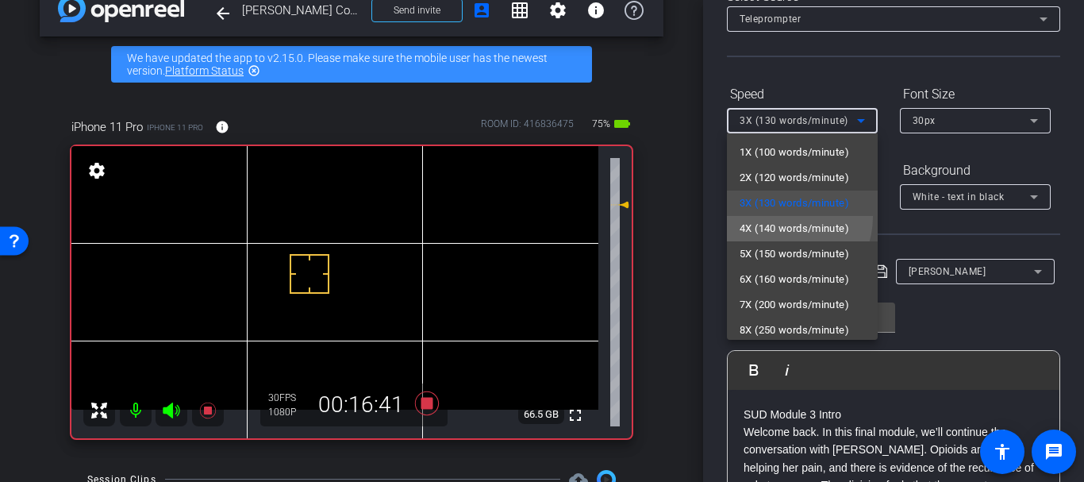
click at [780, 217] on mat-option "4X (140 words/minute)" at bounding box center [802, 228] width 151 height 25
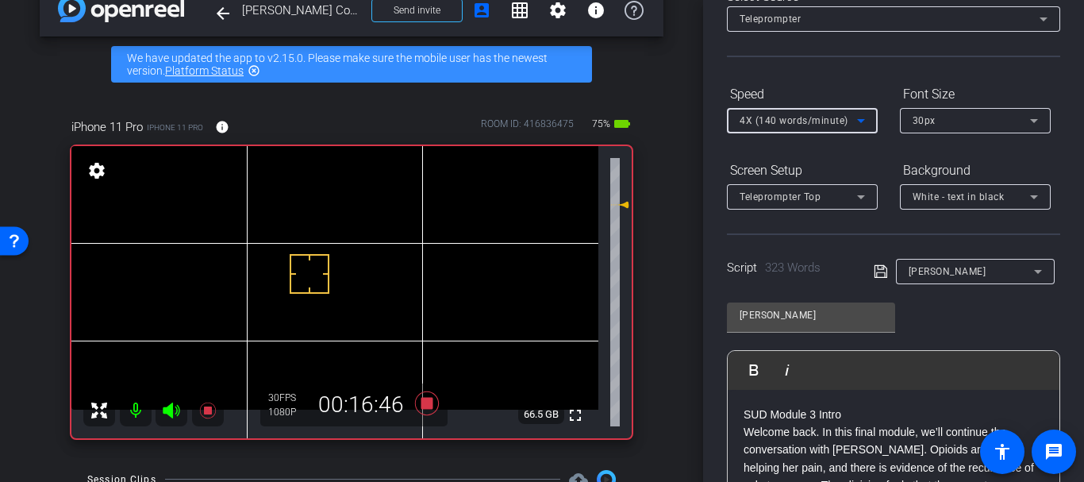
click at [878, 272] on icon at bounding box center [880, 271] width 13 height 13
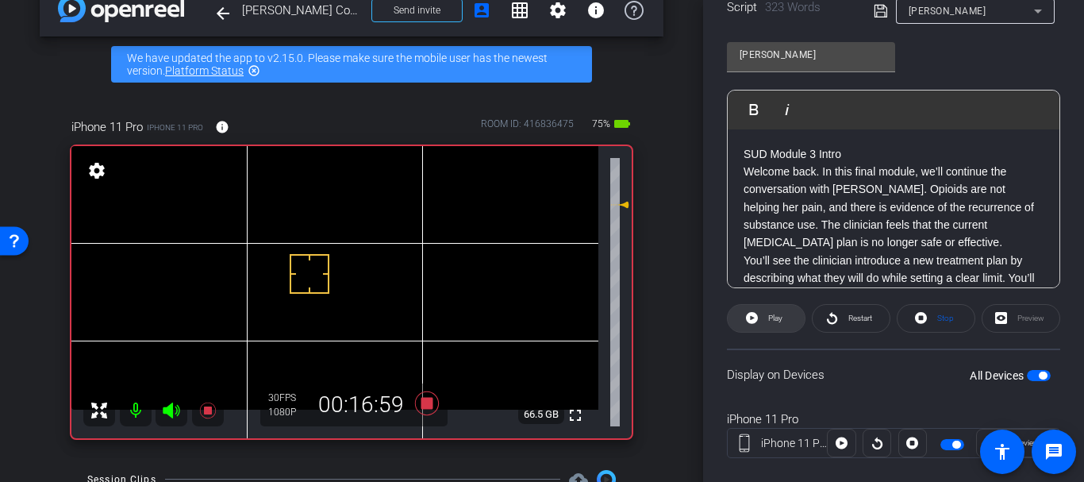
scroll to position [382, 0]
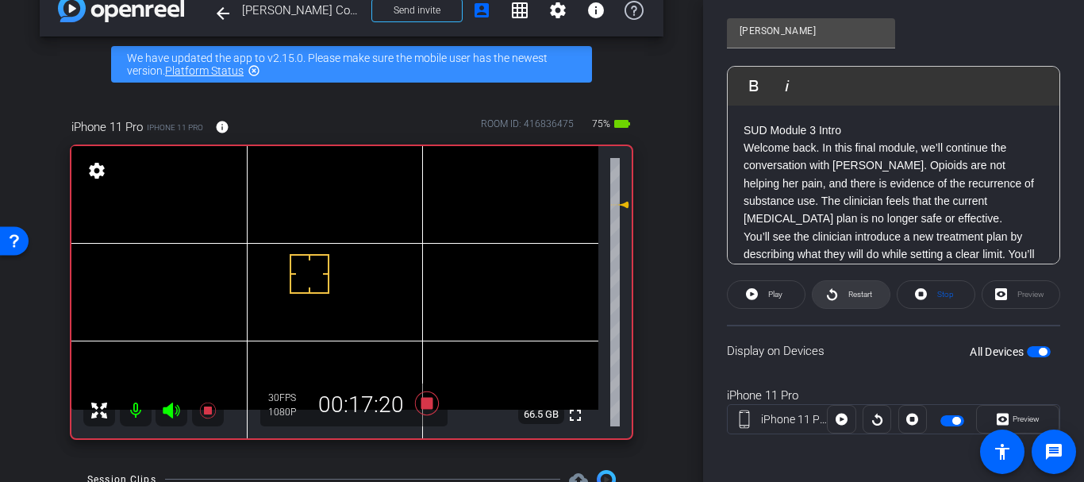
click at [832, 292] on icon at bounding box center [832, 294] width 10 height 12
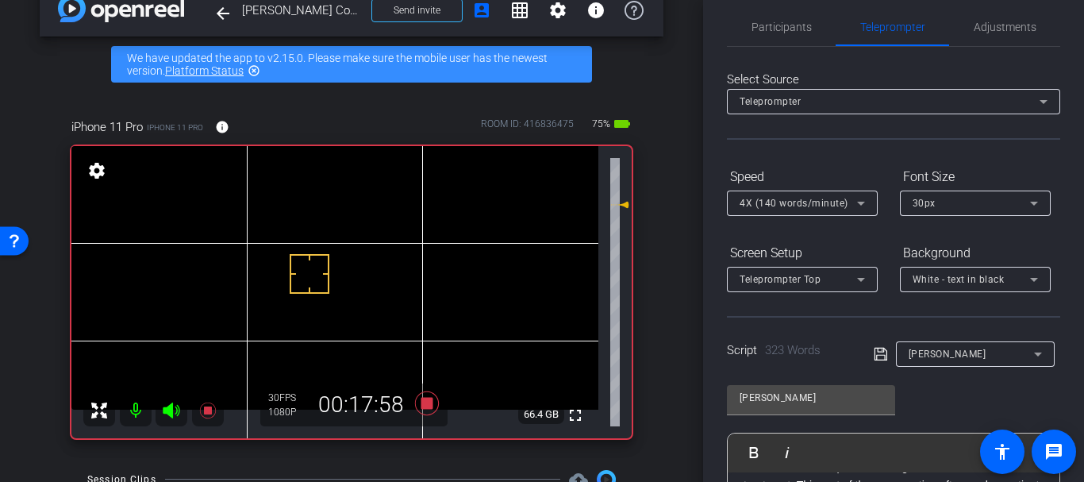
scroll to position [0, 0]
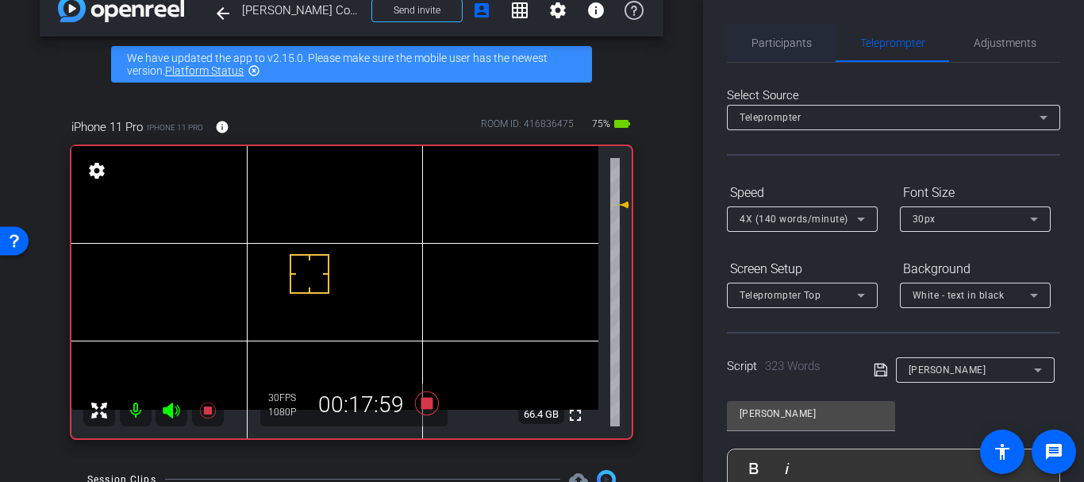
click at [809, 49] on span "Participants" at bounding box center [781, 43] width 60 height 38
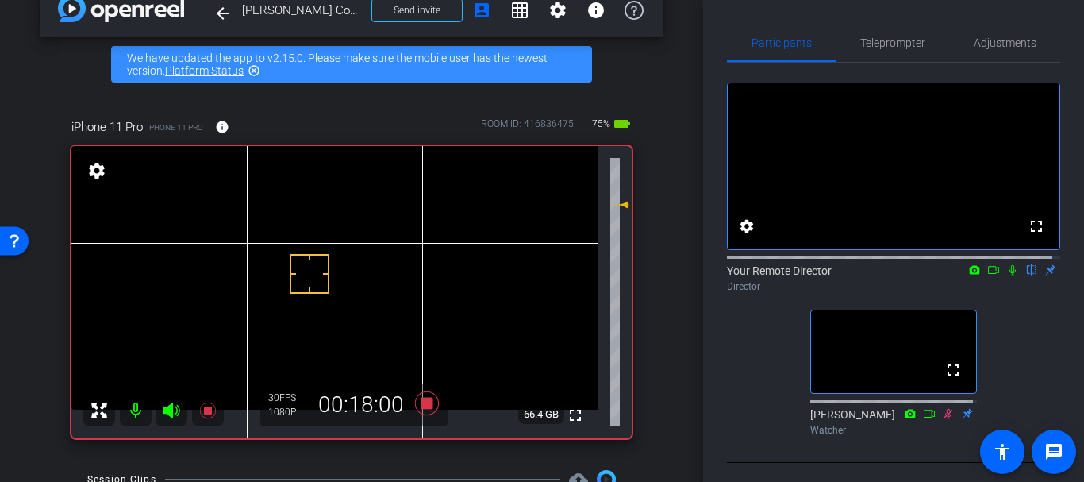
click at [1006, 275] on icon at bounding box center [1012, 269] width 13 height 11
click at [889, 40] on span "Teleprompter" at bounding box center [892, 42] width 65 height 11
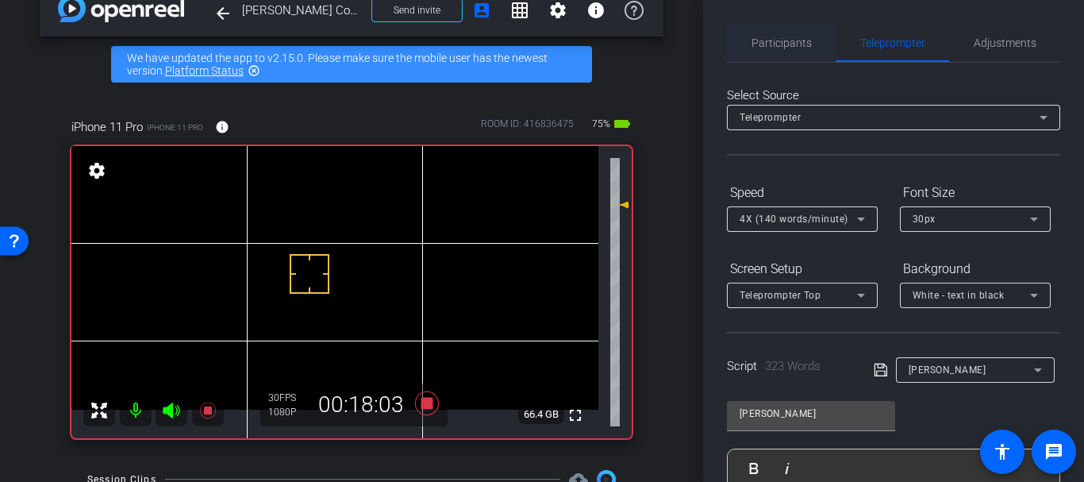
click at [796, 45] on span "Participants" at bounding box center [781, 42] width 60 height 11
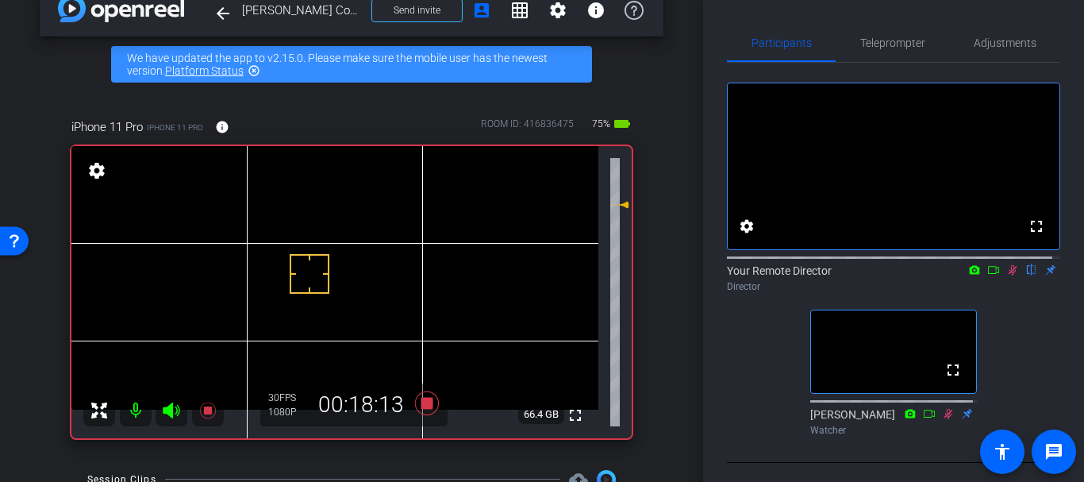
click at [1006, 275] on icon at bounding box center [1012, 269] width 13 height 11
click at [874, 53] on span "Teleprompter" at bounding box center [892, 43] width 65 height 38
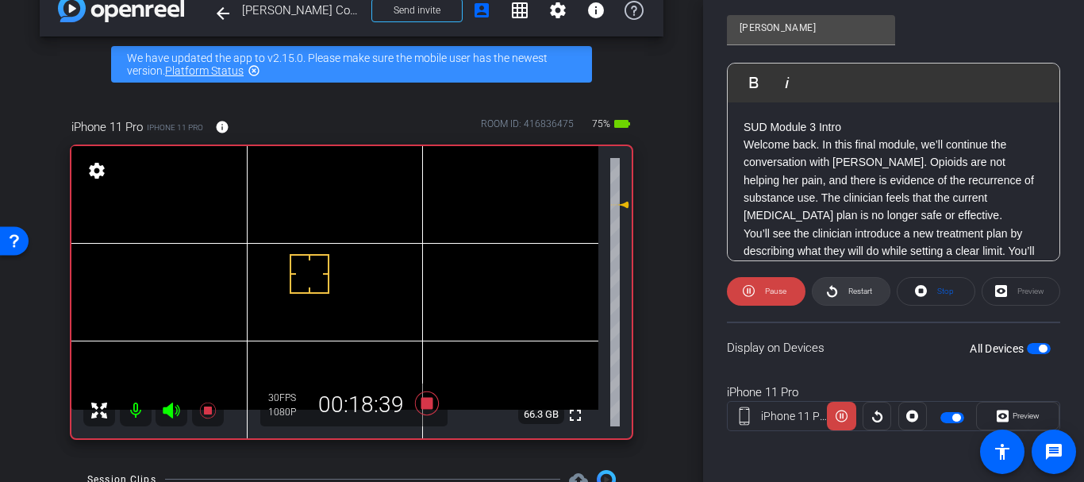
click at [848, 290] on span "Restart" at bounding box center [860, 290] width 24 height 9
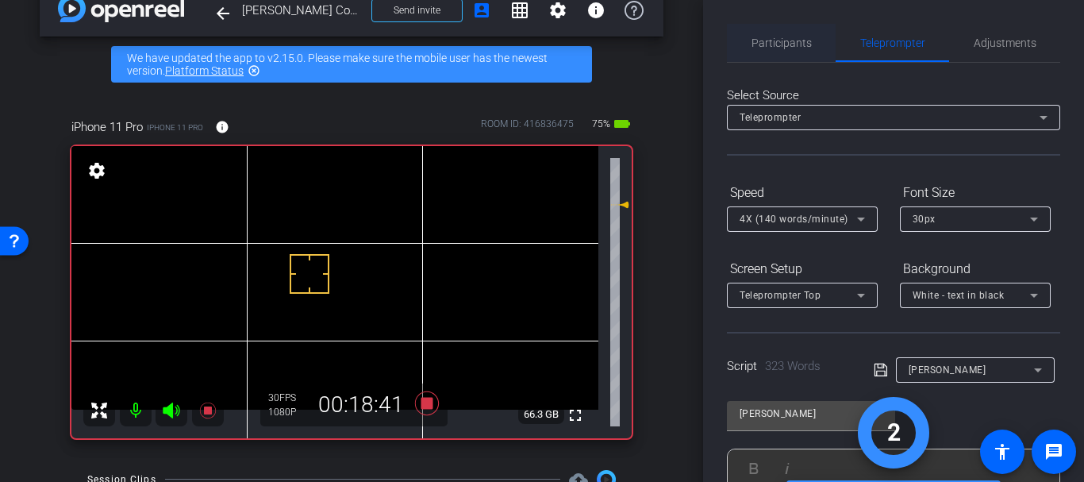
click at [770, 60] on span "Participants" at bounding box center [781, 43] width 60 height 38
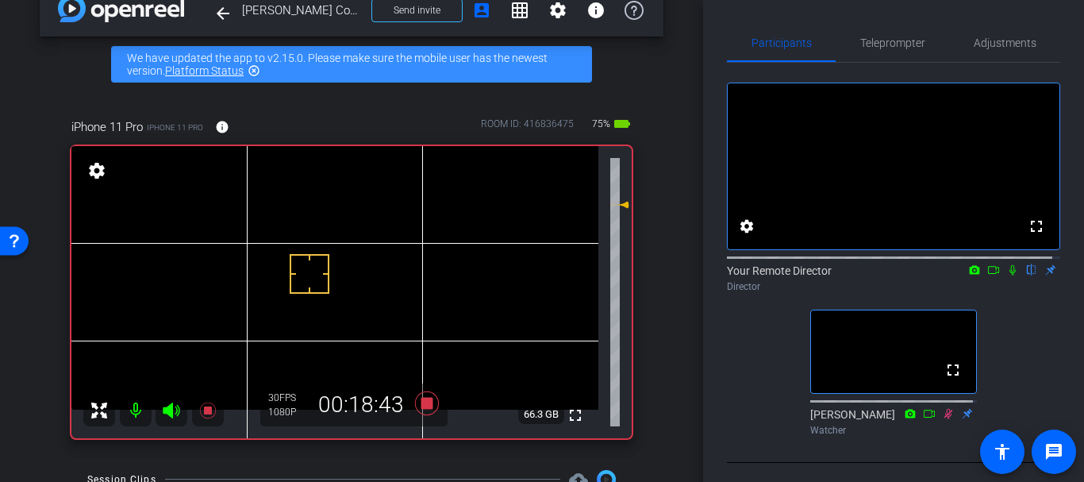
click at [1005, 277] on mat-icon at bounding box center [1012, 270] width 19 height 14
click at [904, 48] on span "Teleprompter" at bounding box center [892, 42] width 65 height 11
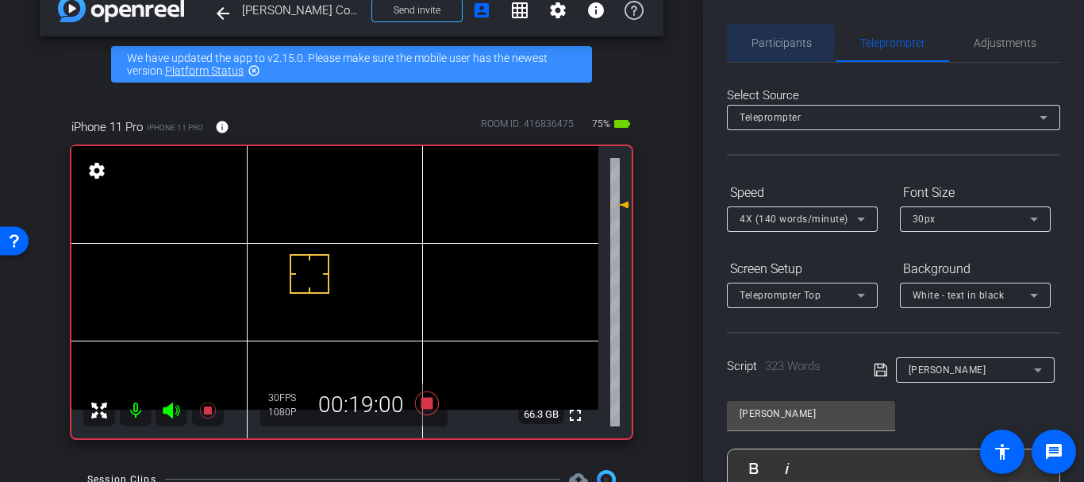
click at [761, 41] on span "Participants" at bounding box center [781, 42] width 60 height 11
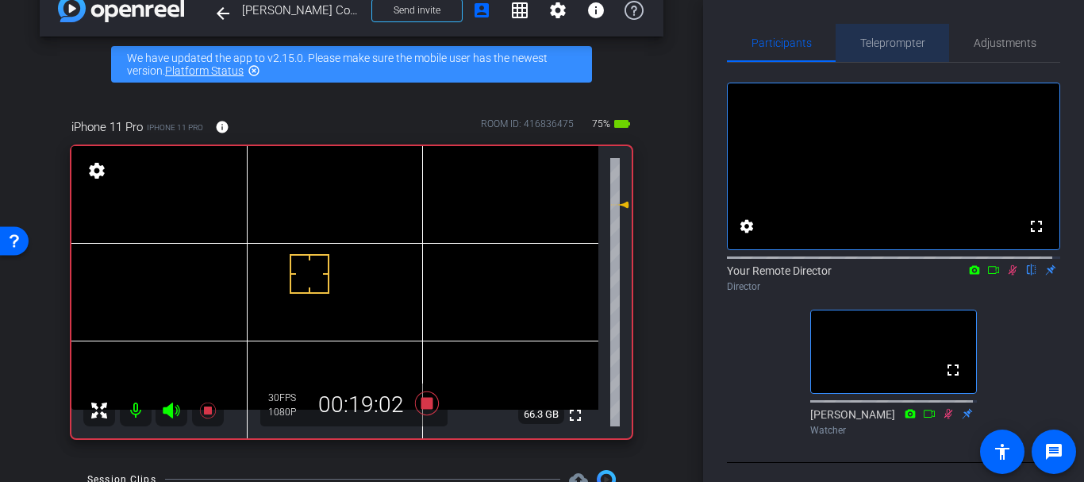
click at [902, 44] on span "Teleprompter" at bounding box center [892, 42] width 65 height 11
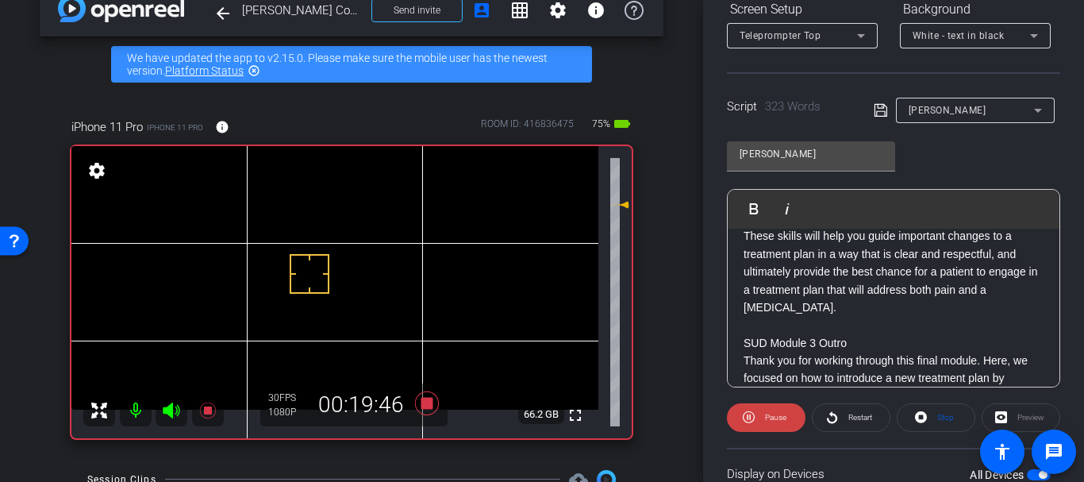
scroll to position [284, 0]
click at [832, 413] on icon at bounding box center [832, 417] width 12 height 20
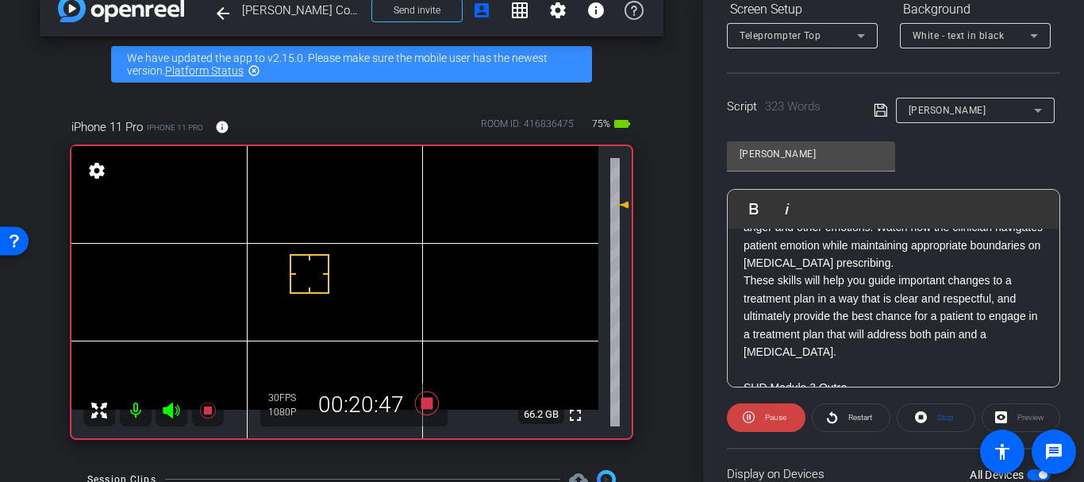
scroll to position [240, 0]
click at [851, 411] on span "Restart" at bounding box center [858, 417] width 28 height 22
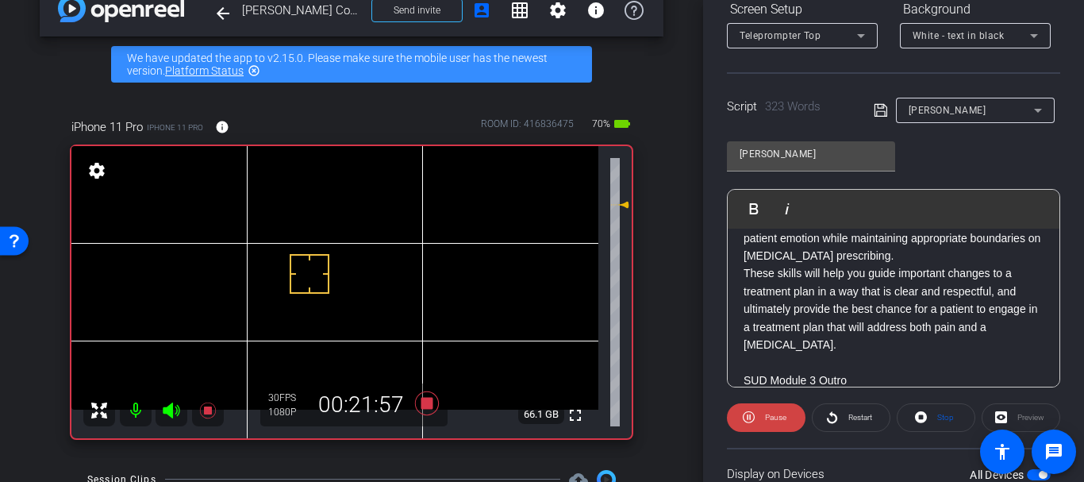
scroll to position [253, 0]
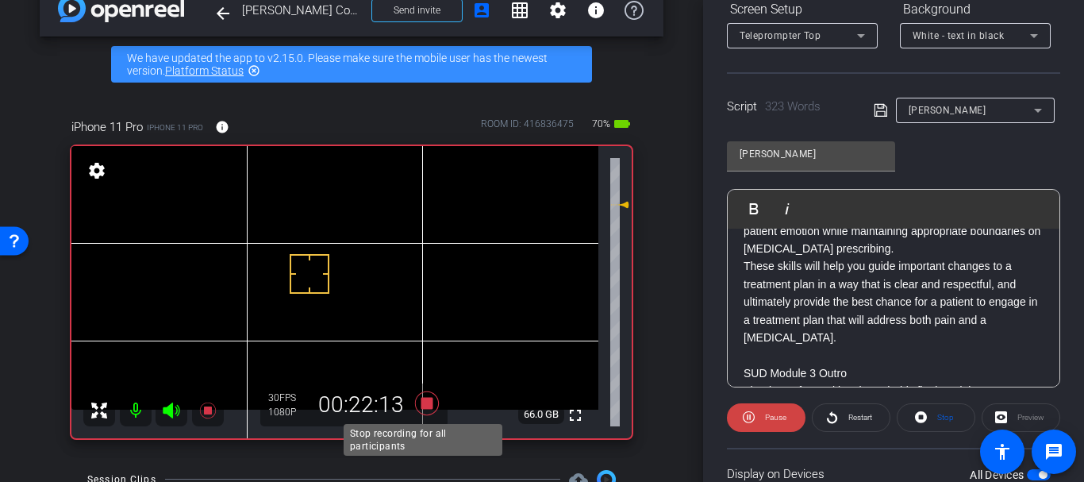
click at [421, 399] on icon at bounding box center [427, 403] width 24 height 24
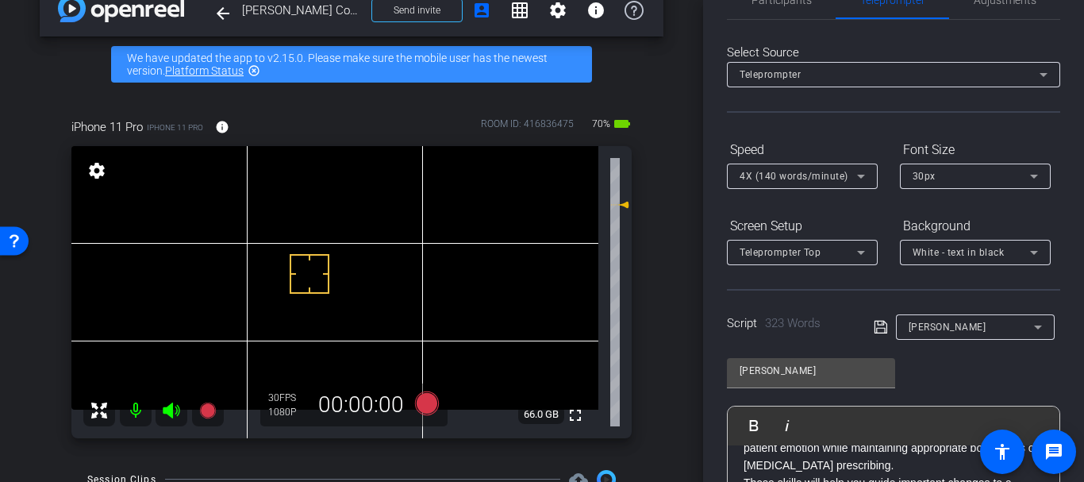
scroll to position [0, 0]
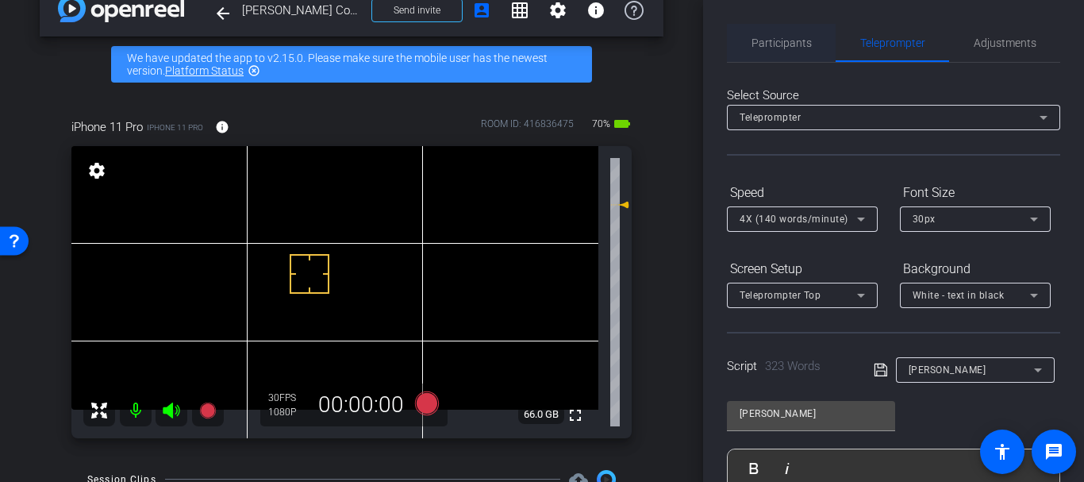
click at [783, 45] on span "Participants" at bounding box center [781, 42] width 60 height 11
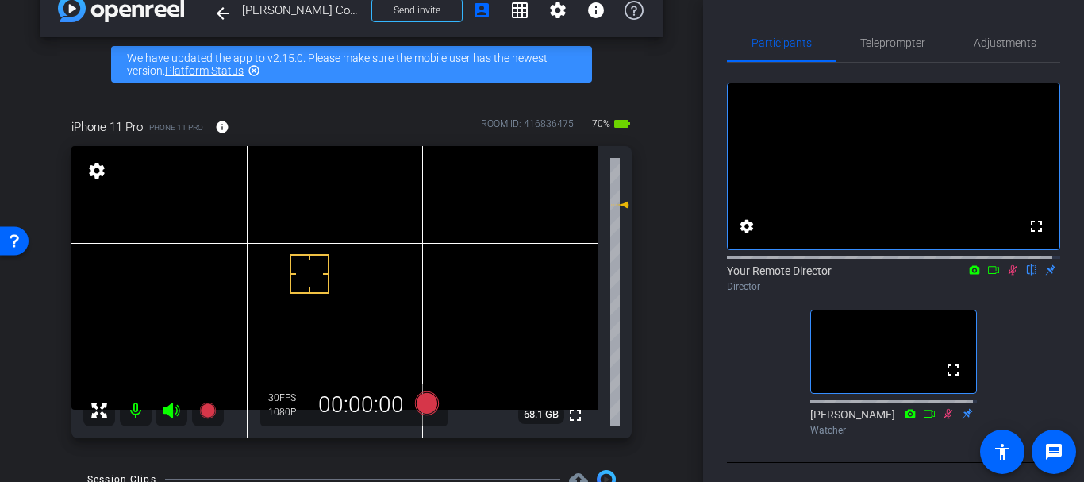
click at [1006, 275] on icon at bounding box center [1012, 269] width 13 height 11
click at [674, 237] on div "arrow_back [PERSON_NAME] Course Guide Back to project Send invite account_box g…" at bounding box center [351, 209] width 703 height 482
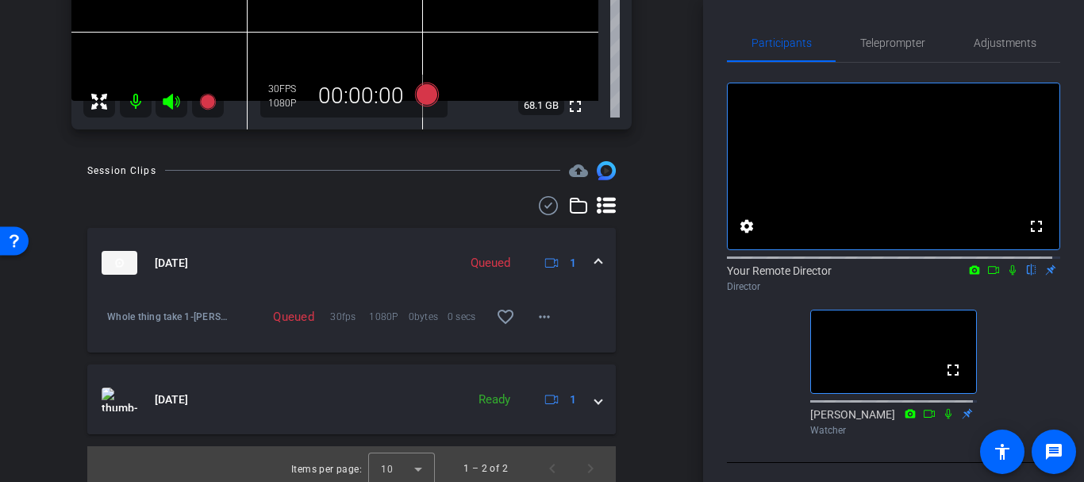
scroll to position [349, 0]
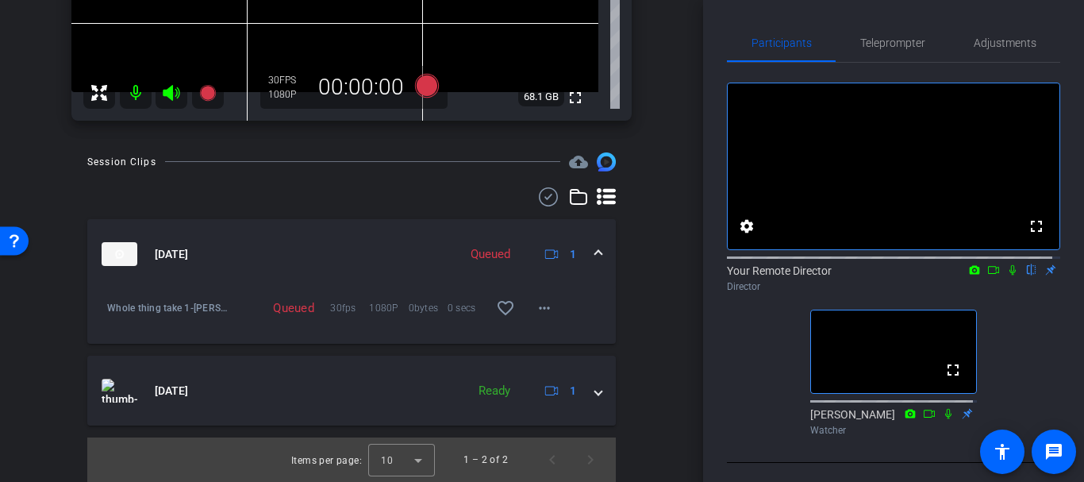
click at [305, 269] on mat-expansion-panel-header "[DATE] Queued 1" at bounding box center [351, 254] width 528 height 70
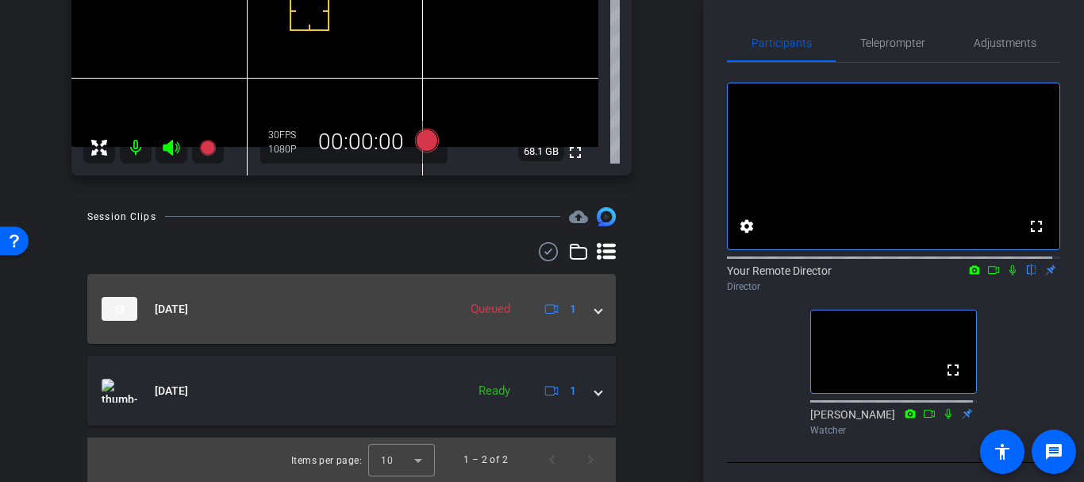
click at [263, 319] on mat-panel-title "[DATE]" at bounding box center [276, 309] width 348 height 24
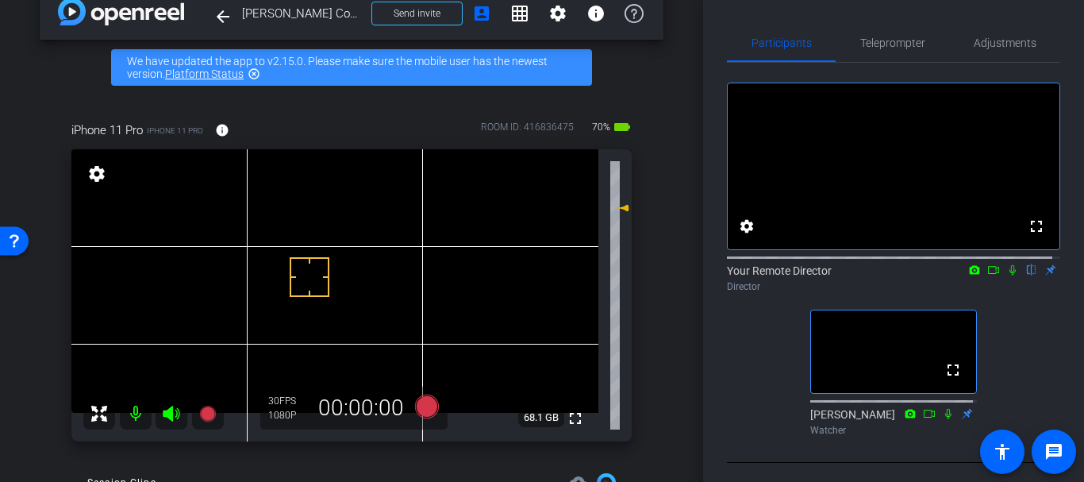
scroll to position [0, 0]
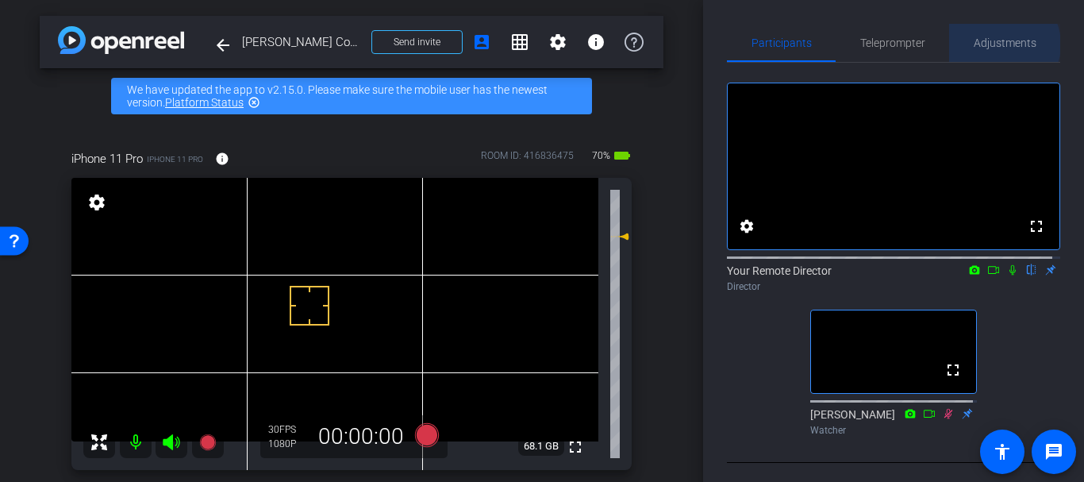
click at [994, 44] on span "Adjustments" at bounding box center [1005, 42] width 63 height 11
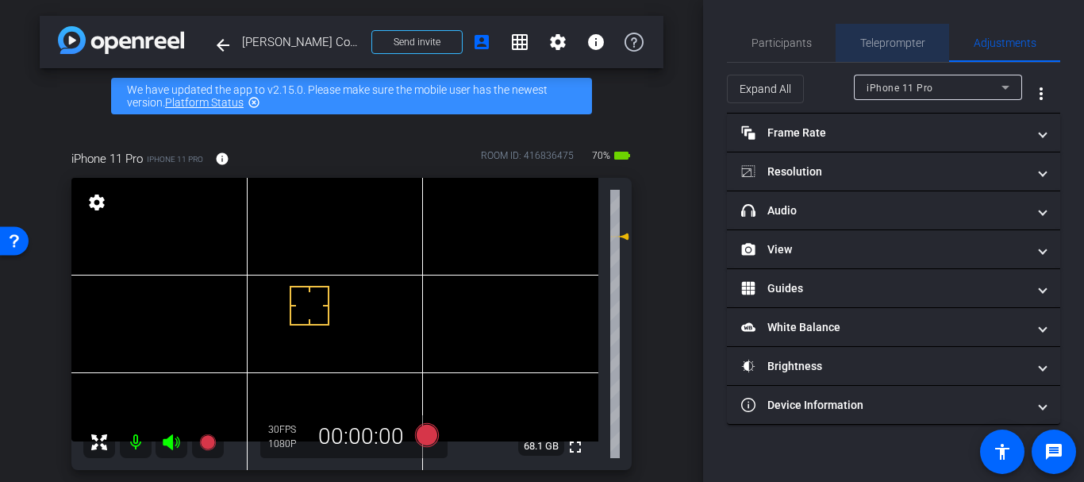
click at [843, 56] on div "Teleprompter" at bounding box center [892, 43] width 113 height 38
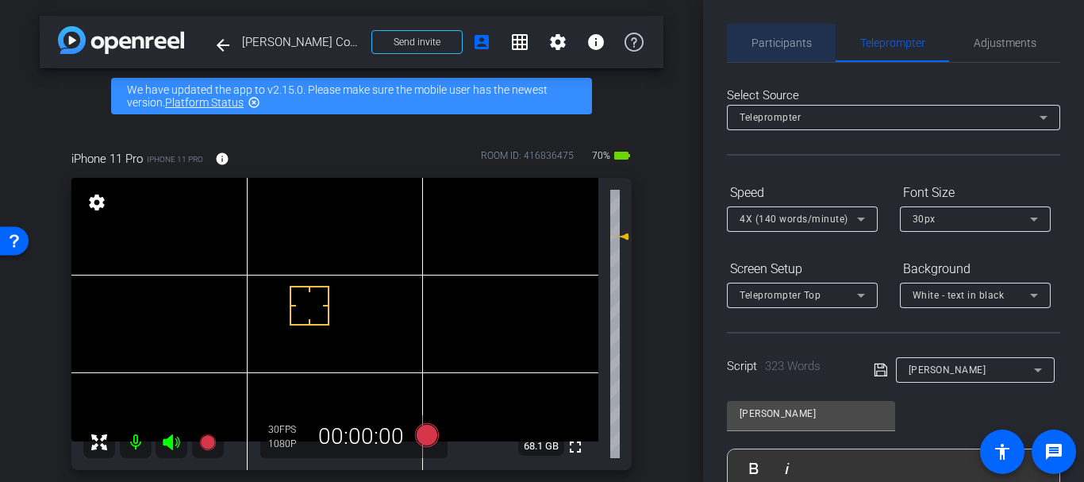
click at [808, 41] on span "Participants" at bounding box center [781, 42] width 60 height 11
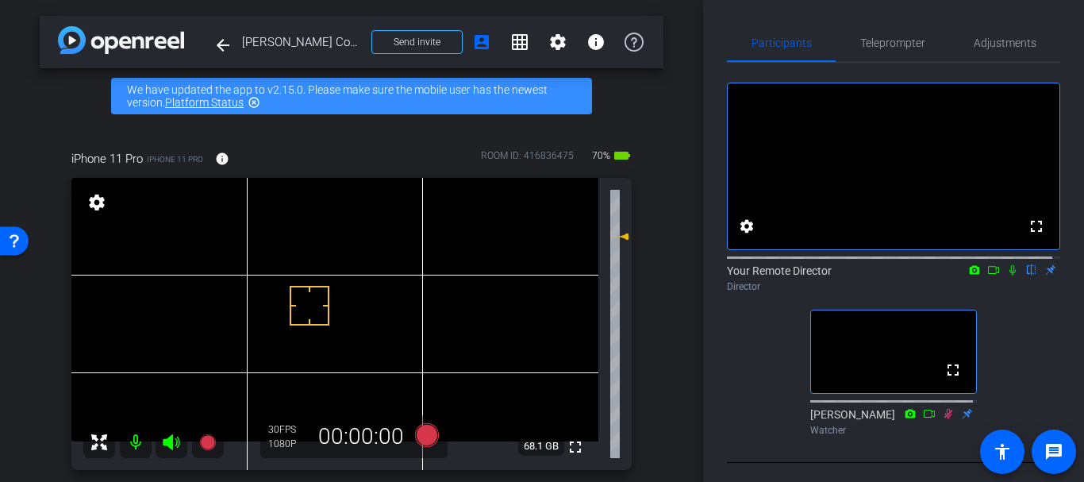
scroll to position [349, 0]
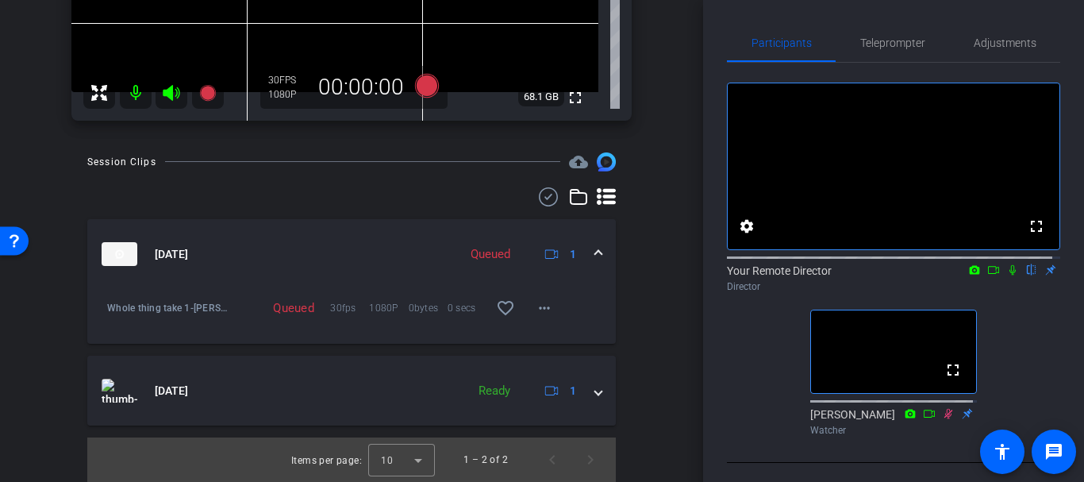
click at [348, 265] on mat-panel-title "[DATE]" at bounding box center [276, 254] width 348 height 24
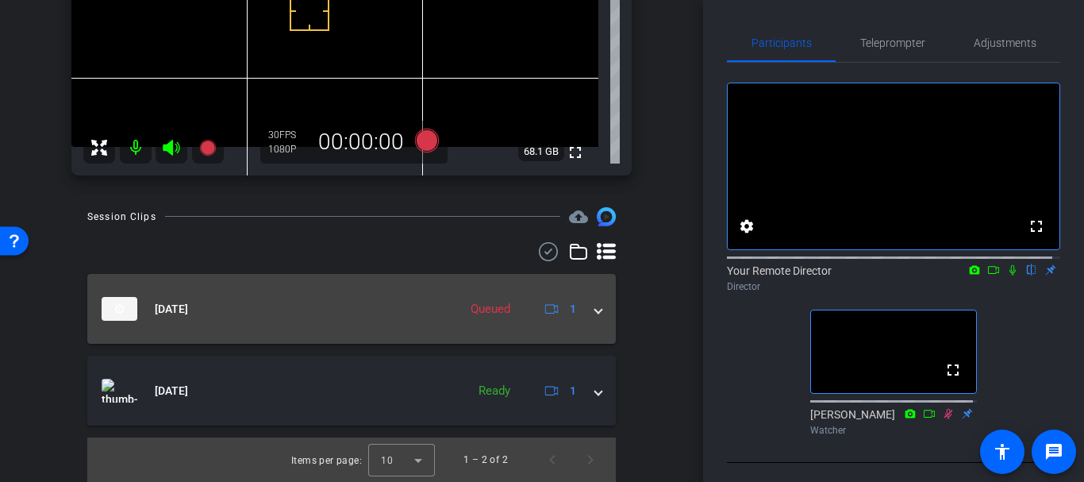
click at [207, 326] on mat-expansion-panel-header "[DATE] Queued 1" at bounding box center [351, 309] width 528 height 70
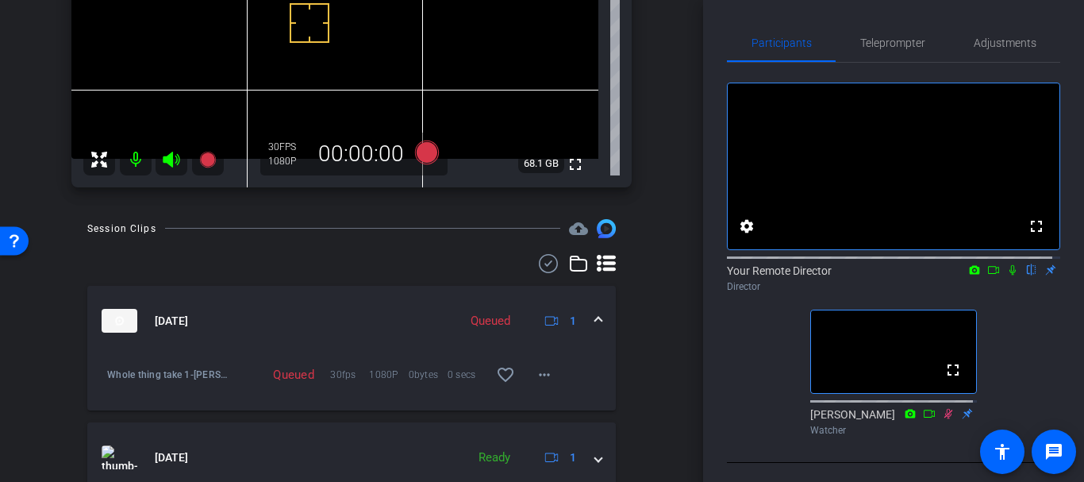
scroll to position [281, 0]
click at [535, 375] on mat-icon "more_horiz" at bounding box center [544, 376] width 19 height 19
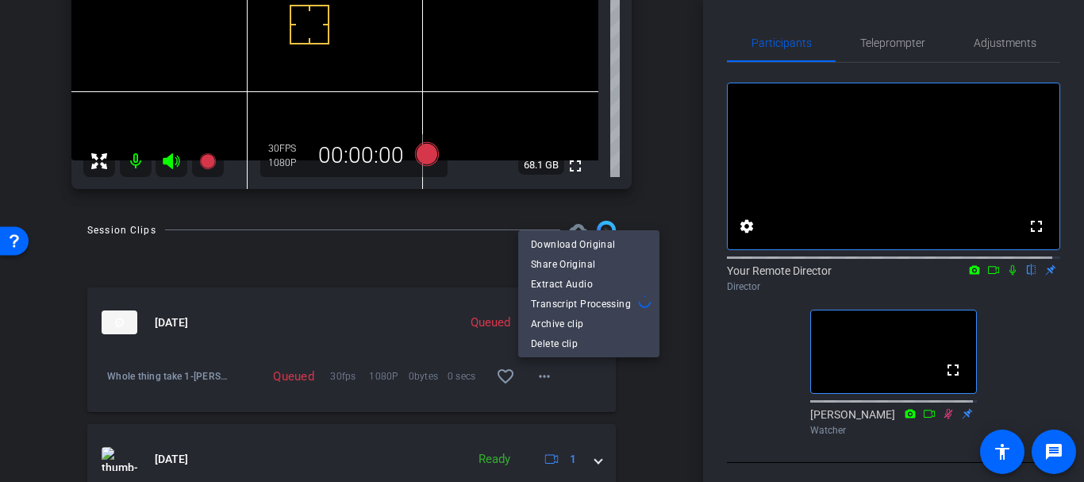
click at [681, 400] on div at bounding box center [542, 241] width 1084 height 482
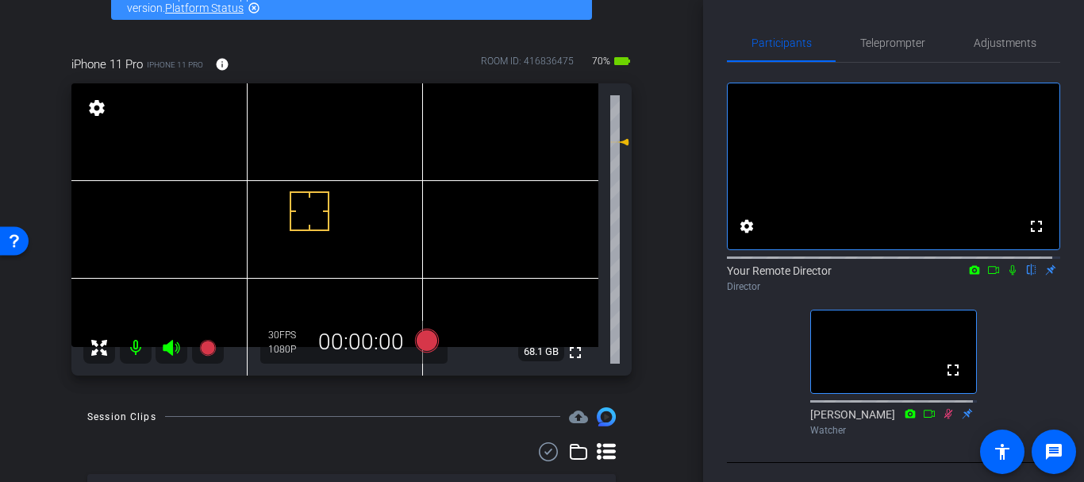
scroll to position [0, 0]
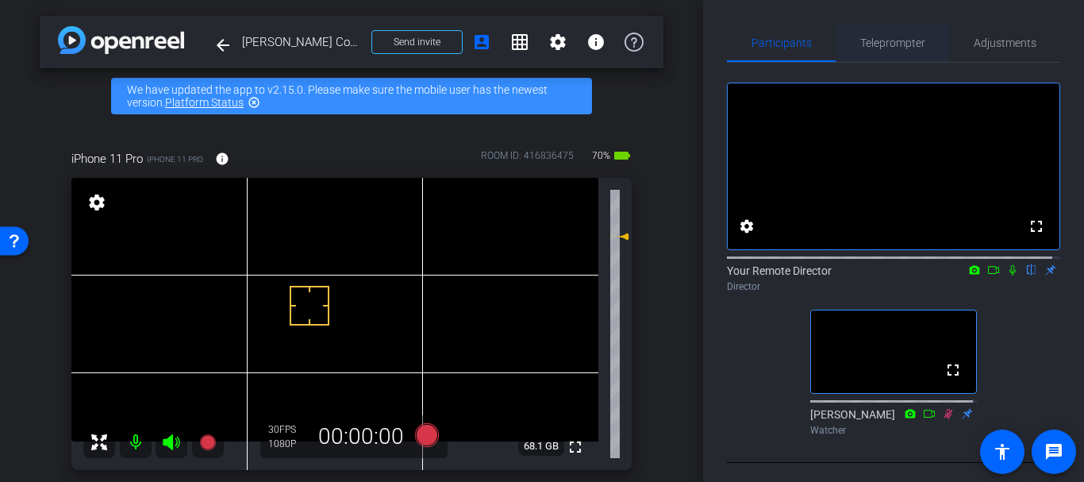
click at [873, 56] on span "Teleprompter" at bounding box center [892, 43] width 65 height 38
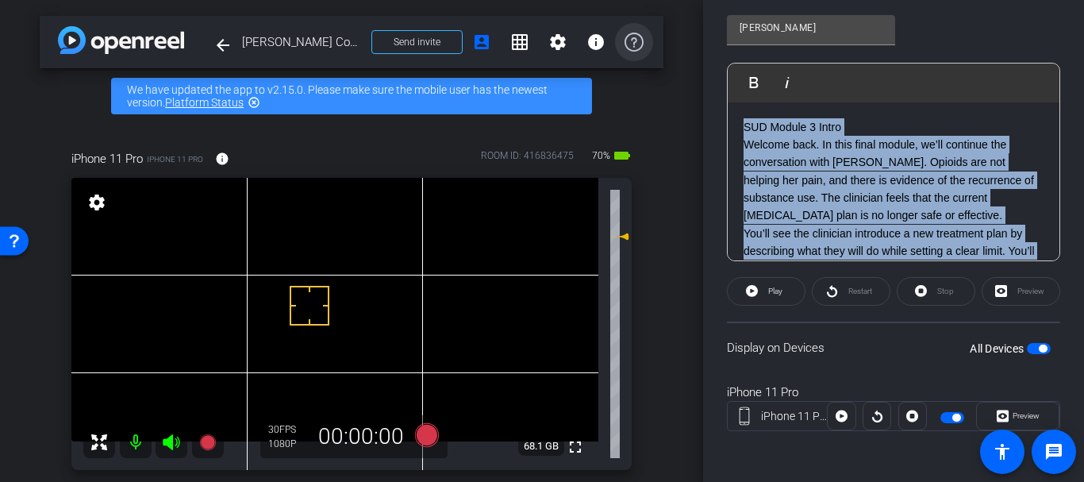
drag, startPoint x: 861, startPoint y: 236, endPoint x: 624, endPoint y: 56, distance: 298.4
click at [624, 56] on div "arrow_back [PERSON_NAME] Course Guide Back to project Send invite account_box g…" at bounding box center [542, 241] width 1084 height 482
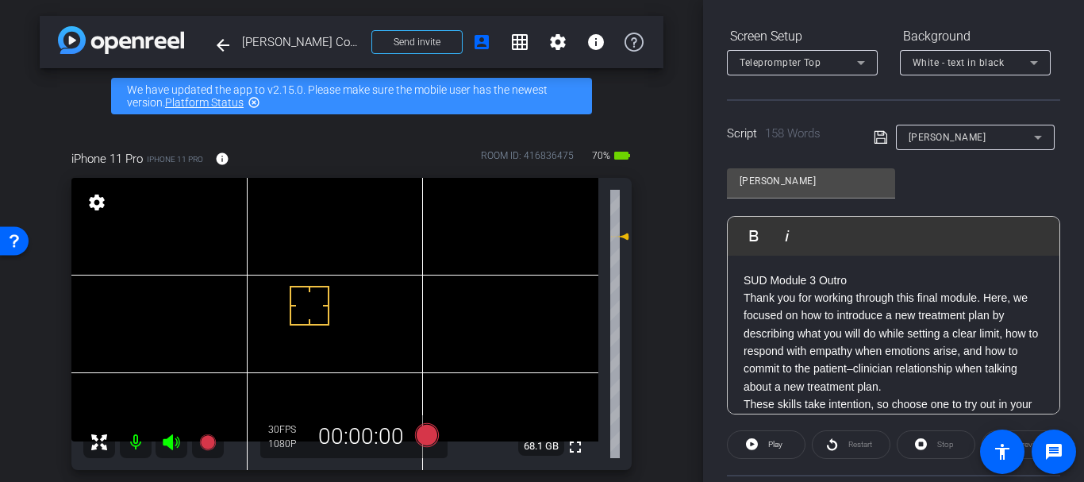
scroll to position [176, 0]
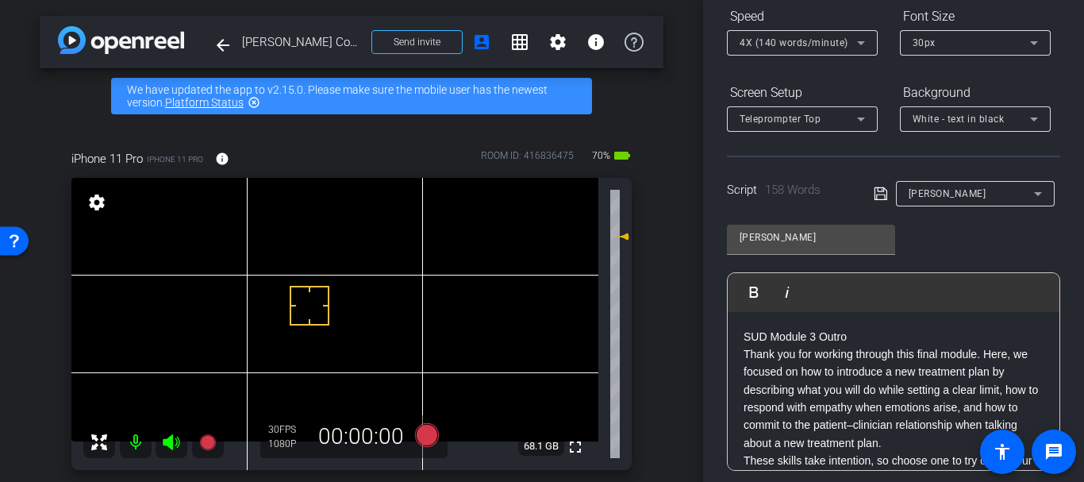
click at [874, 190] on icon at bounding box center [881, 193] width 14 height 19
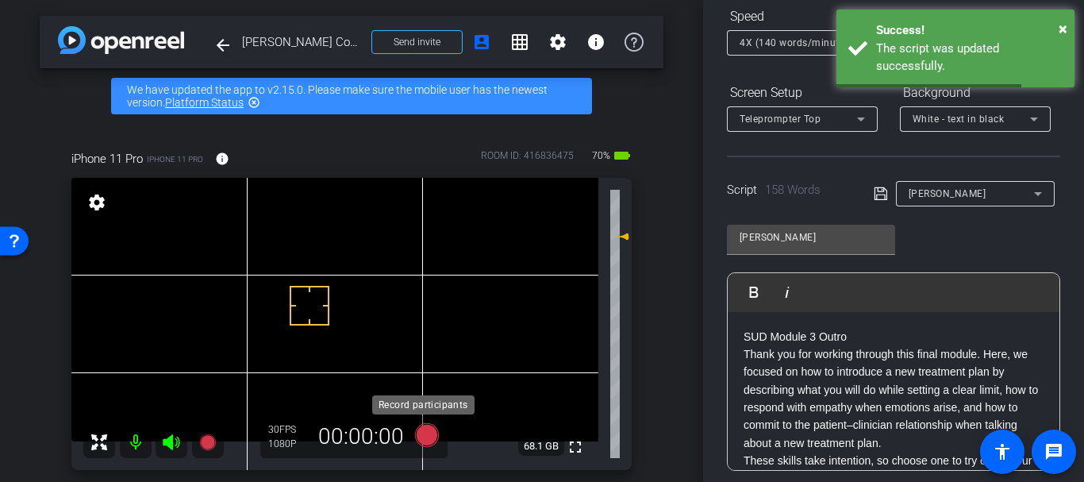
click at [417, 444] on icon at bounding box center [427, 435] width 38 height 29
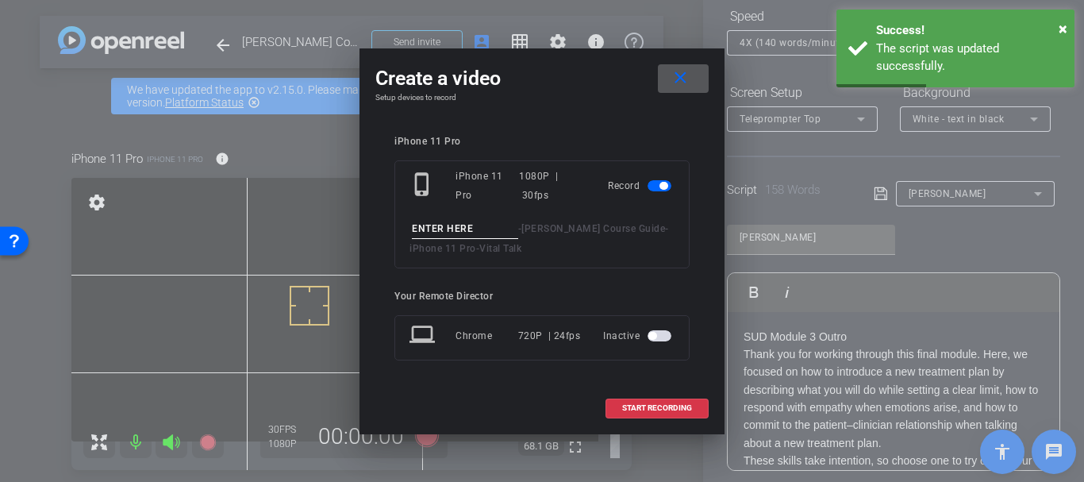
click at [458, 221] on input at bounding box center [465, 229] width 106 height 20
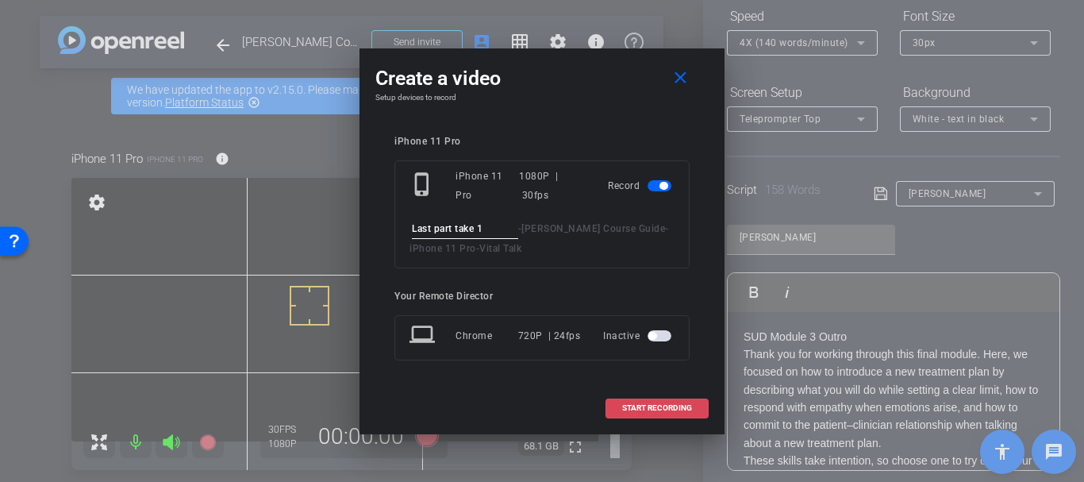
type input "Last part take 1"
click at [657, 406] on span "START RECORDING" at bounding box center [657, 408] width 70 height 8
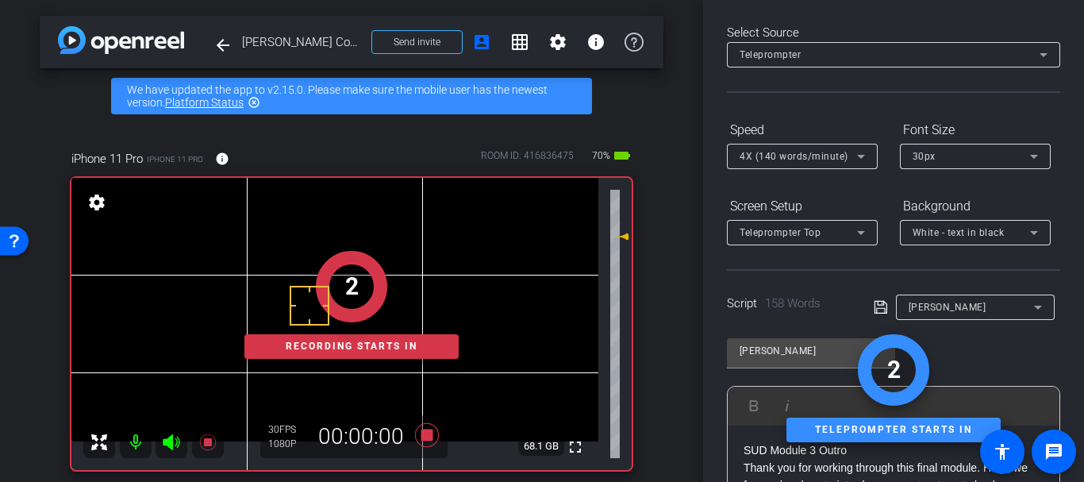
scroll to position [0, 0]
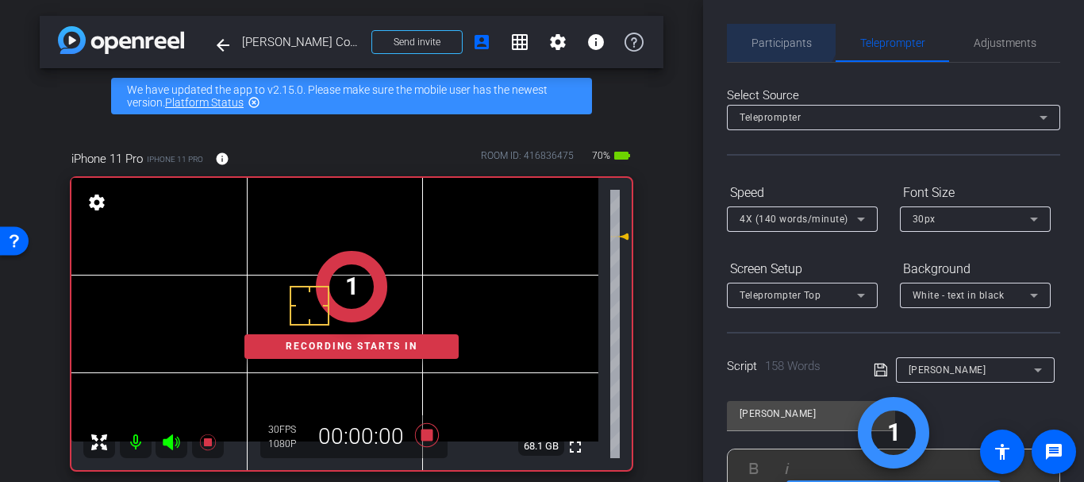
click at [777, 30] on span "Participants" at bounding box center [781, 43] width 60 height 38
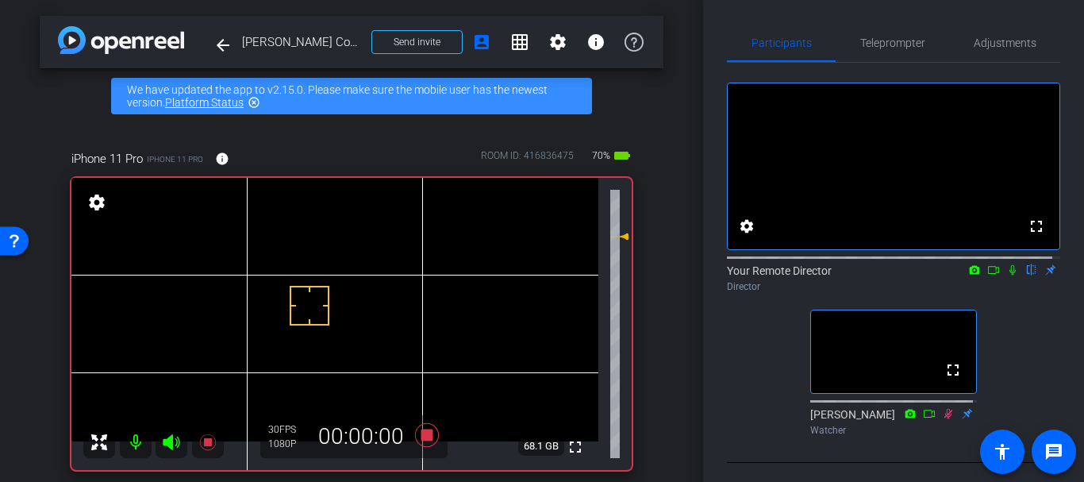
click at [1006, 275] on icon at bounding box center [1012, 269] width 13 height 11
click at [880, 44] on span "Teleprompter" at bounding box center [892, 42] width 65 height 11
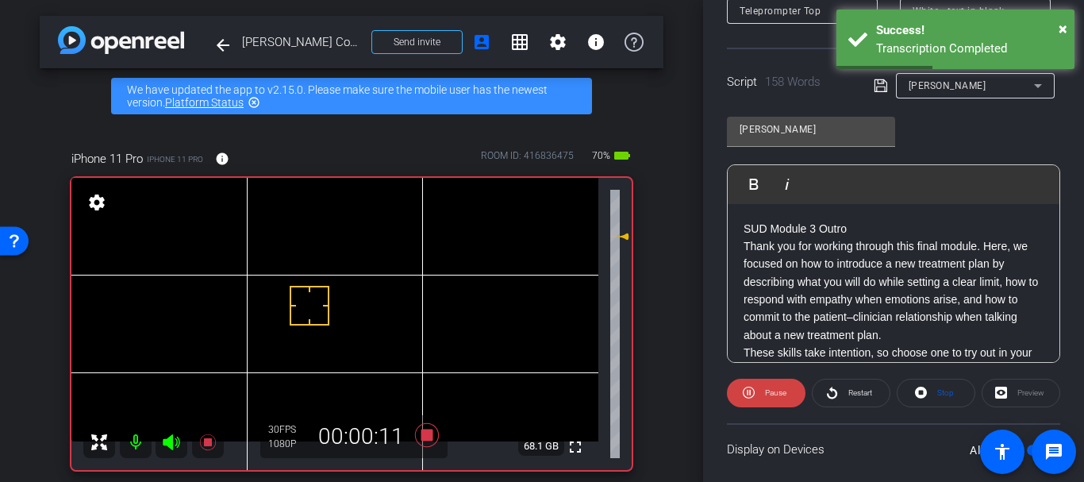
scroll to position [431, 0]
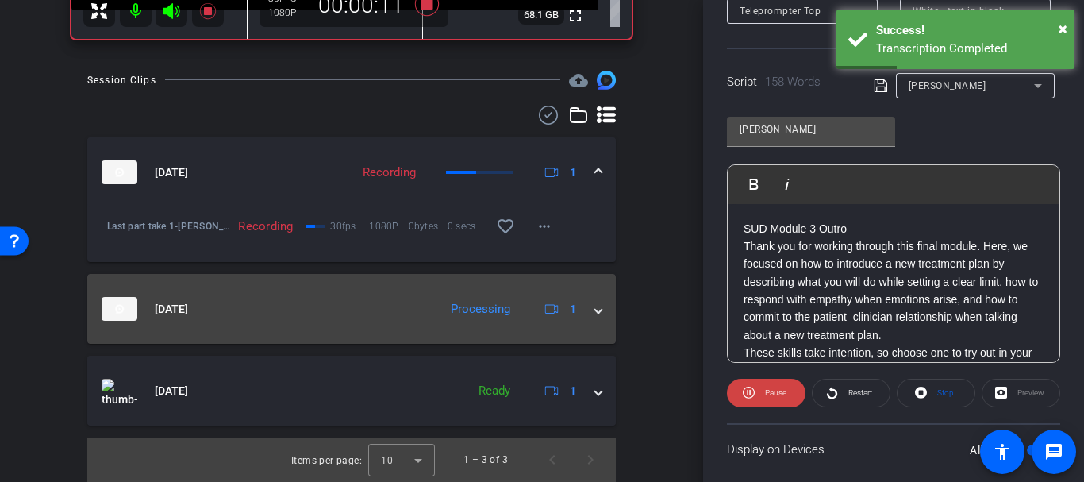
click at [426, 327] on mat-expansion-panel-header "[DATE] Processing 1" at bounding box center [351, 309] width 528 height 70
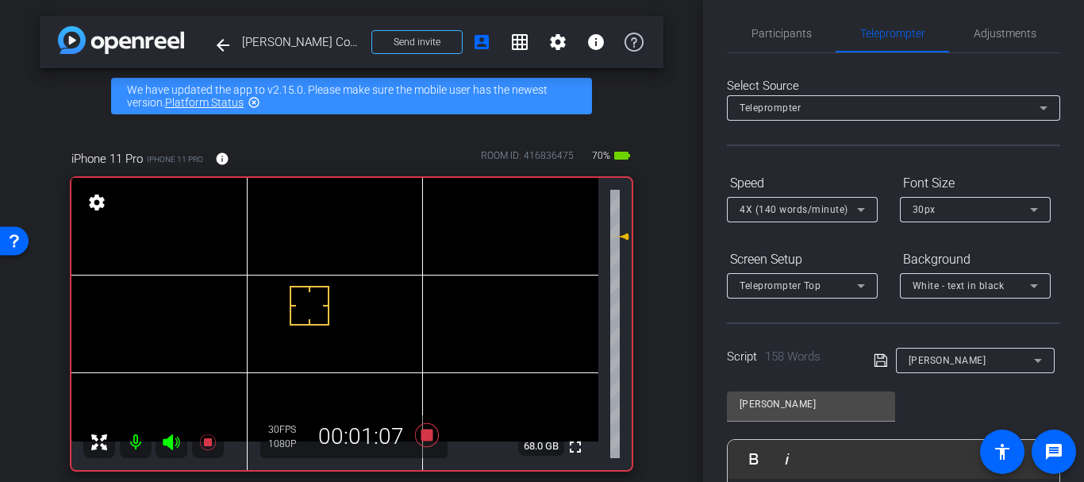
scroll to position [0, 0]
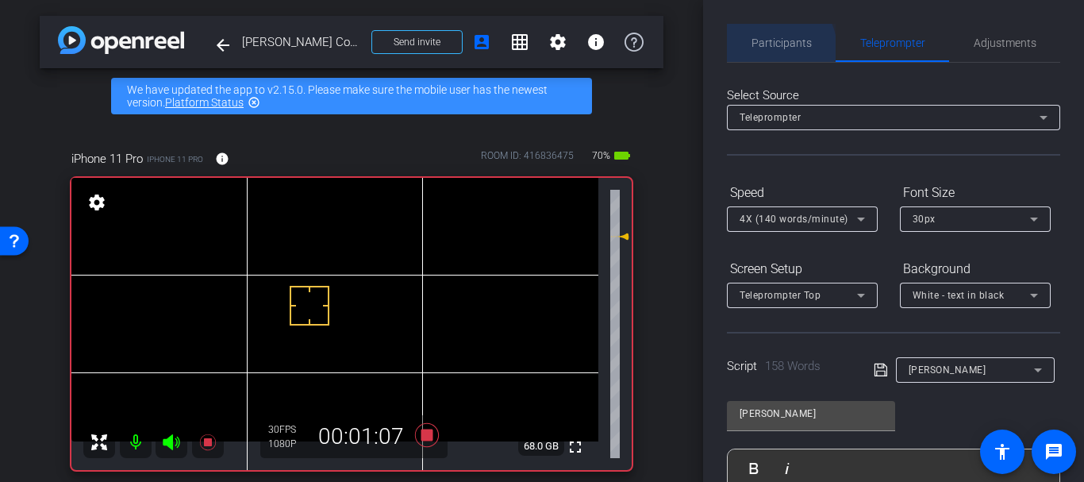
click at [773, 49] on span "Participants" at bounding box center [781, 43] width 60 height 38
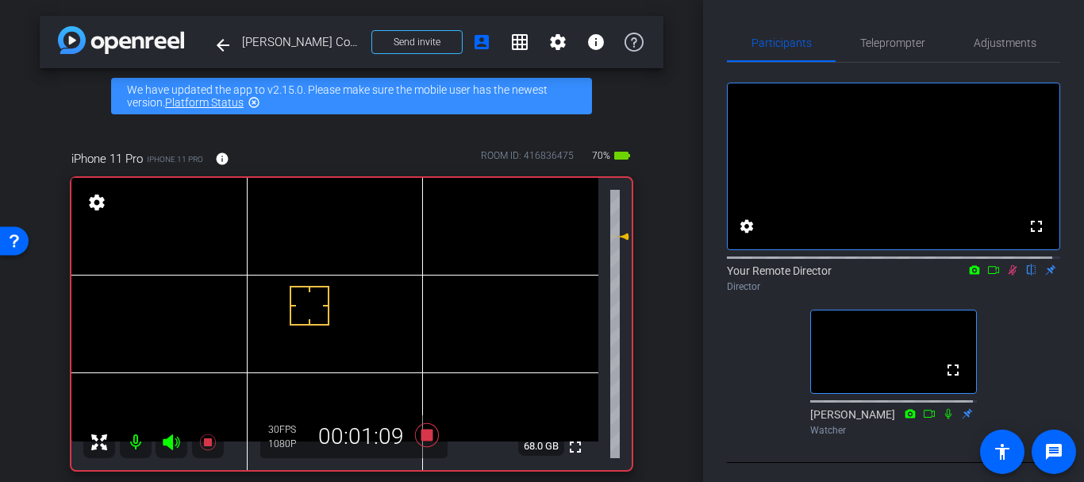
click at [1006, 275] on icon at bounding box center [1012, 269] width 13 height 11
drag, startPoint x: 862, startPoint y: 48, endPoint x: 866, endPoint y: 67, distance: 18.7
click at [864, 45] on span "Teleprompter" at bounding box center [892, 42] width 65 height 11
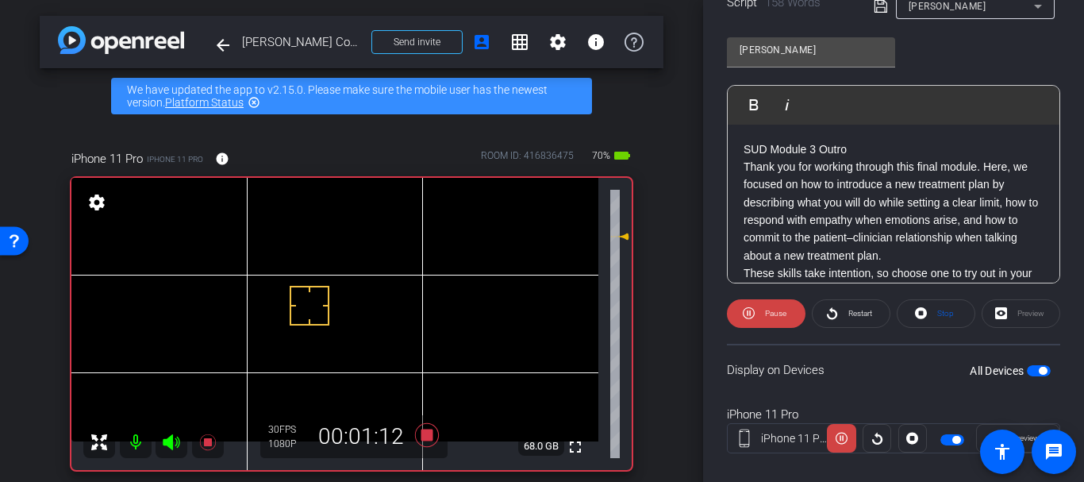
scroll to position [364, 0]
click at [839, 310] on span at bounding box center [851, 313] width 77 height 38
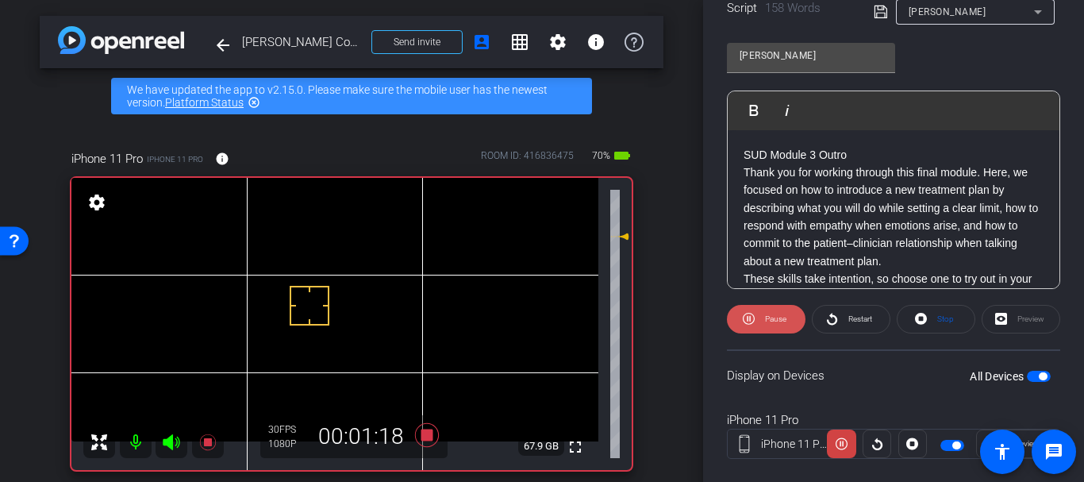
scroll to position [352, 0]
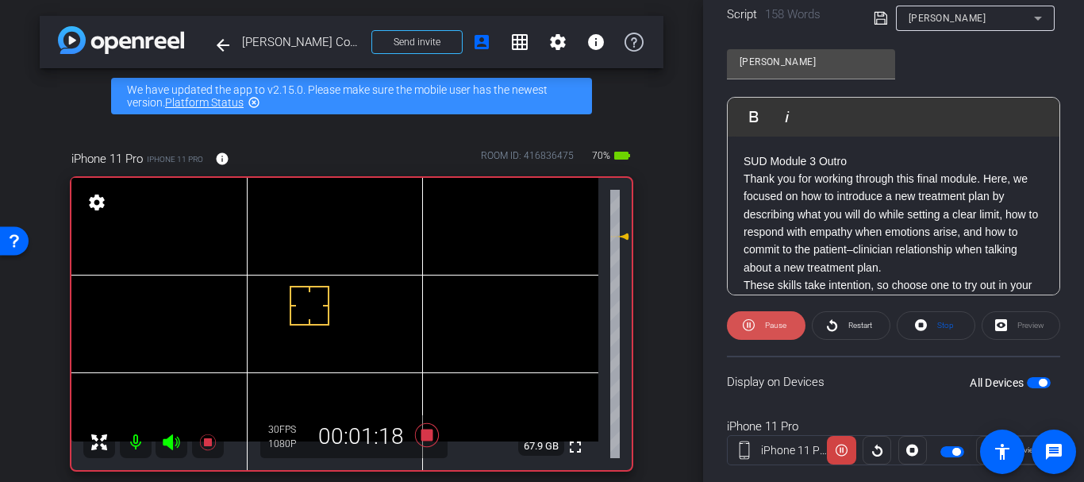
click at [763, 330] on span "Pause" at bounding box center [773, 325] width 25 height 22
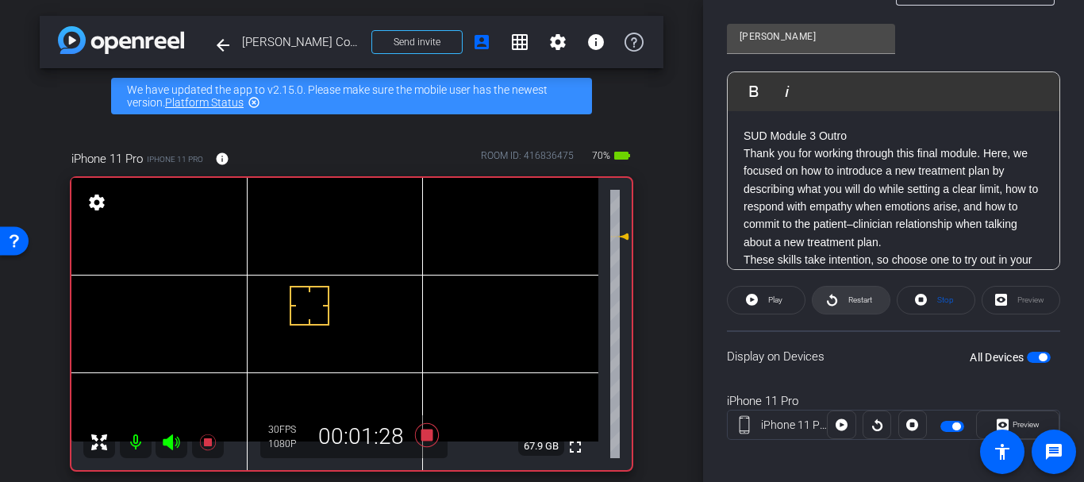
scroll to position [386, 0]
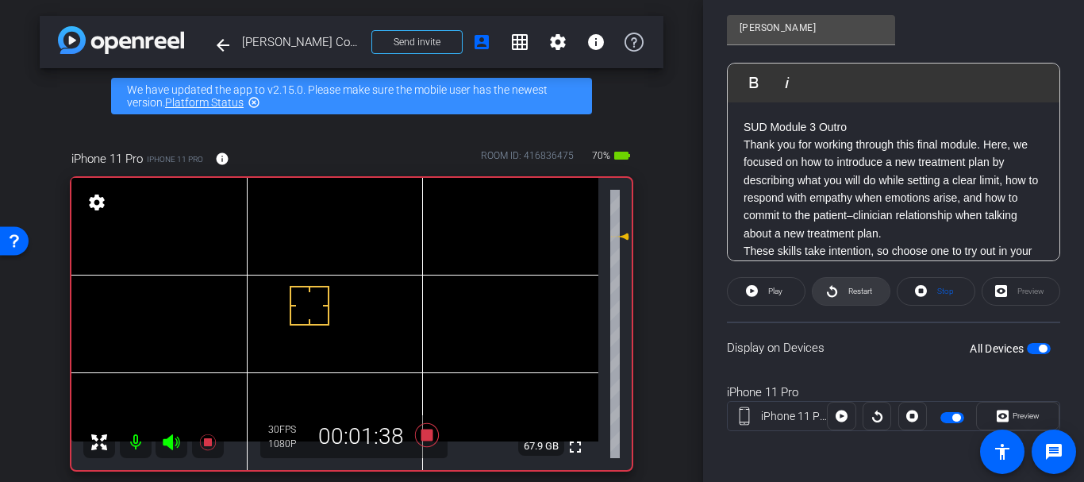
click at [848, 294] on span "Restart" at bounding box center [860, 290] width 24 height 9
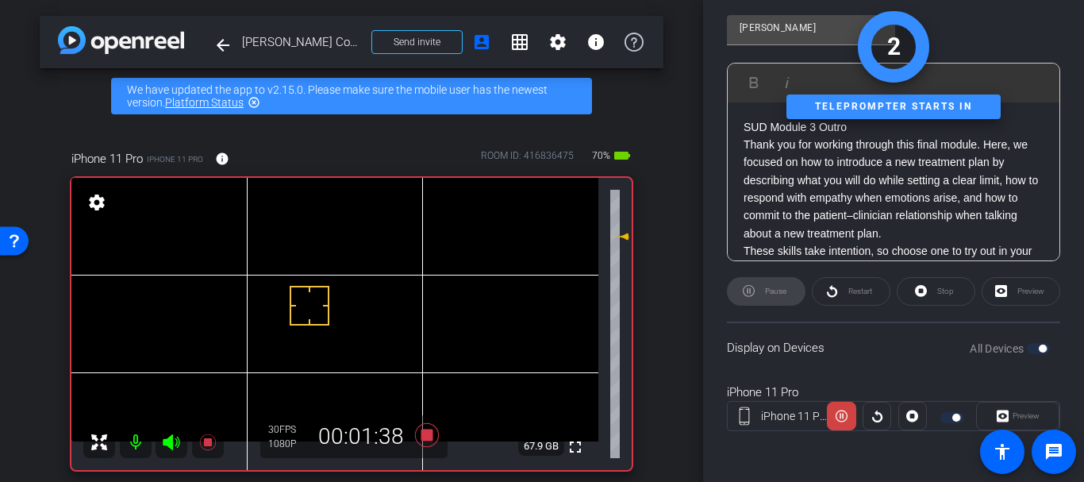
click at [674, 220] on div "arrow_back [PERSON_NAME] Course Guide Back to project Send invite account_box g…" at bounding box center [351, 241] width 703 height 482
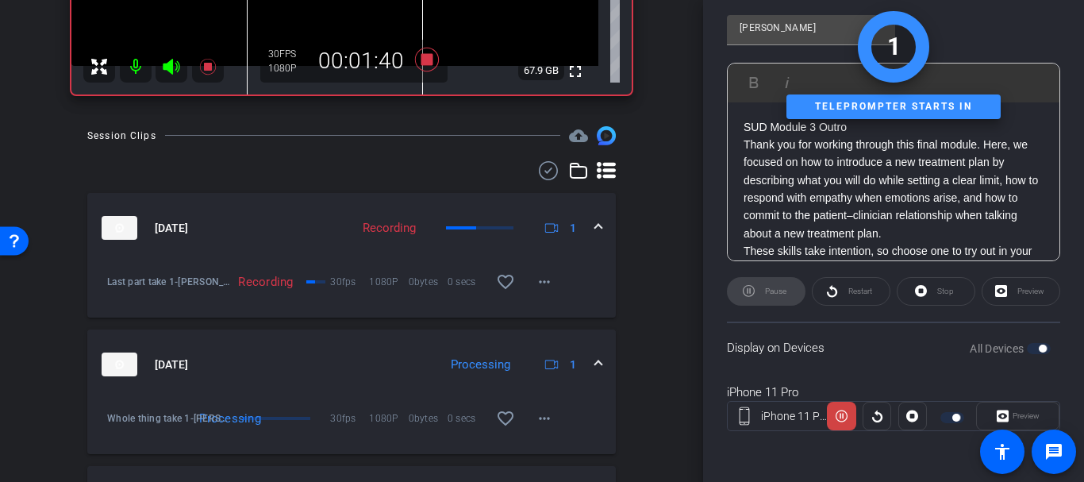
scroll to position [444, 0]
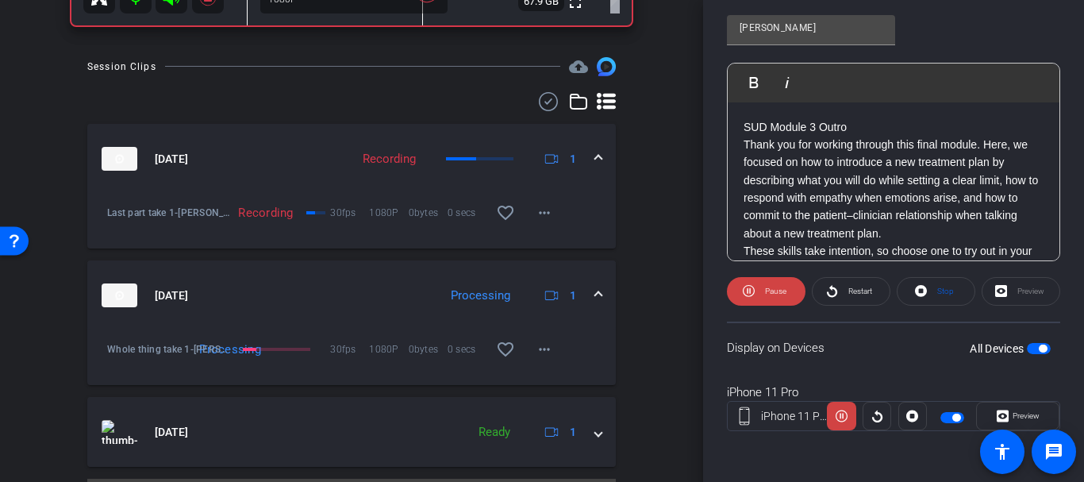
click at [247, 322] on mat-expansion-panel-header "[DATE] Processing 1" at bounding box center [351, 295] width 528 height 70
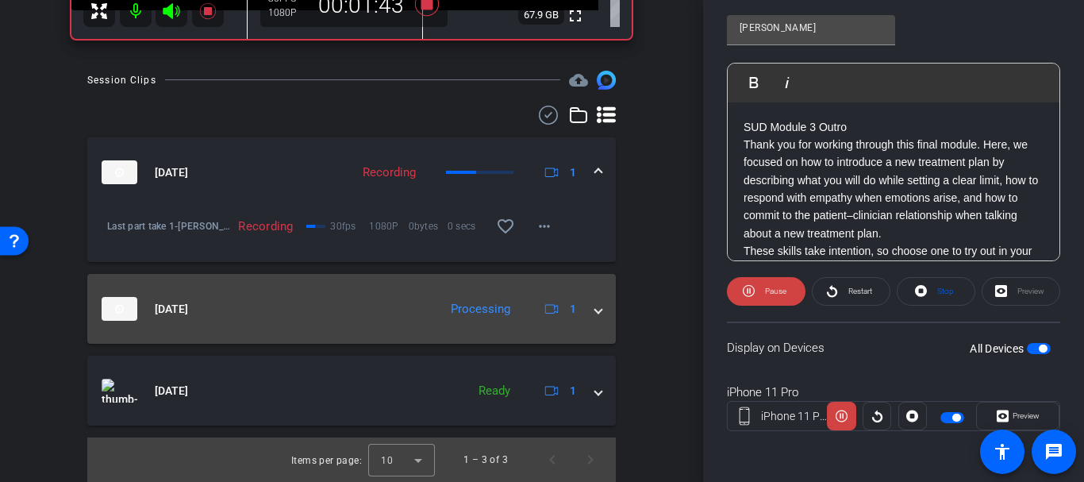
click at [247, 322] on mat-expansion-panel-header "[DATE] Processing 1" at bounding box center [351, 309] width 528 height 70
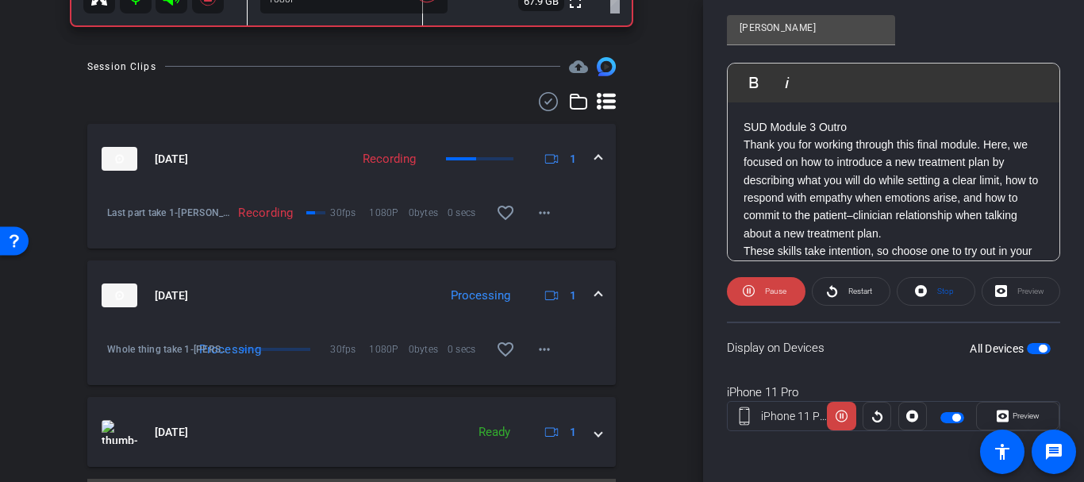
click at [723, 229] on div "Participants Teleprompter Adjustments settings Your Remote Director flip Direct…" at bounding box center [893, 241] width 381 height 482
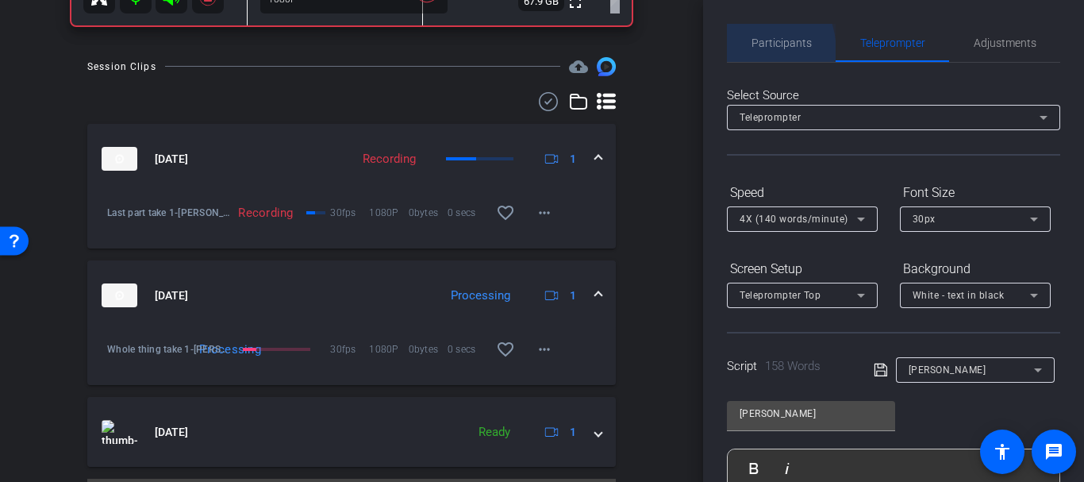
click at [740, 52] on div "Participants" at bounding box center [781, 43] width 109 height 38
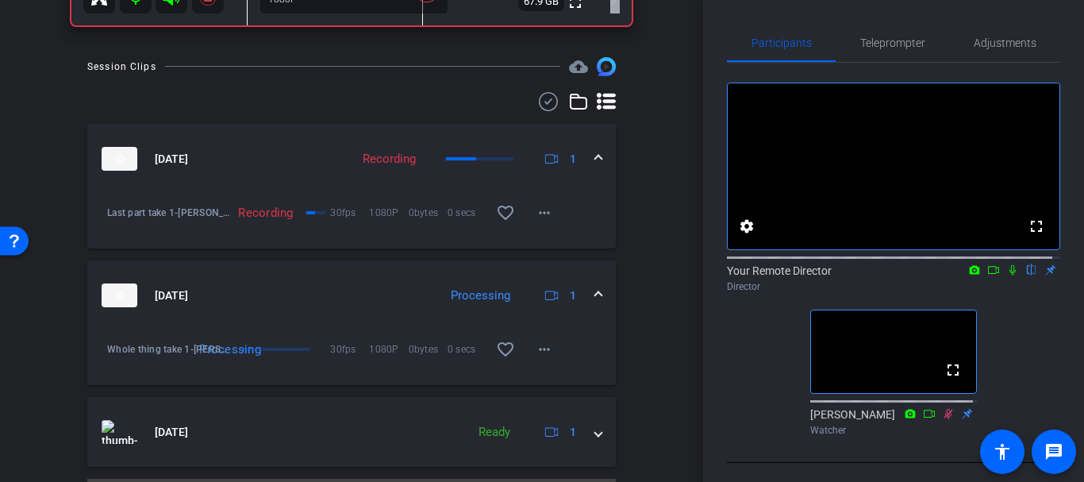
click at [1006, 275] on icon at bounding box center [1012, 269] width 13 height 11
click at [875, 54] on span "Teleprompter" at bounding box center [892, 43] width 65 height 38
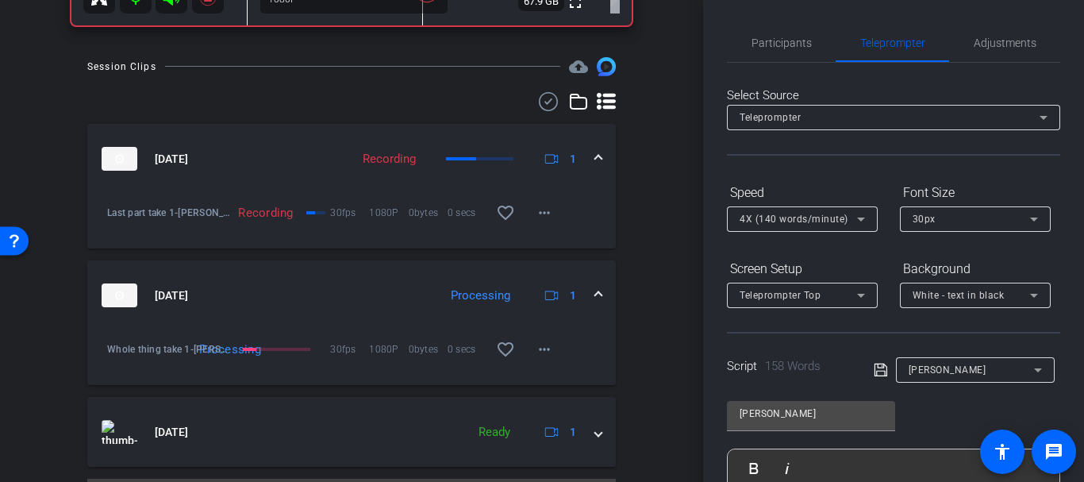
click at [691, 152] on div "arrow_back [PERSON_NAME] Course Guide Back to project Send invite account_box g…" at bounding box center [351, 241] width 703 height 482
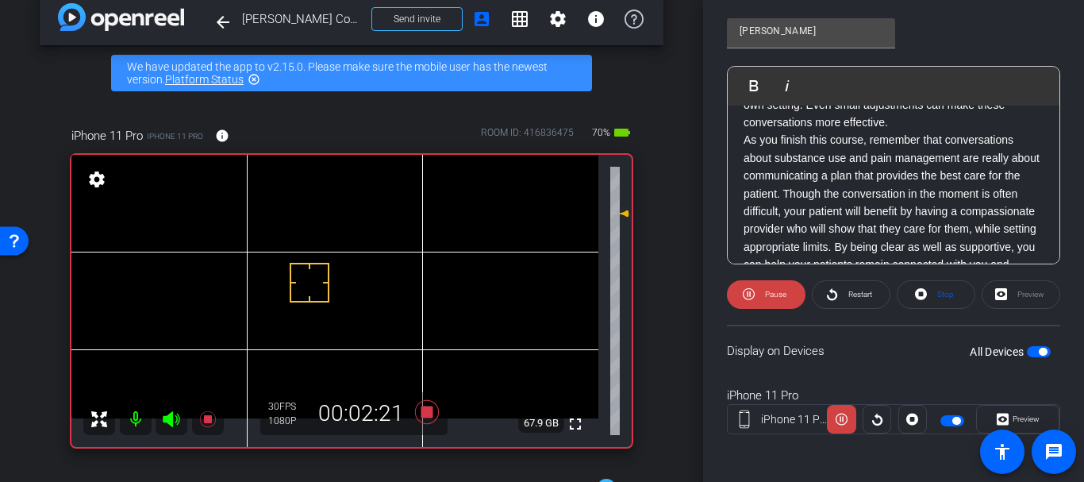
scroll to position [173, 0]
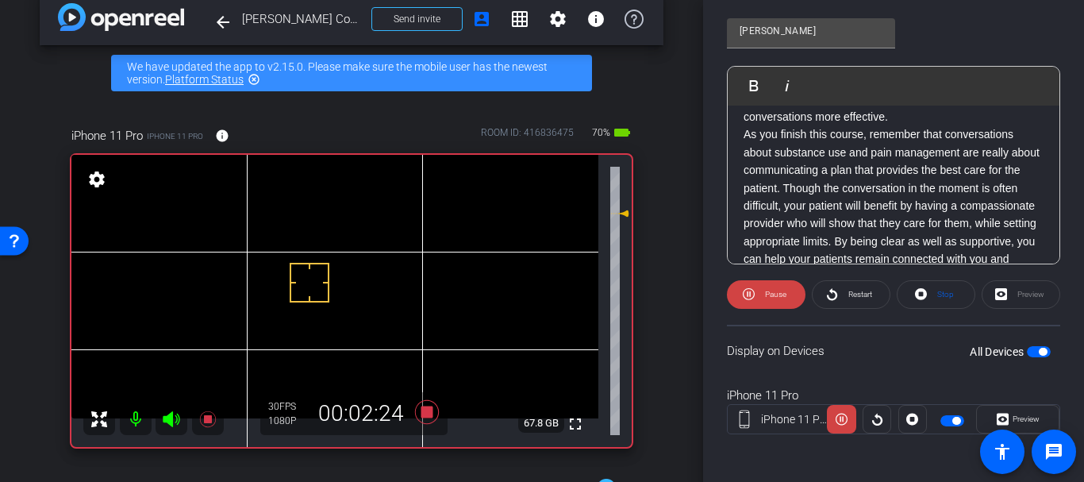
click at [847, 244] on p "As you finish this course, remember that conversations about substance use and …" at bounding box center [893, 205] width 300 height 160
click at [693, 173] on div "arrow_back [PERSON_NAME] Course Guide Back to project Send invite account_box g…" at bounding box center [351, 218] width 703 height 482
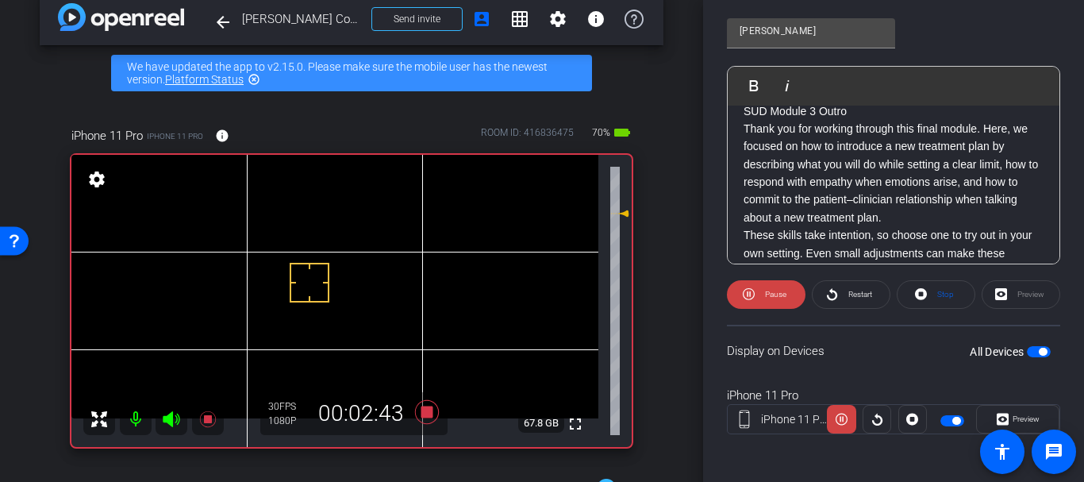
scroll to position [0, 0]
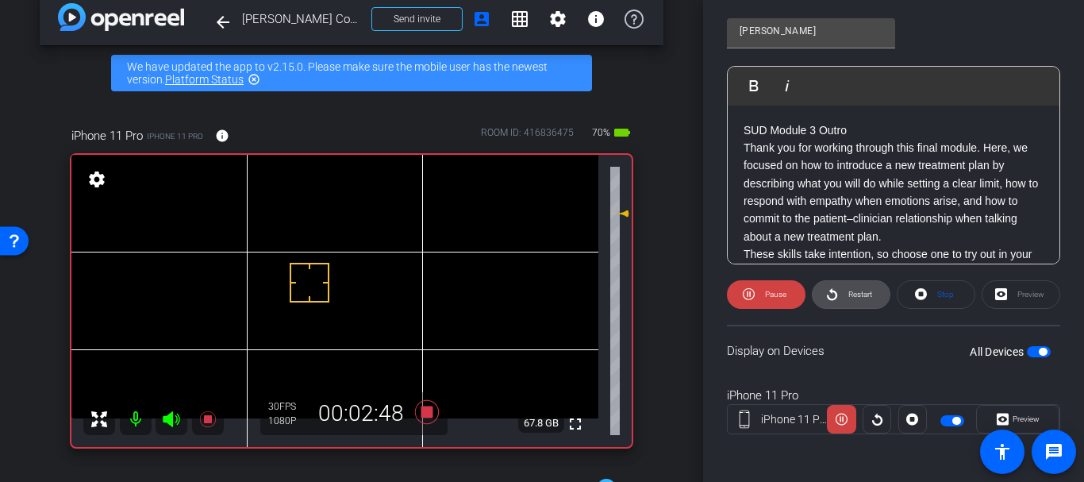
click at [836, 293] on span at bounding box center [851, 294] width 77 height 38
click at [778, 296] on span "Pause" at bounding box center [775, 294] width 21 height 9
click at [778, 296] on span "Play" at bounding box center [775, 294] width 14 height 9
click at [651, 175] on div "iPhone 11 Pro iPhone 11 Pro info ROOM ID: 416836475 70% battery_std fullscreen …" at bounding box center [352, 282] width 624 height 362
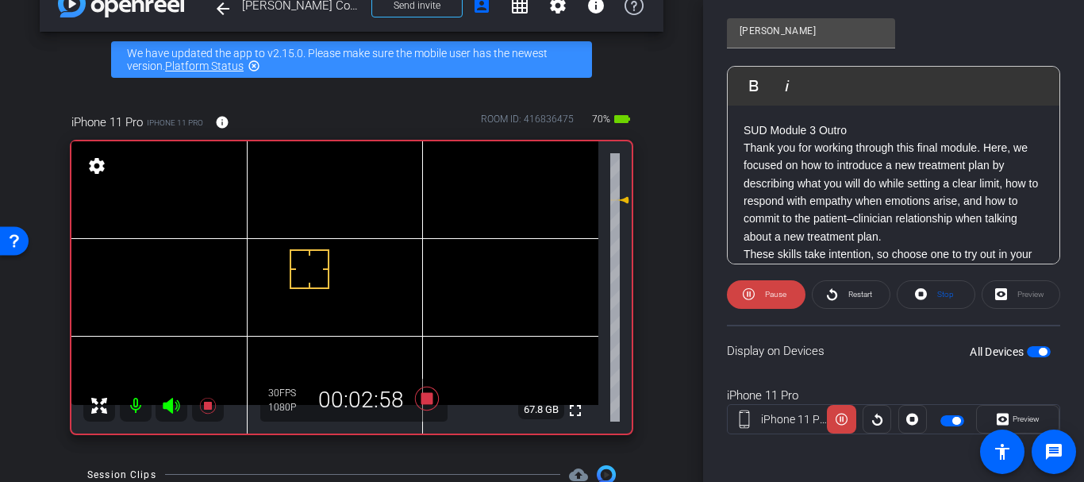
scroll to position [37, 0]
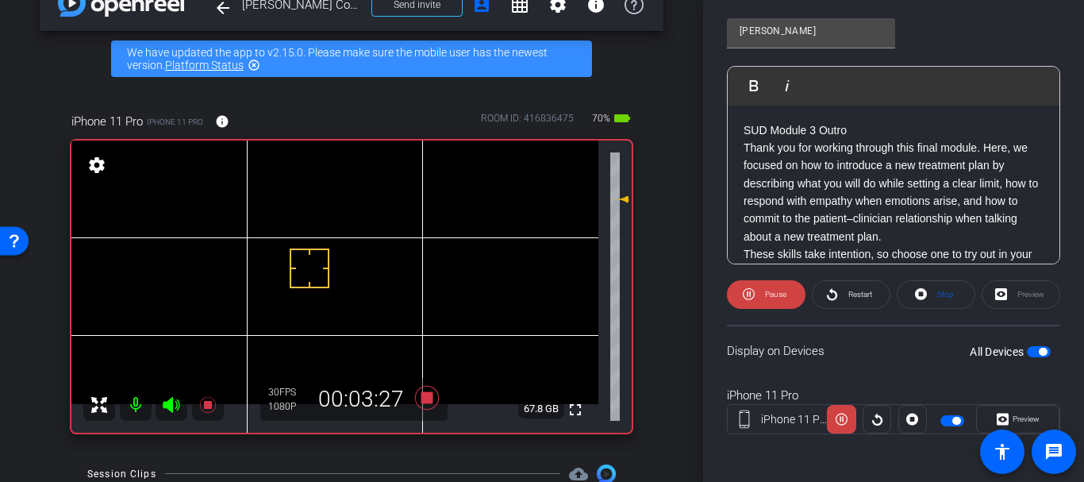
click at [675, 246] on div "arrow_back [PERSON_NAME] Course Guide Back to project Send invite account_box g…" at bounding box center [351, 204] width 703 height 482
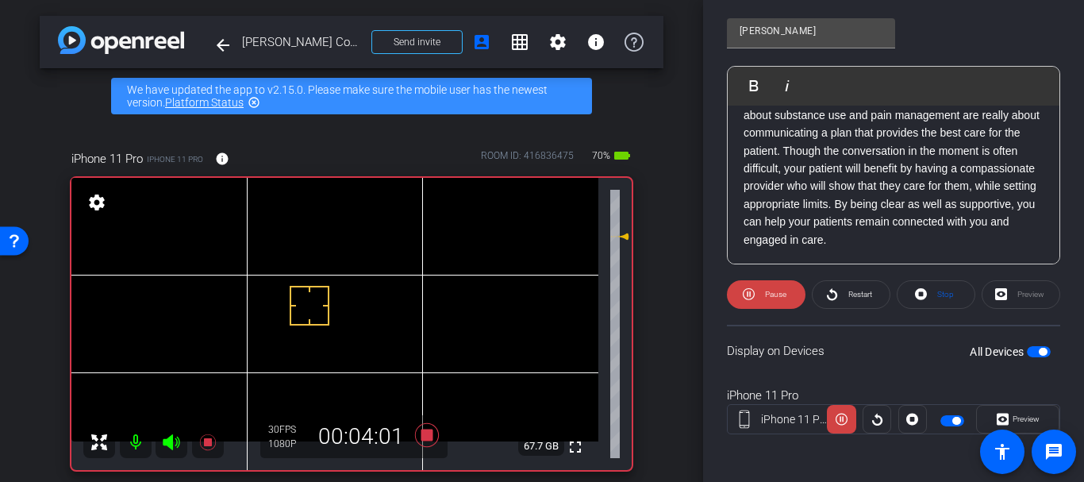
scroll to position [0, 0]
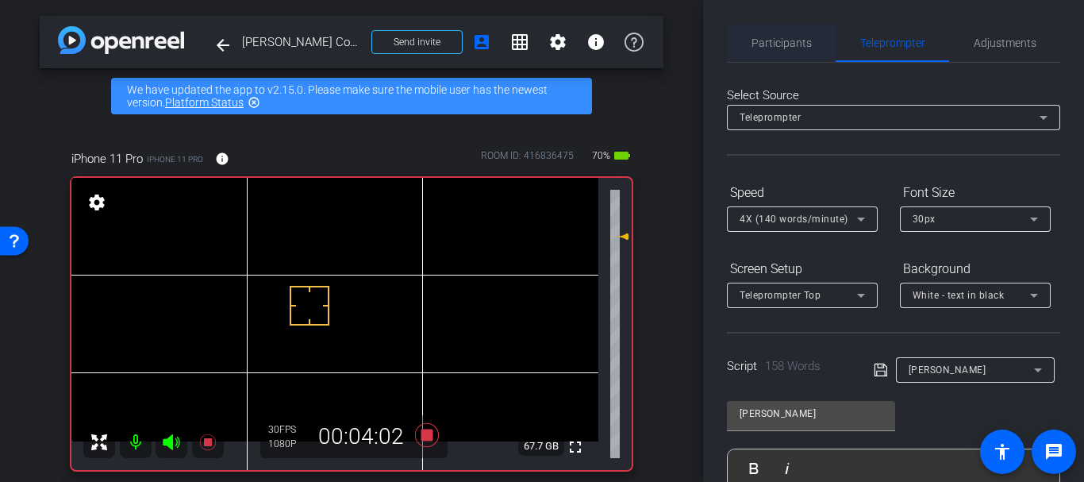
click at [801, 49] on span "Participants" at bounding box center [781, 43] width 60 height 38
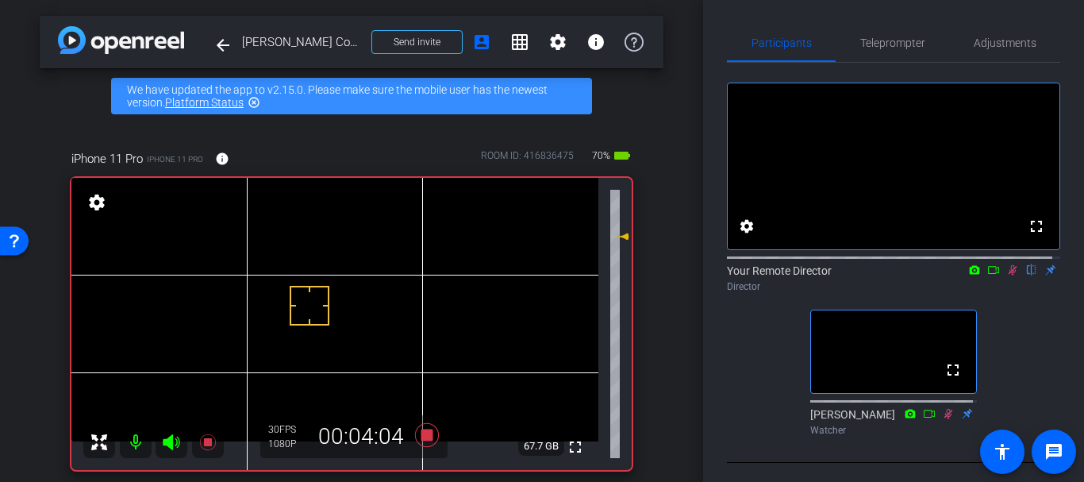
click at [1003, 277] on mat-icon at bounding box center [1012, 270] width 19 height 14
click at [1006, 275] on icon at bounding box center [1012, 269] width 13 height 11
click at [871, 48] on span "Teleprompter" at bounding box center [892, 42] width 65 height 11
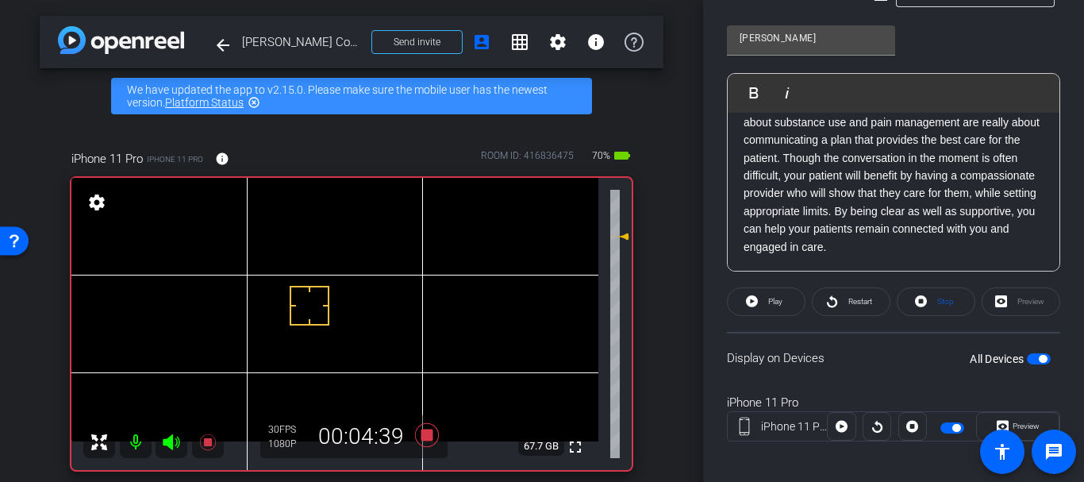
scroll to position [386, 0]
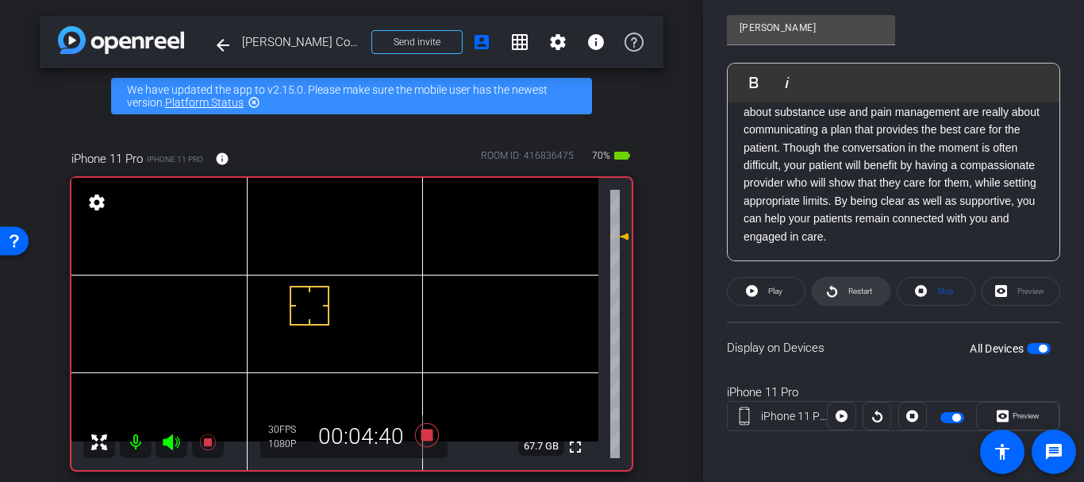
click at [829, 296] on icon at bounding box center [832, 291] width 10 height 12
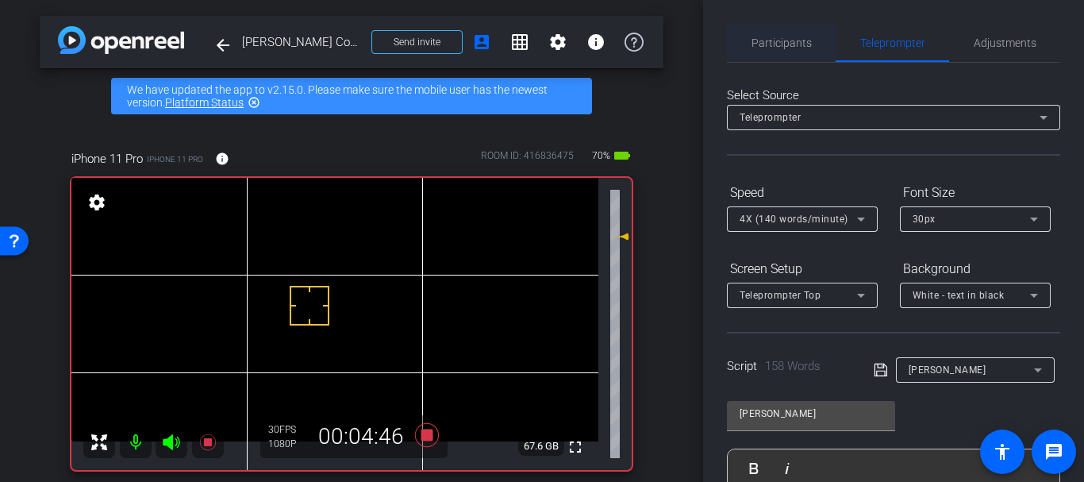
click at [774, 61] on span "Participants" at bounding box center [781, 43] width 60 height 38
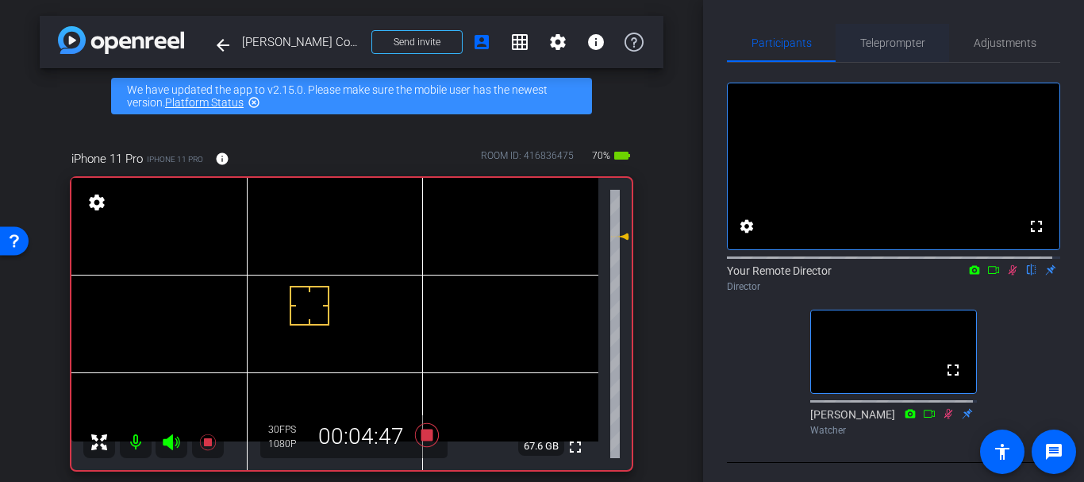
drag, startPoint x: 875, startPoint y: 55, endPoint x: 868, endPoint y: 62, distance: 10.1
click at [874, 55] on span "Teleprompter" at bounding box center [892, 43] width 65 height 38
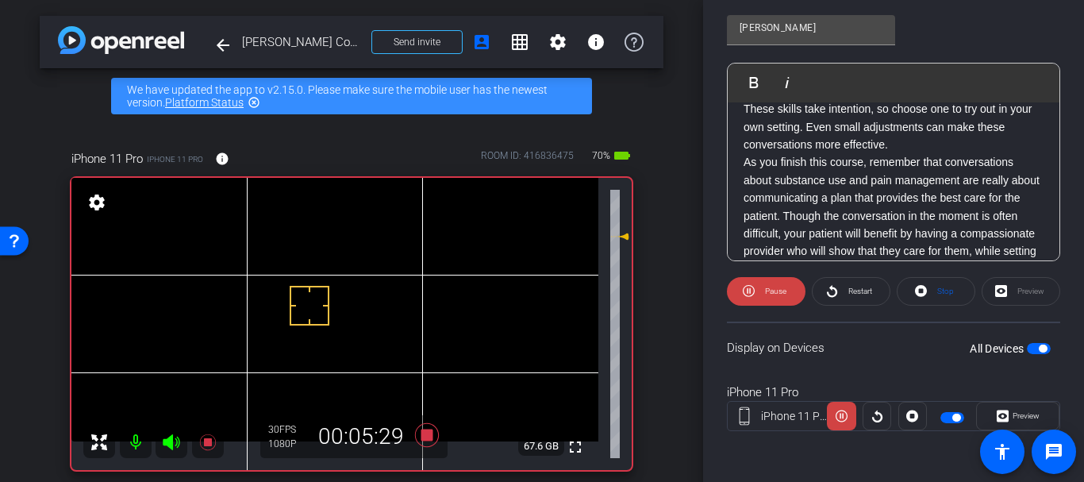
scroll to position [210, 0]
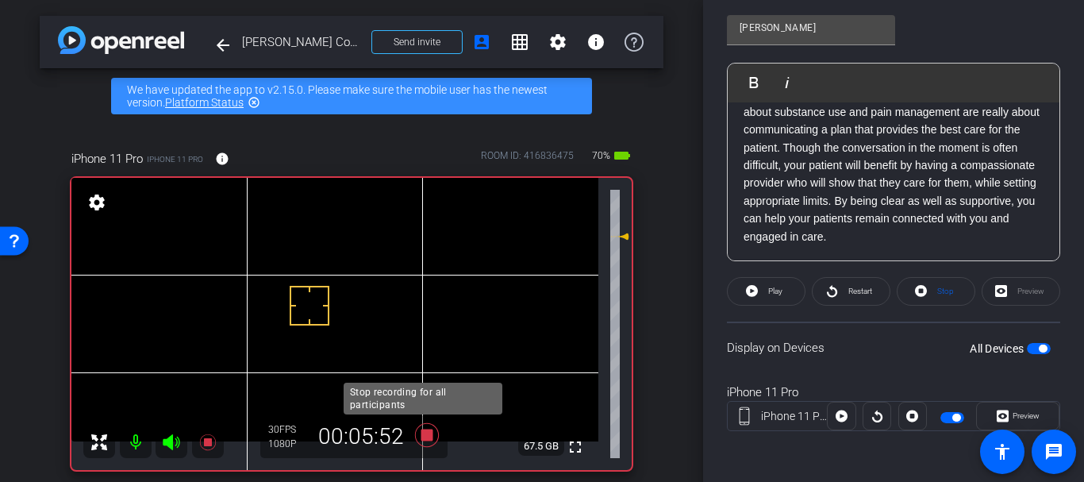
click at [432, 426] on icon at bounding box center [427, 435] width 38 height 29
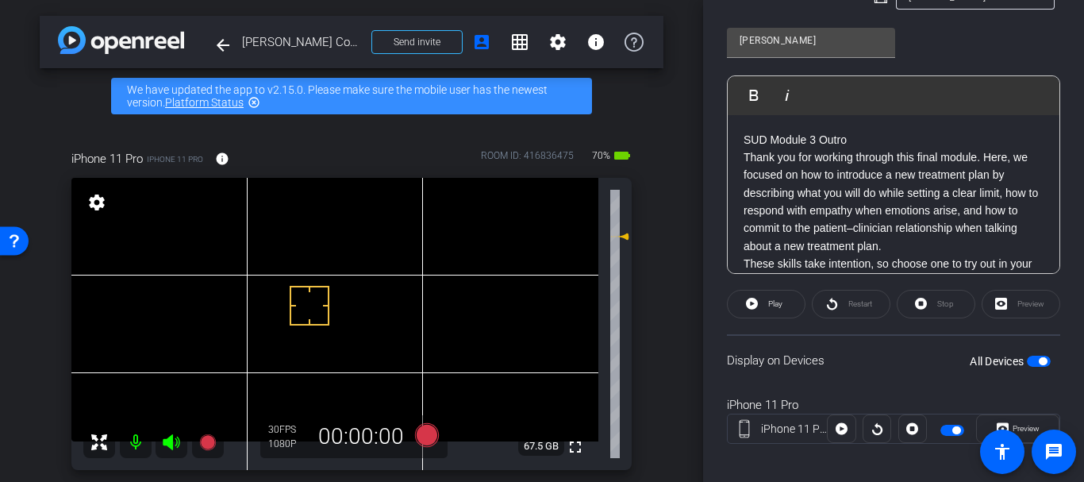
scroll to position [0, 0]
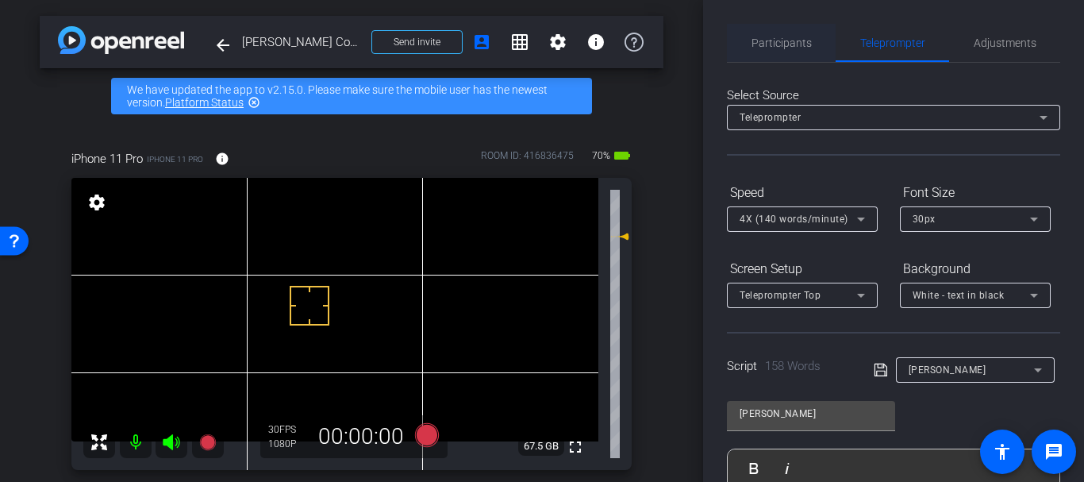
click at [774, 45] on span "Participants" at bounding box center [781, 42] width 60 height 11
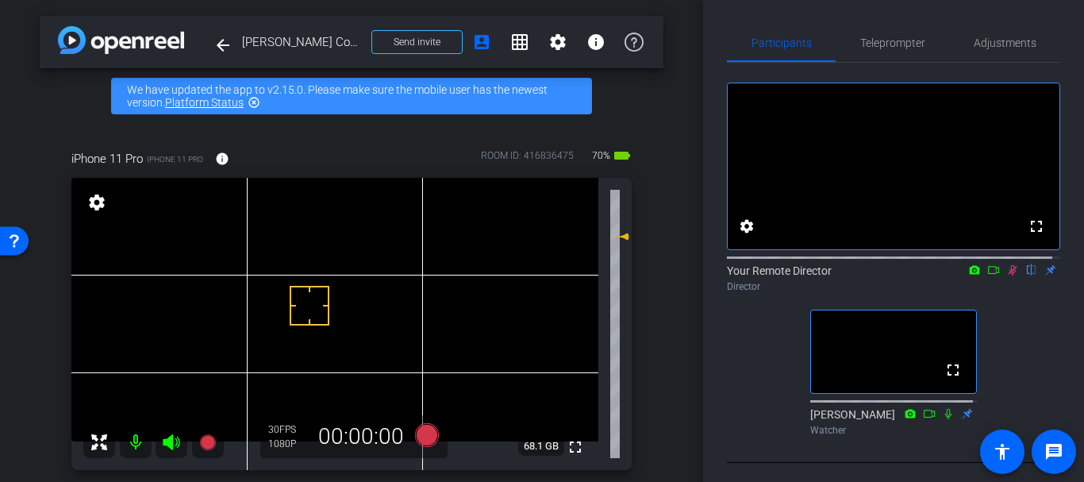
click at [1006, 275] on icon at bounding box center [1012, 269] width 13 height 11
click at [660, 253] on div "arrow_back [PERSON_NAME] Course Guide Back to project Send invite account_box g…" at bounding box center [351, 241] width 703 height 482
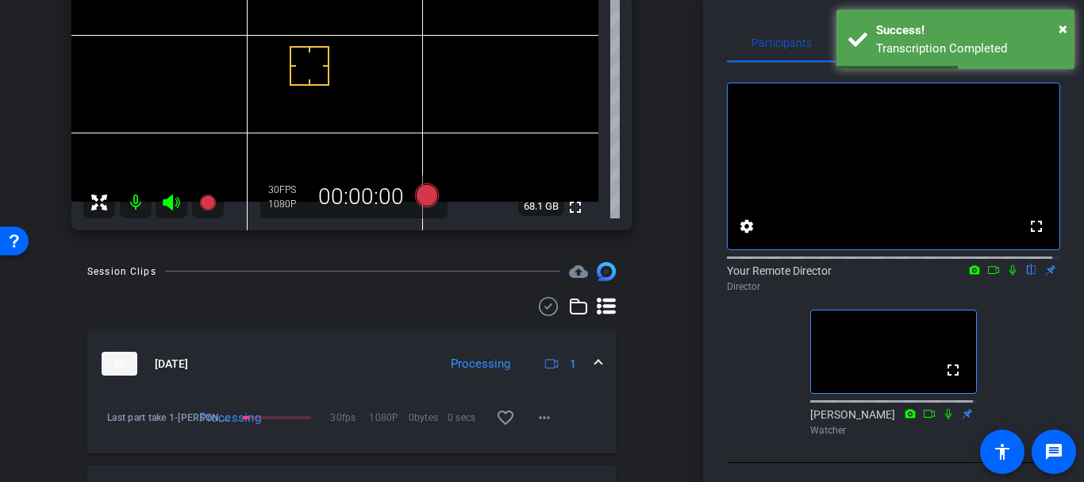
scroll to position [63, 0]
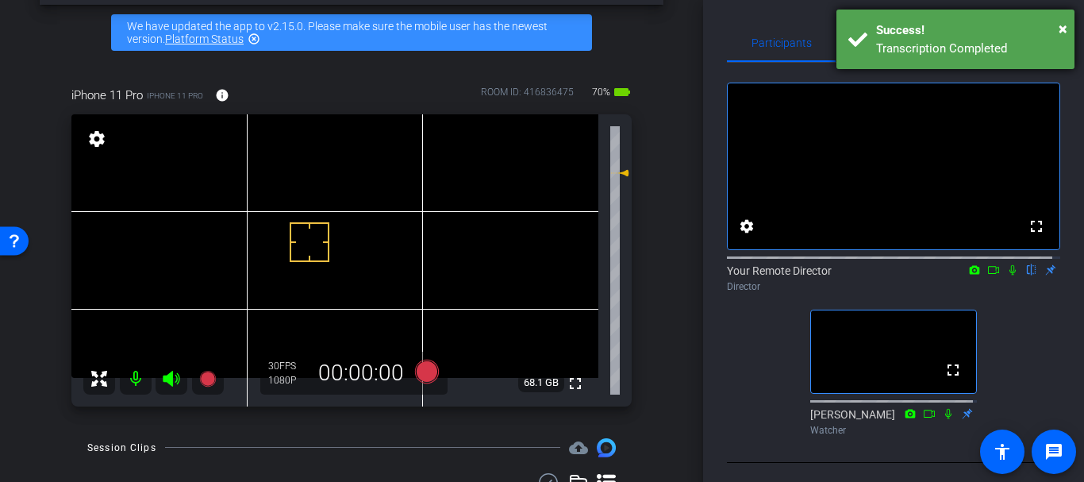
click at [988, 36] on div "Success!" at bounding box center [969, 30] width 186 height 18
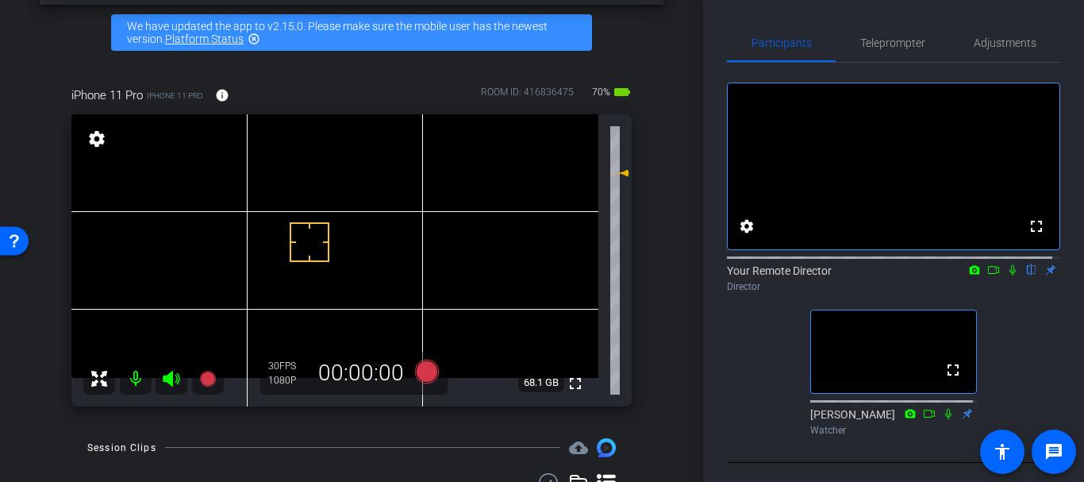
click at [650, 238] on div "iPhone 11 Pro iPhone 11 Pro info ROOM ID: 416836475 70% battery_std fullscreen …" at bounding box center [352, 241] width 624 height 362
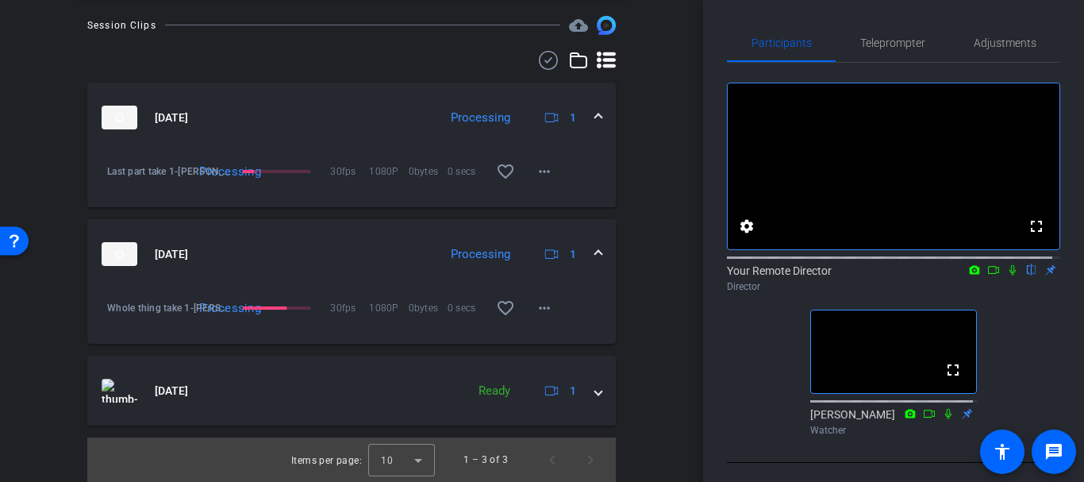
scroll to position [64, 0]
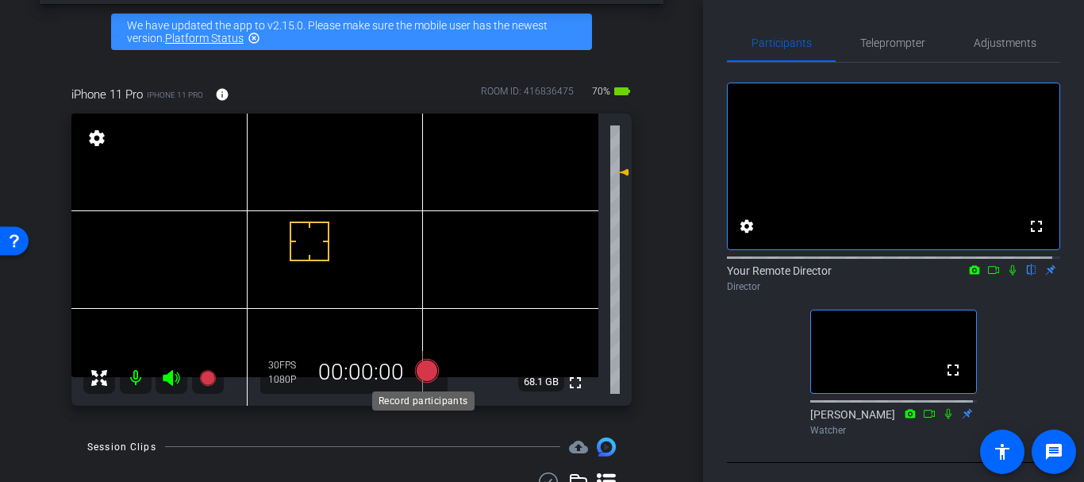
click at [417, 375] on icon at bounding box center [427, 371] width 24 height 24
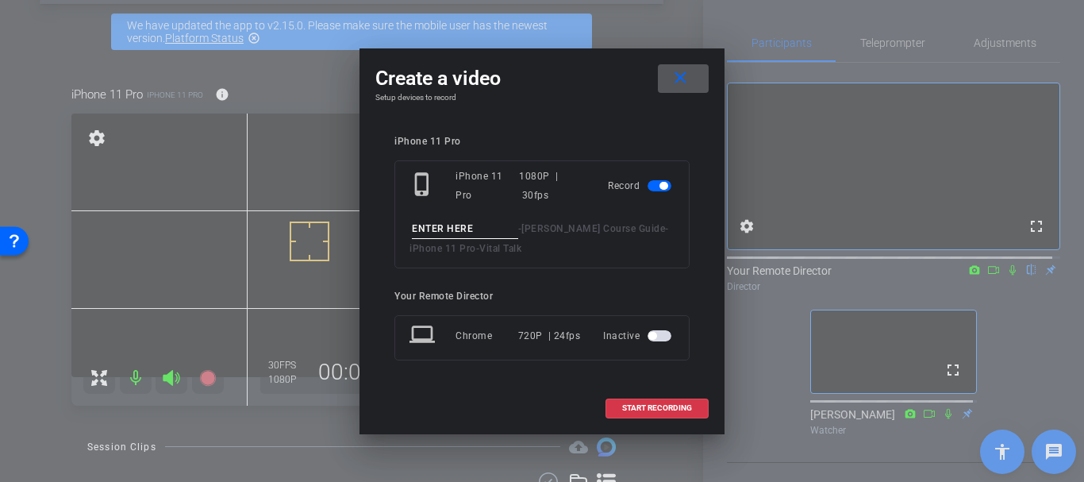
click at [480, 221] on input at bounding box center [465, 229] width 106 height 20
type input "Expressions t"
click at [670, 71] on mat-icon "close" at bounding box center [680, 78] width 20 height 20
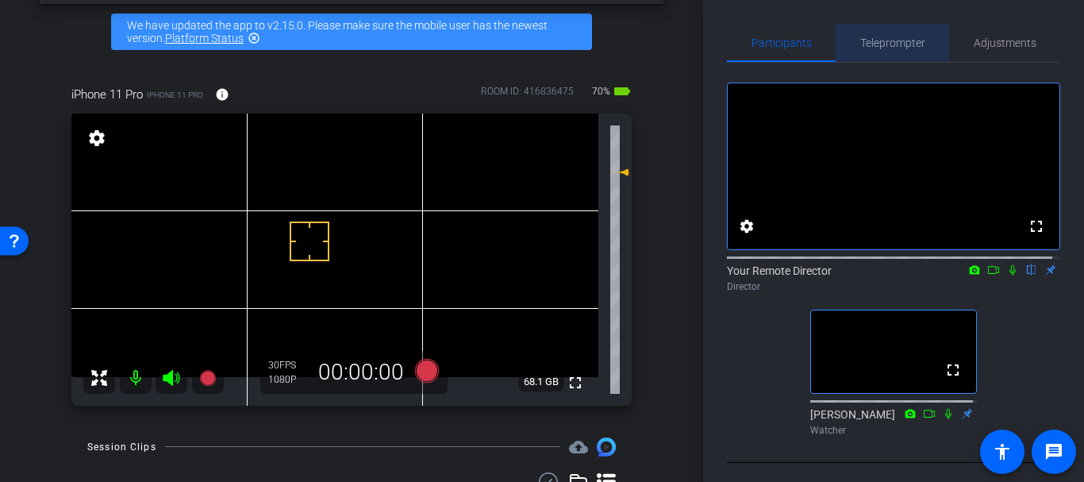
click at [903, 46] on span "Teleprompter" at bounding box center [892, 42] width 65 height 11
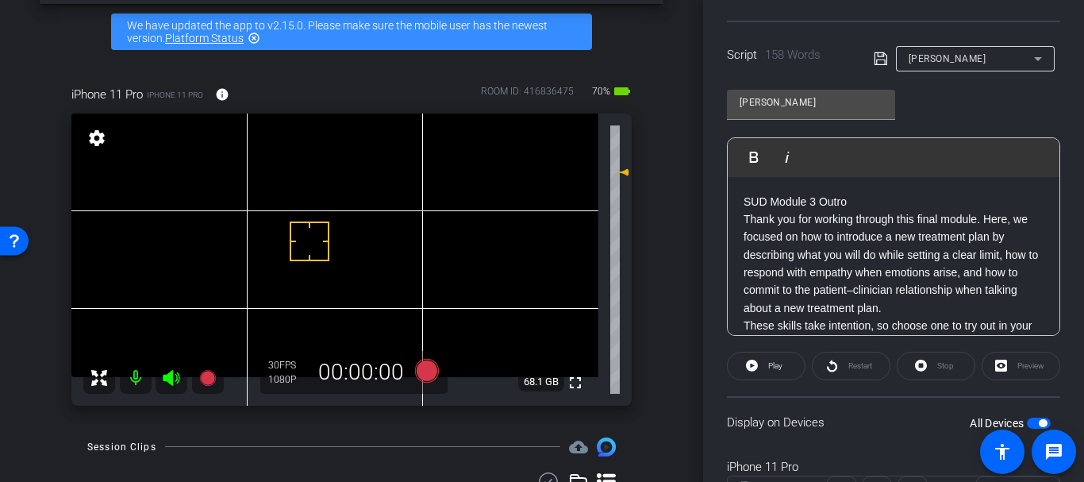
scroll to position [360, 0]
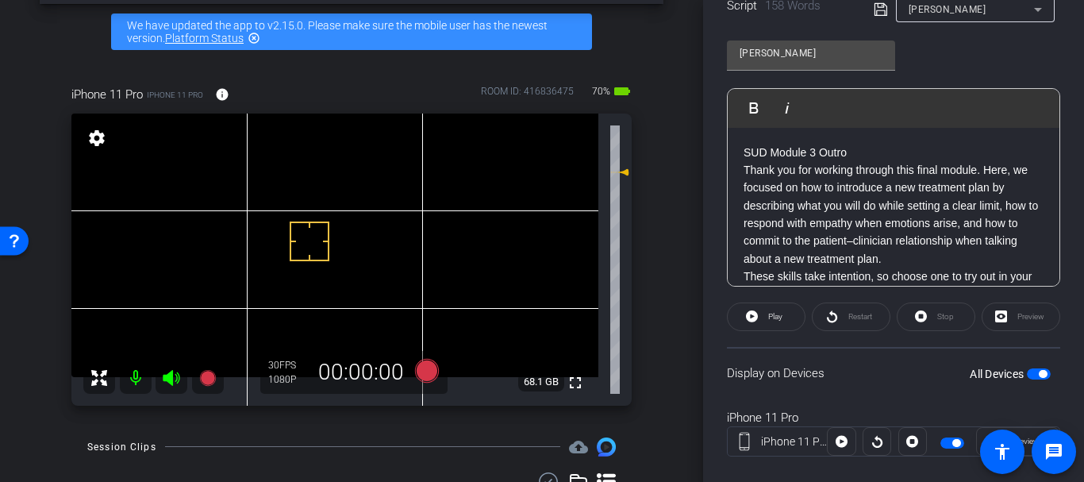
click at [1026, 363] on div "Display on Devices All Devices" at bounding box center [893, 373] width 333 height 52
click at [1039, 375] on span "button" at bounding box center [1043, 374] width 8 height 8
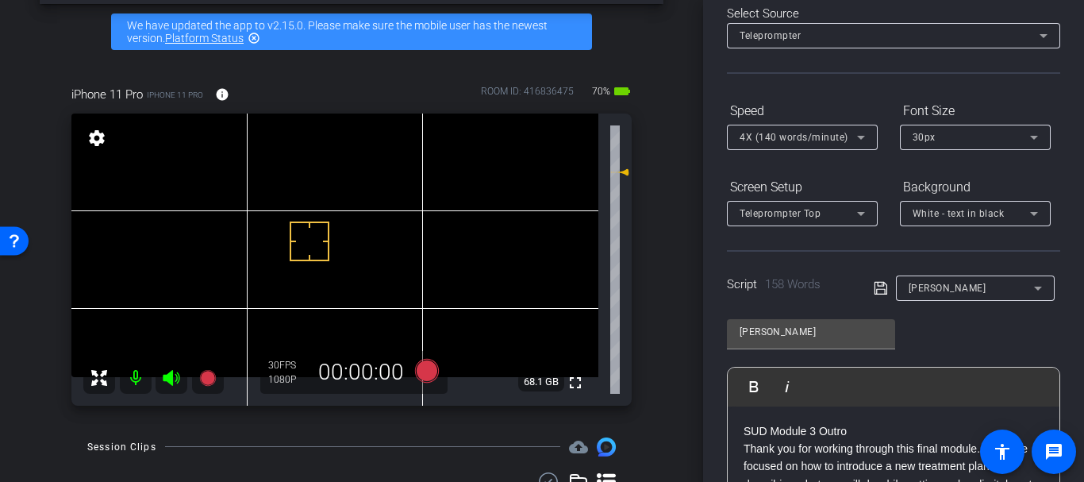
scroll to position [0, 0]
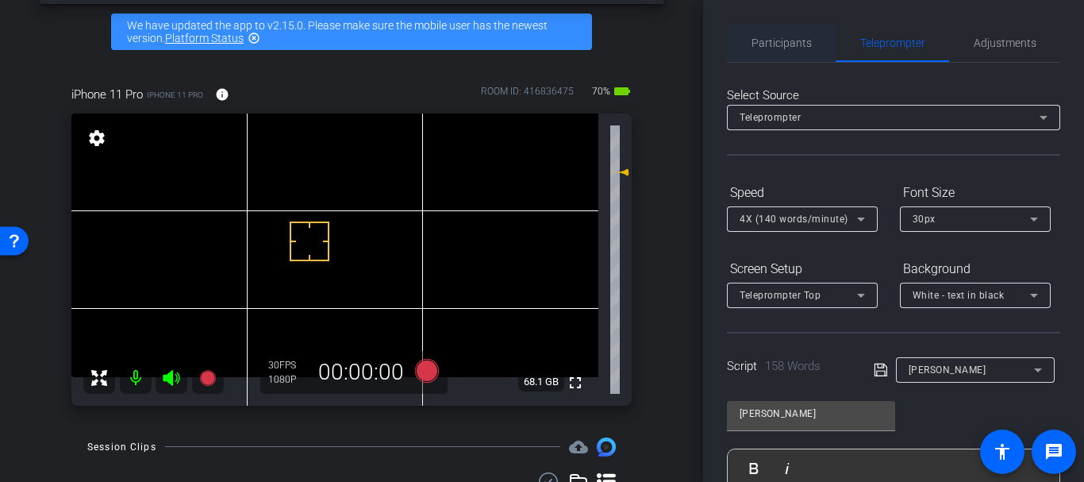
click at [797, 33] on span "Participants" at bounding box center [781, 43] width 60 height 38
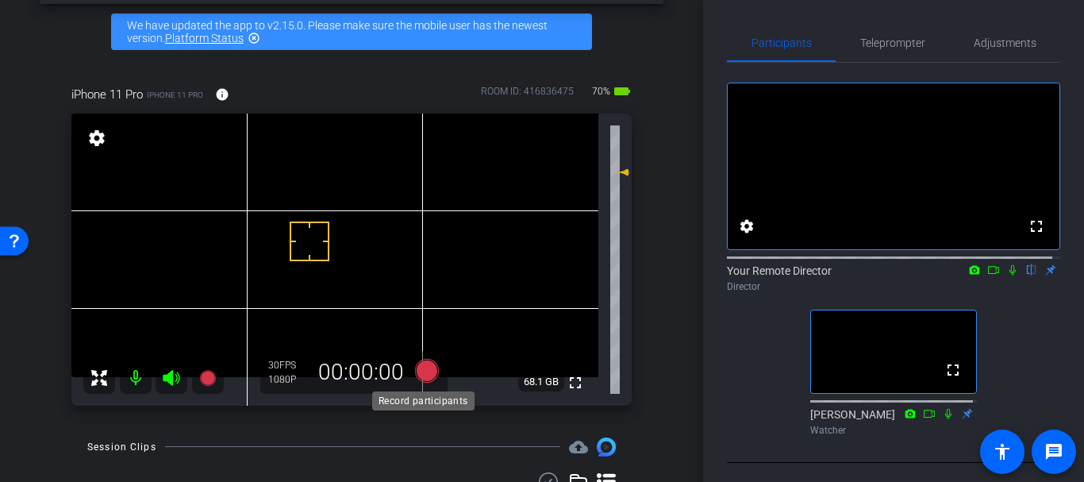
click at [430, 359] on icon at bounding box center [427, 370] width 38 height 29
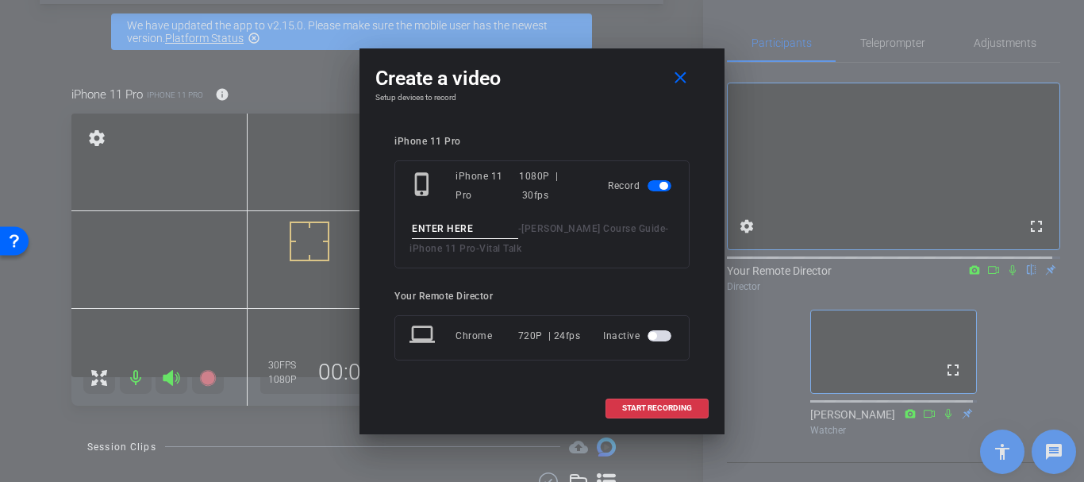
click at [448, 238] on div "- [PERSON_NAME] Course Guide - iPhone 11 Pro - Vital Talk" at bounding box center [541, 238] width 265 height 39
click at [447, 228] on input at bounding box center [465, 229] width 106 height 20
type input "Expressions take 1"
click at [642, 409] on span "START RECORDING" at bounding box center [657, 408] width 70 height 8
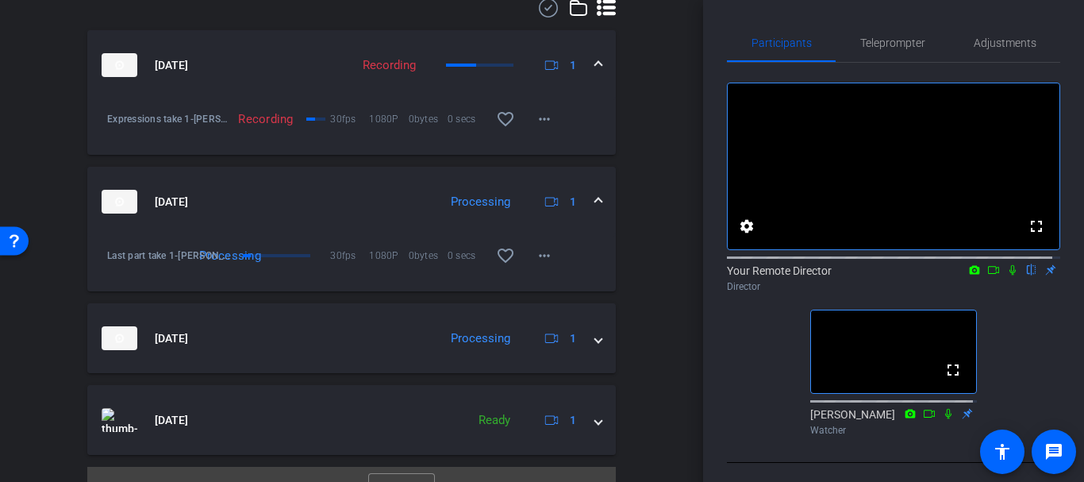
scroll to position [567, 0]
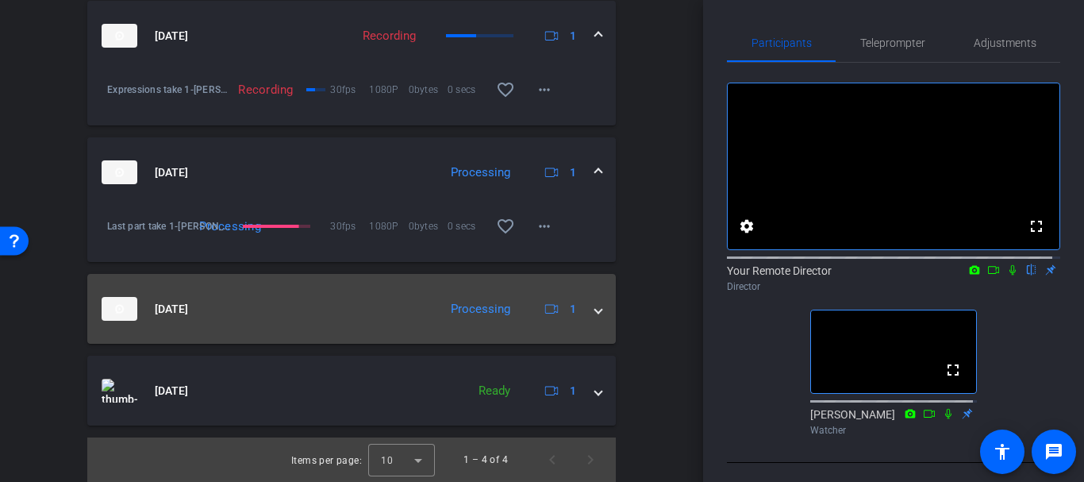
click at [442, 321] on mat-expansion-panel-header "[DATE] Processing 1" at bounding box center [351, 309] width 528 height 70
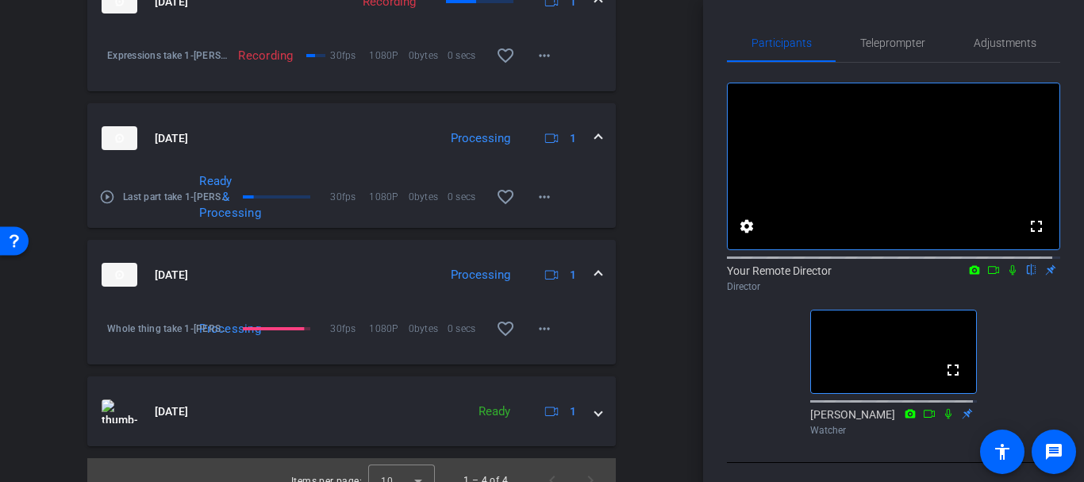
scroll to position [622, 0]
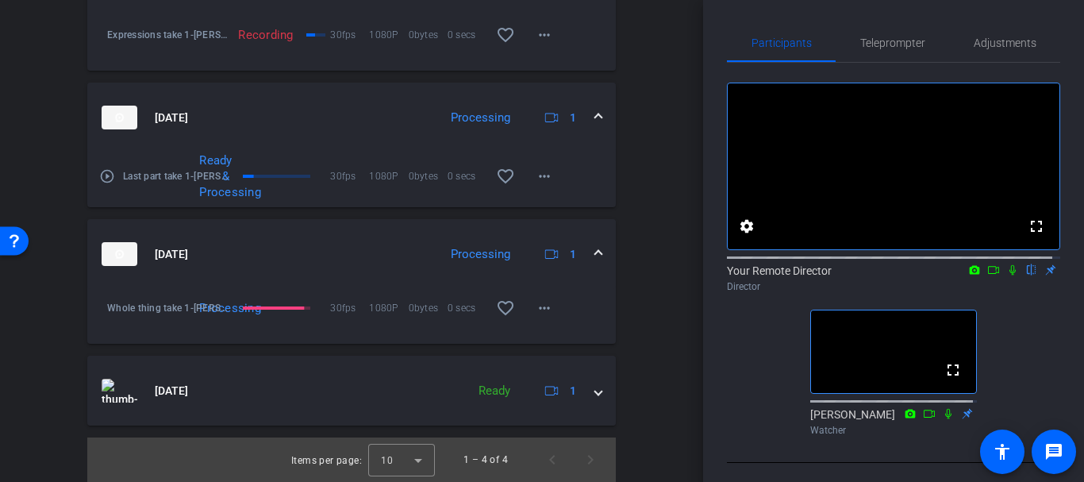
click at [675, 319] on div "arrow_back [PERSON_NAME] Course Guide Back to project Send invite account_box g…" at bounding box center [351, 241] width 703 height 482
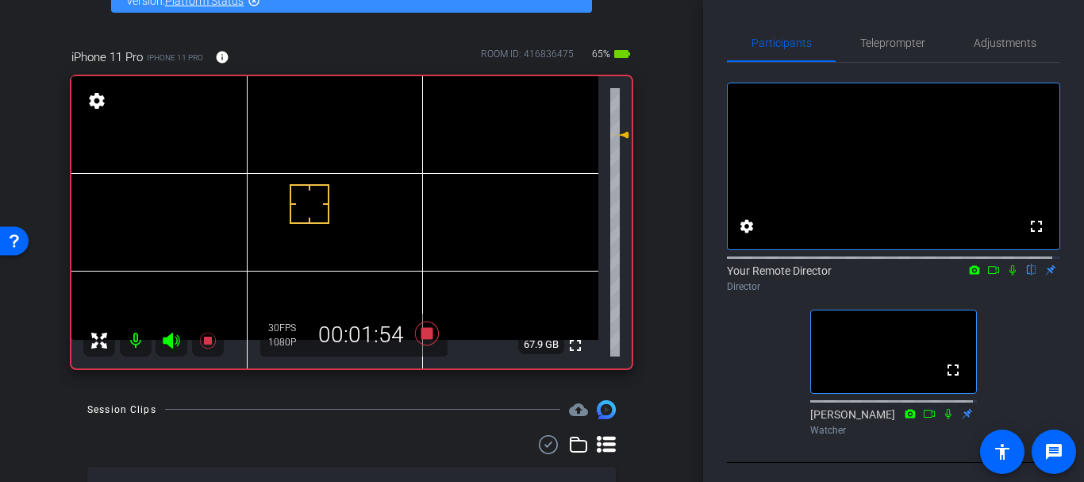
scroll to position [105, 0]
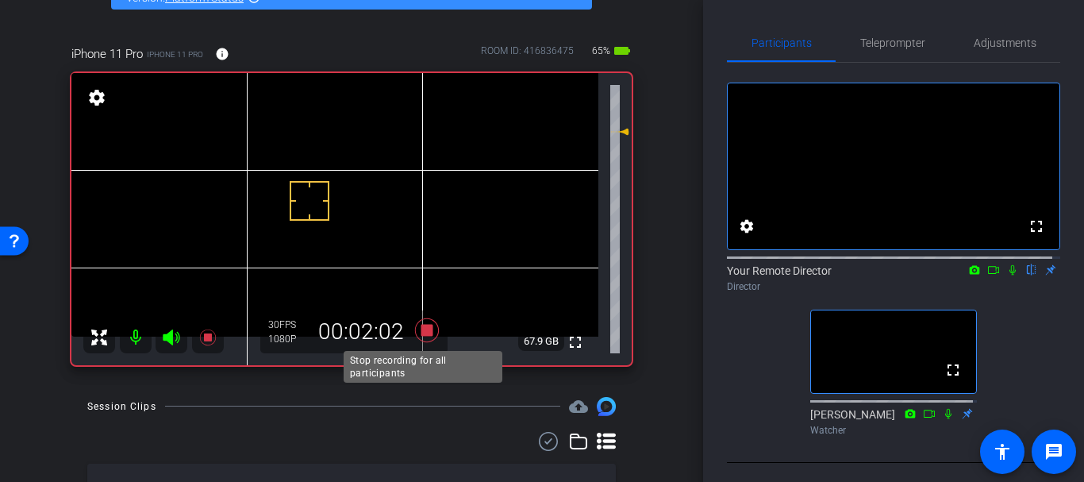
click at [426, 328] on icon at bounding box center [427, 330] width 24 height 24
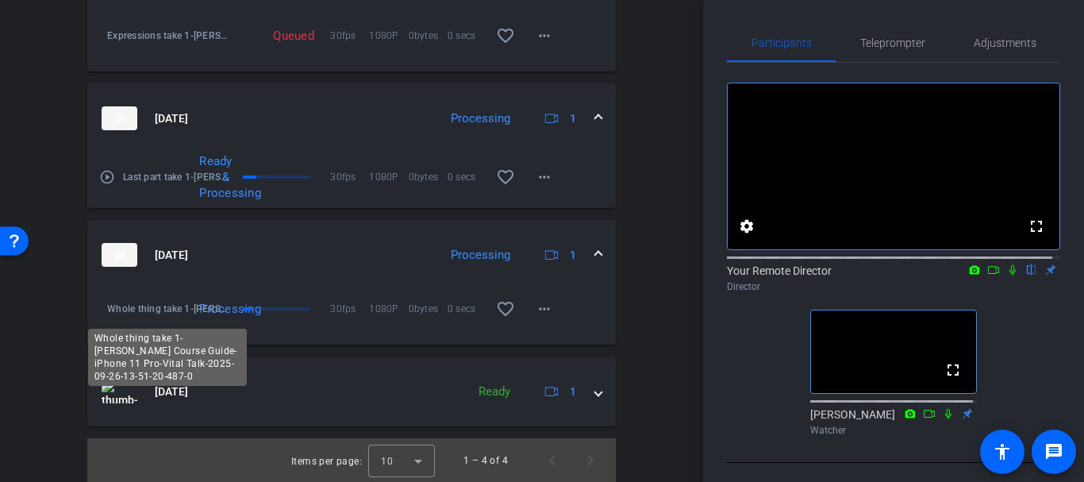
scroll to position [622, 0]
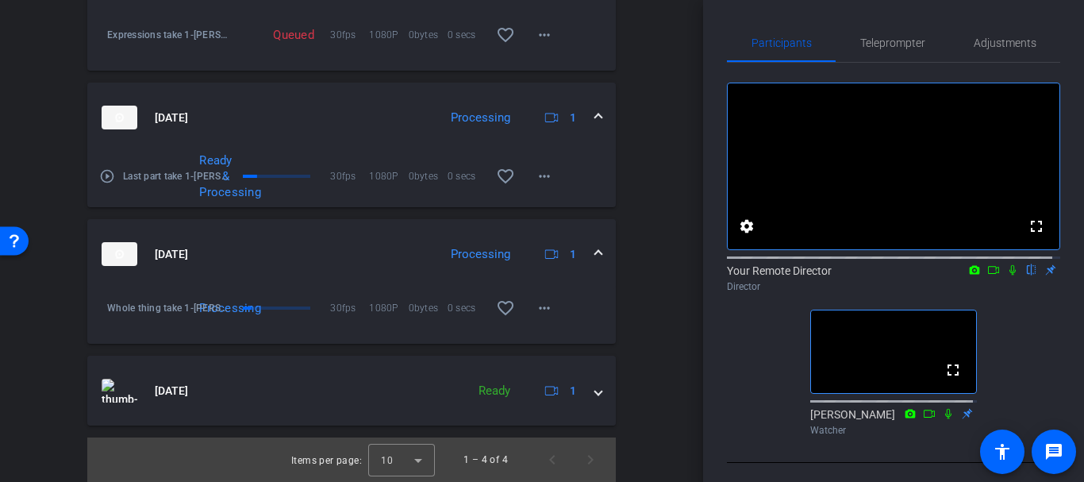
click at [290, 317] on div "Processing 30fps 1080P 0bytes 0 secs favorite_border more_horiz" at bounding box center [396, 308] width 333 height 38
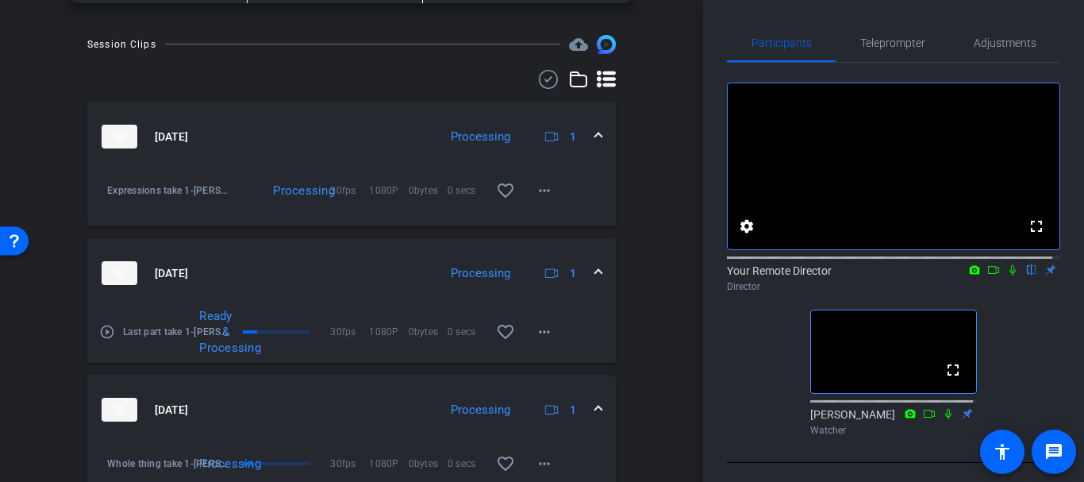
scroll to position [468, 0]
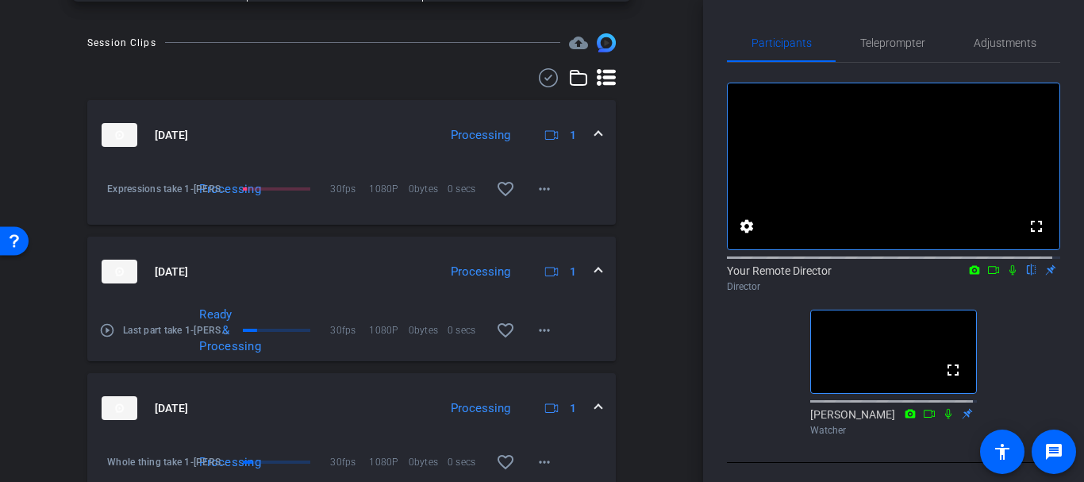
click at [105, 324] on mat-icon "play_circle_outline" at bounding box center [107, 330] width 16 height 16
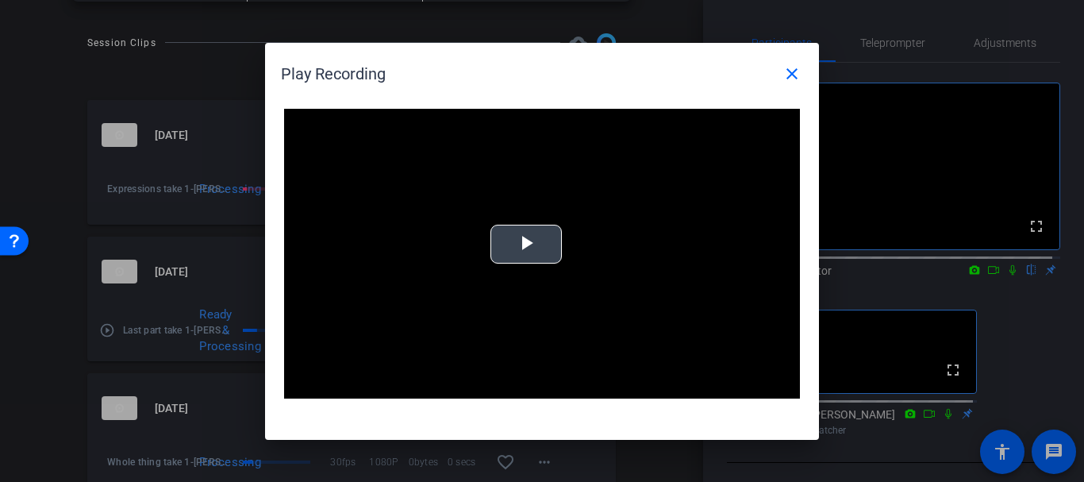
click at [451, 253] on video "Video Player" at bounding box center [542, 254] width 516 height 290
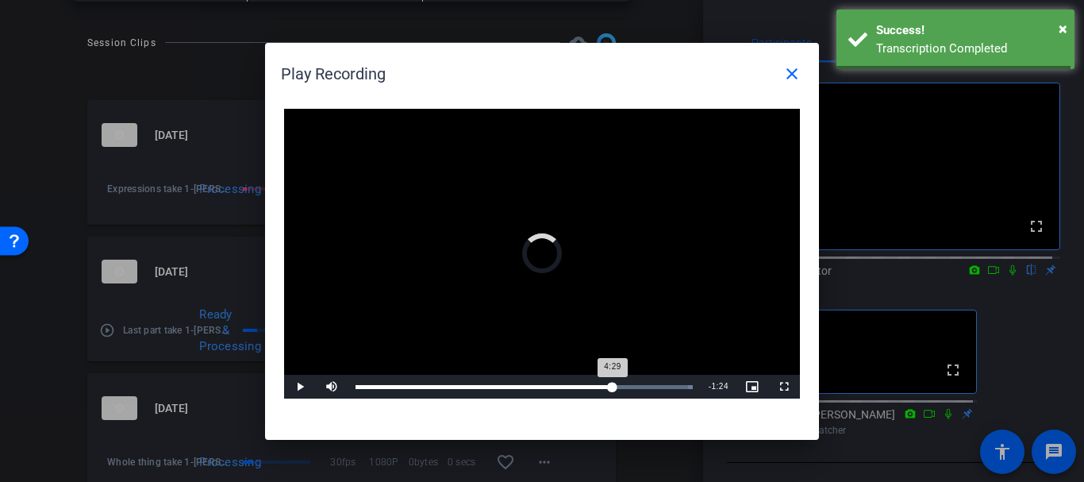
click at [613, 379] on div "Loaded : 100.00% 4:29 4:29" at bounding box center [524, 387] width 353 height 24
click at [647, 389] on div "Loaded : 100.00% 5:05 4:30" at bounding box center [524, 387] width 353 height 24
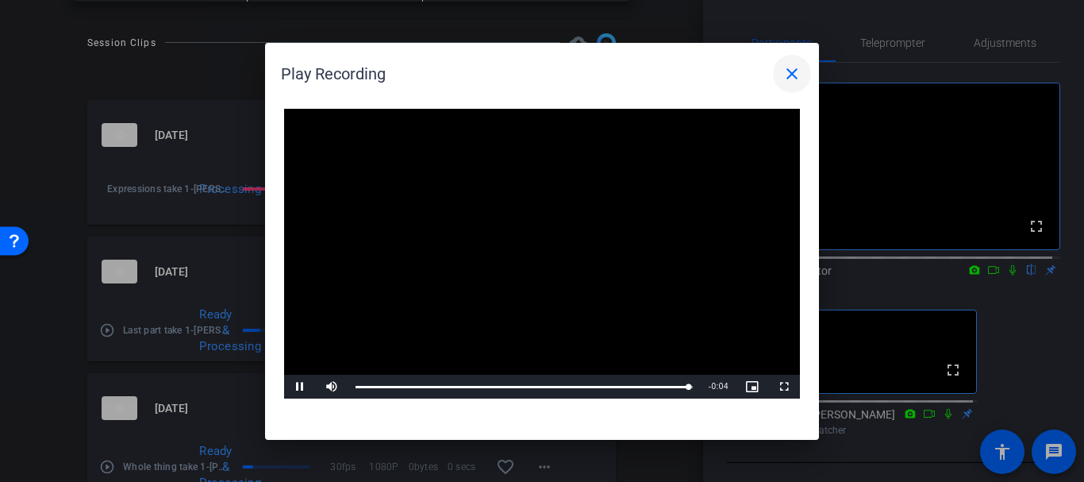
click at [804, 67] on span at bounding box center [792, 74] width 38 height 38
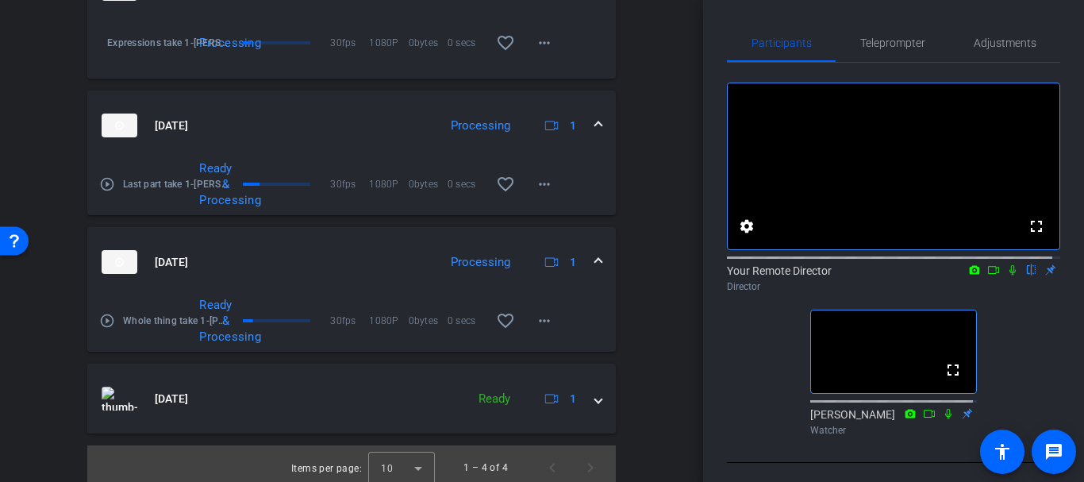
scroll to position [616, 0]
click at [109, 313] on mat-icon "play_circle_outline" at bounding box center [107, 319] width 16 height 16
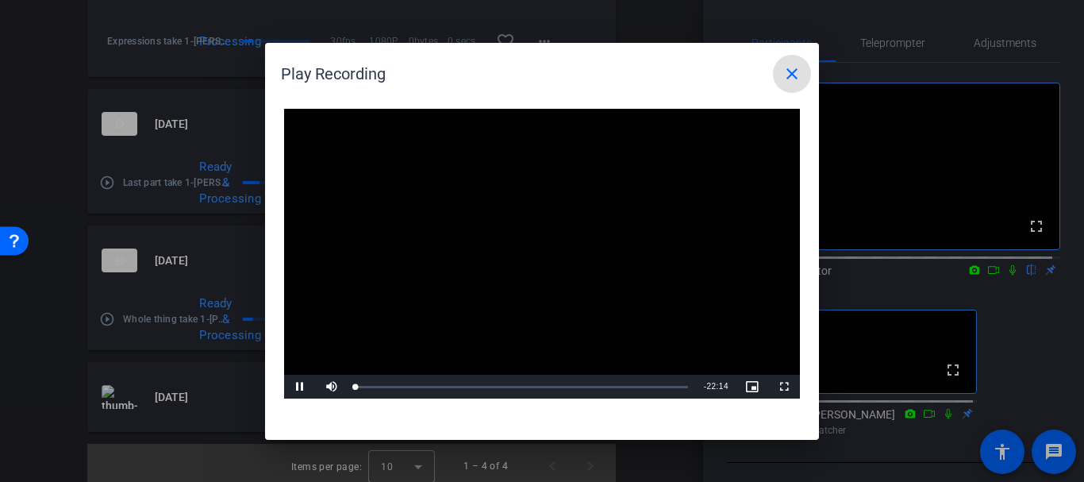
click at [436, 273] on video "Video Player" at bounding box center [542, 254] width 516 height 290
drag, startPoint x: 388, startPoint y: 342, endPoint x: 380, endPoint y: 387, distance: 45.9
click at [386, 352] on video "Video Player" at bounding box center [542, 254] width 516 height 290
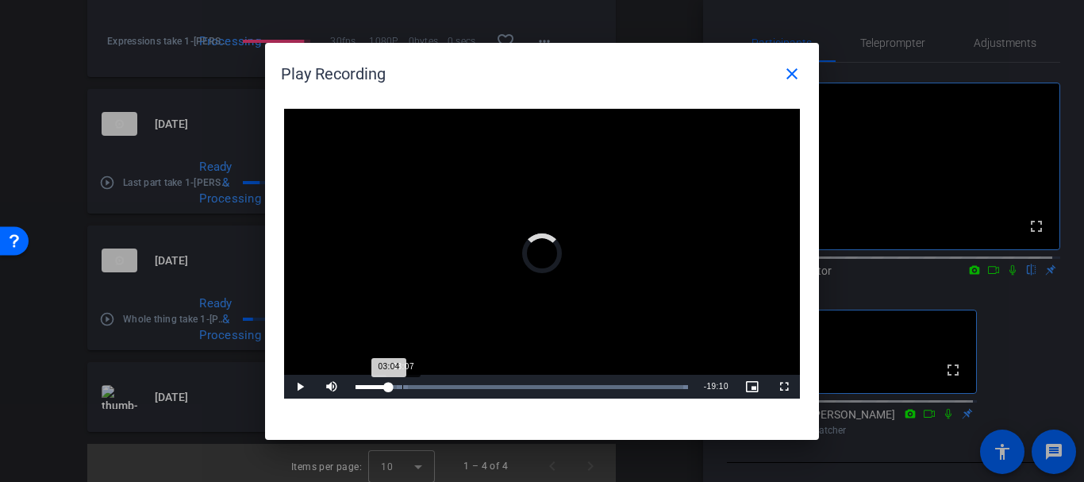
drag, startPoint x: 389, startPoint y: 387, endPoint x: 405, endPoint y: 394, distance: 17.1
click at [405, 394] on div "Loaded : 100.00% 03:07 03:04" at bounding box center [522, 387] width 348 height 24
click at [405, 386] on div "Loaded : 100.00% 03:20 03:17" at bounding box center [521, 387] width 332 height 4
click at [398, 388] on div "02:58" at bounding box center [376, 387] width 43 height 4
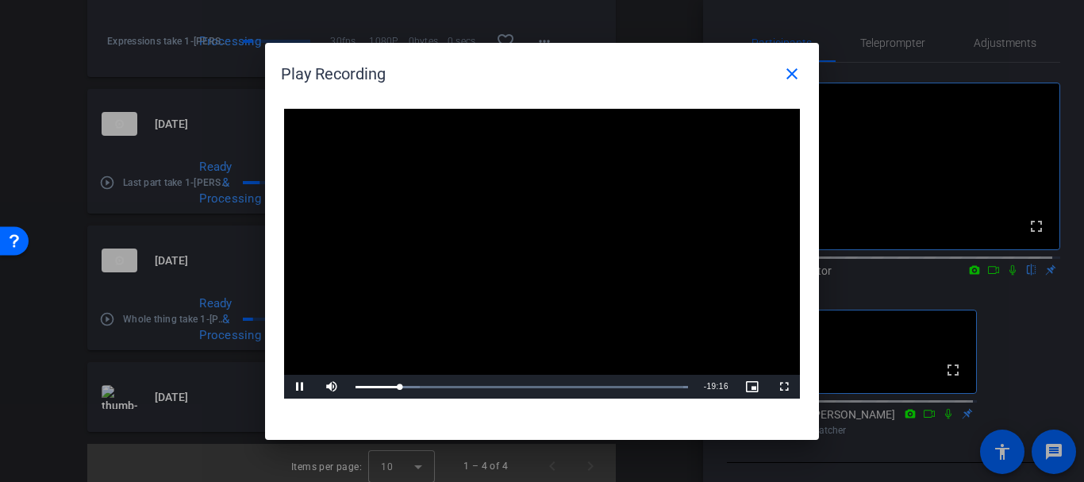
click at [444, 294] on video "Video Player" at bounding box center [542, 254] width 516 height 290
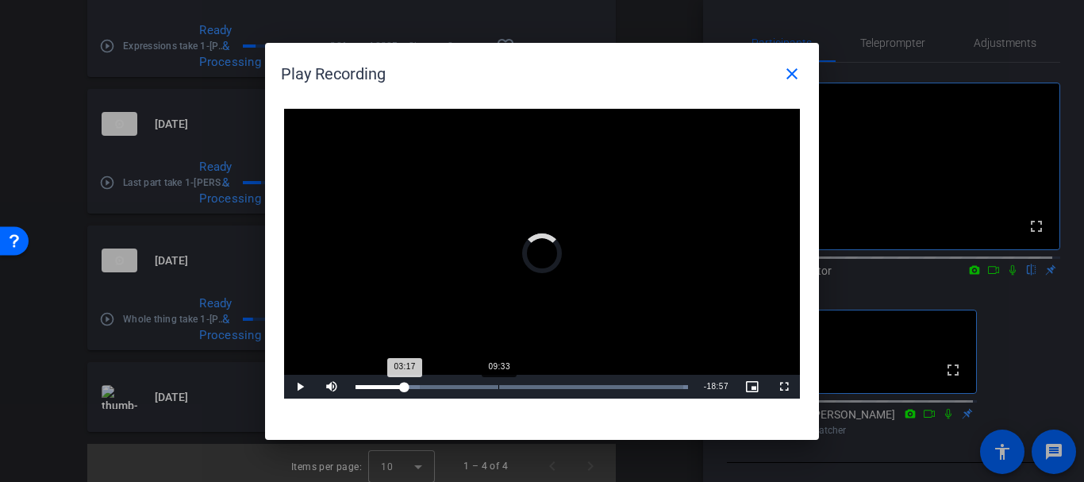
click at [498, 385] on div "09:33" at bounding box center [498, 387] width 1 height 4
click at [502, 385] on div "09:49" at bounding box center [428, 387] width 147 height 4
click at [498, 389] on div "Loaded : 100.00% 09:30 09:30" at bounding box center [522, 387] width 348 height 24
click at [493, 389] on div "09:10" at bounding box center [426, 387] width 142 height 4
click at [484, 386] on div "Loaded : 100.00% 08:35 09:12" at bounding box center [521, 387] width 332 height 4
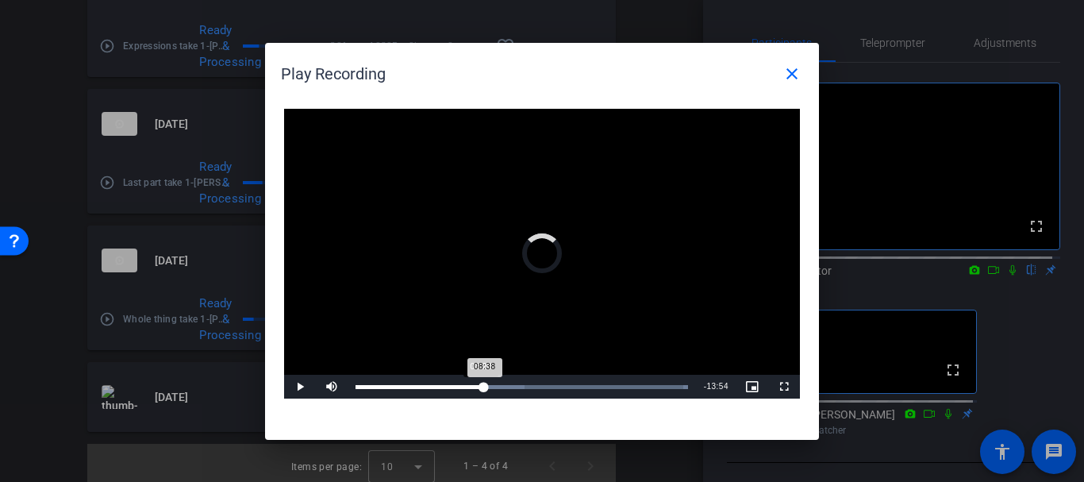
click at [480, 385] on div "08:38" at bounding box center [419, 387] width 129 height 4
click at [471, 385] on div "07:44" at bounding box center [413, 387] width 116 height 4
click at [568, 271] on video "Video Player" at bounding box center [542, 254] width 516 height 290
click at [488, 388] on div "Loaded : 100.00% 08:51 07:53" at bounding box center [521, 387] width 332 height 4
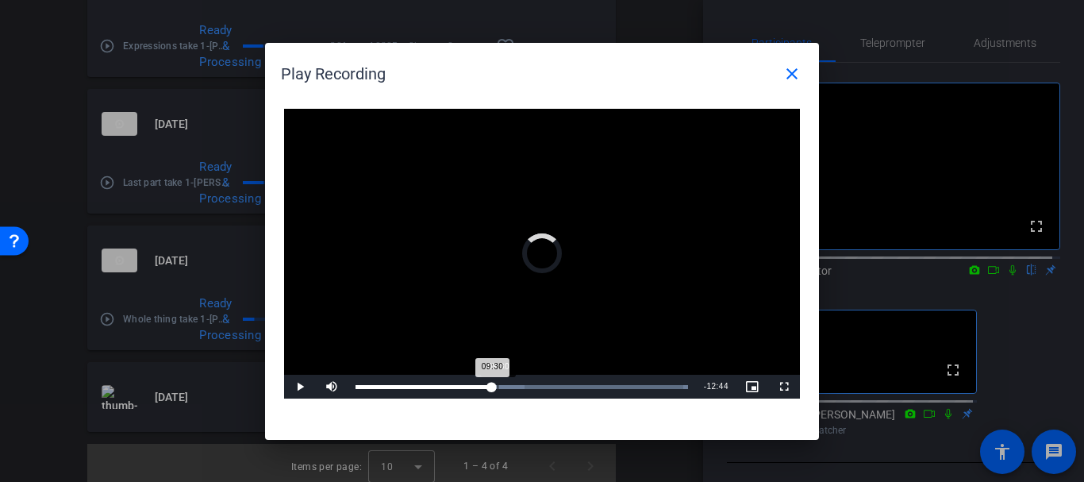
click at [492, 386] on div "09:30" at bounding box center [423, 387] width 136 height 4
click at [493, 385] on div "09:10" at bounding box center [423, 387] width 137 height 4
click at [478, 386] on div "Loaded : 100.00% 08:10 08:10" at bounding box center [521, 387] width 332 height 4
click at [461, 386] on div "Loaded : 100.00% 07:03 08:13" at bounding box center [521, 387] width 332 height 4
click at [463, 385] on div "07:12" at bounding box center [409, 387] width 108 height 4
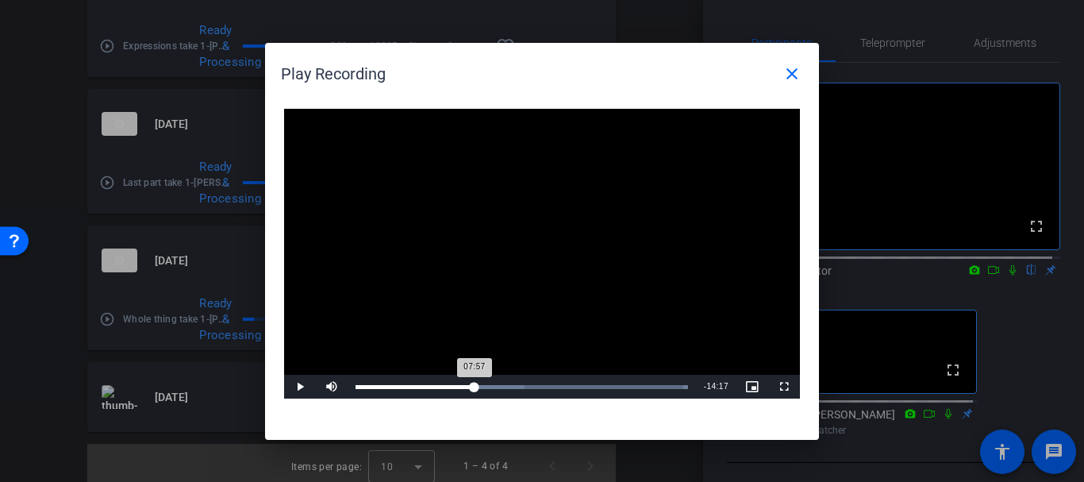
click at [474, 386] on div "07:57" at bounding box center [414, 387] width 119 height 4
click at [546, 313] on video "Video Player" at bounding box center [542, 254] width 516 height 290
click at [667, 197] on video "Video Player" at bounding box center [542, 254] width 516 height 290
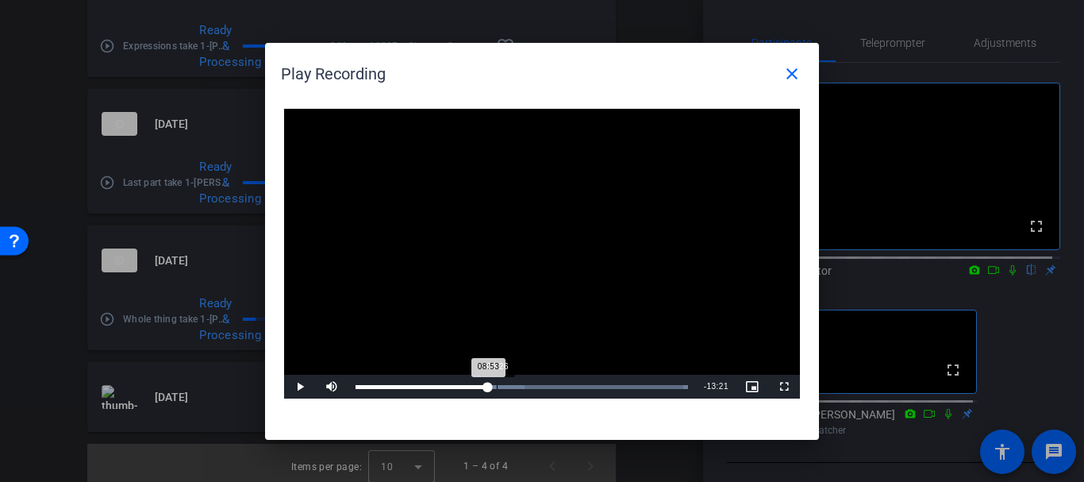
click at [497, 378] on div "Loaded : 100.00% 09:26 08:53" at bounding box center [522, 387] width 348 height 24
click at [505, 382] on div "Loaded : 100.00% 10:01 09:32" at bounding box center [522, 387] width 348 height 24
click at [512, 386] on div "10:27" at bounding box center [433, 387] width 156 height 4
click at [519, 386] on div "Loaded : 100.00% 10:56 10:56" at bounding box center [521, 387] width 332 height 4
click at [779, 84] on span at bounding box center [792, 74] width 38 height 38
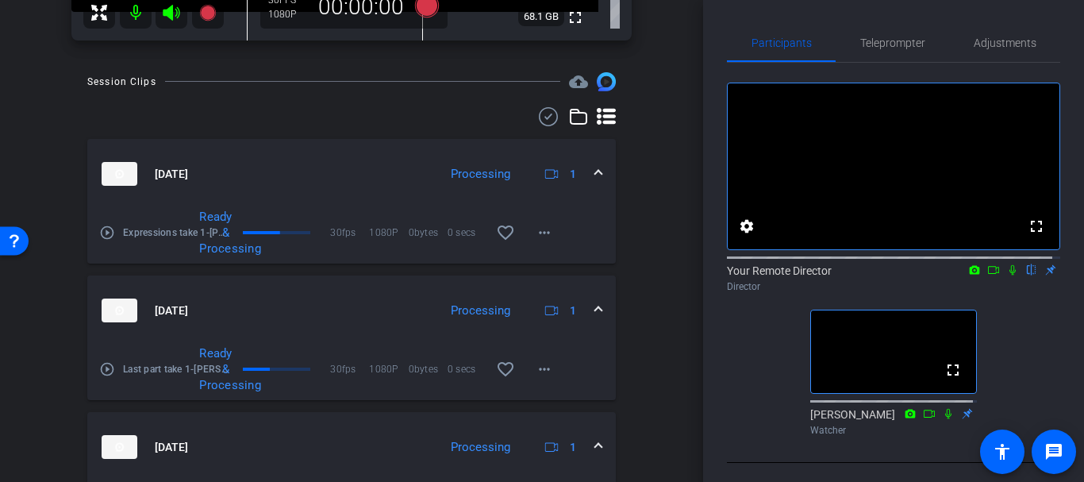
scroll to position [315, 0]
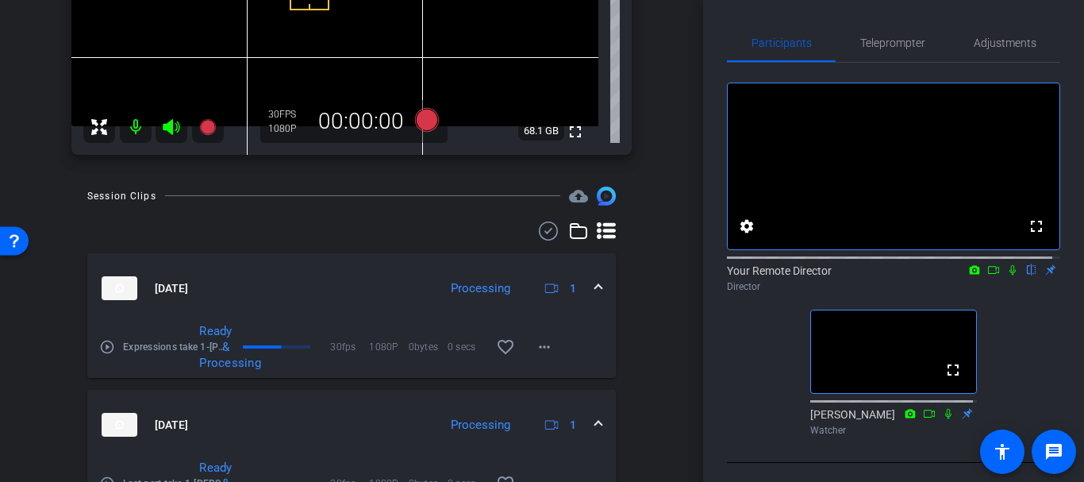
click at [100, 344] on mat-icon "play_circle_outline" at bounding box center [107, 347] width 16 height 16
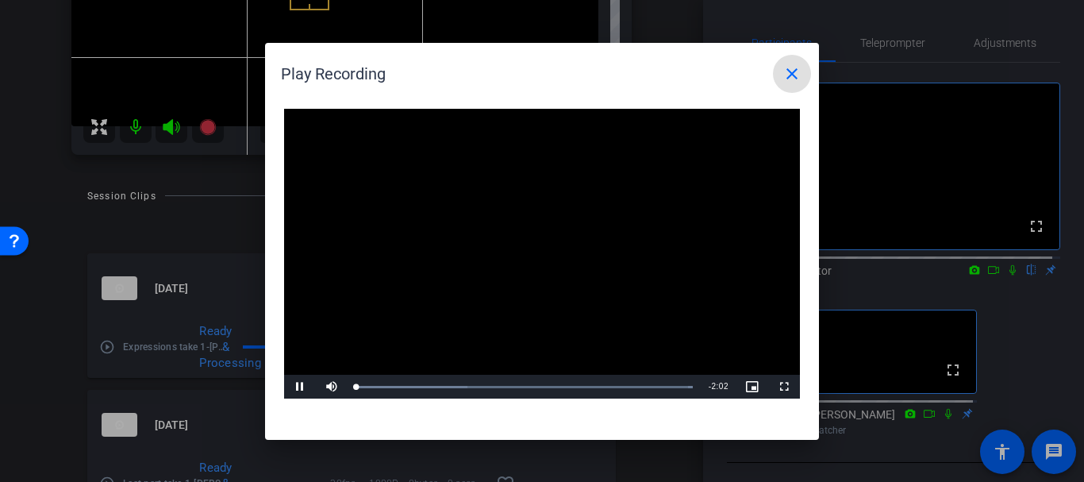
click at [444, 232] on video "Video Player" at bounding box center [542, 254] width 516 height 290
click at [797, 62] on span at bounding box center [792, 74] width 38 height 38
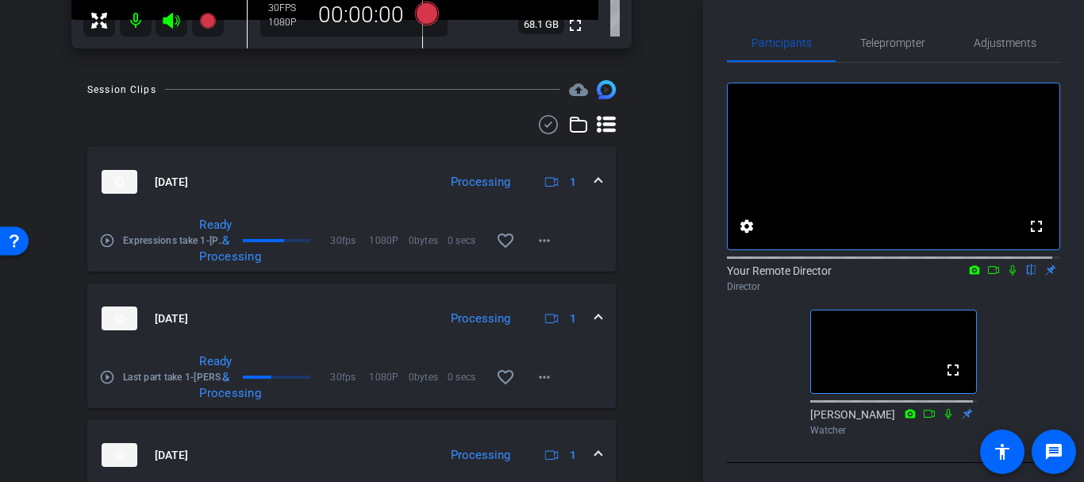
scroll to position [0, 0]
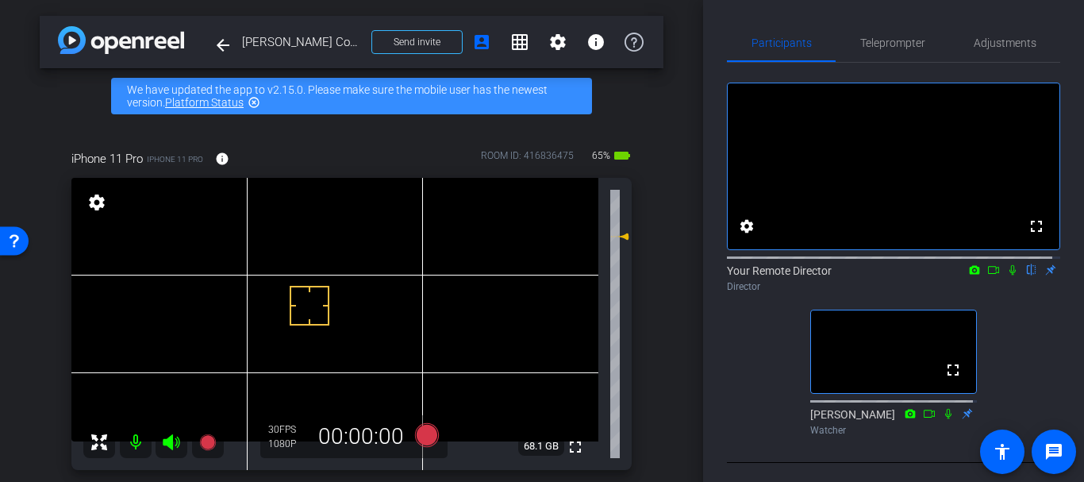
click at [652, 236] on div "iPhone 11 Pro iPhone 11 Pro info ROOM ID: 416836475 65% battery_std fullscreen …" at bounding box center [352, 305] width 624 height 362
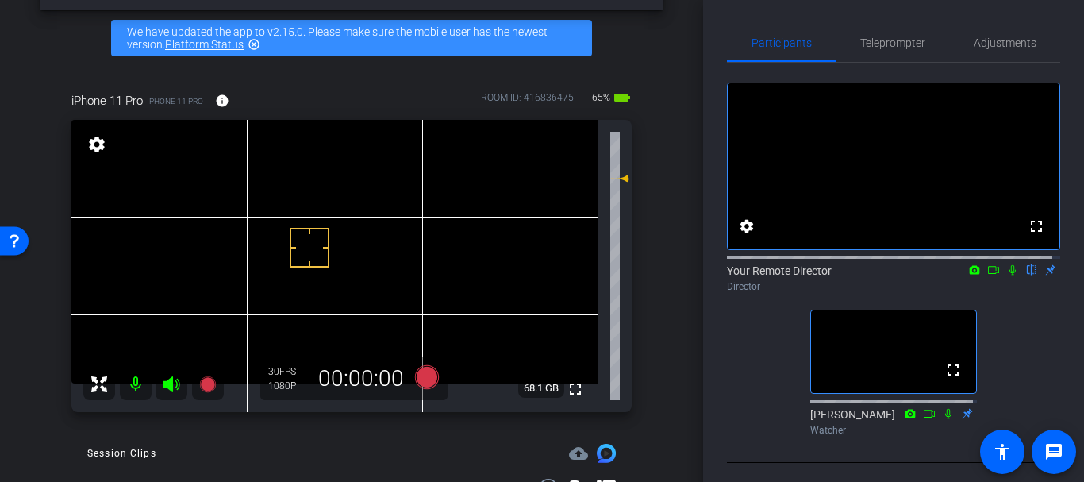
scroll to position [32, 0]
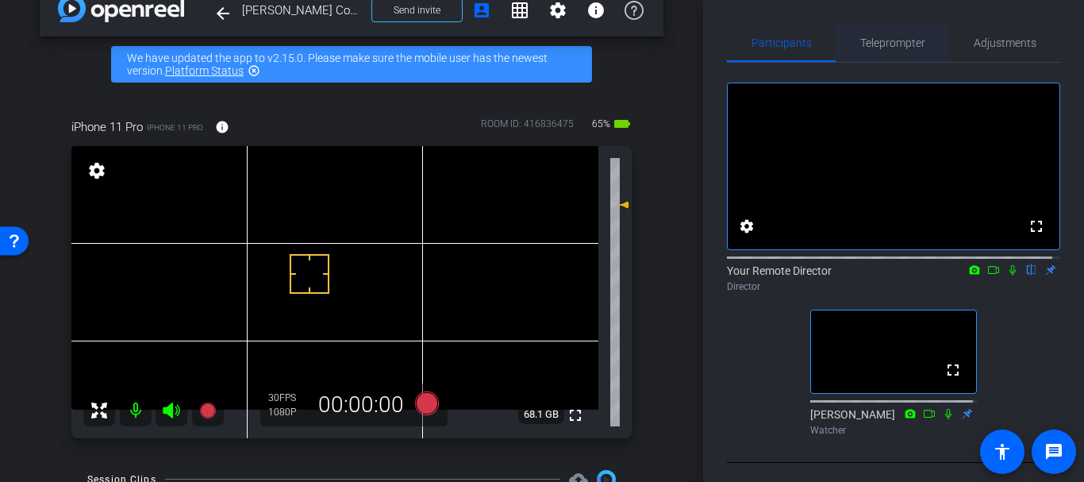
click at [884, 52] on span "Teleprompter" at bounding box center [892, 43] width 65 height 38
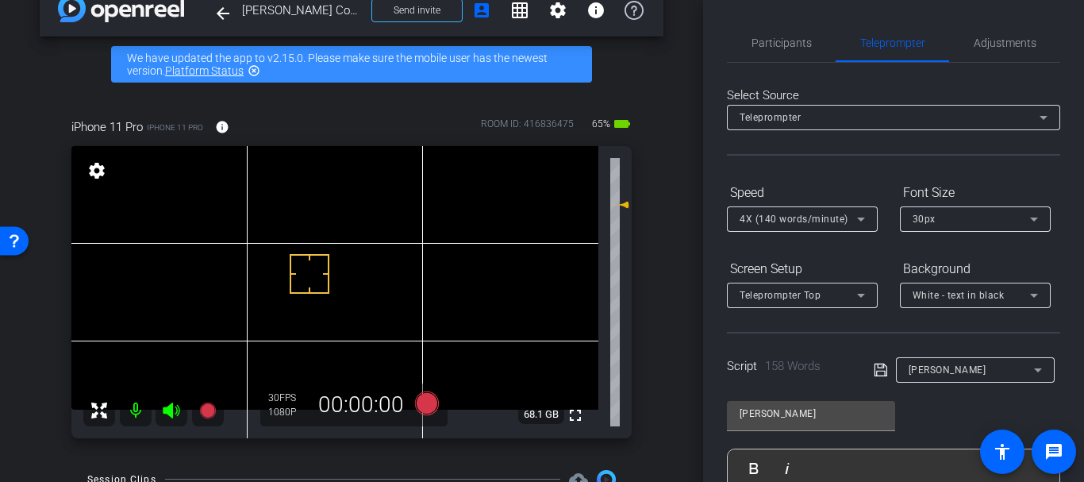
scroll to position [386, 0]
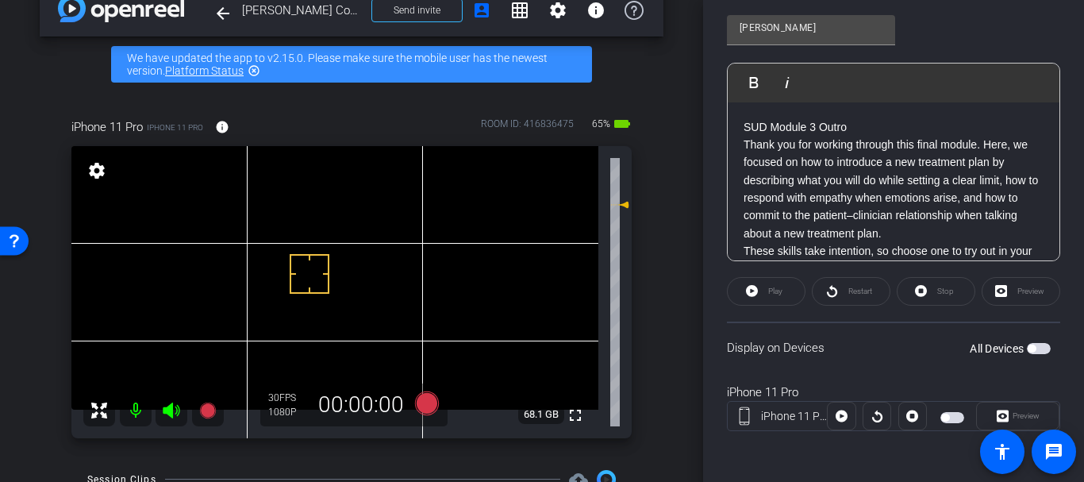
click at [783, 220] on p "Thank you for working through this final module. Here, we focused on how to int…" at bounding box center [893, 189] width 300 height 106
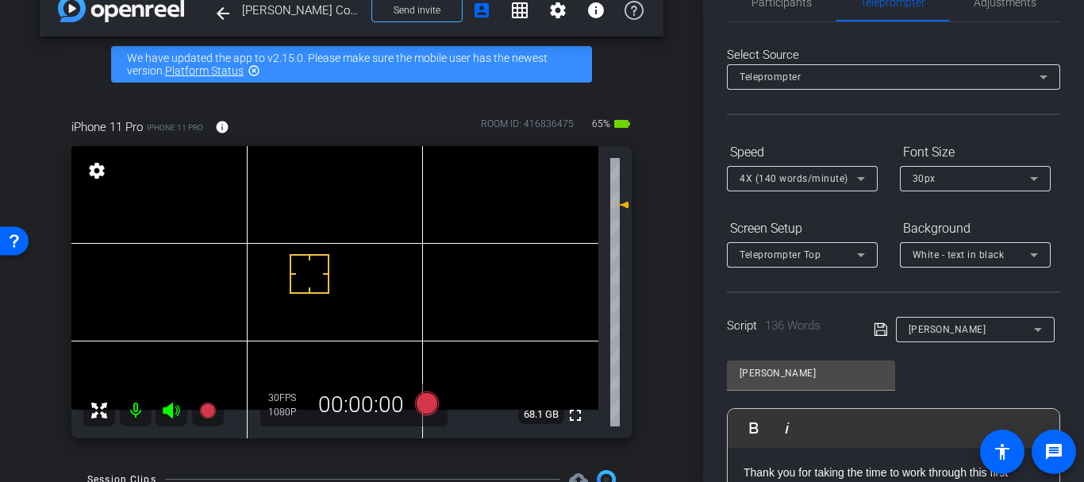
scroll to position [40, 0]
click at [874, 325] on icon at bounding box center [881, 330] width 14 height 19
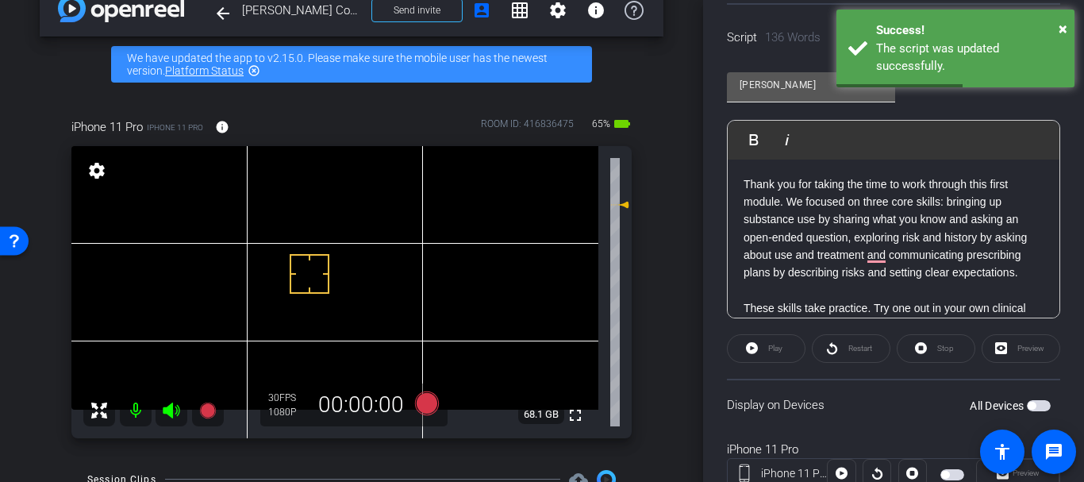
scroll to position [336, 0]
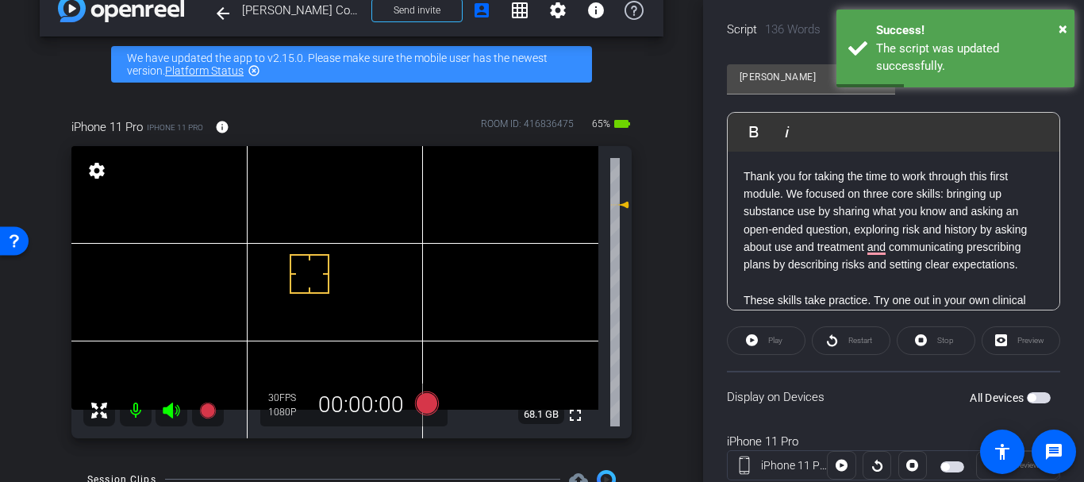
click at [838, 344] on div "Restart" at bounding box center [851, 340] width 79 height 29
click at [836, 332] on div "Restart" at bounding box center [851, 340] width 79 height 29
drag, startPoint x: 1025, startPoint y: 394, endPoint x: 946, endPoint y: 374, distance: 82.0
click at [1028, 394] on span "button" at bounding box center [1032, 398] width 8 height 8
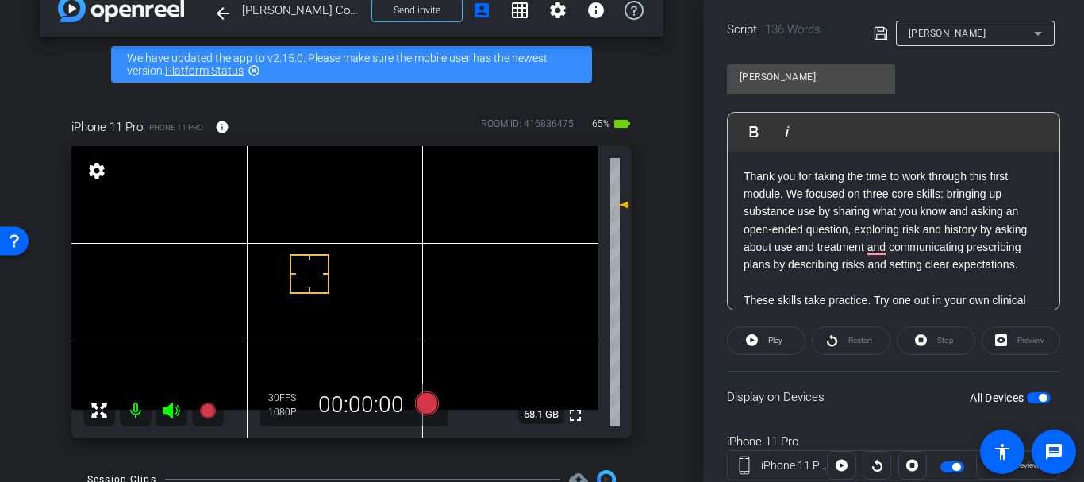
click at [836, 336] on div "Restart" at bounding box center [851, 340] width 79 height 29
click at [832, 328] on div "Restart" at bounding box center [851, 340] width 79 height 29
click at [782, 328] on span at bounding box center [766, 340] width 77 height 38
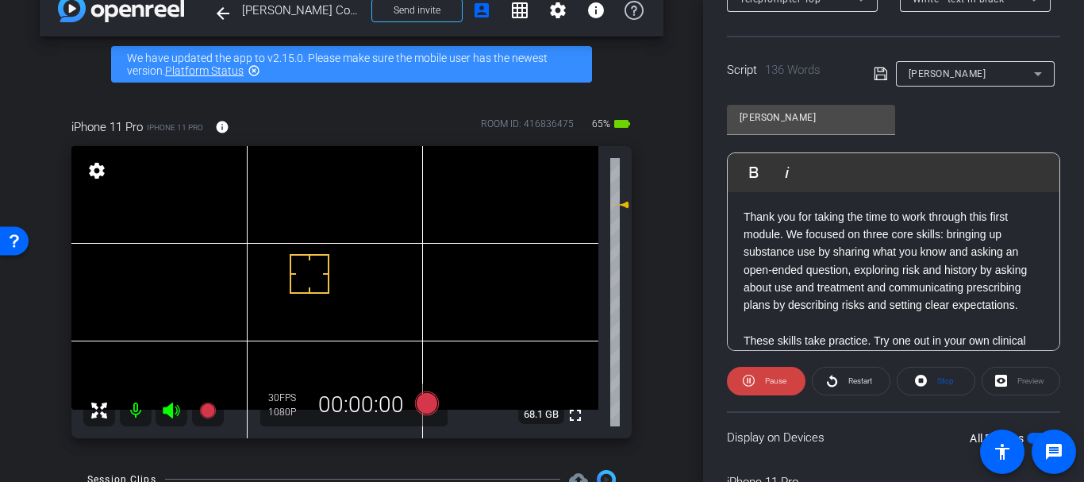
scroll to position [386, 0]
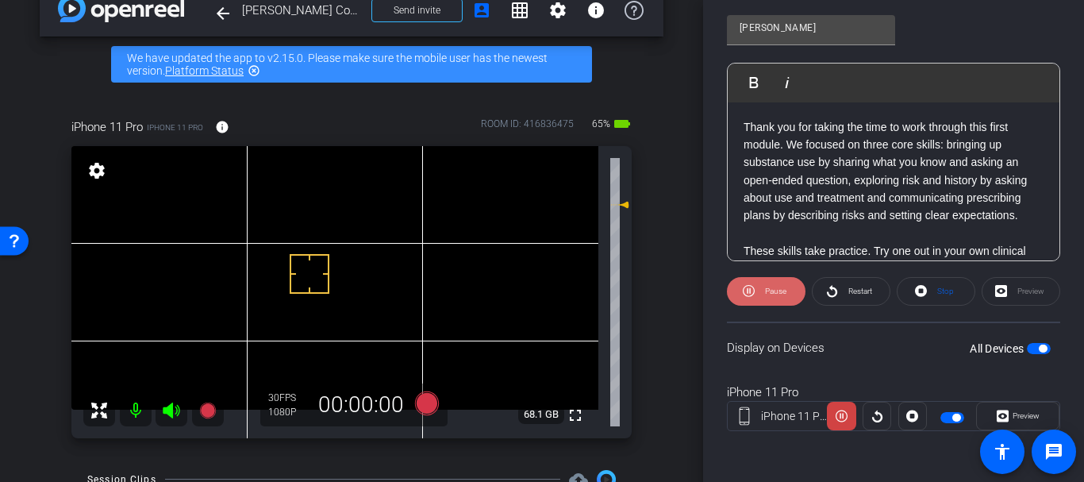
click at [751, 296] on icon at bounding box center [749, 291] width 12 height 20
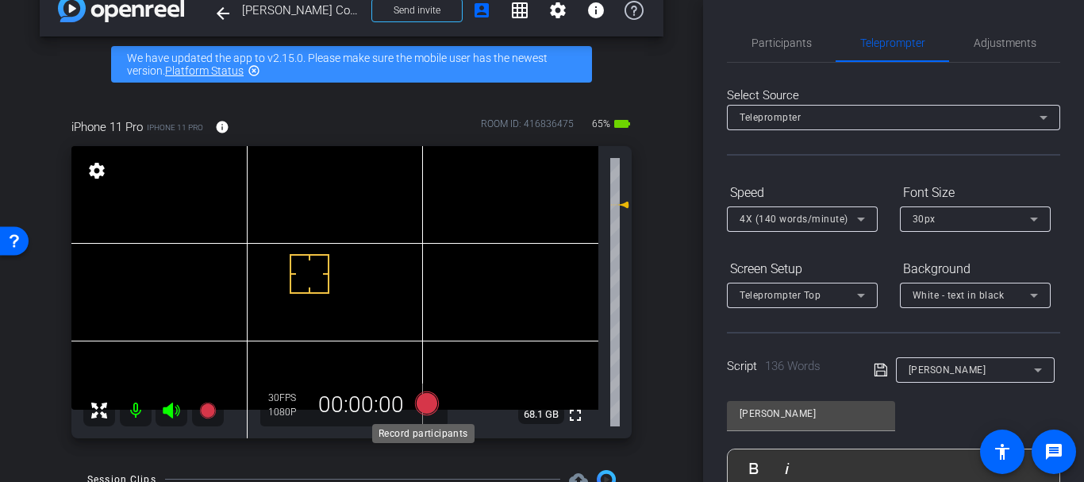
click at [425, 391] on icon at bounding box center [427, 403] width 24 height 24
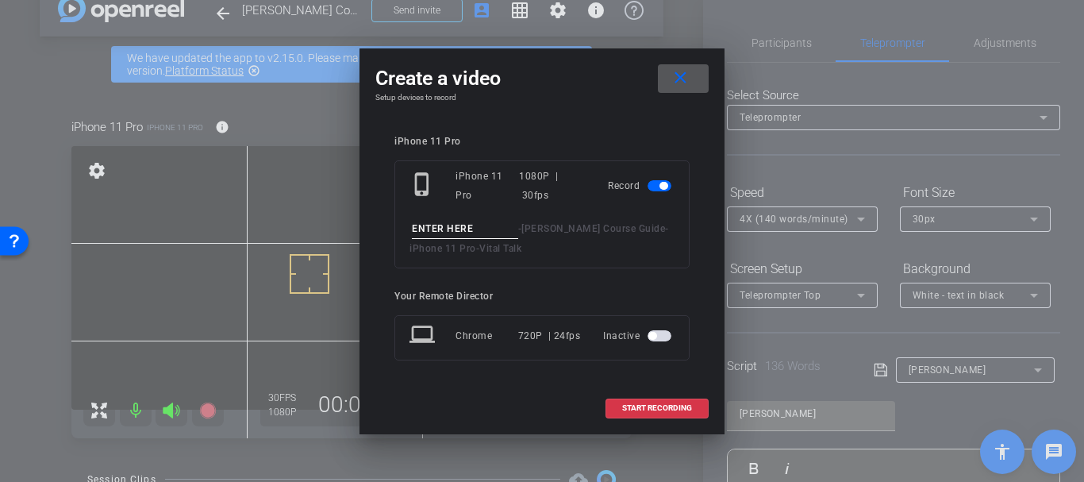
click at [450, 235] on input at bounding box center [465, 229] width 106 height 20
type input "Module 1 outro retake 1"
click at [674, 405] on span "START RECORDING" at bounding box center [657, 408] width 70 height 8
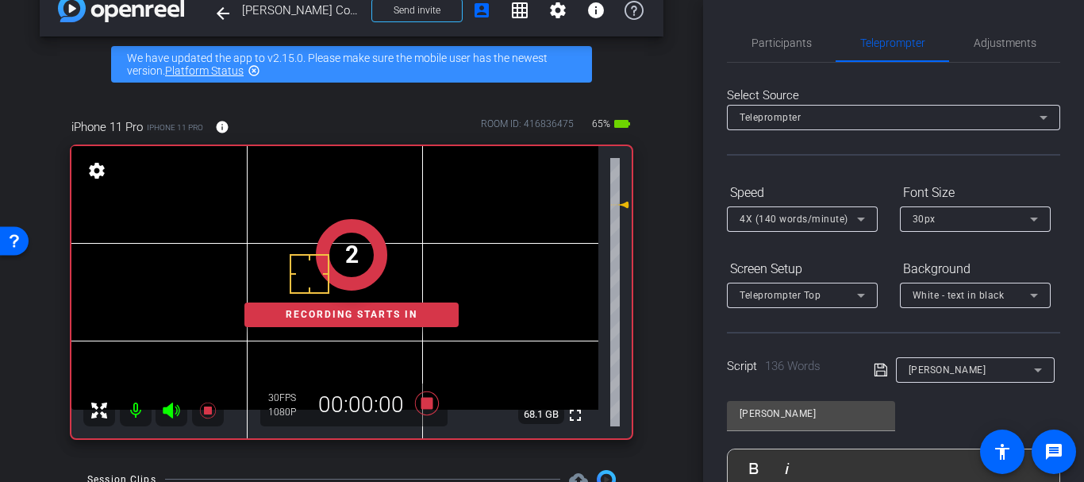
scroll to position [386, 0]
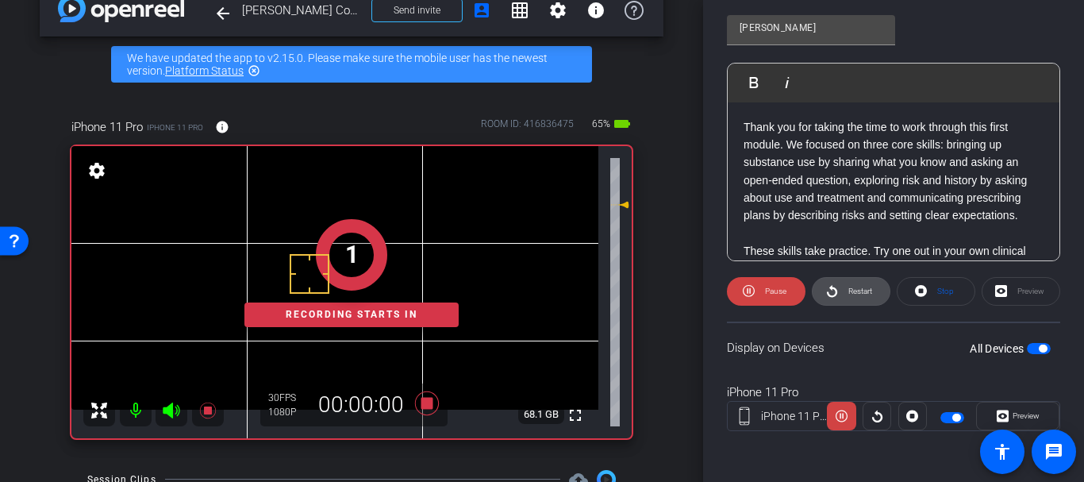
click at [848, 295] on span "Restart" at bounding box center [860, 290] width 24 height 9
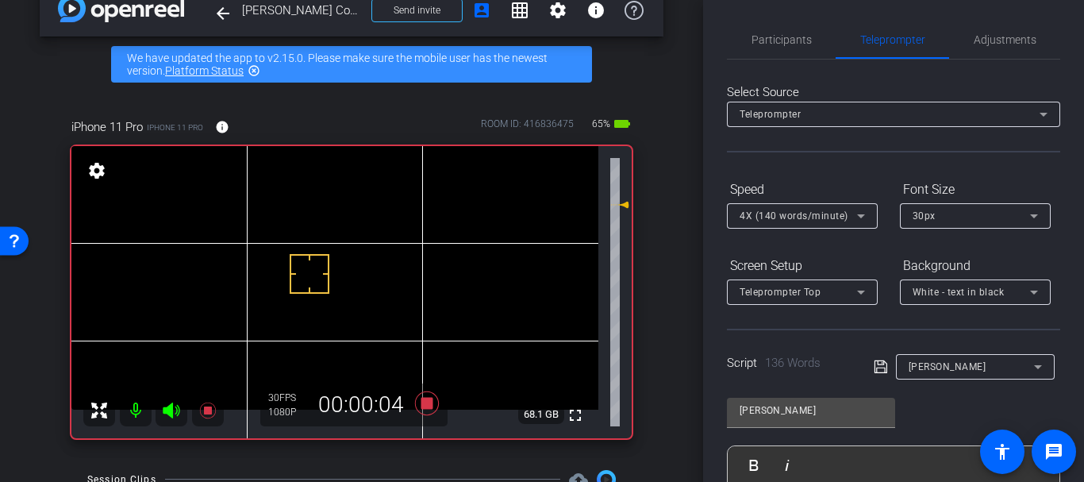
scroll to position [0, 0]
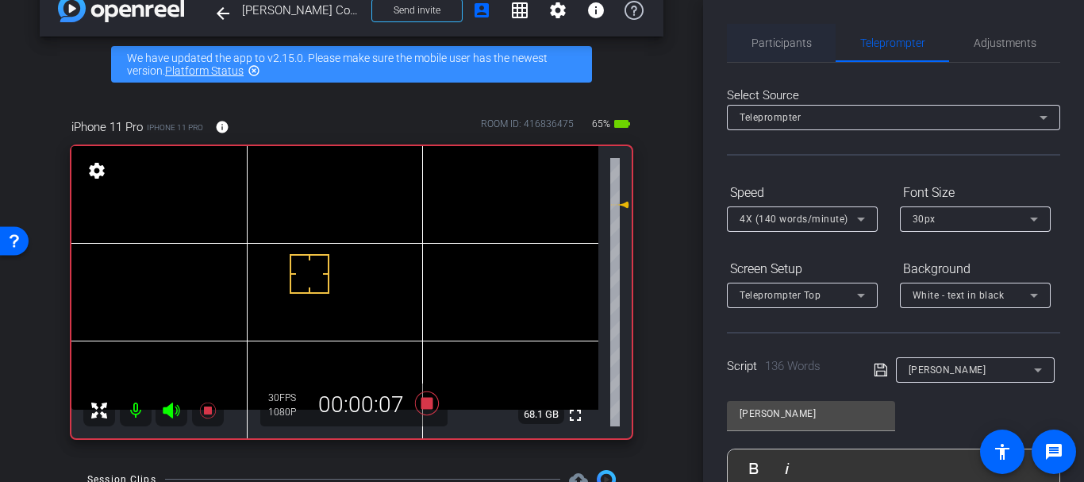
click at [789, 51] on span "Participants" at bounding box center [781, 43] width 60 height 38
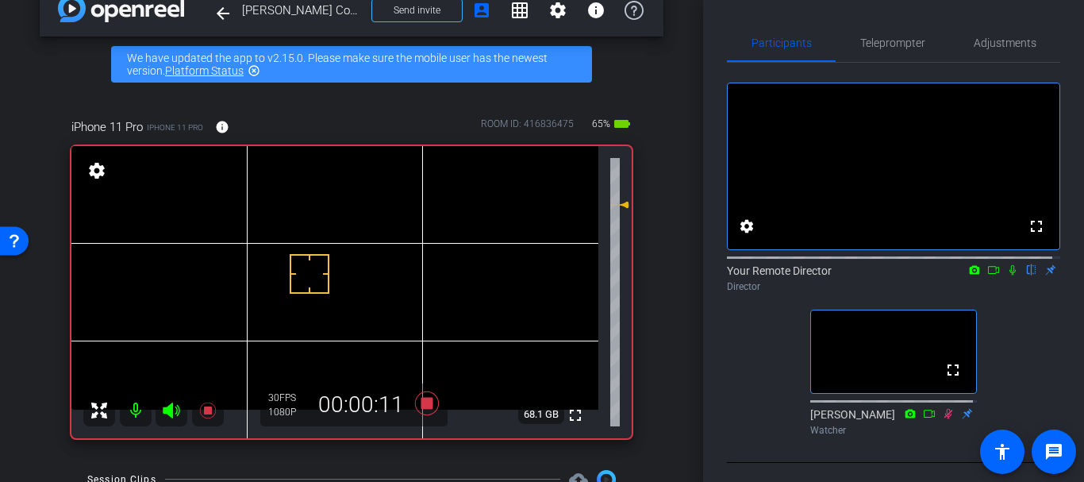
click at [1009, 275] on icon at bounding box center [1012, 269] width 13 height 11
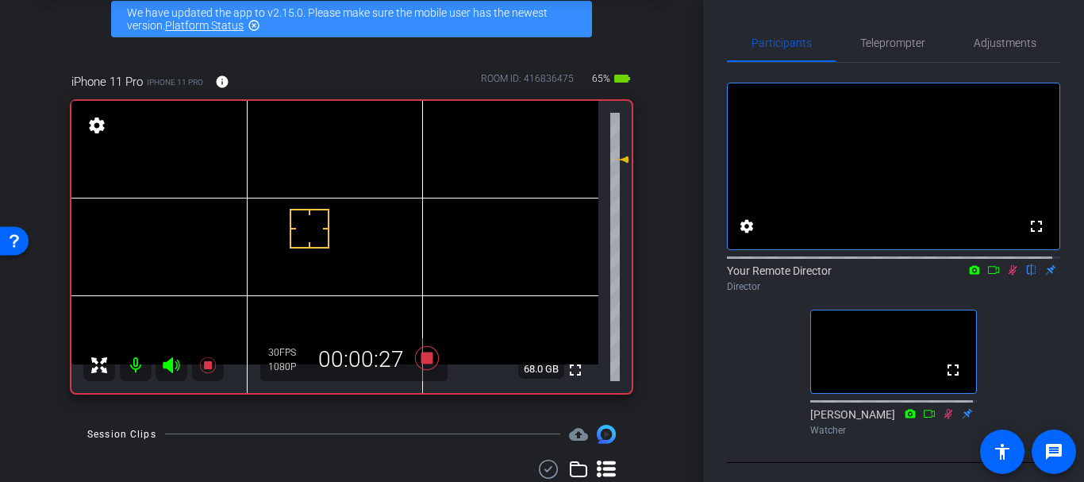
scroll to position [75, 0]
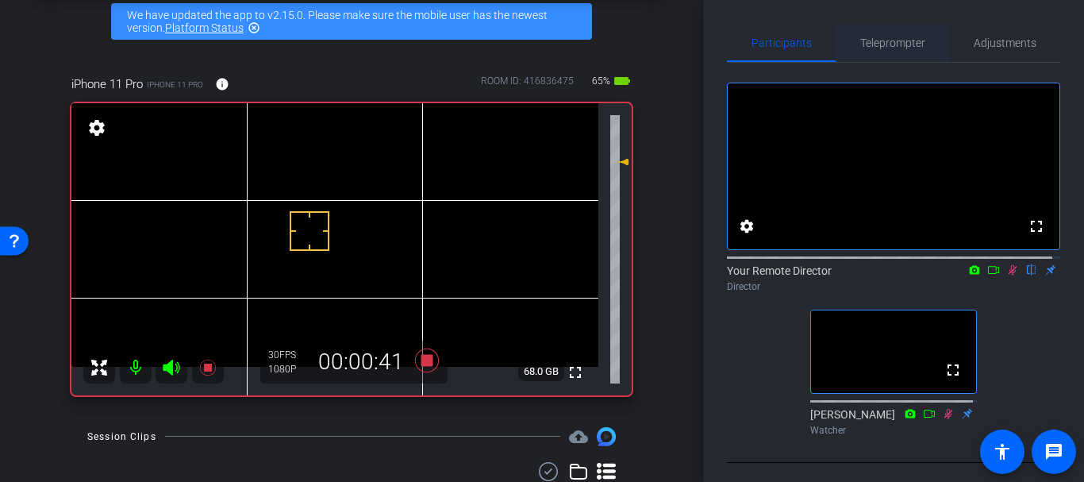
click at [885, 53] on span "Teleprompter" at bounding box center [892, 43] width 65 height 38
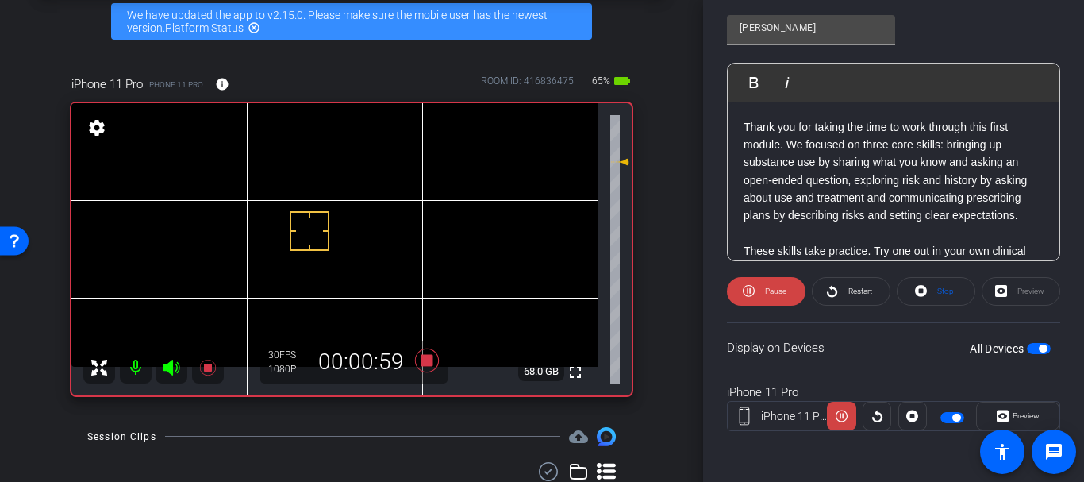
scroll to position [0, 0]
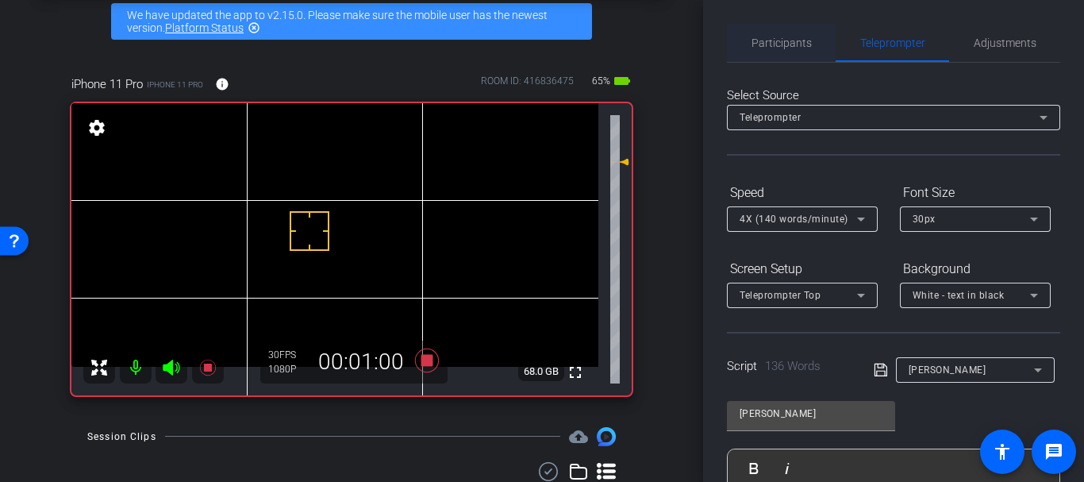
click at [797, 44] on span "Participants" at bounding box center [781, 42] width 60 height 11
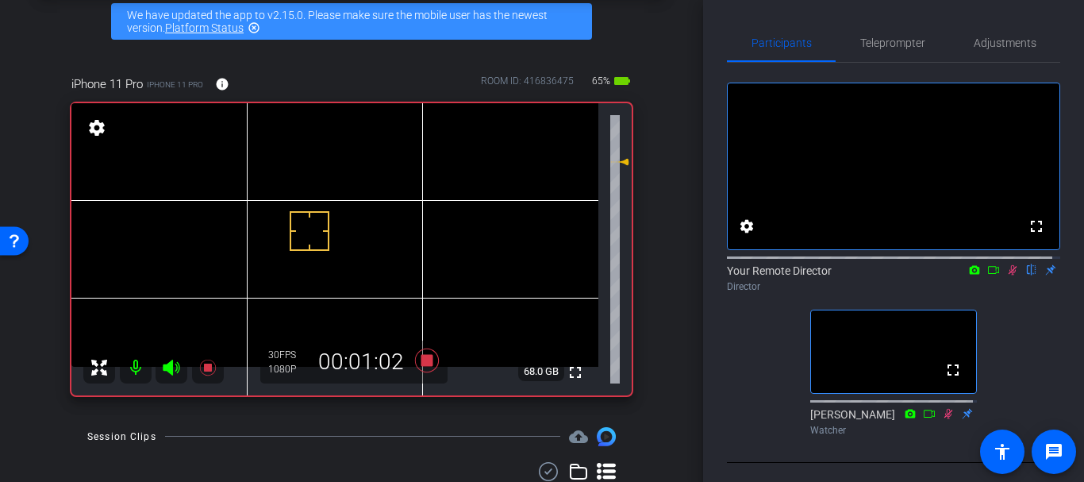
click at [1006, 275] on icon at bounding box center [1012, 269] width 13 height 11
click at [893, 55] on span "Teleprompter" at bounding box center [892, 43] width 65 height 38
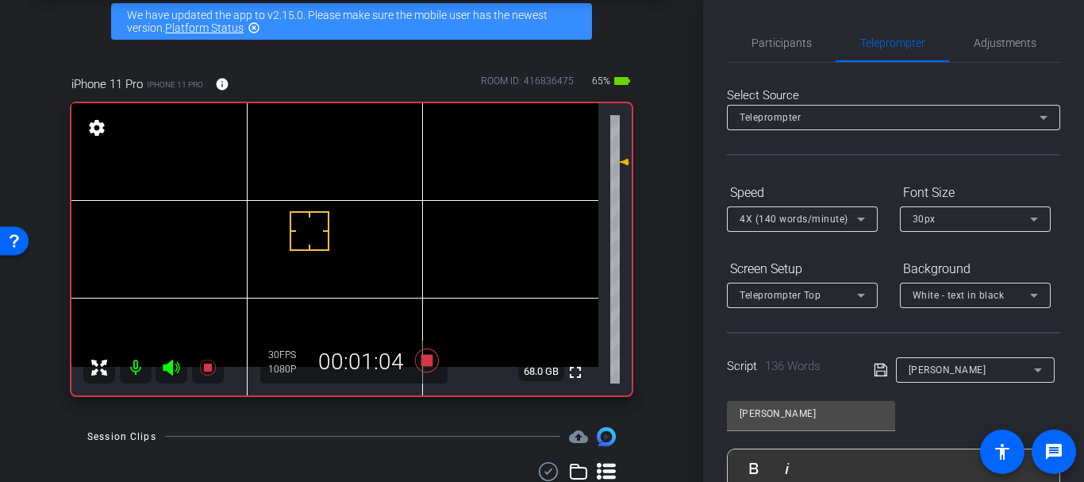
scroll to position [386, 0]
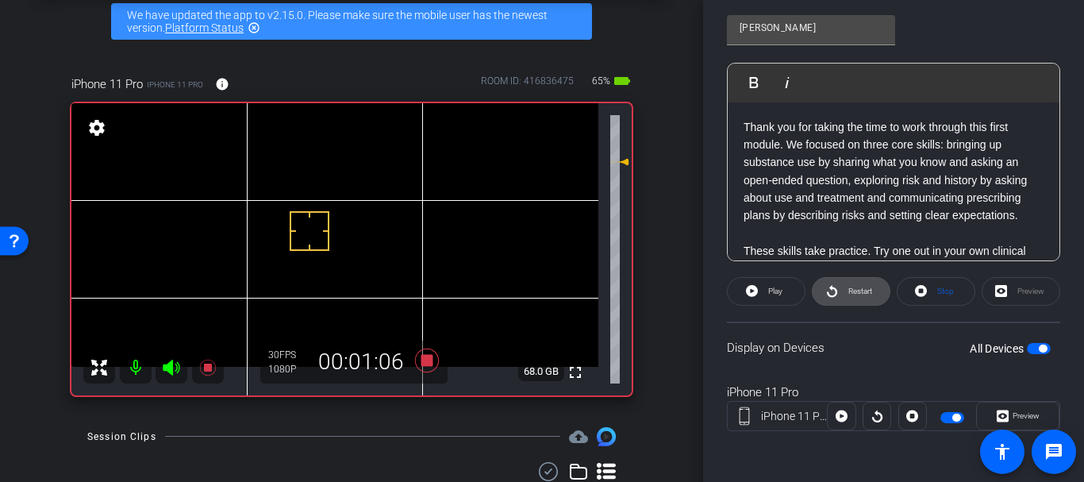
click at [855, 289] on span "Restart" at bounding box center [860, 290] width 24 height 9
click at [838, 292] on span at bounding box center [851, 291] width 77 height 38
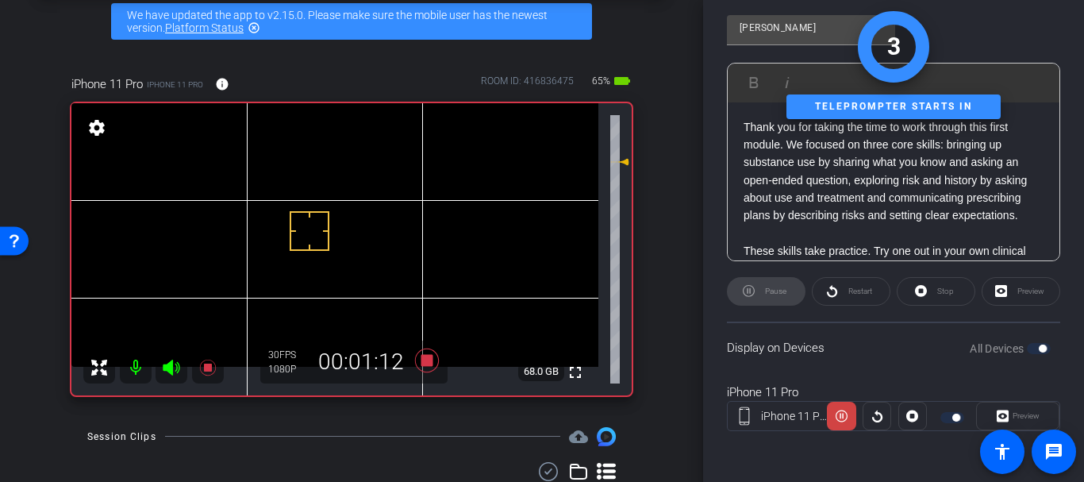
scroll to position [0, 0]
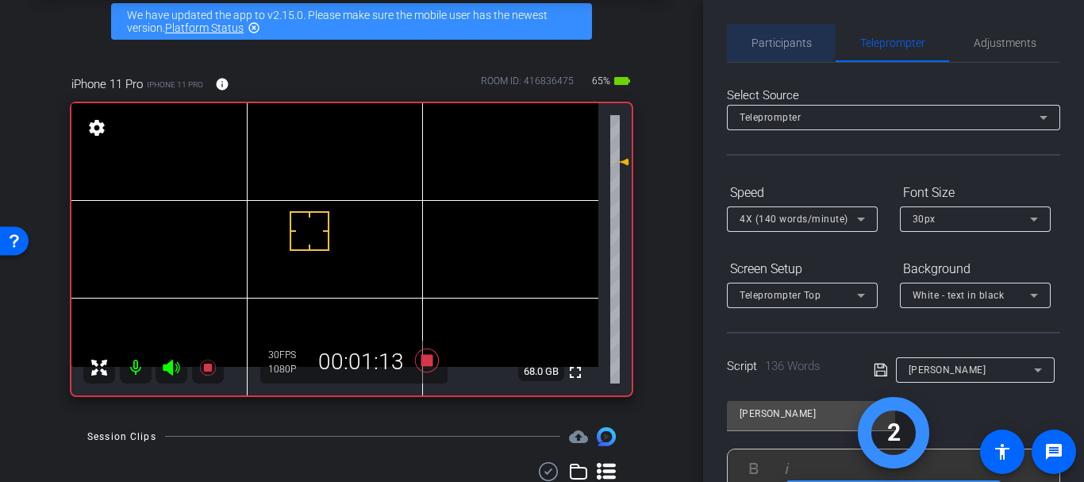
click at [775, 40] on span "Participants" at bounding box center [781, 42] width 60 height 11
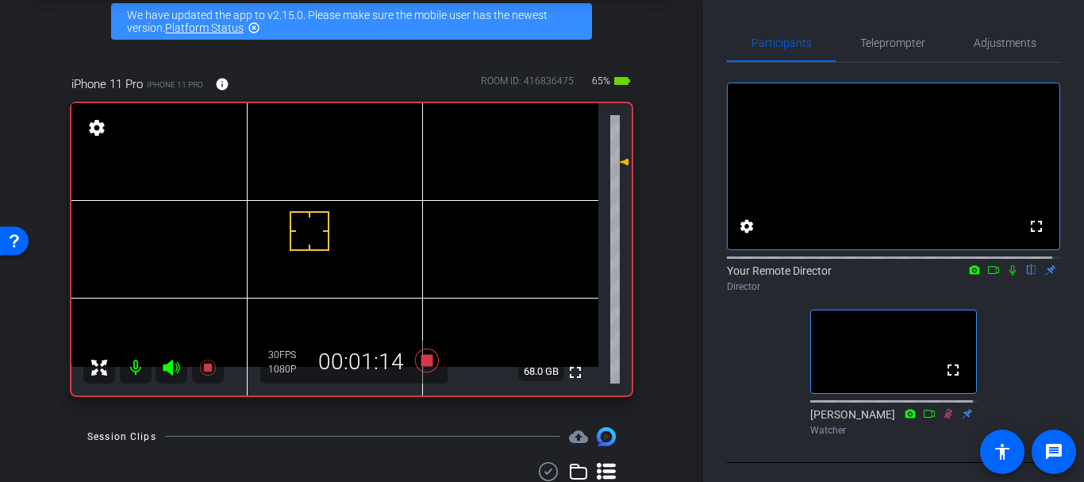
click at [1006, 275] on icon at bounding box center [1012, 269] width 13 height 11
click at [694, 210] on div "arrow_back [PERSON_NAME] Course Guide Back to project Send invite account_box g…" at bounding box center [351, 166] width 703 height 482
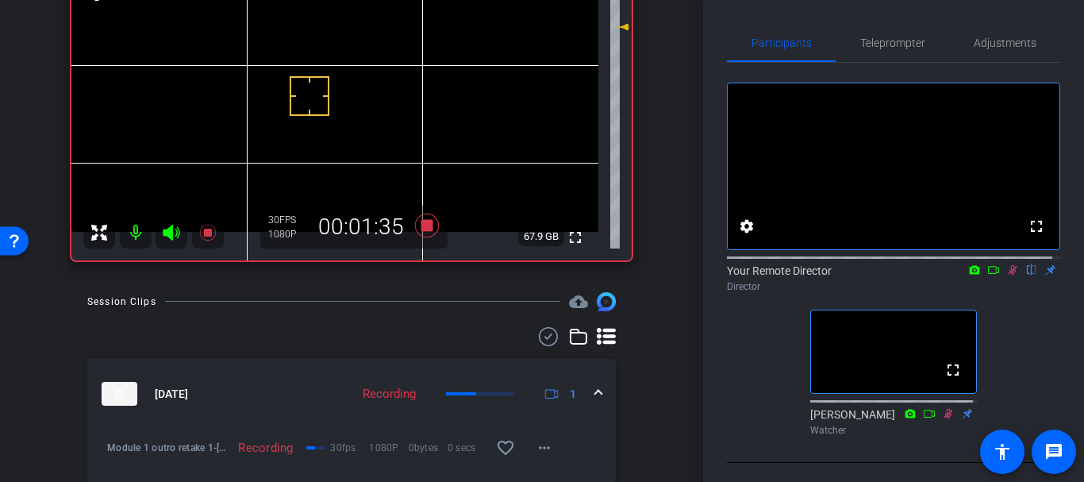
scroll to position [198, 0]
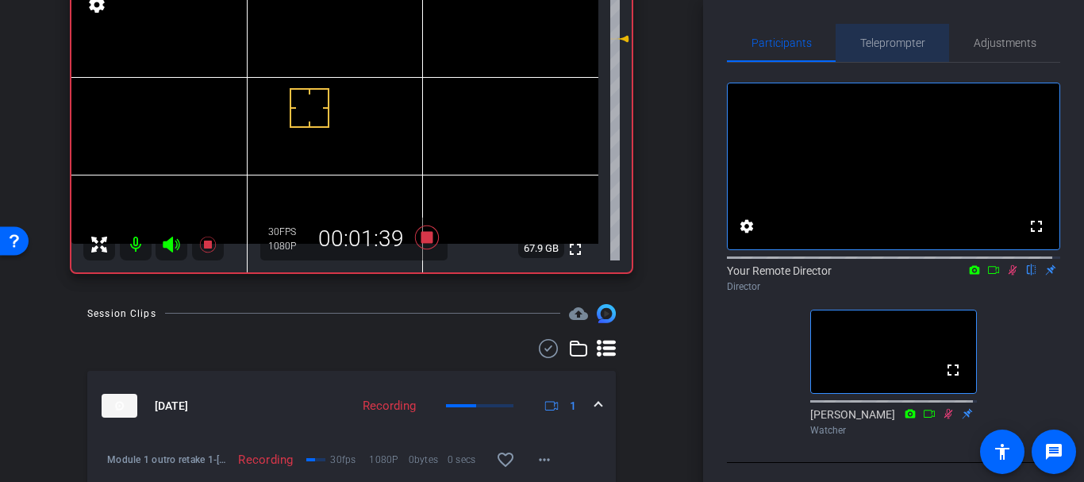
click at [889, 54] on span "Teleprompter" at bounding box center [892, 43] width 65 height 38
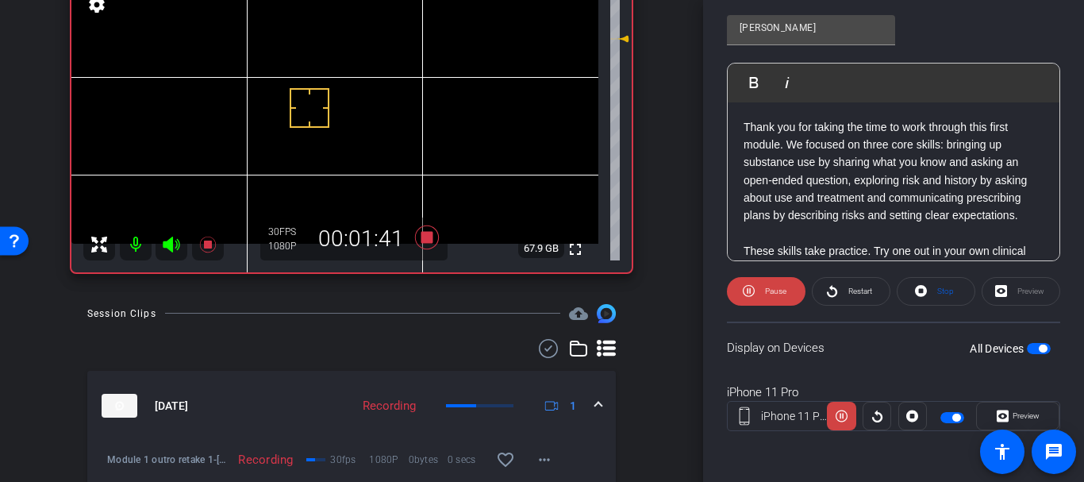
scroll to position [98, 0]
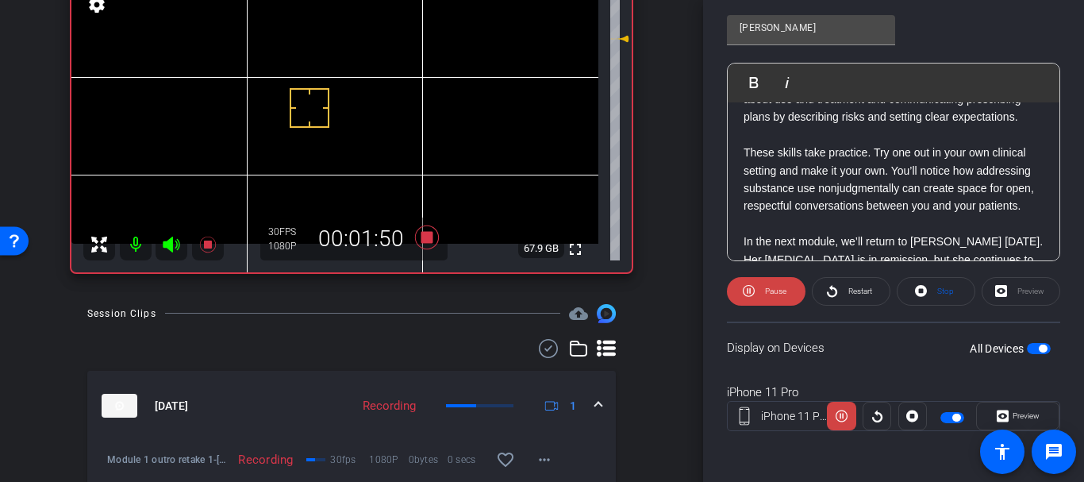
click at [857, 215] on p "These skills take practice. Try one out in your own clinical setting and make i…" at bounding box center [893, 179] width 300 height 71
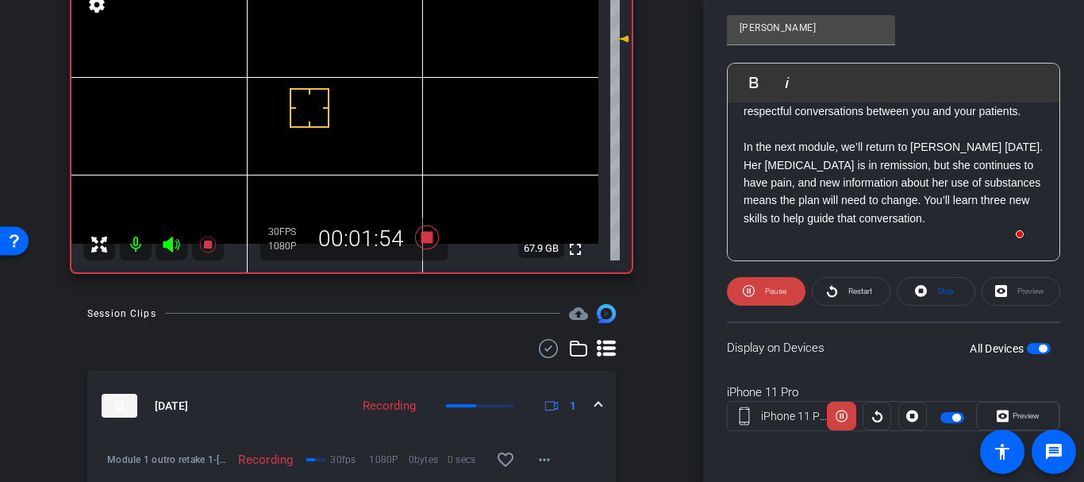
click at [678, 133] on div "arrow_back [PERSON_NAME] Course Guide Back to project Send invite account_box g…" at bounding box center [351, 43] width 703 height 482
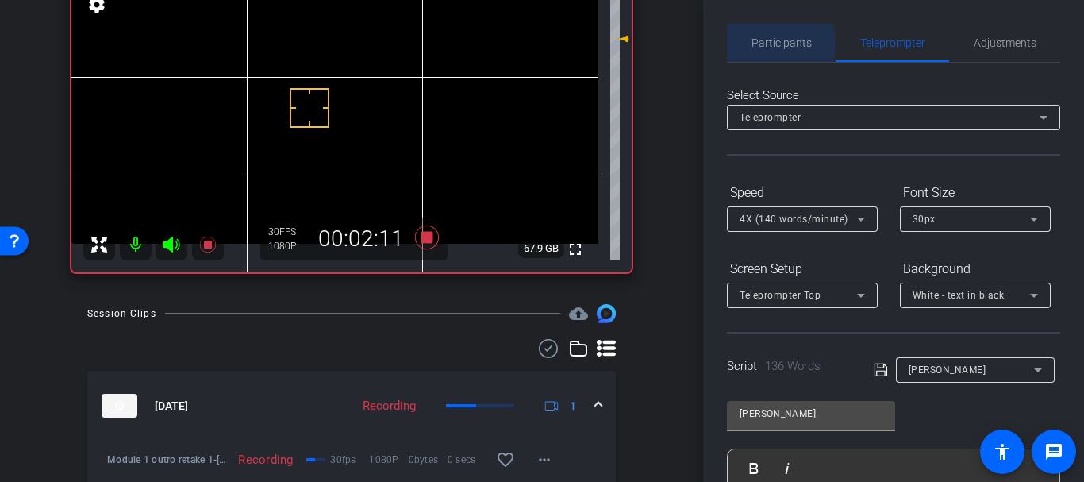
click at [777, 44] on span "Participants" at bounding box center [781, 42] width 60 height 11
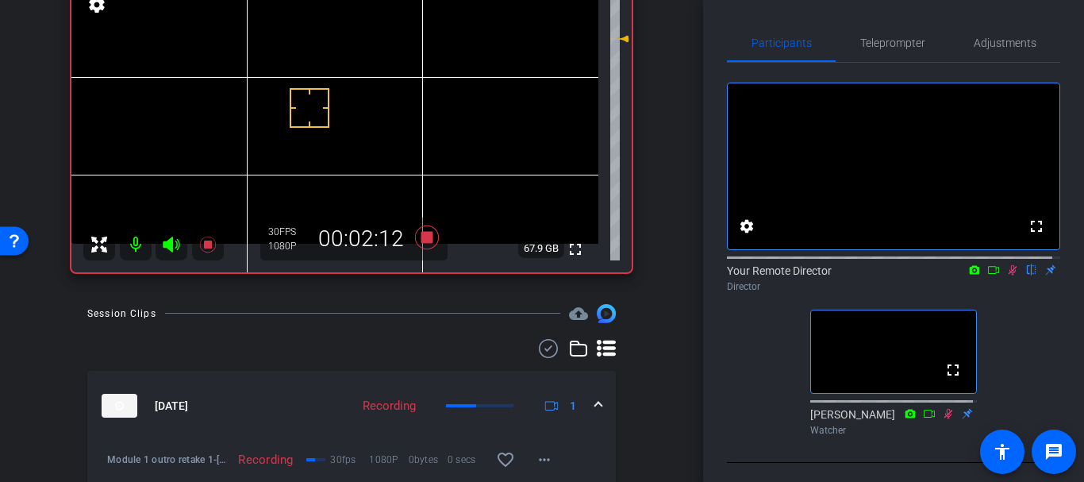
click at [1006, 275] on icon at bounding box center [1012, 269] width 13 height 11
click at [872, 56] on span "Teleprompter" at bounding box center [892, 43] width 65 height 38
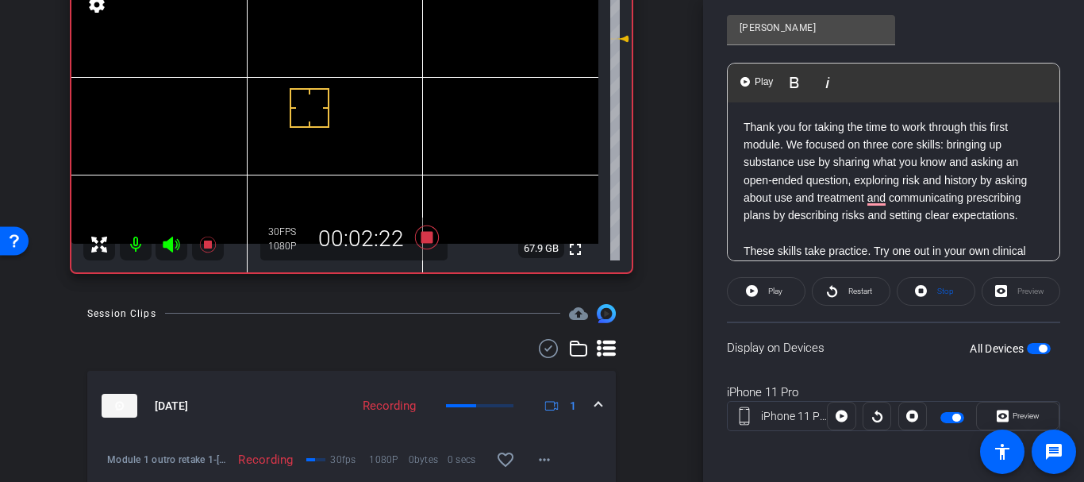
click at [864, 190] on p "Thank you for taking the time to work through this first module. We focused on …" at bounding box center [893, 171] width 300 height 106
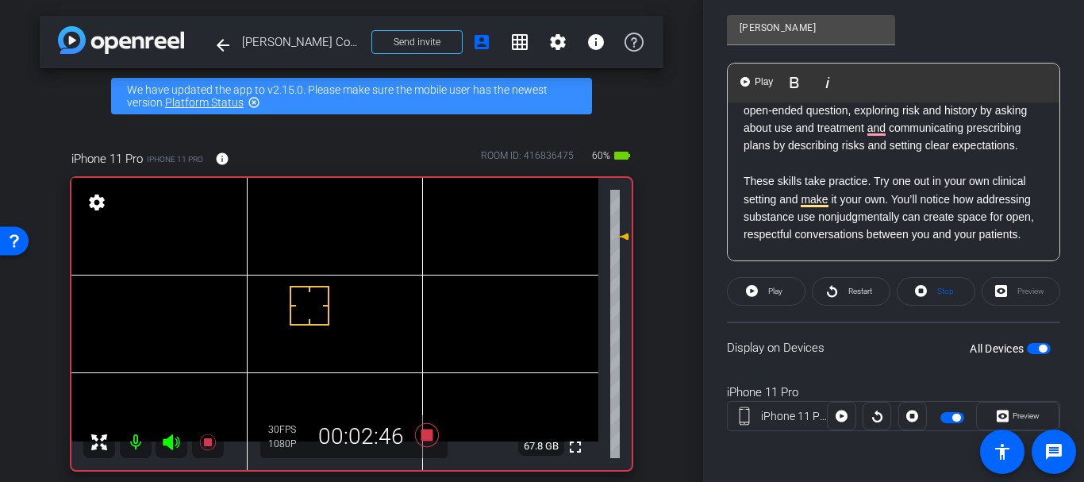
click at [709, 121] on div "Participants Teleprompter Adjustments settings Your Remote Director flip Direct…" at bounding box center [893, 241] width 381 height 482
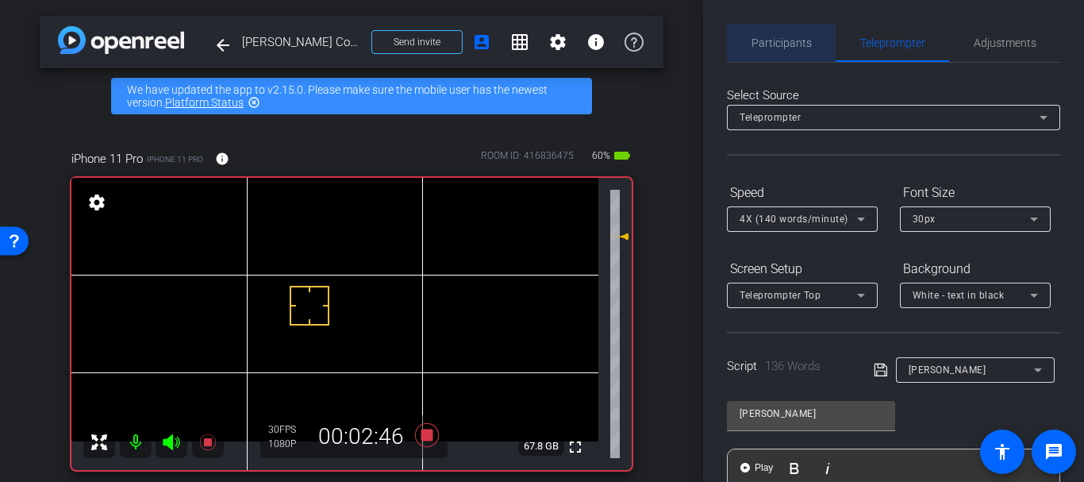
click at [782, 33] on span "Participants" at bounding box center [781, 43] width 60 height 38
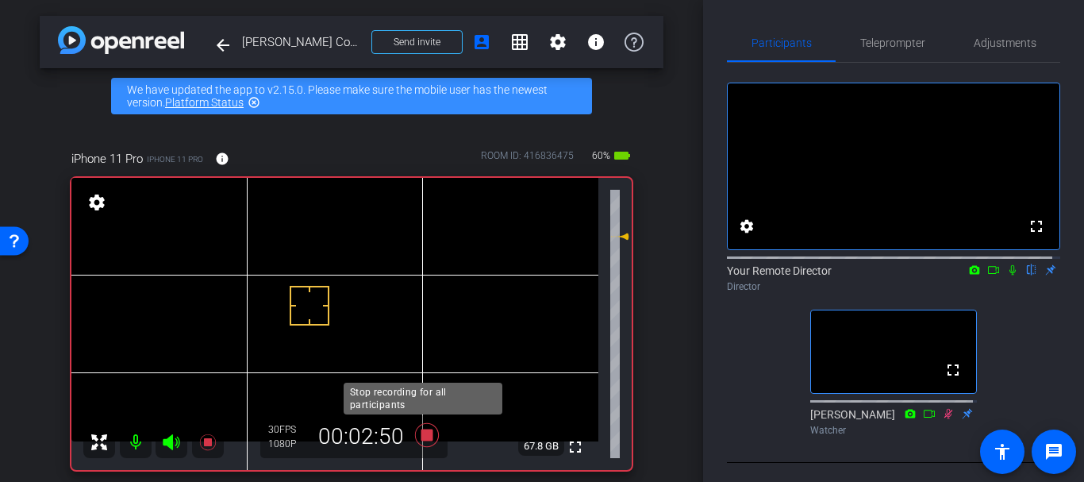
click at [418, 438] on icon at bounding box center [427, 435] width 24 height 24
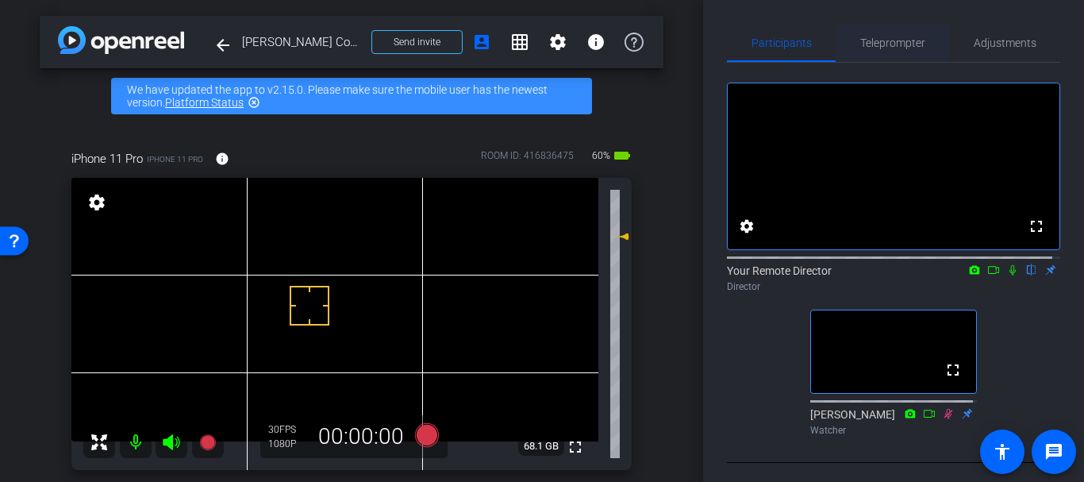
click at [898, 33] on span "Teleprompter" at bounding box center [892, 43] width 65 height 38
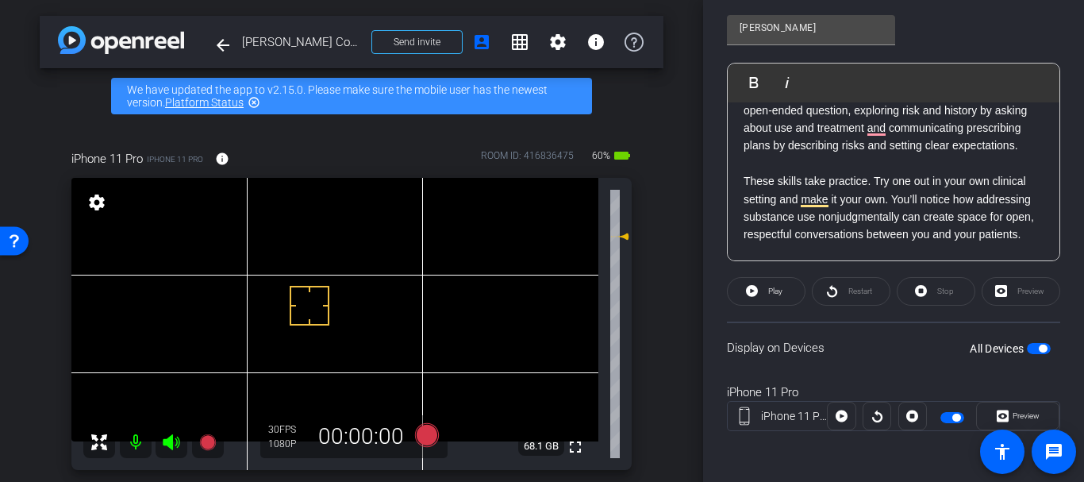
click at [874, 215] on p "These skills take practice. Try one out in your own clinical setting and make i…" at bounding box center [893, 207] width 300 height 71
click at [920, 183] on p "These skills take practice. Try one out in your own clinical setting and make i…" at bounding box center [893, 207] width 300 height 71
click at [841, 208] on p "These skills take practice. Try one out in your own clinical setting and make i…" at bounding box center [893, 207] width 300 height 71
click at [774, 197] on p "These skills take practice. Try one out in your own clinical setting and make i…" at bounding box center [893, 207] width 300 height 71
click at [789, 198] on p "These skills take practice. Try one out in your own clinical setting and make i…" at bounding box center [893, 207] width 300 height 71
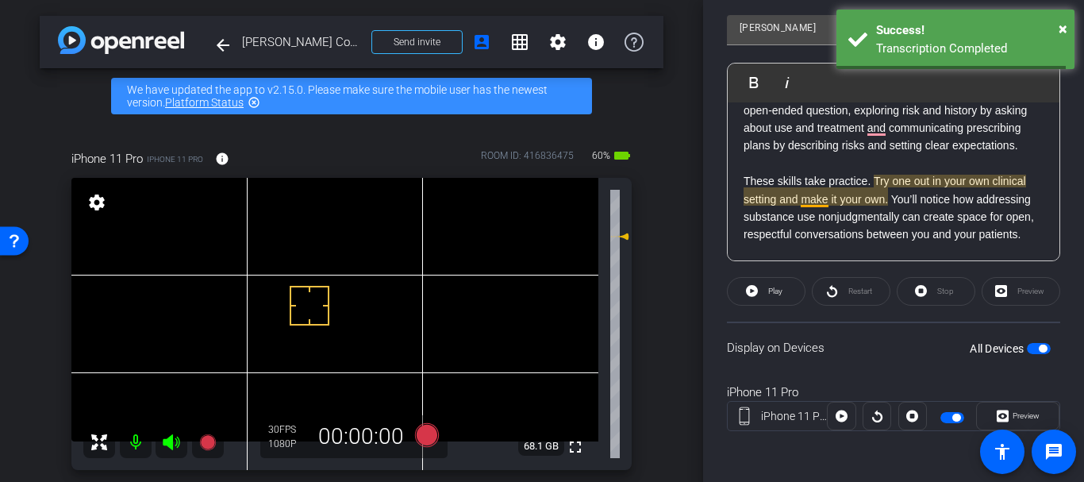
click at [806, 202] on p "These skills take practice. Try one out in your own clinical setting and make i…" at bounding box center [893, 207] width 300 height 71
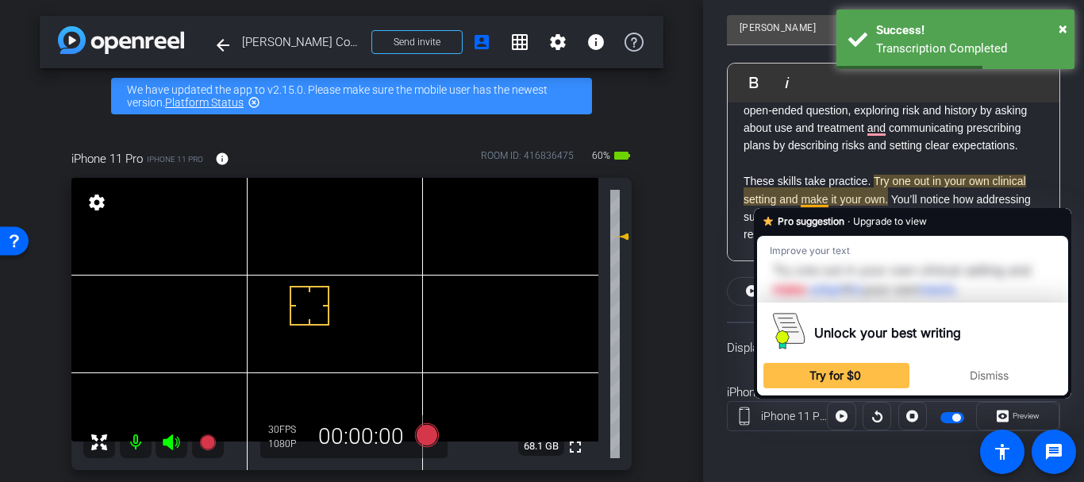
click at [677, 115] on div "arrow_back Julie Childers Course Guide Back to project Send invite account_box …" at bounding box center [351, 241] width 703 height 482
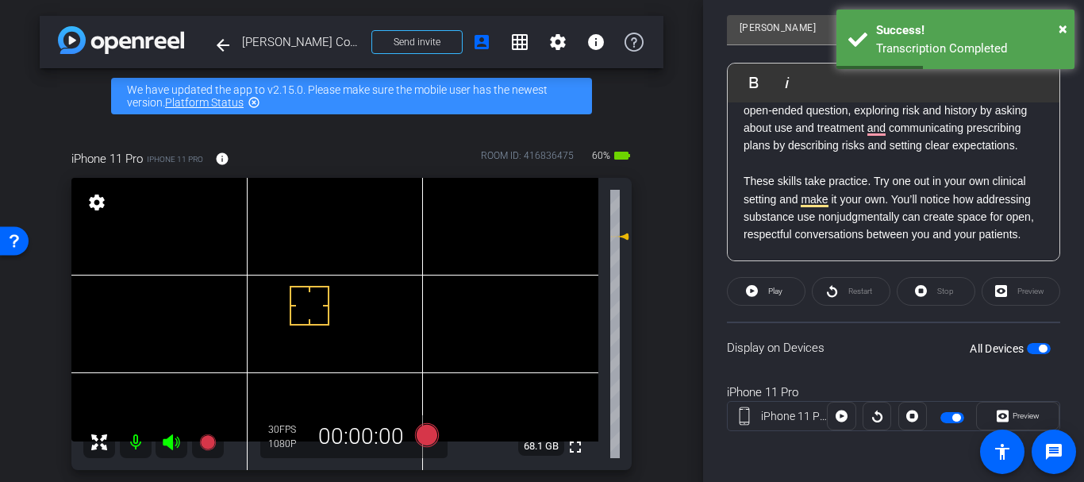
drag, startPoint x: 855, startPoint y: 207, endPoint x: 816, endPoint y: 206, distance: 38.1
click at [854, 208] on p "These skills take practice. Try one out in your own clinical setting and make i…" at bounding box center [893, 207] width 300 height 71
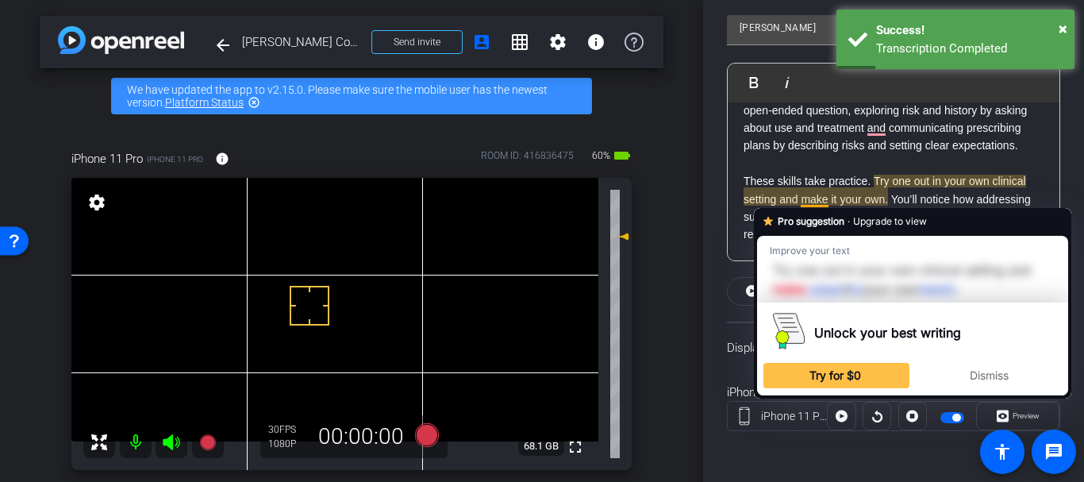
click at [803, 199] on p "These skills take practice. Try one out in your own clinical setting and make i…" at bounding box center [893, 207] width 300 height 71
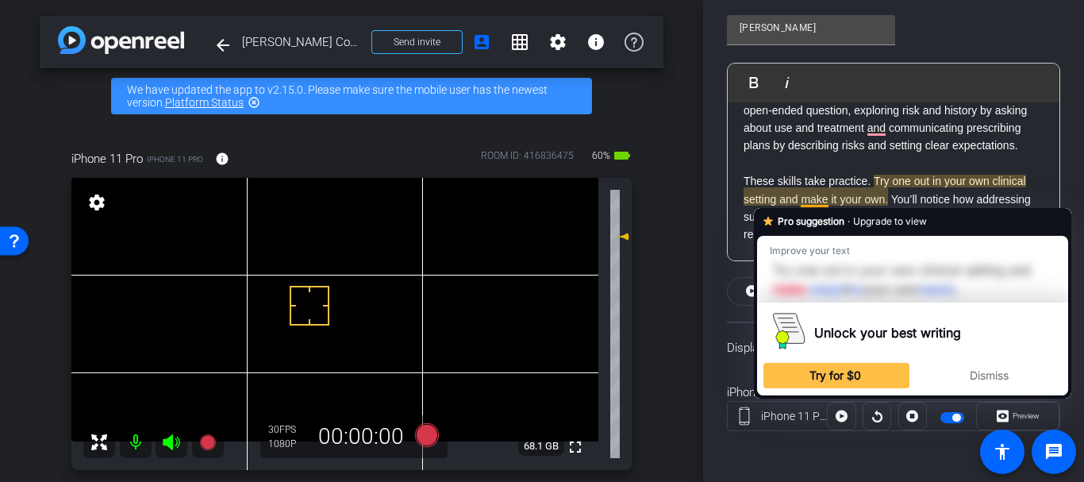
click at [782, 189] on p "These skills take practice. Try one out in your own clinical setting and make i…" at bounding box center [893, 207] width 300 height 71
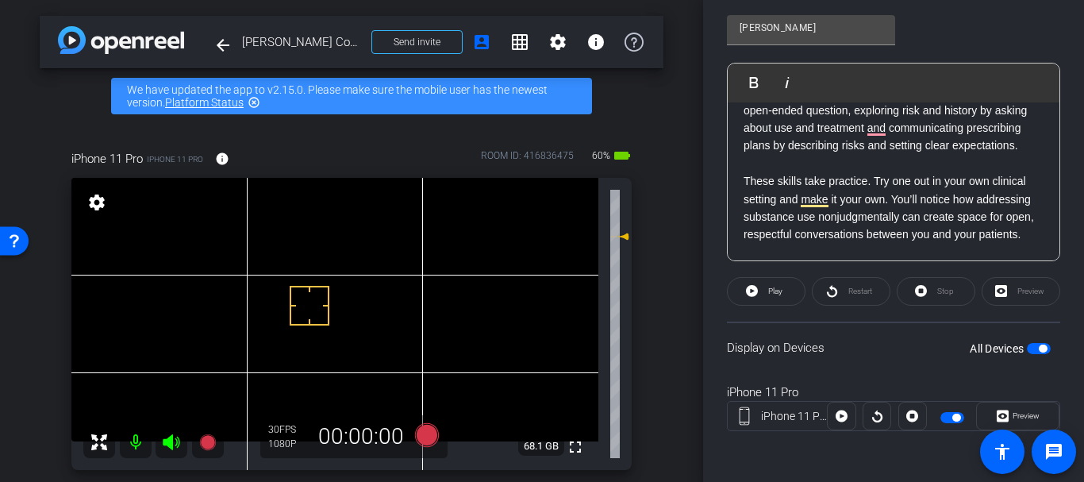
click at [797, 194] on p "These skills take practice. Try one out in your own clinical setting and make i…" at bounding box center [893, 207] width 300 height 71
click at [801, 202] on p "These skills take practice. Try one out in your own clinical setting and make i…" at bounding box center [893, 207] width 300 height 71
click at [944, 179] on p "These skills take practice. Try one out in your own clinical setting and make i…" at bounding box center [893, 207] width 300 height 71
drag, startPoint x: 929, startPoint y: 180, endPoint x: 795, endPoint y: 197, distance: 135.1
click at [795, 197] on p "These skills take practice. Try one out in your own clinical setting and make i…" at bounding box center [893, 207] width 300 height 71
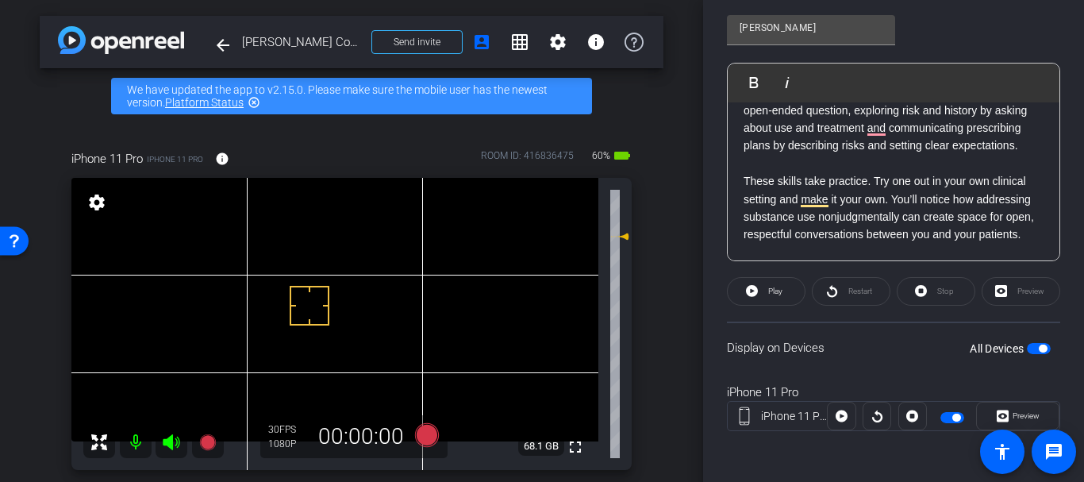
click at [778, 200] on p "These skills take practice. Try one out in your own clinical setting and make i…" at bounding box center [893, 207] width 300 height 71
drag, startPoint x: 778, startPoint y: 200, endPoint x: 958, endPoint y: 179, distance: 180.5
click at [958, 179] on p "These skills take practice. Try one out in your own clinical setting and make i…" at bounding box center [893, 207] width 300 height 71
click at [890, 256] on p "To enrich screen reader interactions, please activate Accessibility in Grammarl…" at bounding box center [893, 252] width 300 height 17
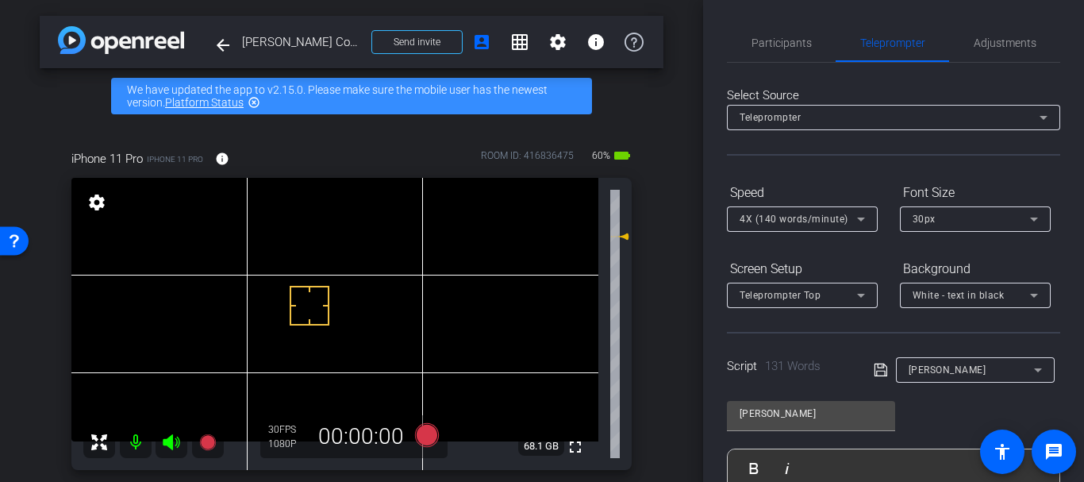
scroll to position [13, 0]
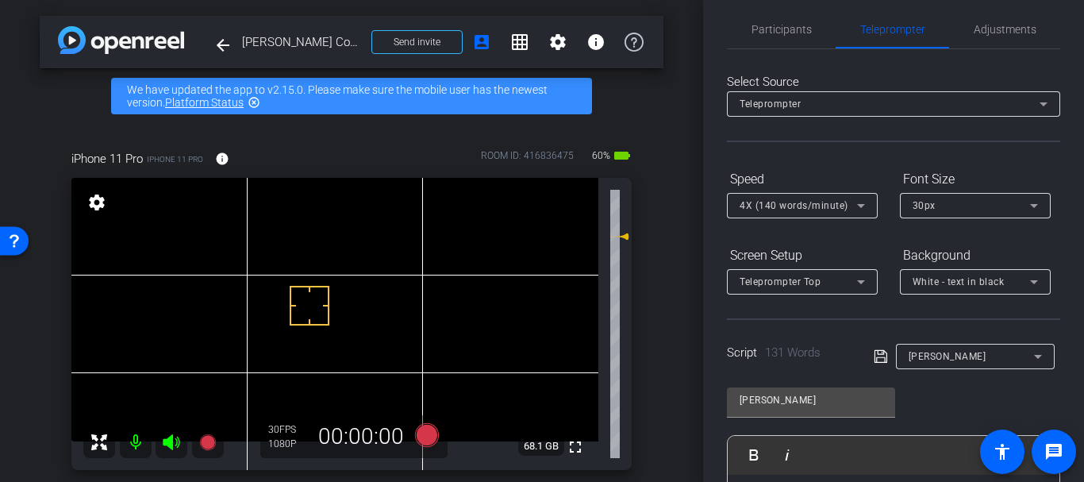
click at [874, 361] on icon at bounding box center [880, 356] width 13 height 13
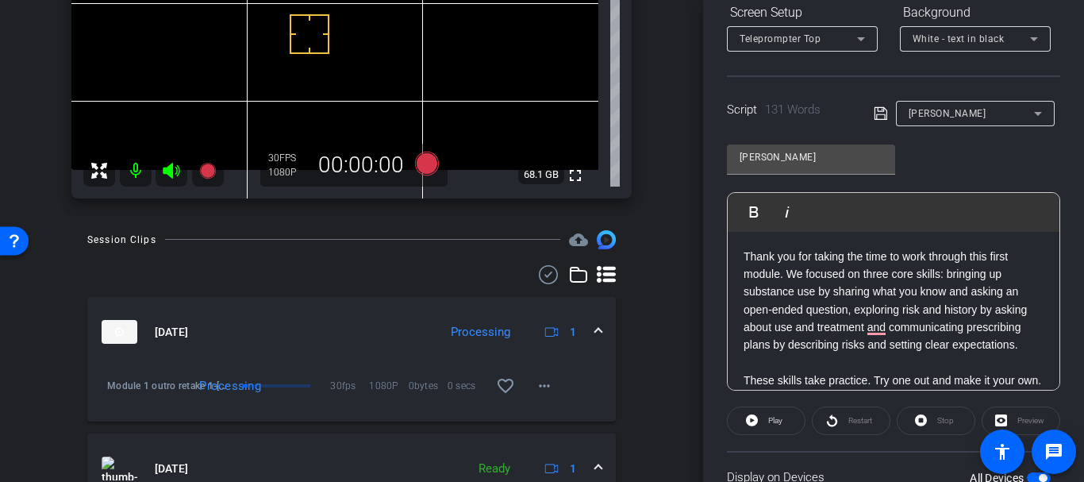
scroll to position [146, 0]
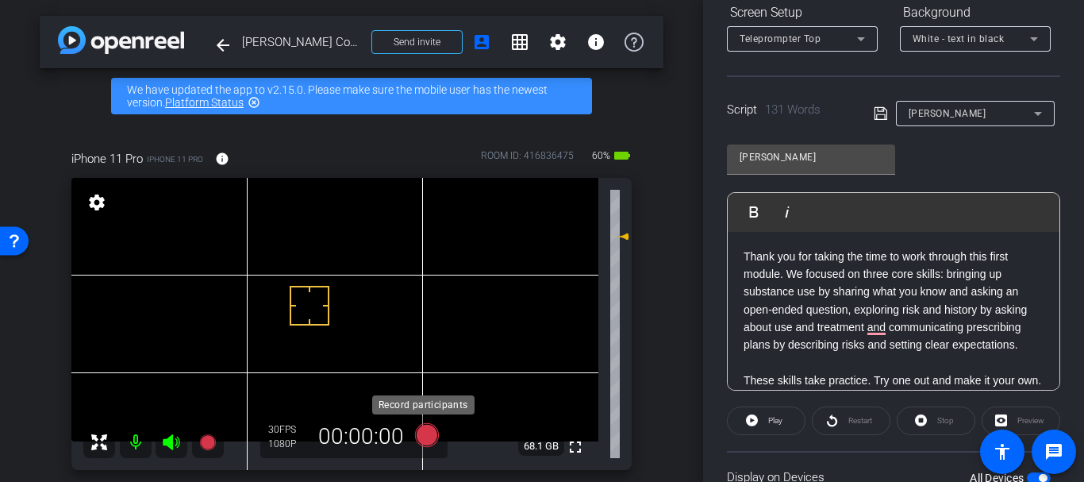
click at [433, 432] on icon at bounding box center [427, 435] width 38 height 29
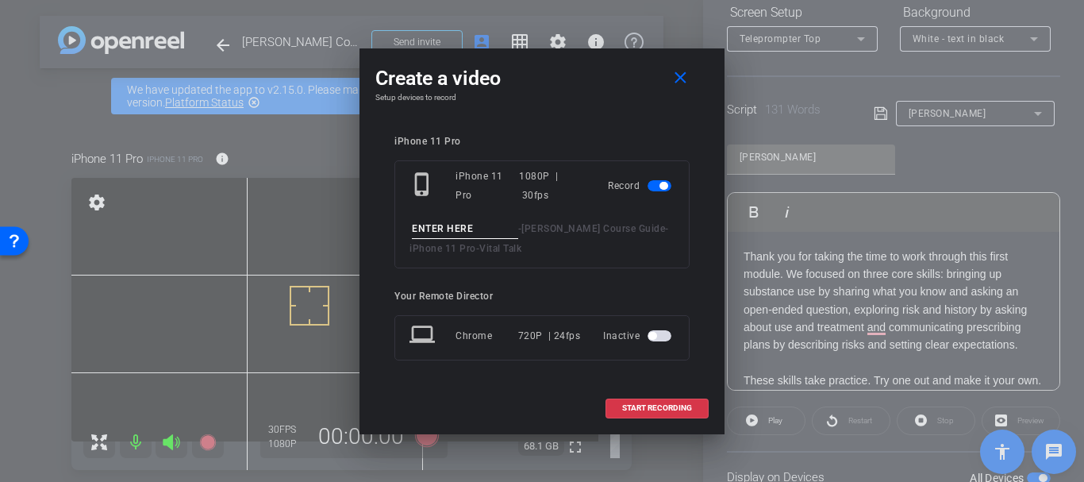
click at [509, 224] on input at bounding box center [465, 229] width 106 height 20
type input "N"
type input "Module 1 outro take 2"
click at [655, 410] on span "START RECORDING" at bounding box center [657, 408] width 70 height 8
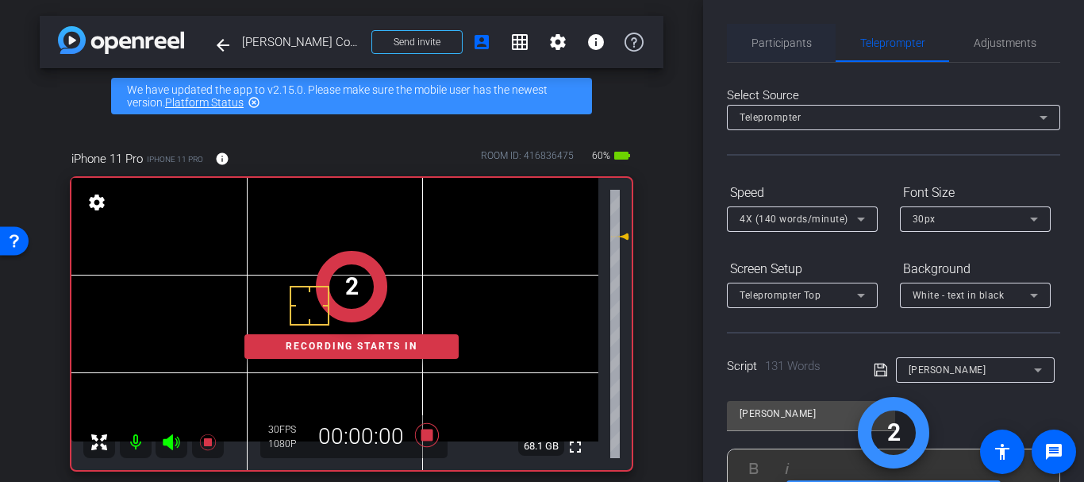
drag, startPoint x: 765, startPoint y: 46, endPoint x: 794, endPoint y: 56, distance: 31.1
click at [766, 46] on span "Participants" at bounding box center [781, 42] width 60 height 11
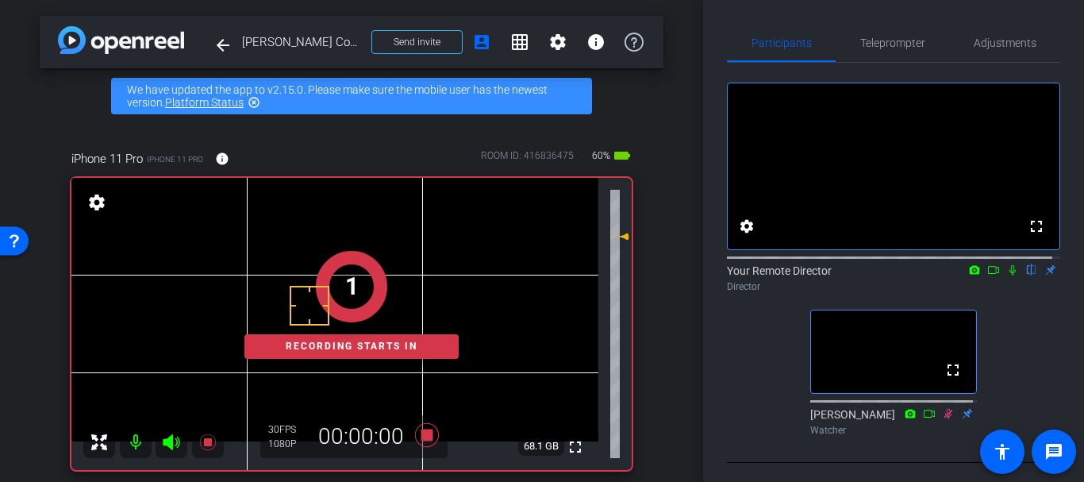
click at [1006, 275] on icon at bounding box center [1012, 269] width 13 height 11
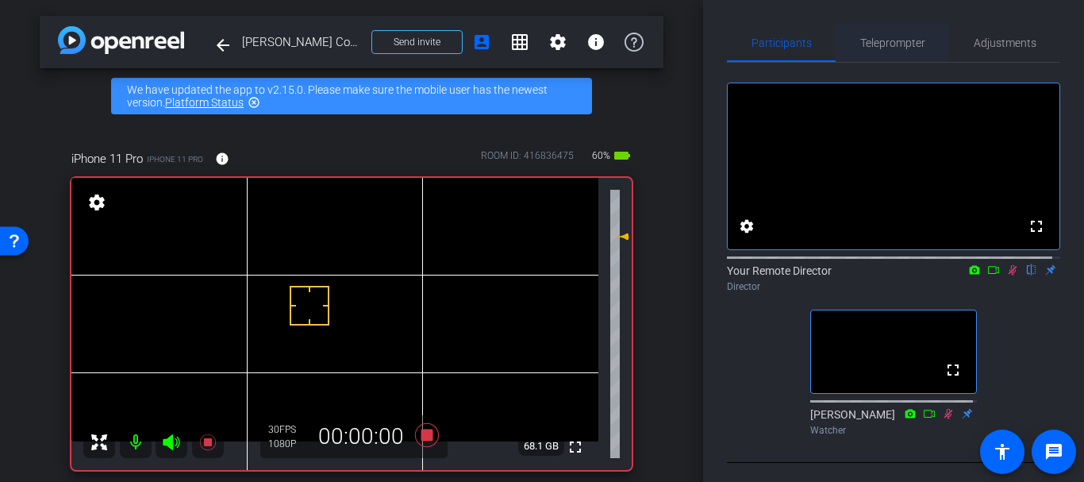
click at [871, 56] on span "Teleprompter" at bounding box center [892, 43] width 65 height 38
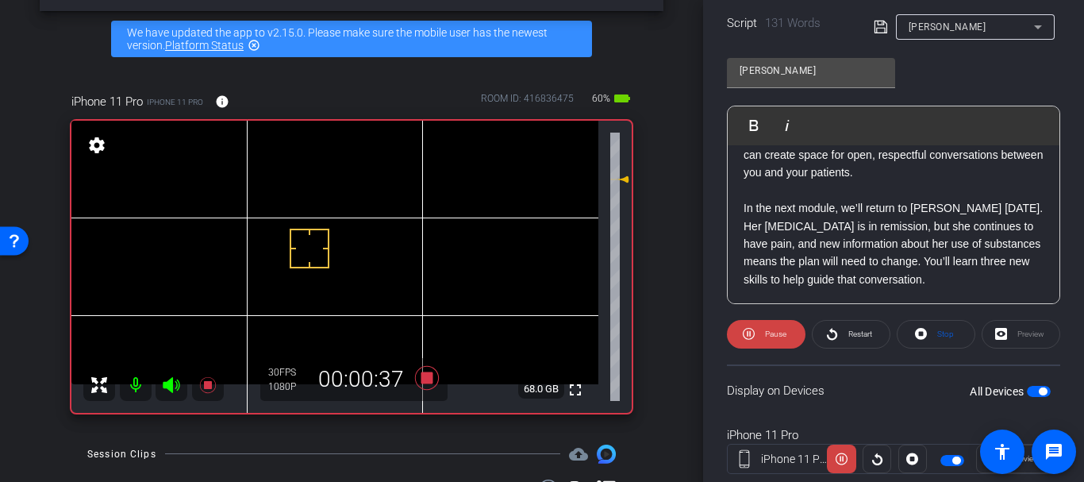
scroll to position [346, 0]
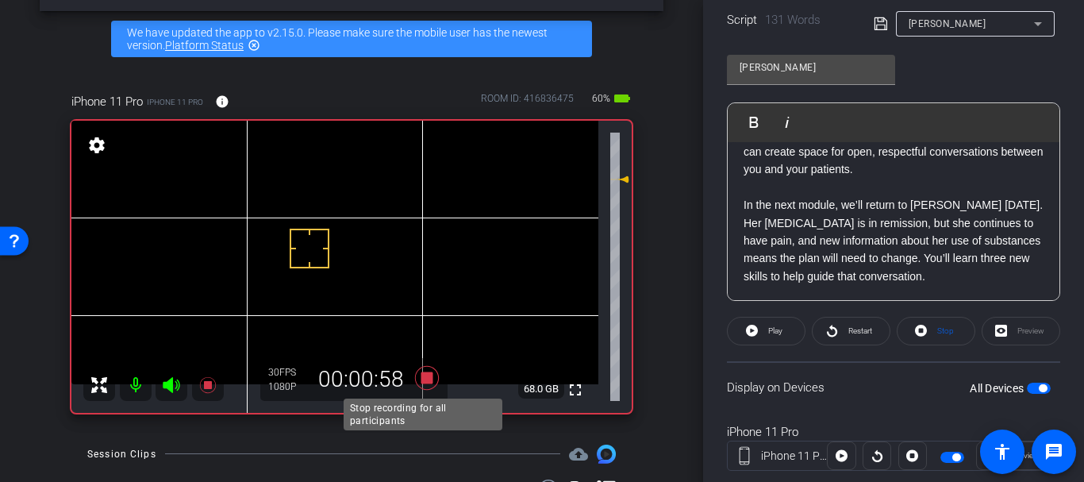
click at [425, 374] on icon at bounding box center [427, 378] width 24 height 24
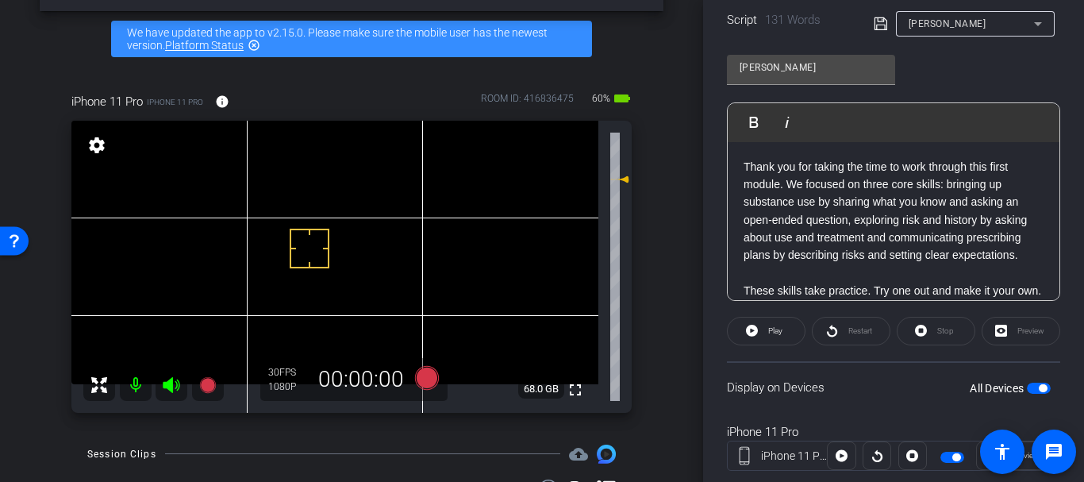
scroll to position [0, 0]
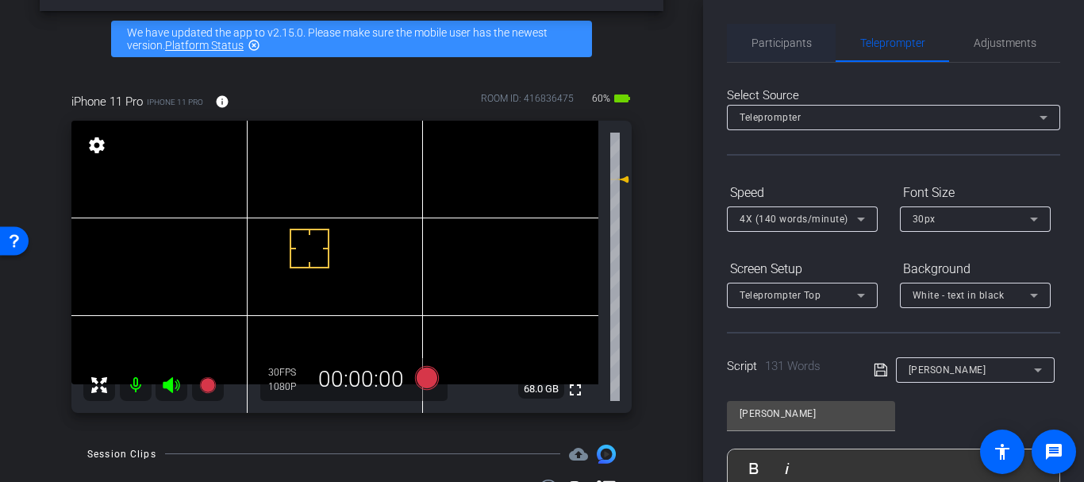
click at [762, 51] on span "Participants" at bounding box center [781, 43] width 60 height 38
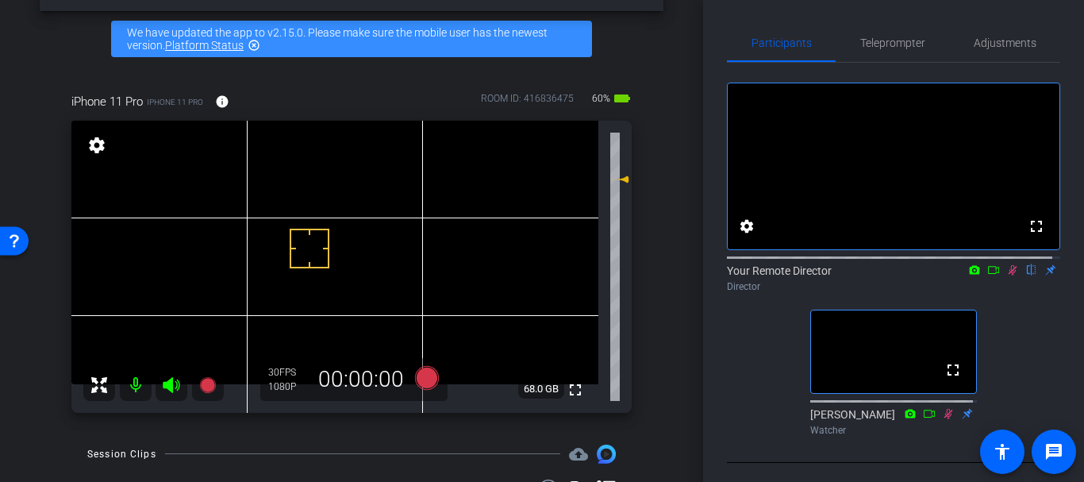
click at [1006, 275] on icon at bounding box center [1012, 269] width 13 height 11
click at [667, 398] on div "arrow_back Julie Childers Course Guide Back to project Send invite account_box …" at bounding box center [351, 184] width 703 height 482
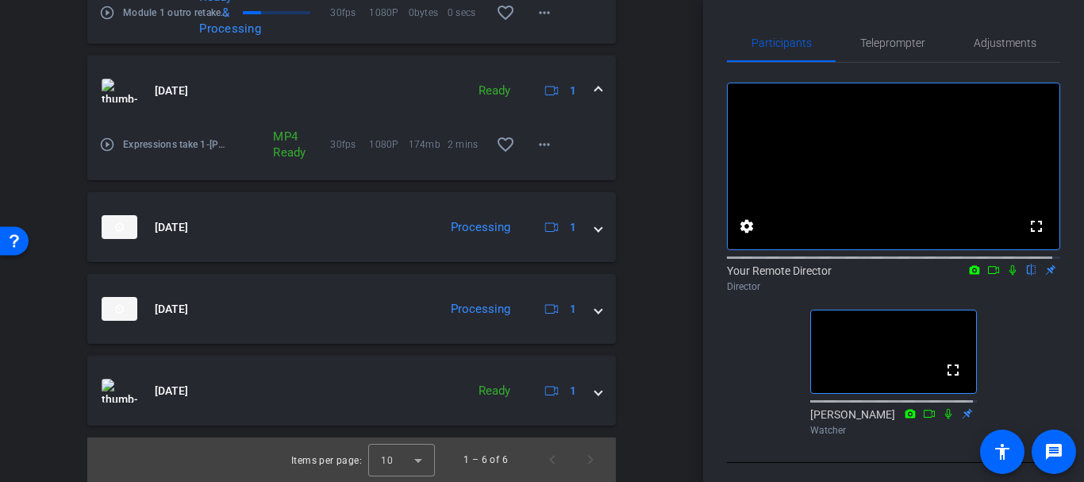
scroll to position [364, 0]
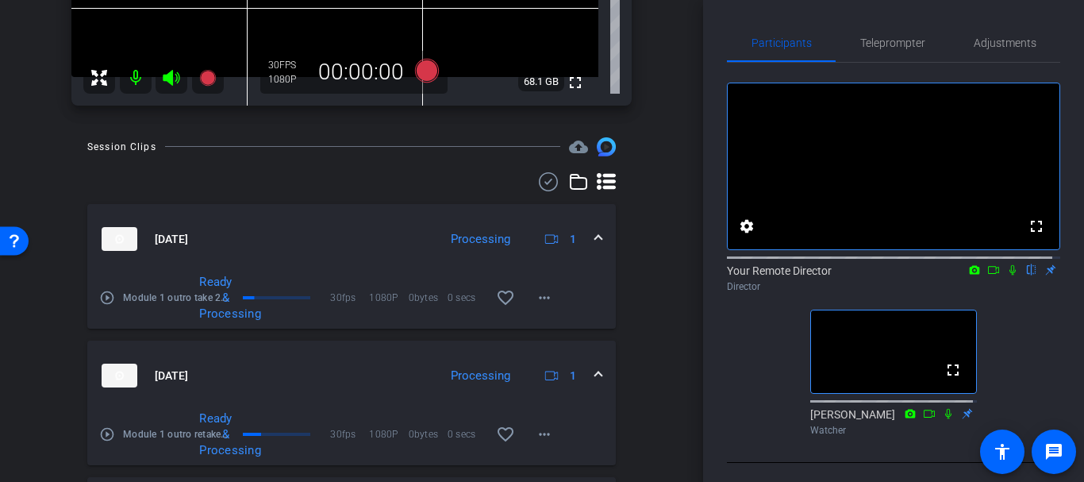
click at [111, 290] on mat-icon "play_circle_outline" at bounding box center [107, 298] width 16 height 16
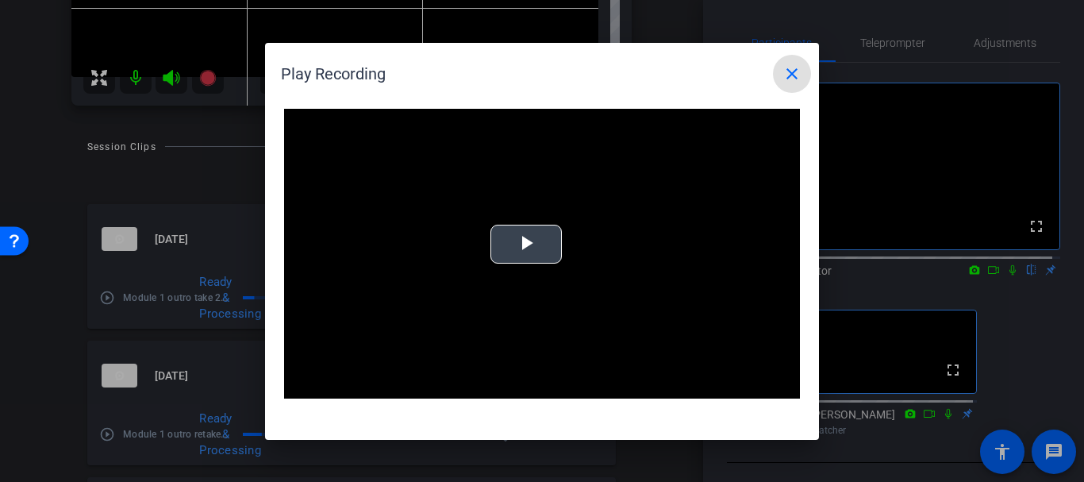
click at [526, 244] on span "Video Player" at bounding box center [526, 244] width 0 height 0
click at [778, 71] on span at bounding box center [792, 74] width 38 height 38
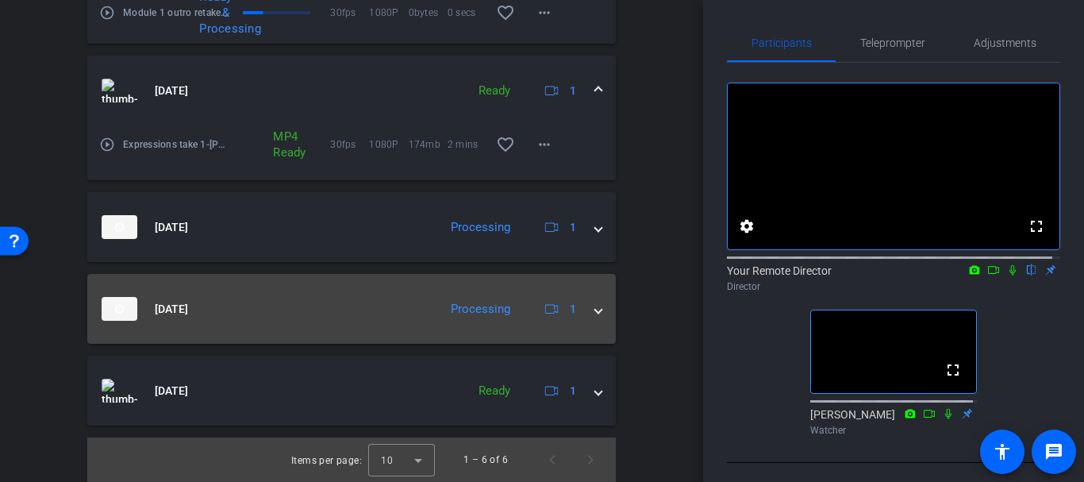
click at [450, 311] on div "Processing" at bounding box center [480, 309] width 75 height 18
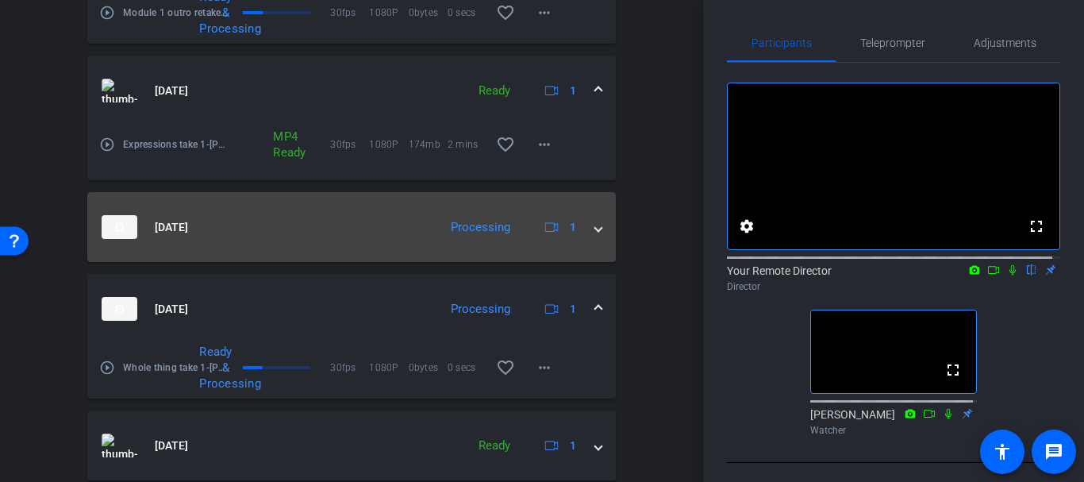
click at [374, 218] on mat-panel-title "[DATE]" at bounding box center [266, 227] width 328 height 24
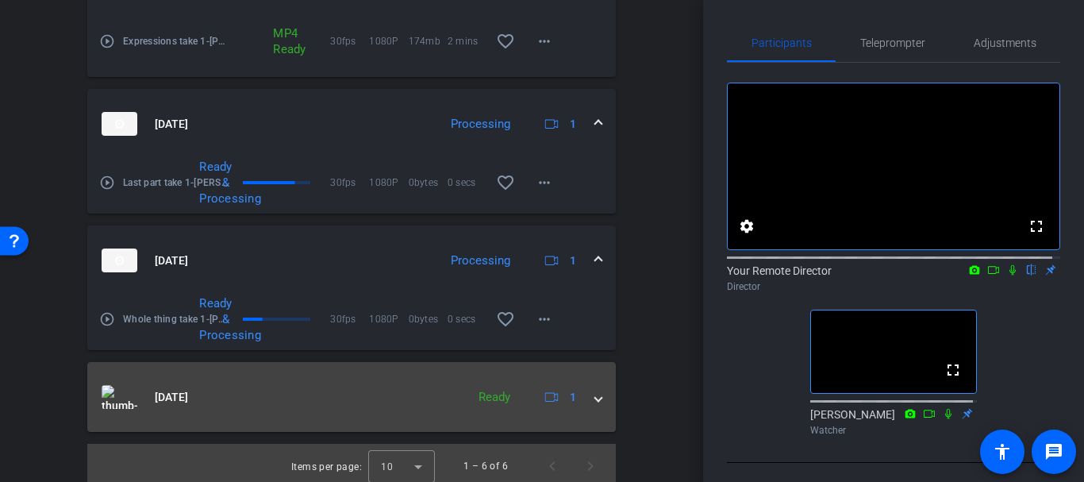
scroll to position [895, 0]
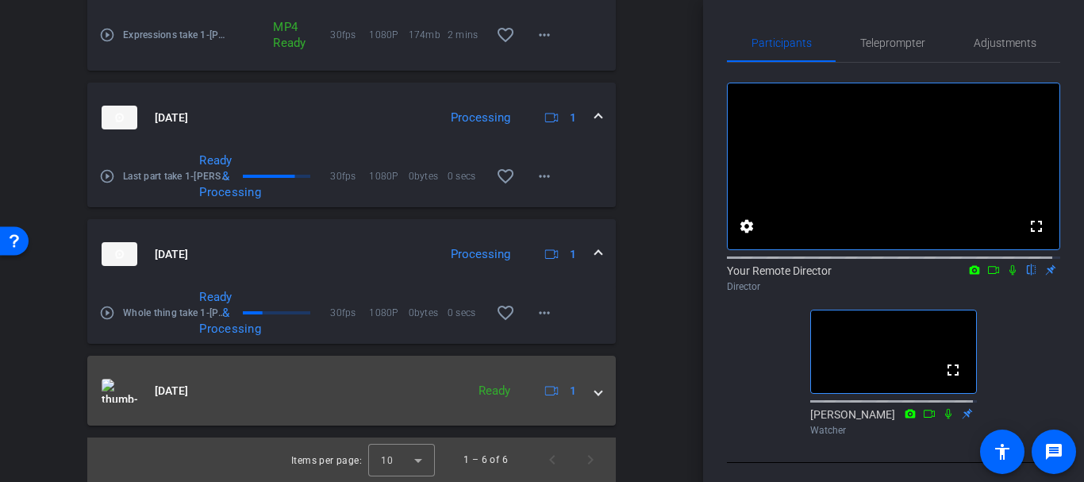
click at [440, 390] on mat-panel-title "[DATE]" at bounding box center [280, 390] width 356 height 24
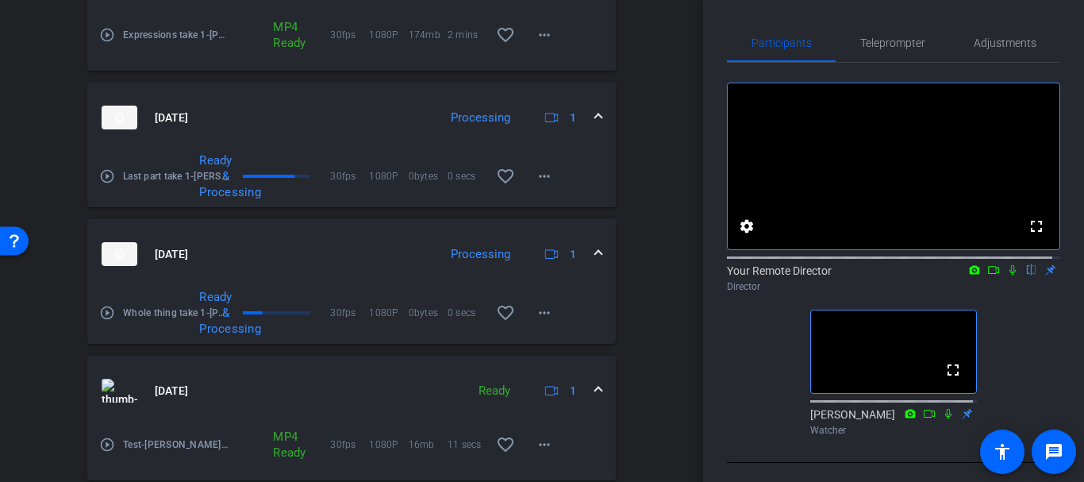
click at [690, 382] on div "arrow_back Julie Childers Course Guide Back to project Send invite account_box …" at bounding box center [351, 241] width 703 height 482
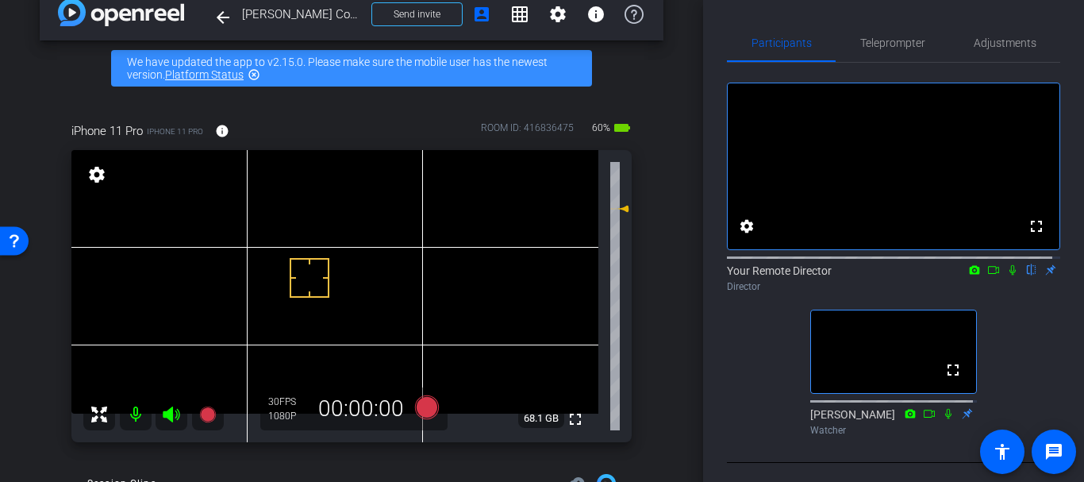
scroll to position [0, 0]
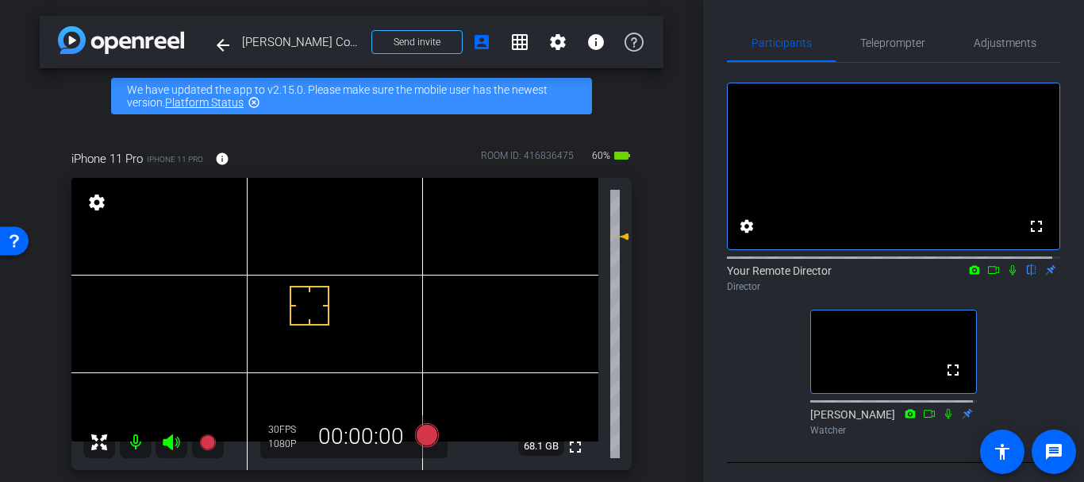
click at [718, 377] on div "Participants Teleprompter Adjustments fullscreen settings Your Remote Director …" at bounding box center [893, 241] width 381 height 482
click at [629, 305] on div "iPhone 11 Pro iPhone 11 Pro info ROOM ID: 416836475 60% battery_std fullscreen …" at bounding box center [352, 305] width 624 height 362
click at [645, 350] on div "iPhone 11 Pro iPhone 11 Pro info ROOM ID: 416836475 60% battery_std fullscreen …" at bounding box center [352, 305] width 624 height 362
click at [647, 361] on div "iPhone 11 Pro iPhone 11 Pro info ROOM ID: 416836475 60% battery_std fullscreen …" at bounding box center [352, 305] width 624 height 362
